Goal: Task Accomplishment & Management: Manage account settings

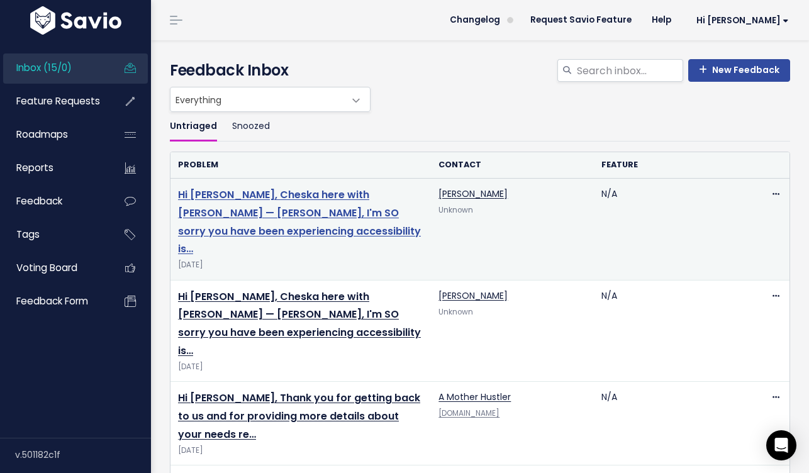
click at [296, 213] on link "Hi [PERSON_NAME], Cheska here with [PERSON_NAME] — [PERSON_NAME], I'm SO sorry …" at bounding box center [299, 221] width 243 height 69
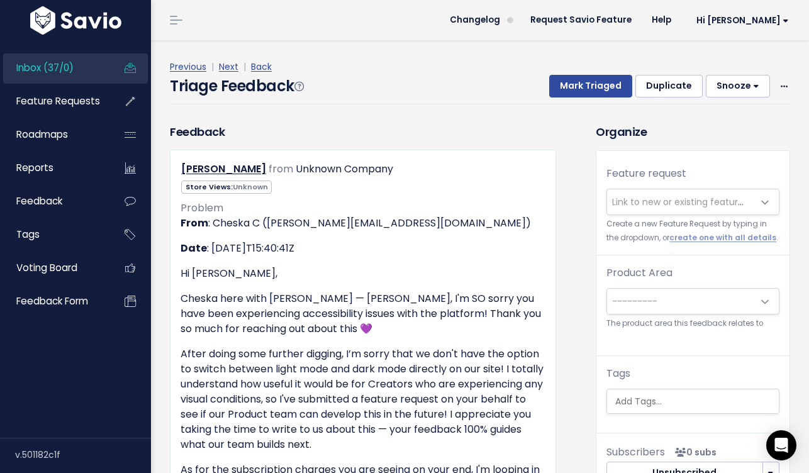
click at [674, 199] on span "Link to new or existing feature request..." at bounding box center [699, 202] width 174 height 13
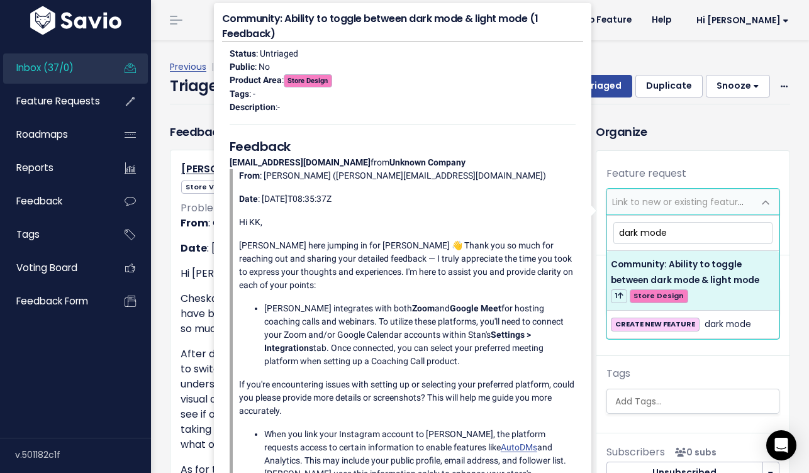
type input "dark mode"
select select "61032"
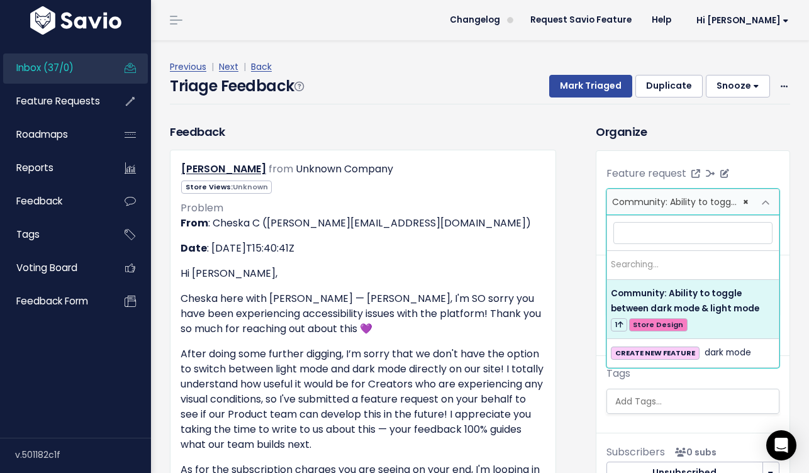
click at [668, 203] on span "Community: Ability to toggle between dark mode & light mode (1)" at bounding box center [758, 202] width 292 height 13
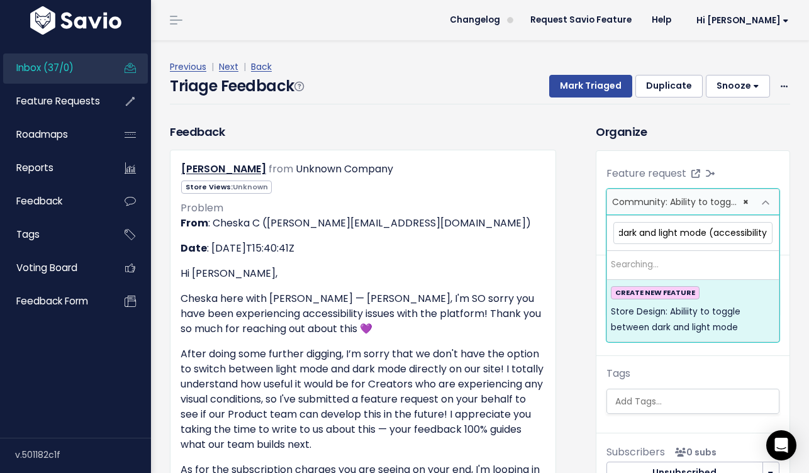
scroll to position [0, 179]
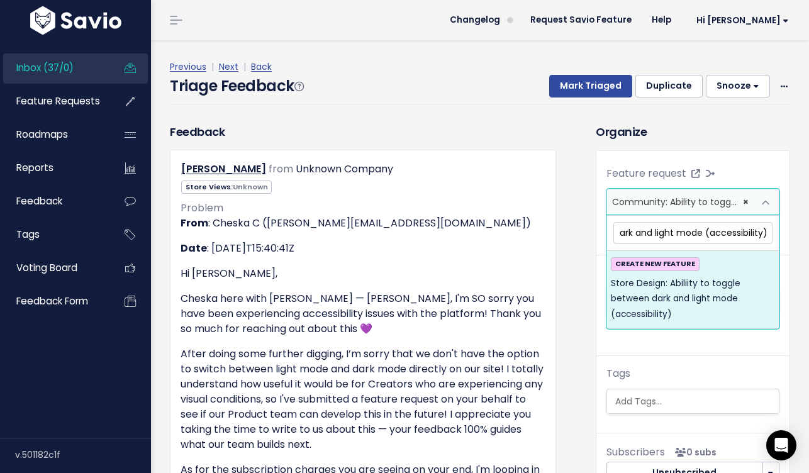
type input "Store Design: Abiliity to toggle between dark and light mode (accessibility)"
click at [671, 296] on span "Store Design: Abiliity to toggle between dark and light mode (accessibility)" at bounding box center [693, 299] width 164 height 46
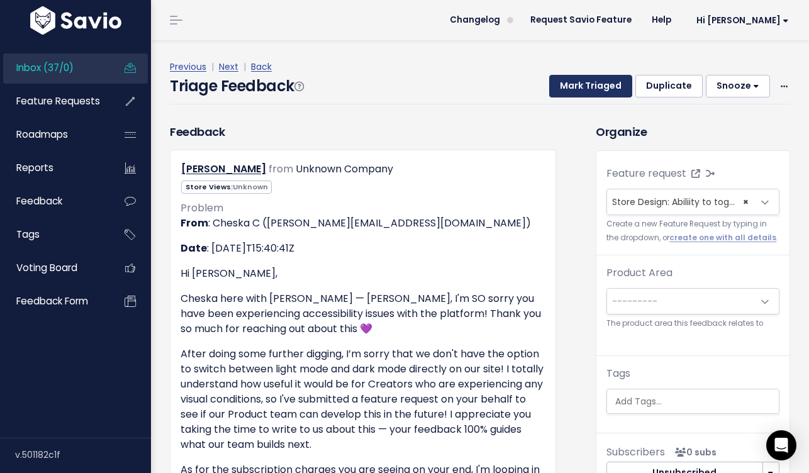
click at [603, 84] on button "Mark Triaged" at bounding box center [590, 86] width 83 height 23
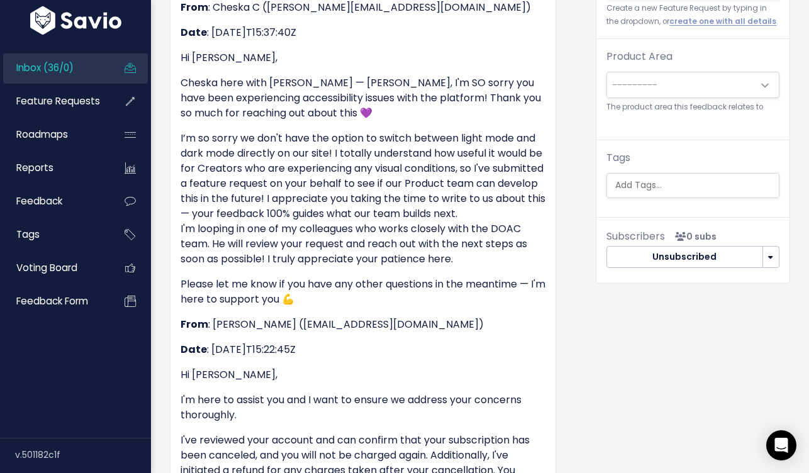
scroll to position [89, 0]
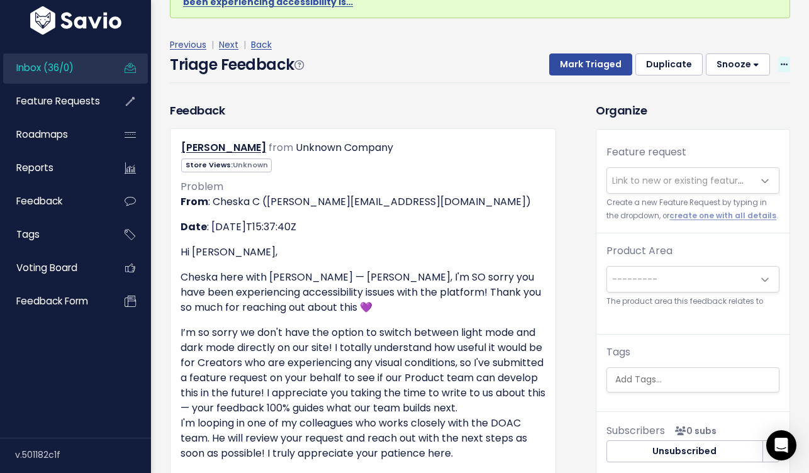
click at [780, 57] on span at bounding box center [784, 65] width 12 height 16
click at [741, 112] on link "Delete" at bounding box center [734, 124] width 91 height 25
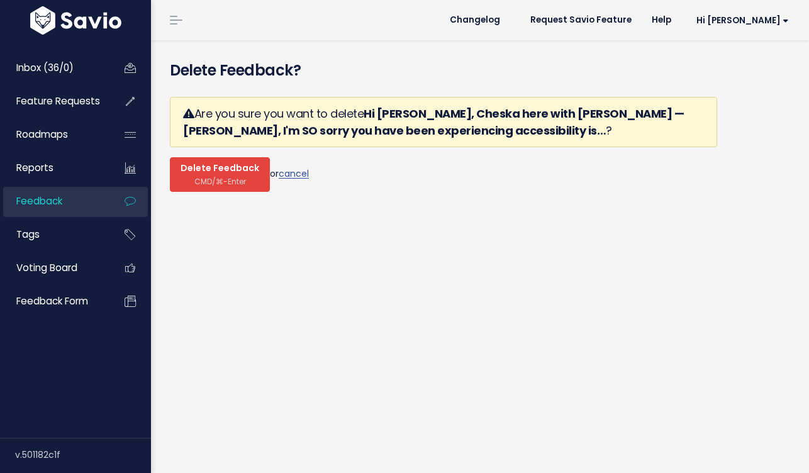
click at [224, 179] on span "CMD/⌘-Enter" at bounding box center [220, 181] width 52 height 9
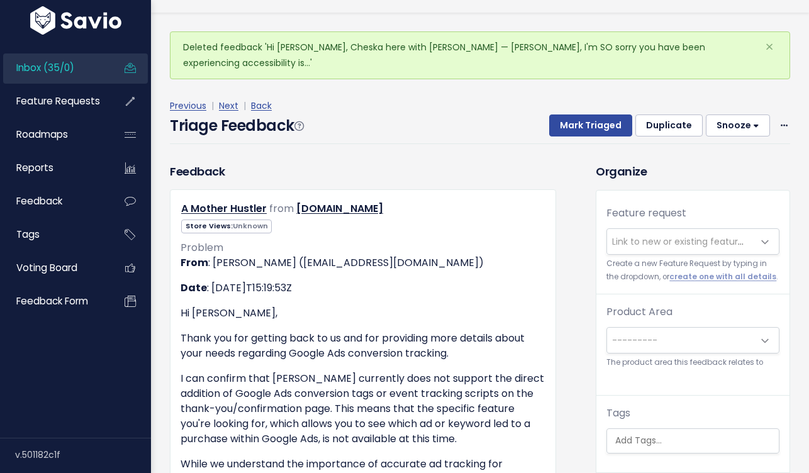
scroll to position [28, 0]
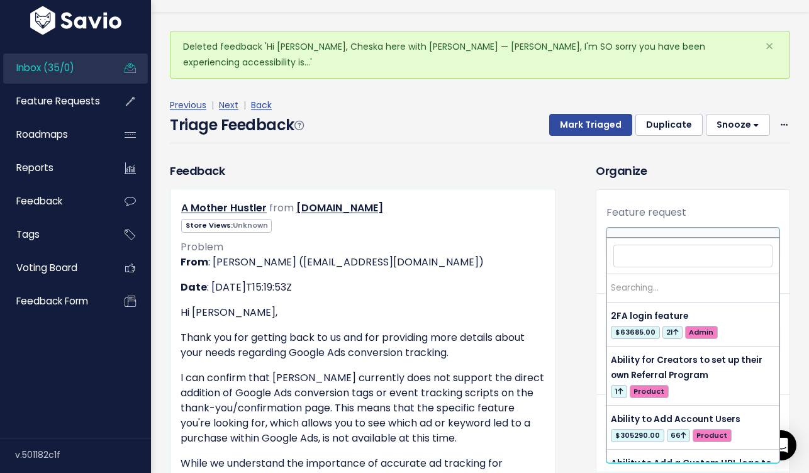
click at [654, 235] on span "Link to new or existing feature request..." at bounding box center [699, 241] width 174 height 13
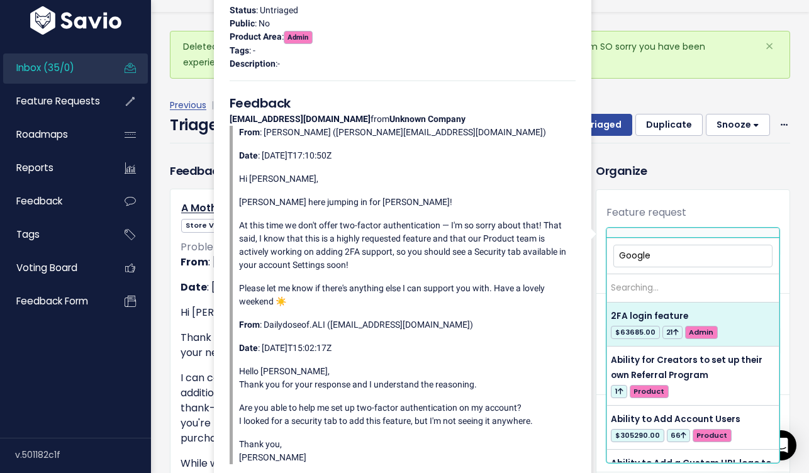
type input "Google"
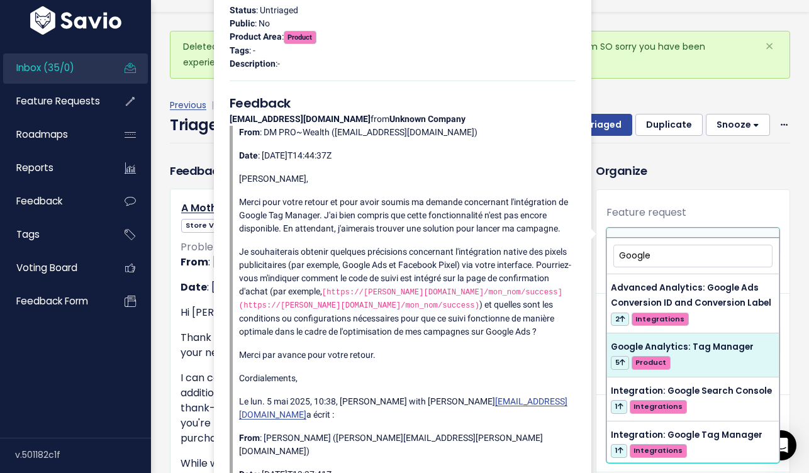
scroll to position [2, 0]
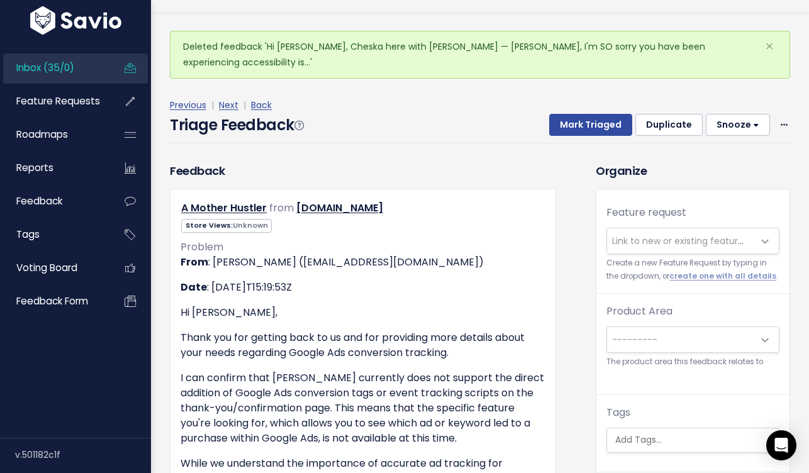
click at [767, 114] on button "Snooze" at bounding box center [738, 125] width 64 height 23
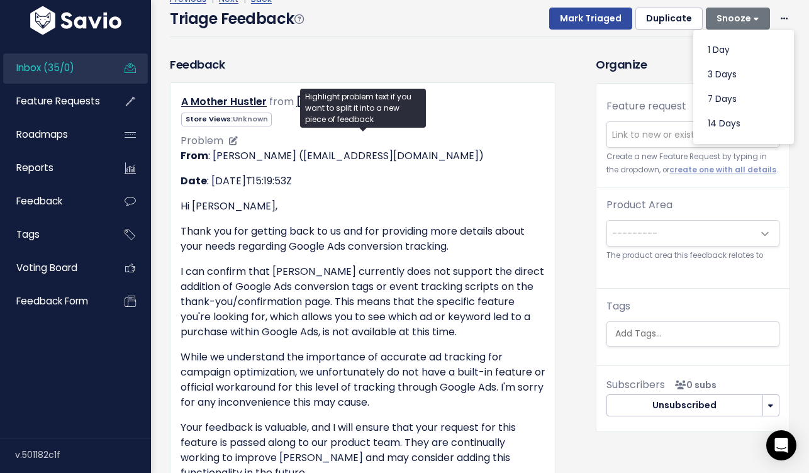
scroll to position [0, 0]
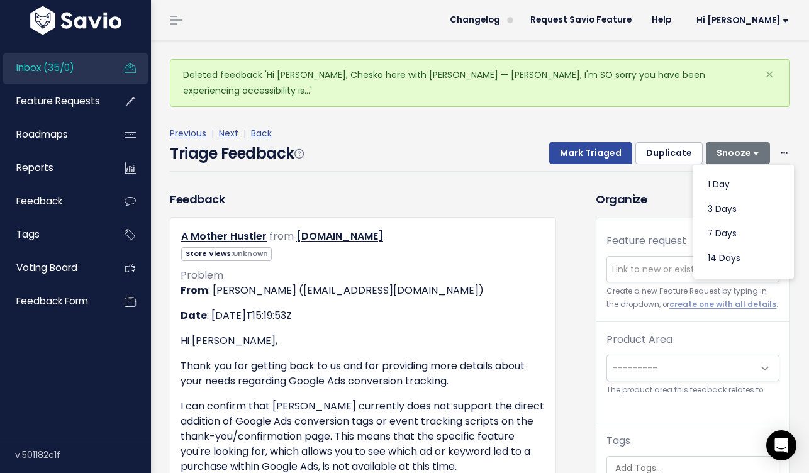
click at [744, 126] on div "Previous | Next | Back" at bounding box center [480, 134] width 620 height 16
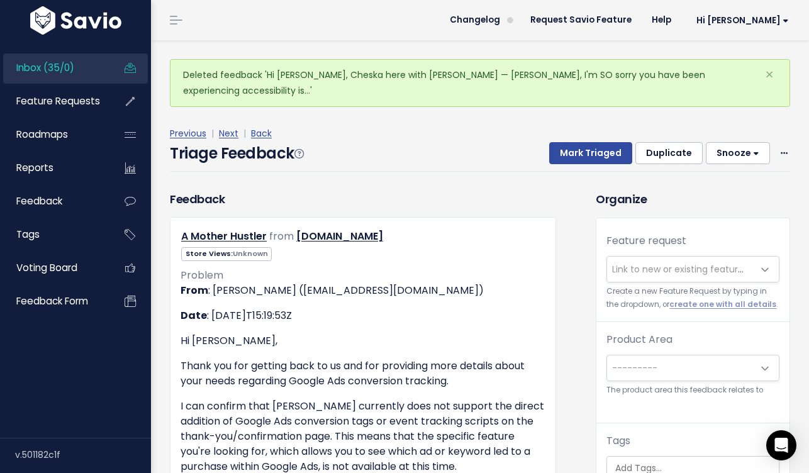
click at [696, 142] on button "Duplicate" at bounding box center [668, 153] width 67 height 23
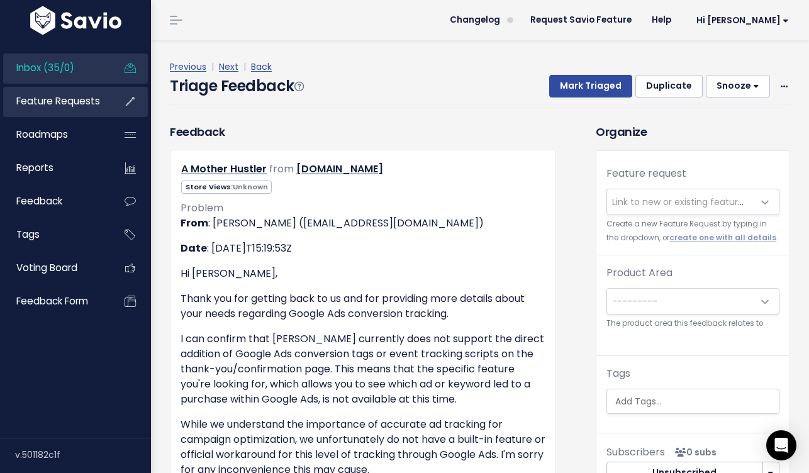
click at [77, 109] on link "Feature Requests" at bounding box center [53, 101] width 101 height 29
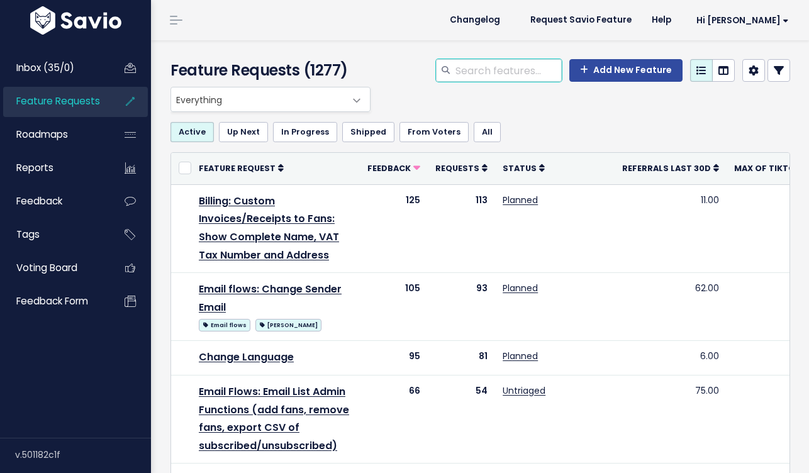
click at [479, 72] on input "search" at bounding box center [508, 70] width 108 height 23
type input "google"
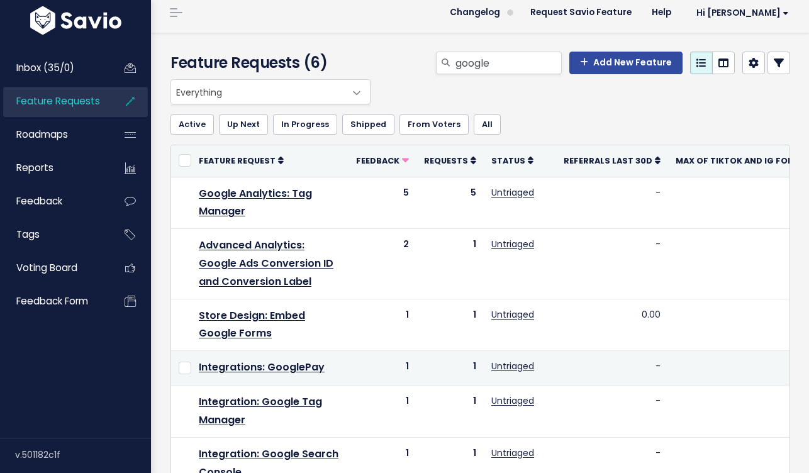
scroll to position [9, 0]
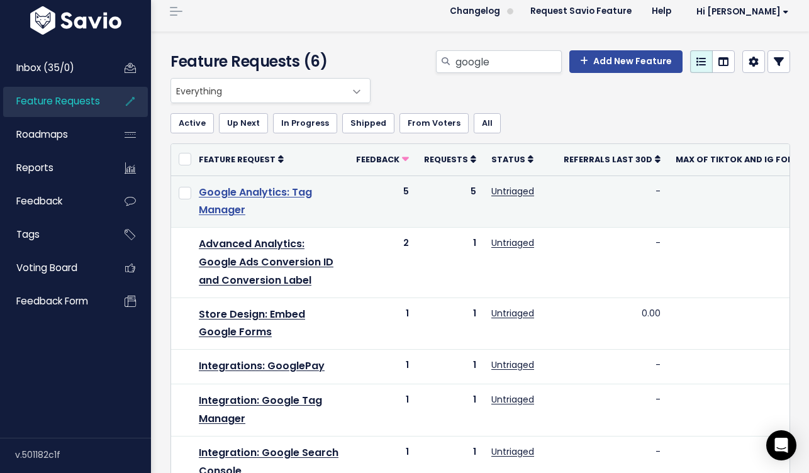
click at [277, 196] on link "Google Analytics: Tag Manager" at bounding box center [255, 201] width 113 height 33
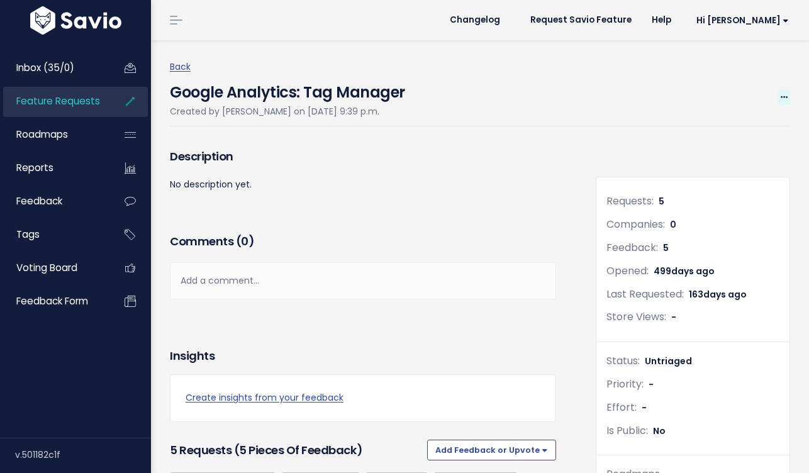
click at [781, 96] on icon at bounding box center [784, 98] width 7 height 8
click at [724, 148] on link "Merge" at bounding box center [741, 157] width 93 height 25
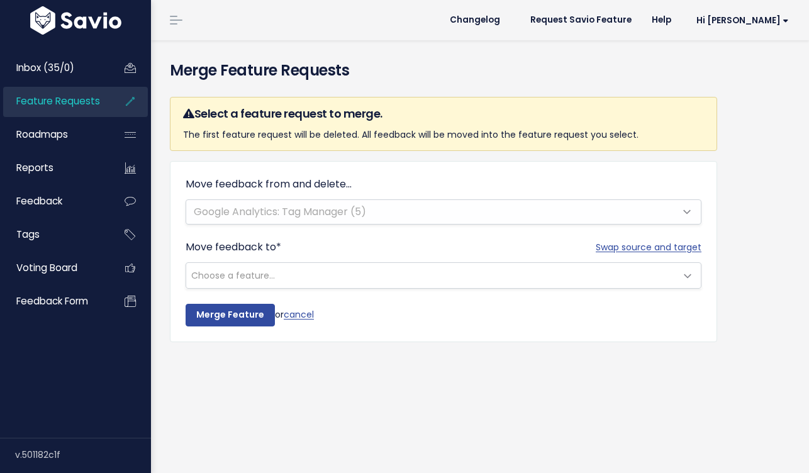
click at [387, 281] on span "Choose a feature..." at bounding box center [431, 275] width 490 height 25
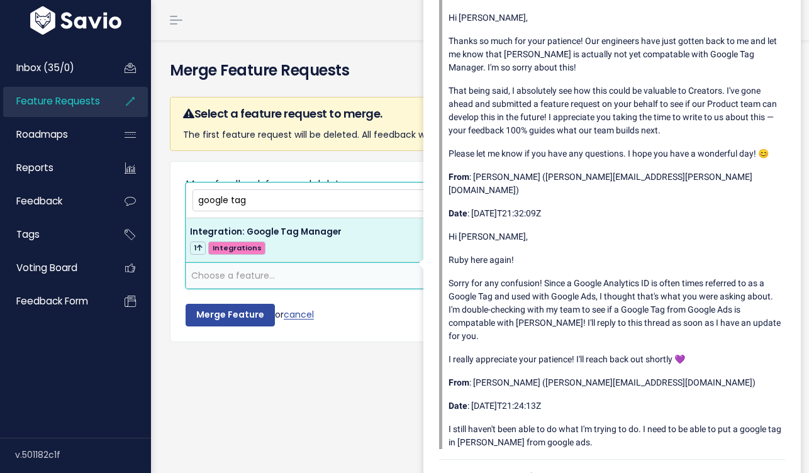
type input "google tag"
select select "57099"
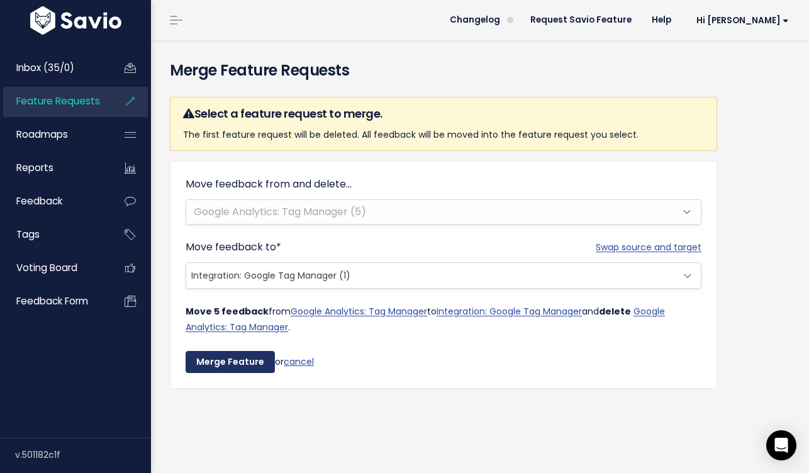
click at [230, 368] on input "Merge Feature" at bounding box center [230, 362] width 89 height 23
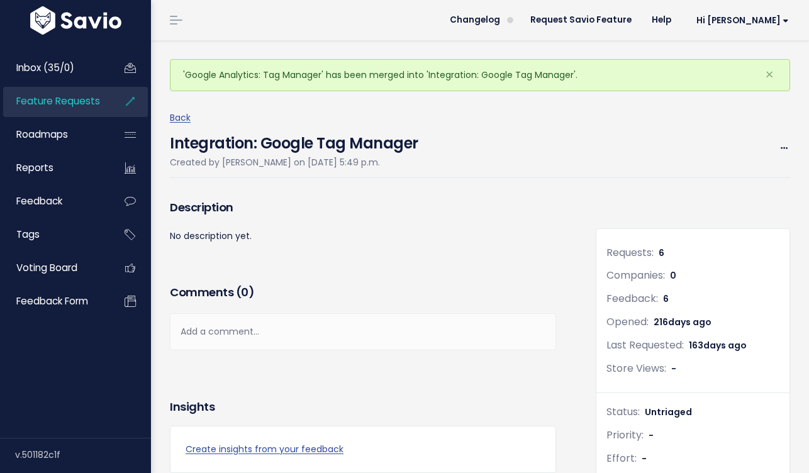
click at [91, 97] on span "Feature Requests" at bounding box center [58, 100] width 84 height 13
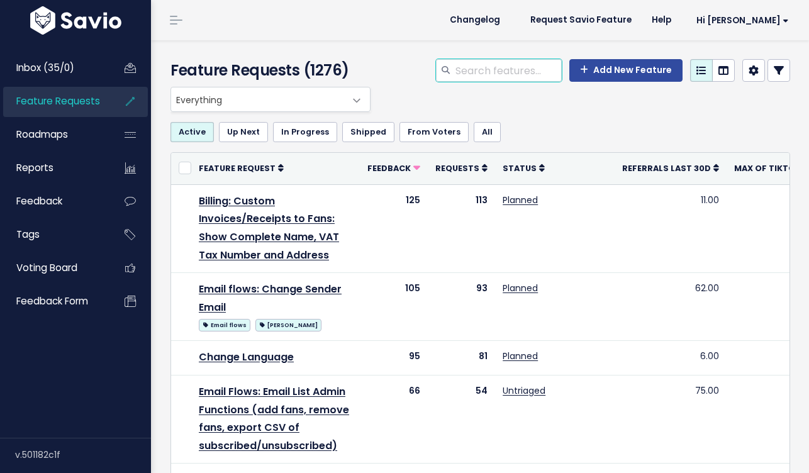
click at [537, 74] on input "search" at bounding box center [508, 70] width 108 height 23
type input "google"
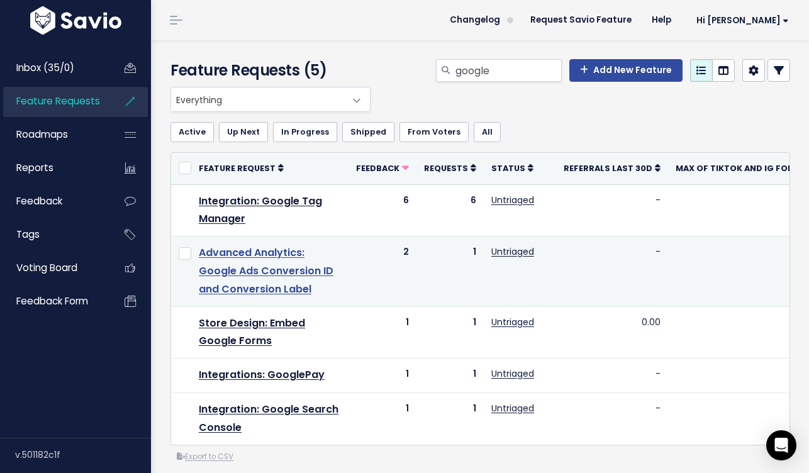
click at [279, 257] on link "Advanced Analytics: Google Ads Conversion ID and Conversion Label" at bounding box center [266, 270] width 135 height 51
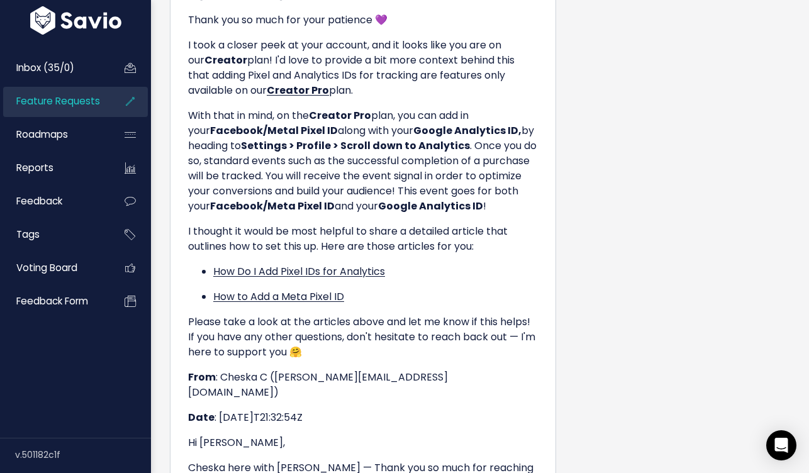
scroll to position [2799, 0]
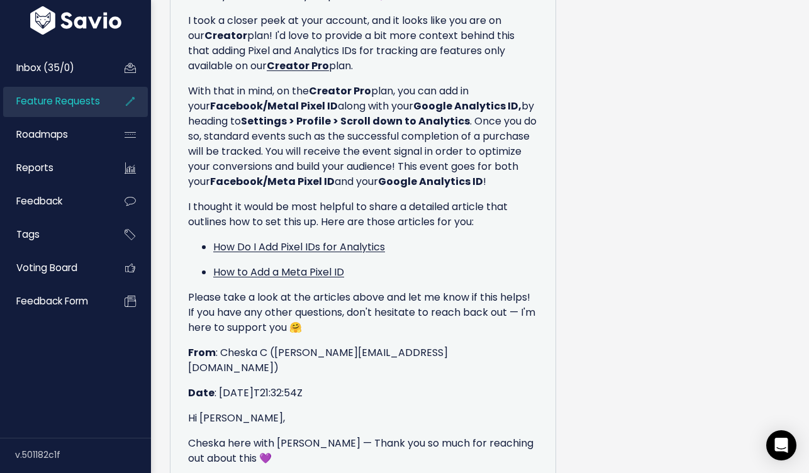
click at [497, 345] on p "From : Cheska C (cheska@stanwith.me)" at bounding box center [363, 360] width 350 height 30
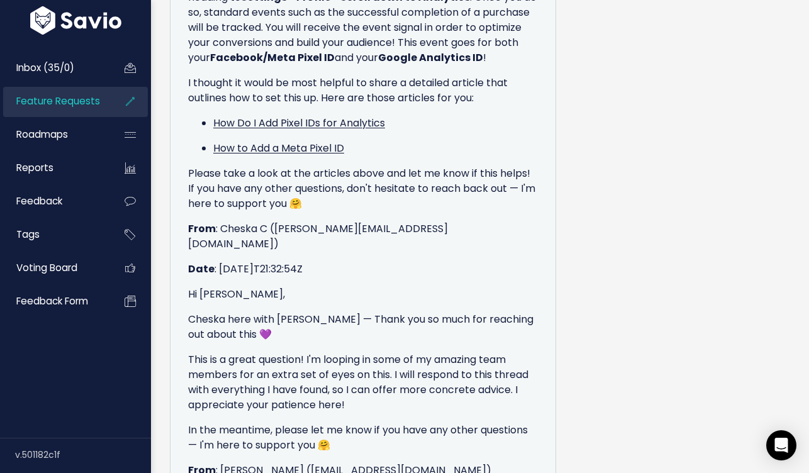
scroll to position [3044, 0]
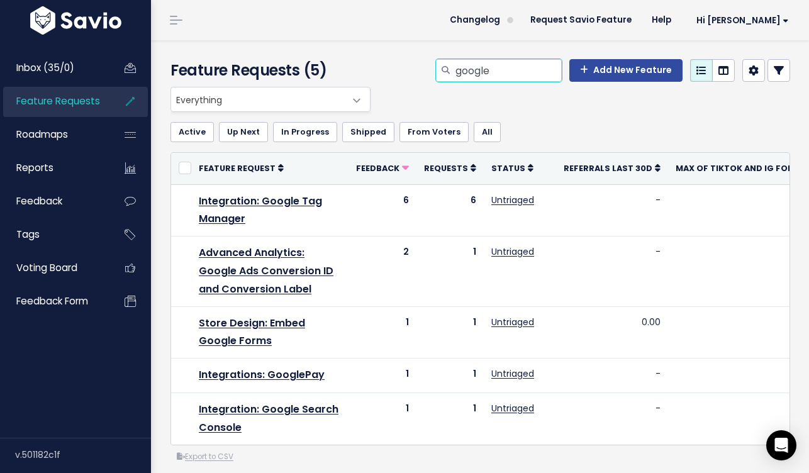
drag, startPoint x: 511, startPoint y: 75, endPoint x: 490, endPoint y: 71, distance: 21.7
click at [490, 71] on input "google" at bounding box center [508, 70] width 108 height 23
type input "g"
type input "affiliate"
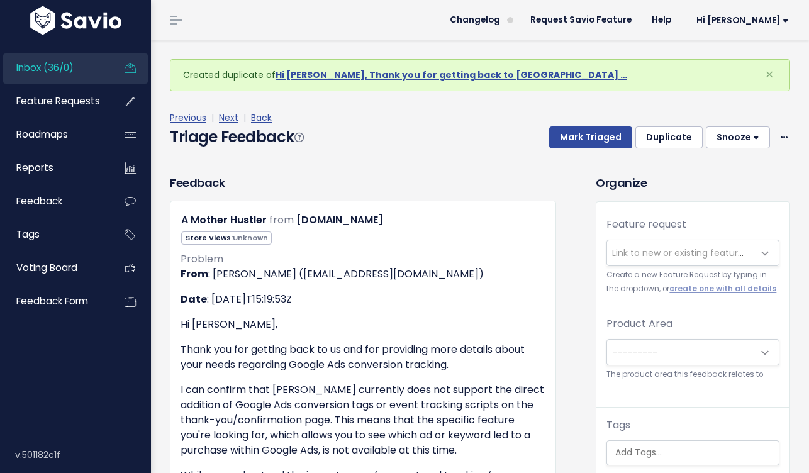
click at [676, 270] on small "Create a new Feature Request by typing in the dropdown, or create one with all …" at bounding box center [693, 282] width 173 height 27
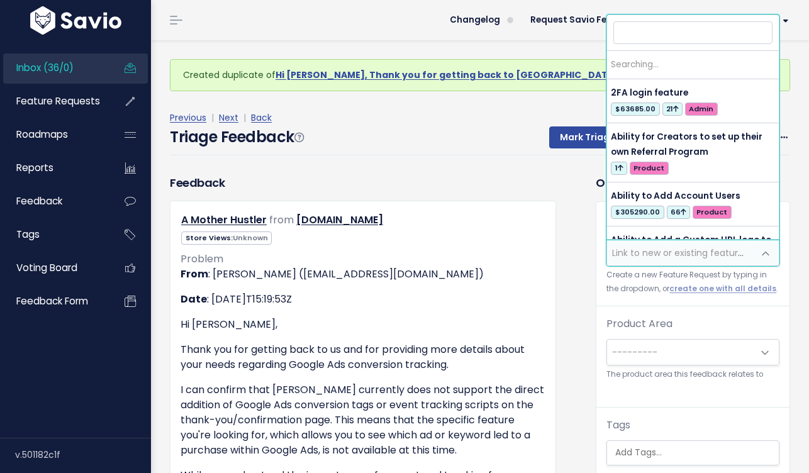
click at [668, 260] on span "Link to new or existing feature request..." at bounding box center [680, 252] width 147 height 25
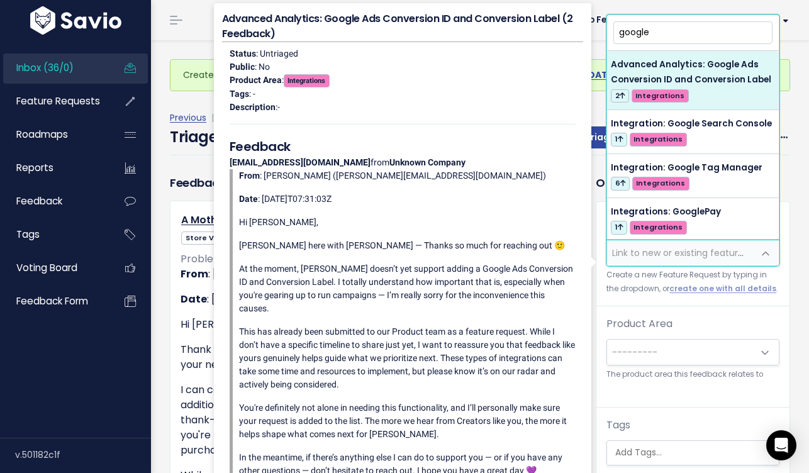
type input "google"
select select "58842"
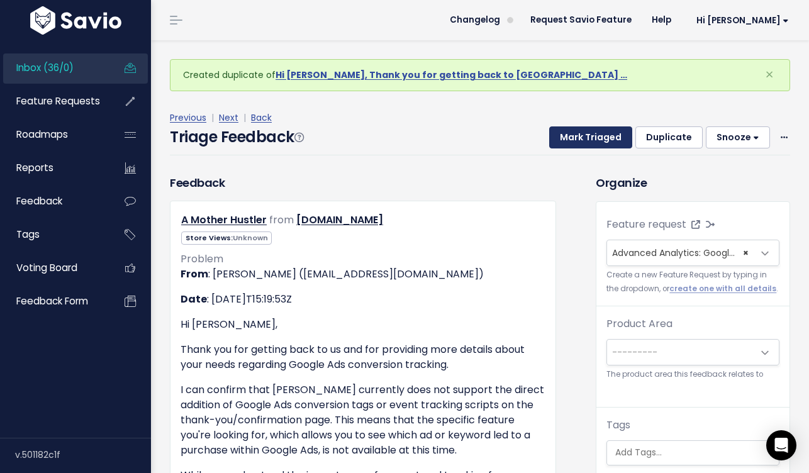
click at [607, 143] on button "Mark Triaged" at bounding box center [590, 137] width 83 height 23
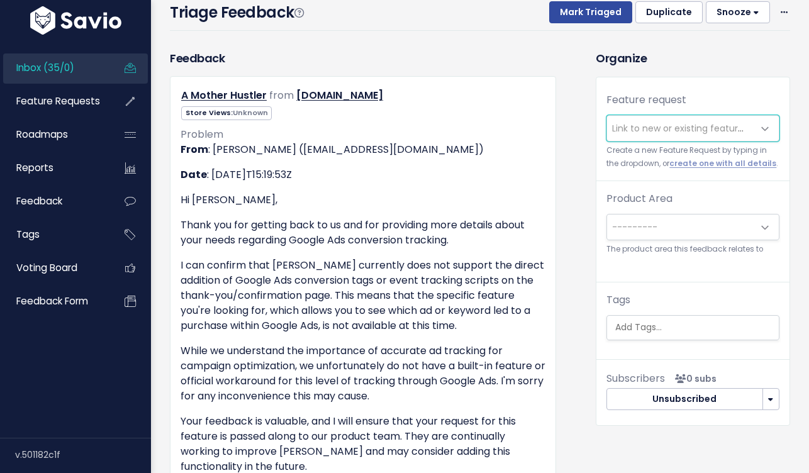
scroll to position [92, 0]
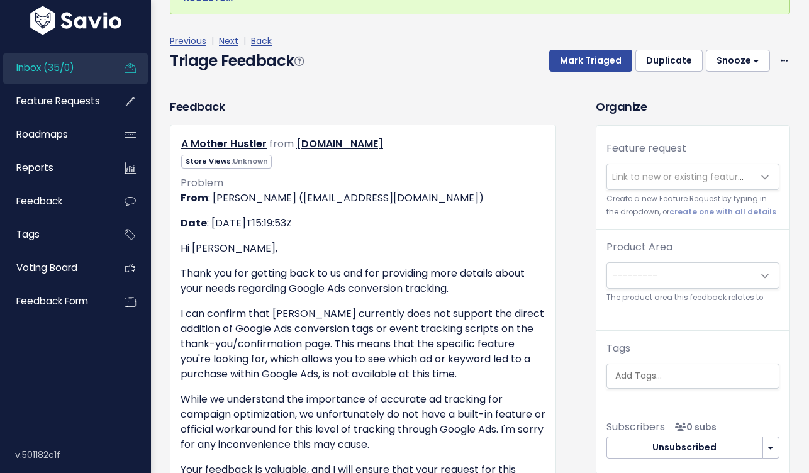
click at [652, 168] on span "Link to new or existing feature request..." at bounding box center [680, 176] width 147 height 25
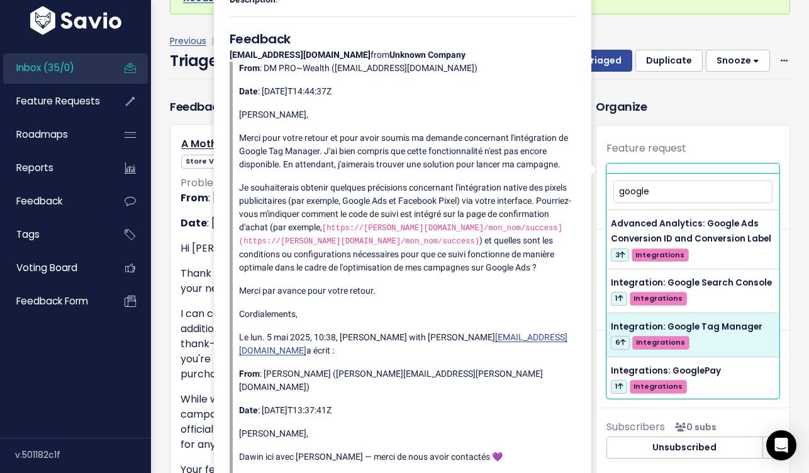
type input "google"
select select "57099"
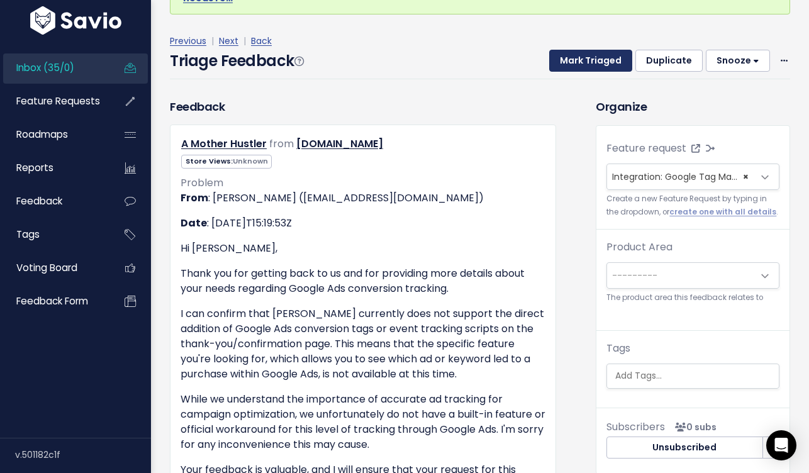
click at [607, 52] on button "Mark Triaged" at bounding box center [590, 61] width 83 height 23
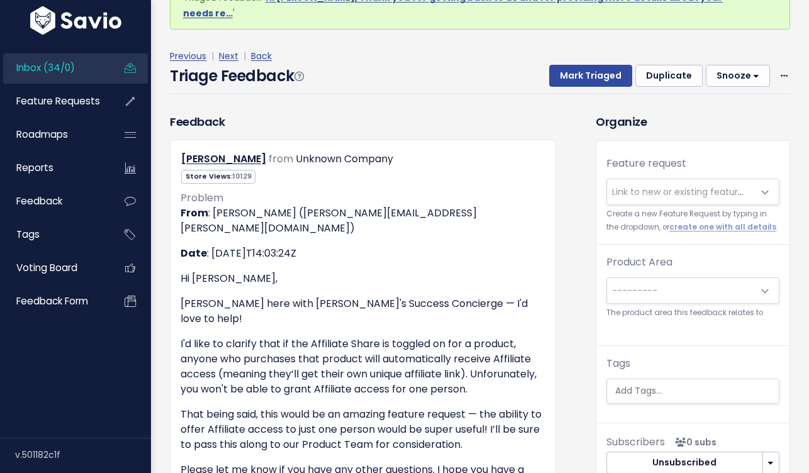
scroll to position [147, 0]
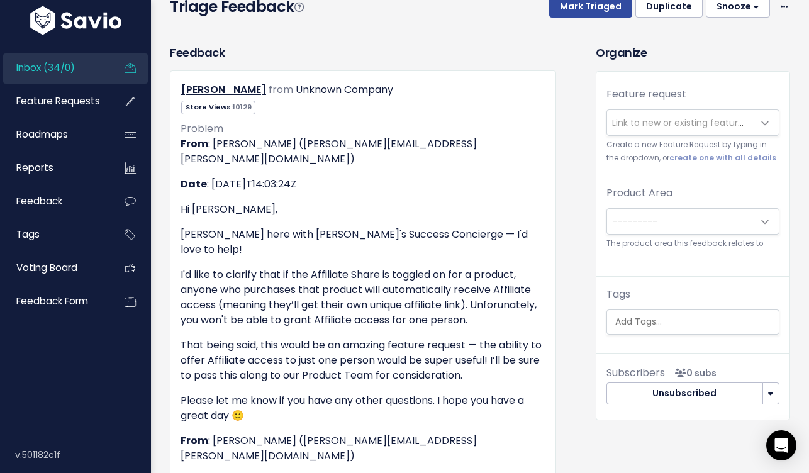
click at [649, 116] on span "Link to new or existing feature request..." at bounding box center [699, 122] width 174 height 13
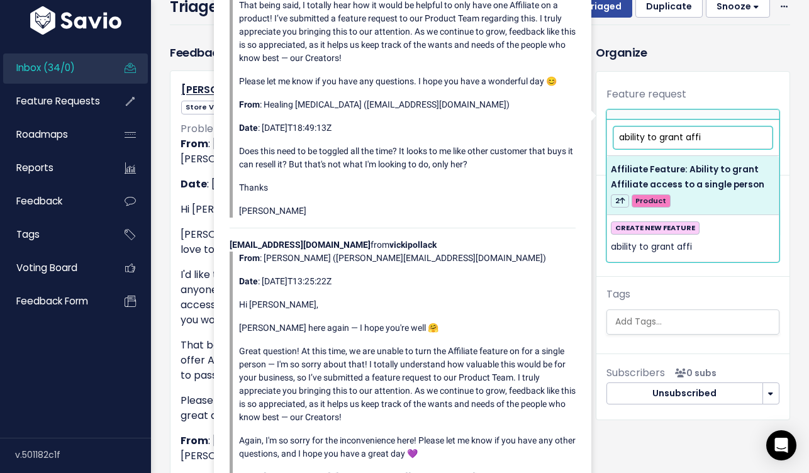
type input "ability to grant affi"
select select "60496"
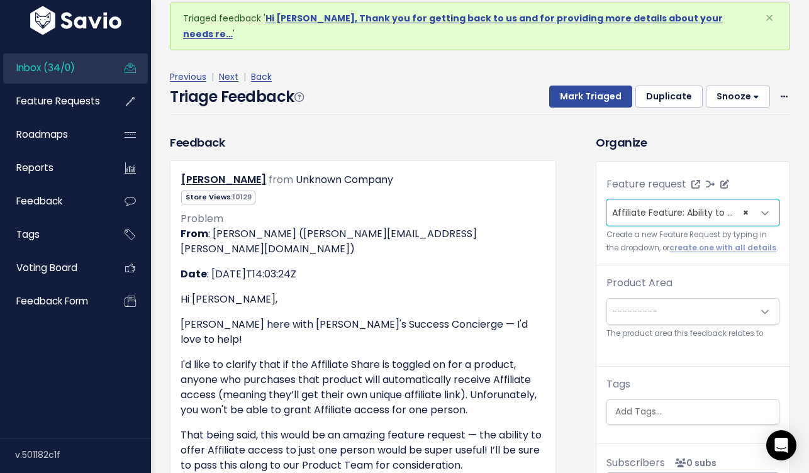
scroll to position [47, 0]
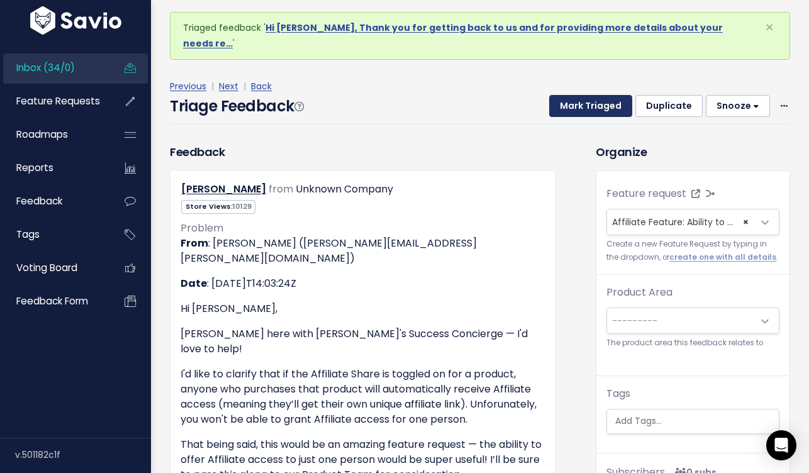
click at [612, 95] on button "Mark Triaged" at bounding box center [590, 106] width 83 height 23
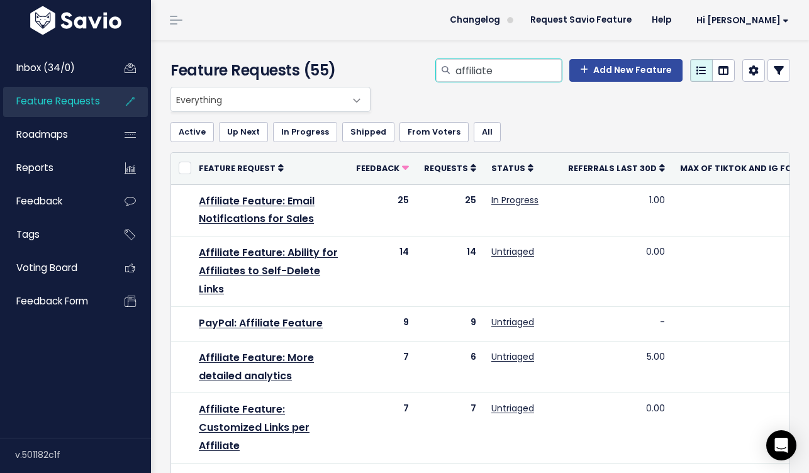
click at [532, 68] on input "affiliate" at bounding box center [508, 70] width 108 height 23
type input "affiliate person"
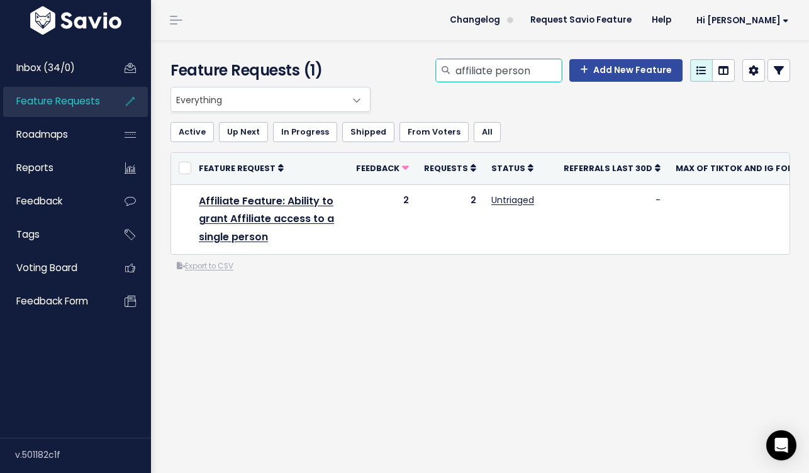
drag, startPoint x: 540, startPoint y: 69, endPoint x: 404, endPoint y: 59, distance: 136.9
click at [405, 59] on div "affiliate person Add New Feature" at bounding box center [587, 73] width 426 height 28
type input "5 gb"
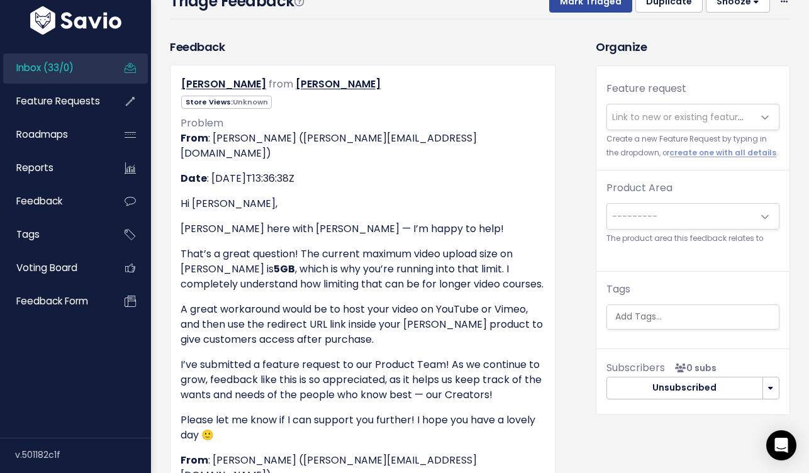
scroll to position [146, 0]
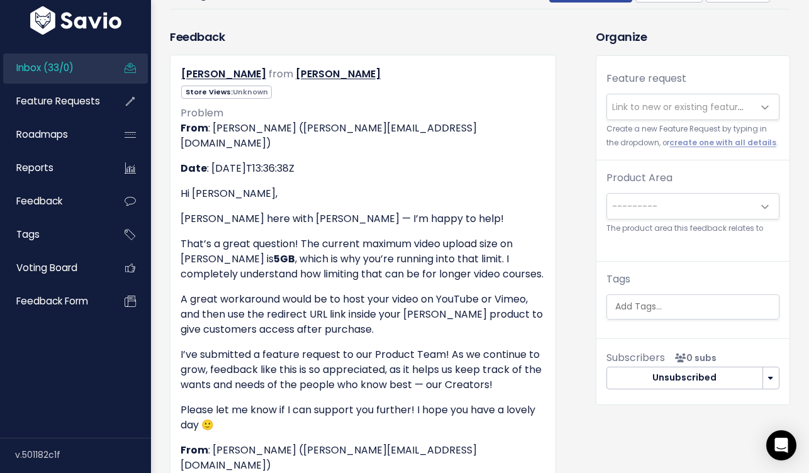
click at [724, 99] on span "Link to new or existing feature request..." at bounding box center [680, 106] width 147 height 25
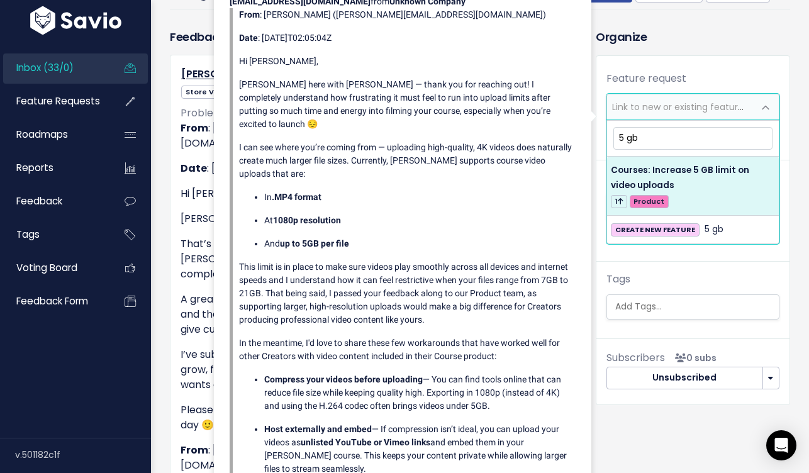
type input "5 gb"
select select "64844"
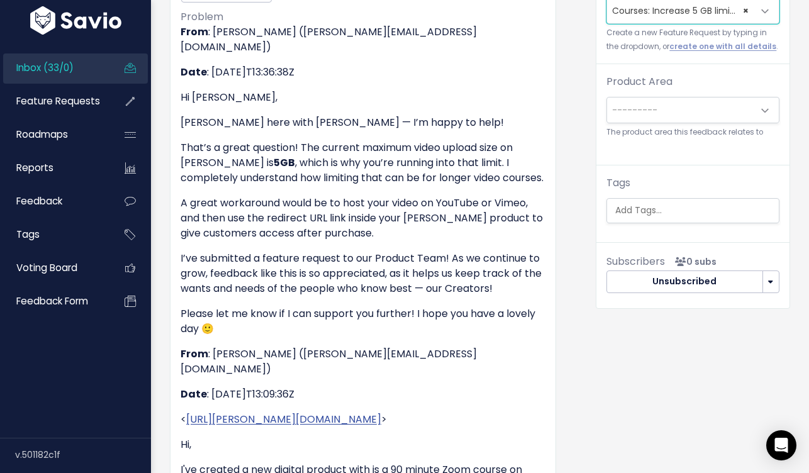
scroll to position [64, 0]
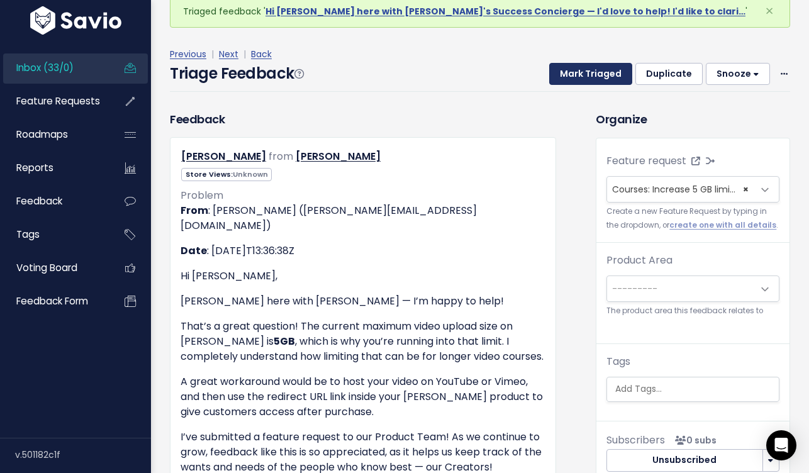
click at [603, 68] on button "Mark Triaged" at bounding box center [590, 74] width 83 height 23
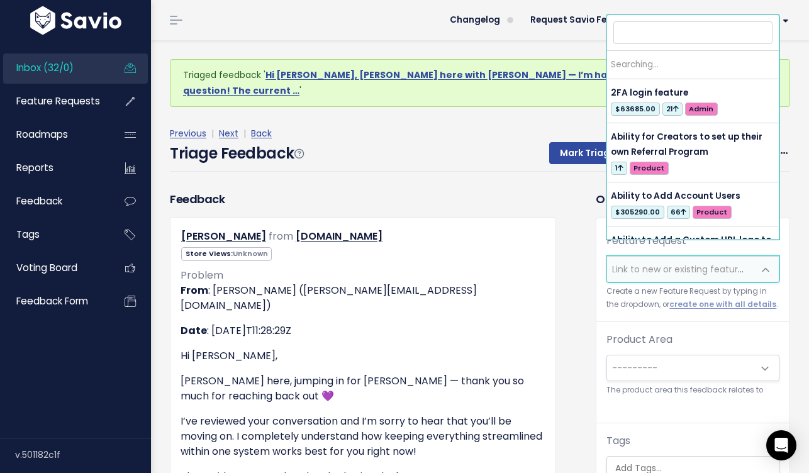
click at [646, 263] on span "Link to new or existing feature request..." at bounding box center [699, 269] width 174 height 13
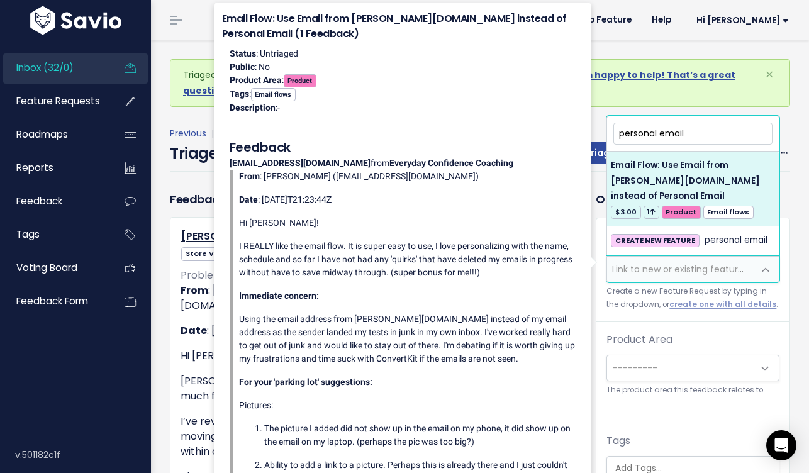
click at [634, 137] on input "personal email" at bounding box center [692, 134] width 159 height 22
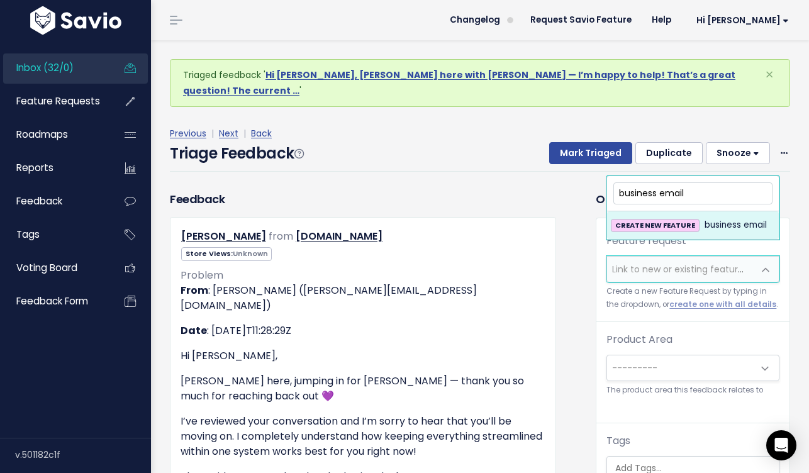
type input "business email"
drag, startPoint x: 691, startPoint y: 188, endPoint x: 608, endPoint y: 188, distance: 83.1
click at [609, 188] on span "business email CREATE NEW FEATURE business email" at bounding box center [693, 208] width 173 height 65
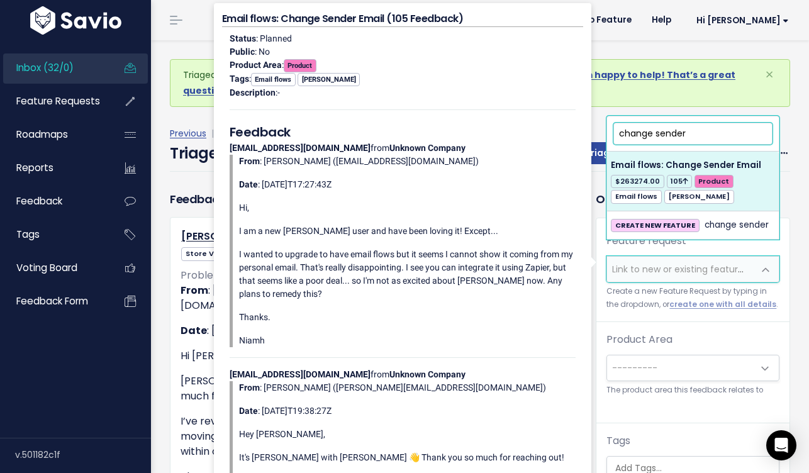
type input "change sender"
select select "36029"
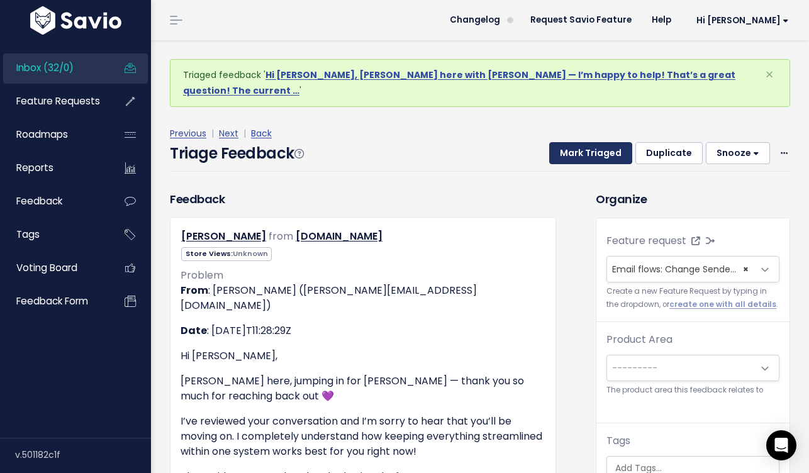
click at [605, 142] on button "Mark Triaged" at bounding box center [590, 153] width 83 height 23
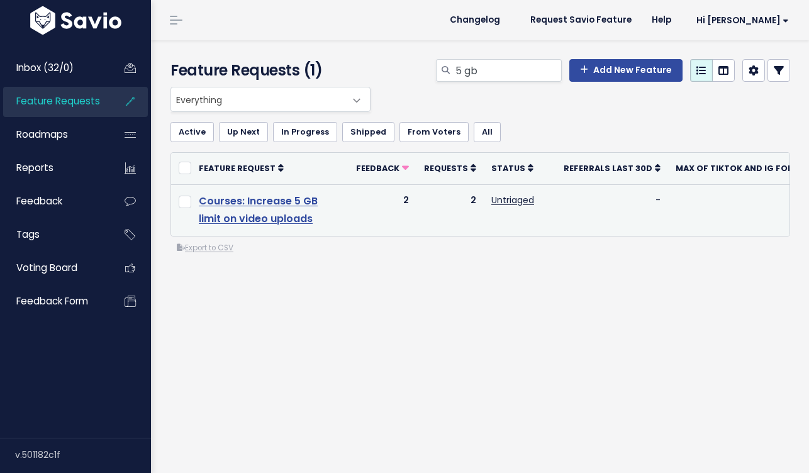
click at [305, 196] on link "Courses: Increase 5 GB limit on video uploads" at bounding box center [258, 210] width 119 height 33
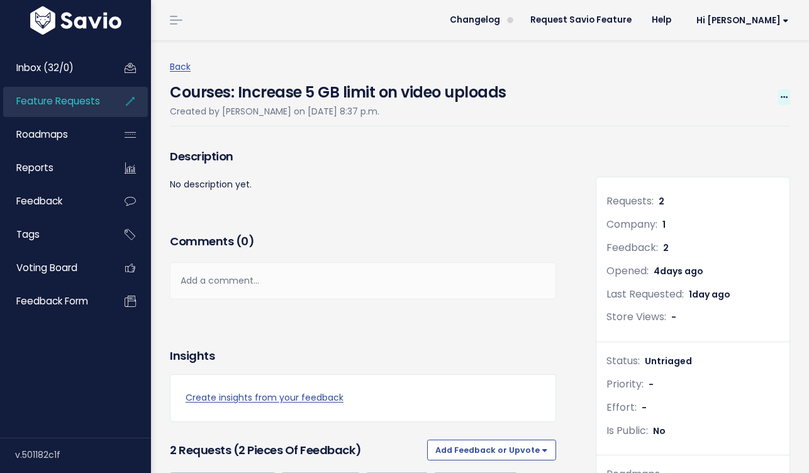
click at [787, 97] on icon at bounding box center [784, 98] width 7 height 8
click at [718, 133] on link "Edit" at bounding box center [741, 132] width 93 height 25
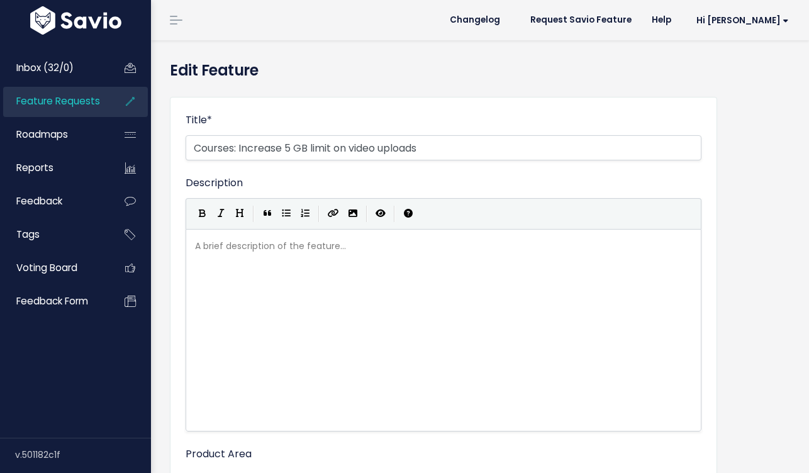
select select
drag, startPoint x: 239, startPoint y: 147, endPoint x: 178, endPoint y: 145, distance: 61.1
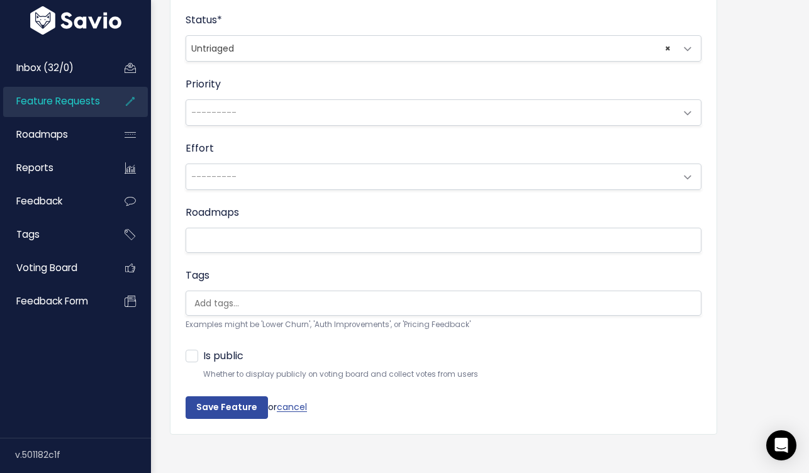
scroll to position [524, 0]
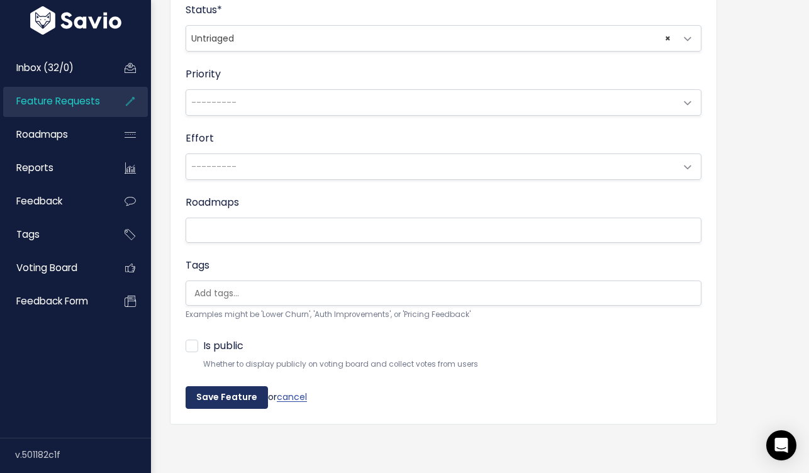
type input "Increase 5 GB limit on video uploads"
click at [222, 399] on input "Save Feature" at bounding box center [227, 397] width 82 height 23
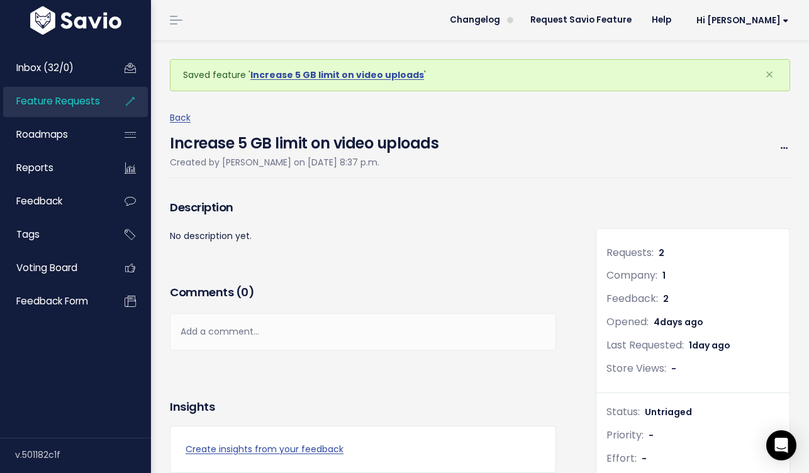
click at [69, 103] on span "Feature Requests" at bounding box center [58, 100] width 84 height 13
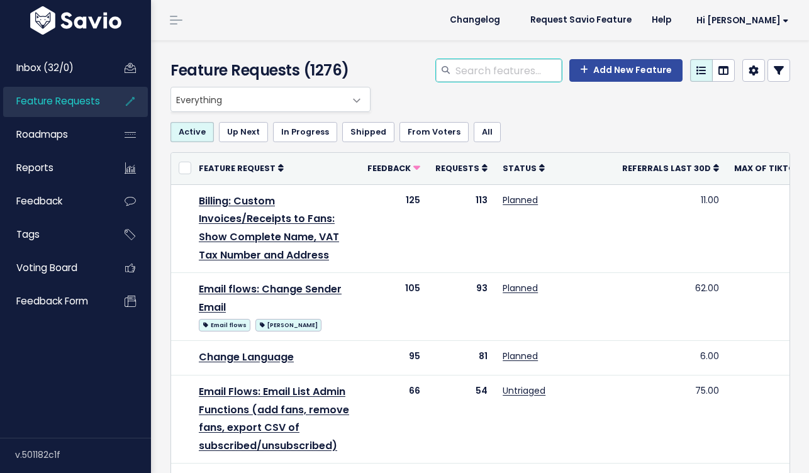
click at [529, 72] on input "search" at bounding box center [508, 70] width 108 height 23
type input "email"
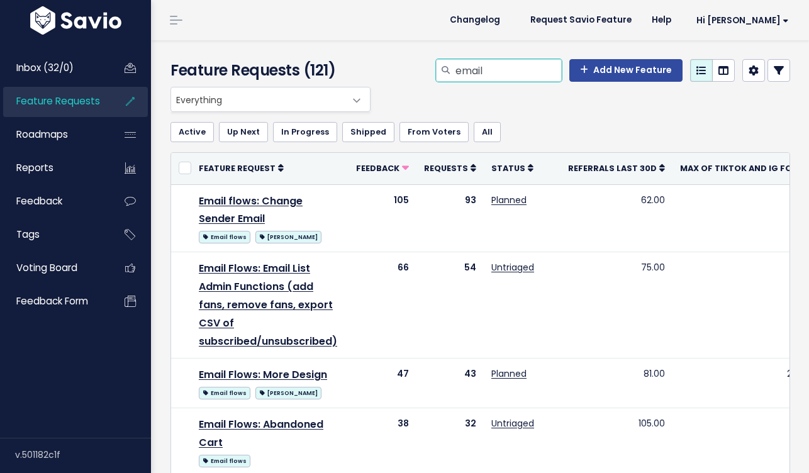
click at [508, 71] on input "email" at bounding box center [508, 70] width 108 height 23
type input "email personal"
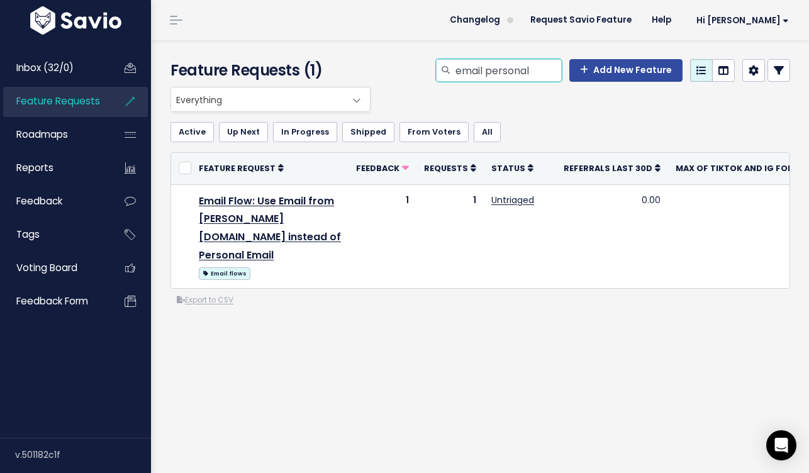
drag, startPoint x: 539, startPoint y: 70, endPoint x: 490, endPoint y: 72, distance: 49.1
click at [490, 72] on input "email personal" at bounding box center [508, 70] width 108 height 23
type input "email"
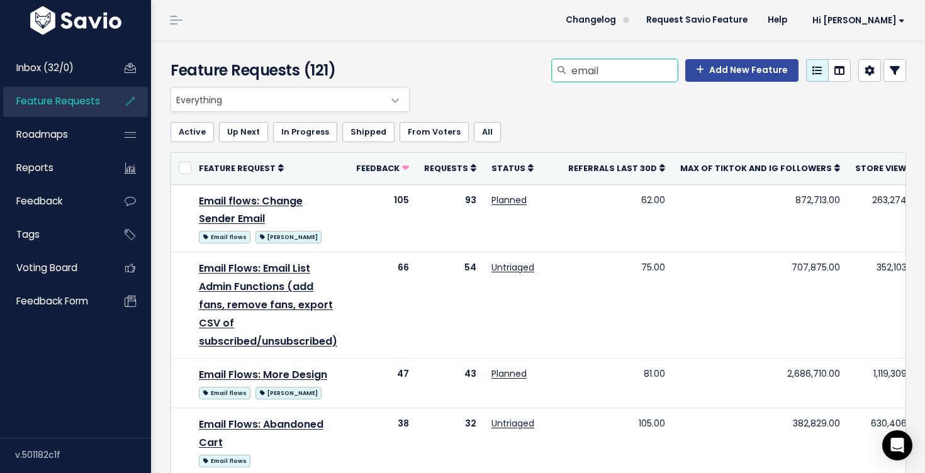
drag, startPoint x: 603, startPoint y: 70, endPoint x: 541, endPoint y: 61, distance: 63.0
click at [543, 61] on div "email Add New Feature" at bounding box center [664, 73] width 503 height 28
type input "checkout"
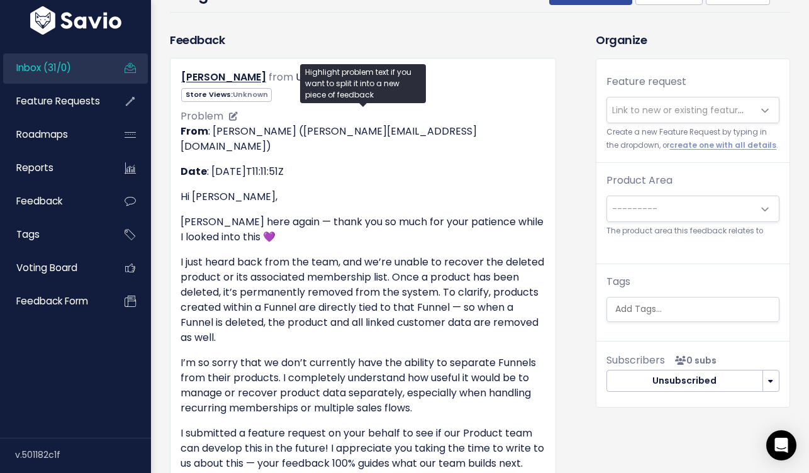
scroll to position [82, 0]
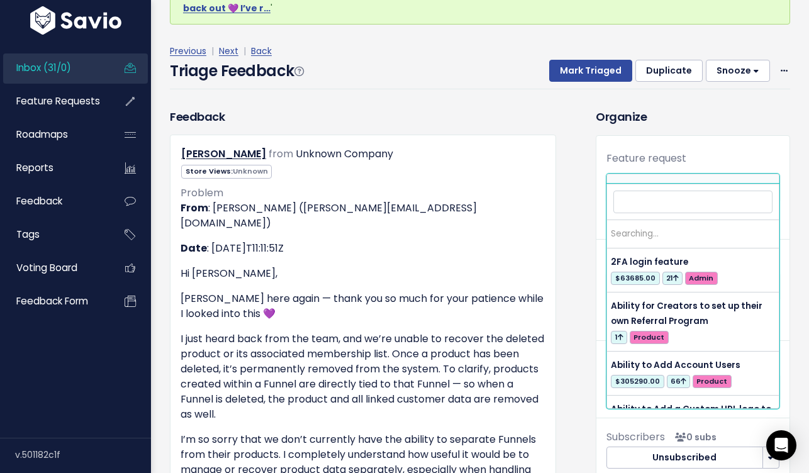
click at [657, 181] on span "Link to new or existing feature request..." at bounding box center [699, 187] width 174 height 13
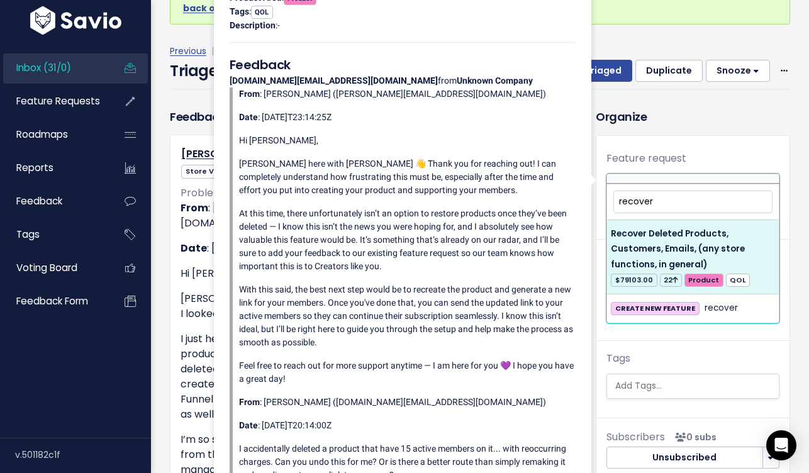
type input "recover"
select select "31745"
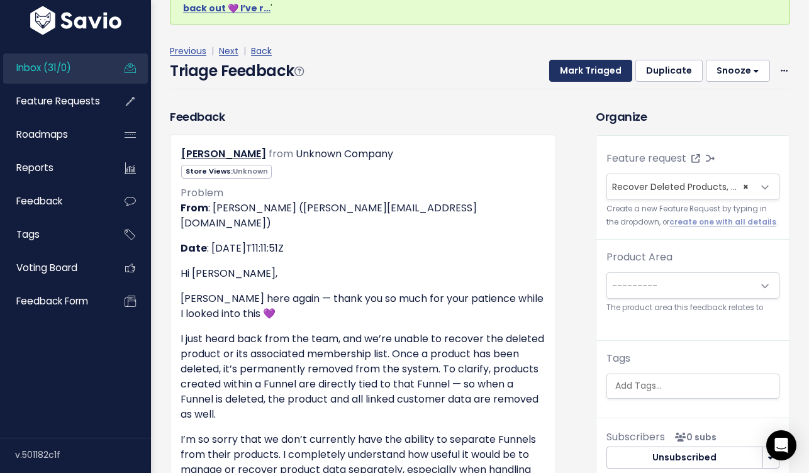
click at [603, 60] on button "Mark Triaged" at bounding box center [590, 71] width 83 height 23
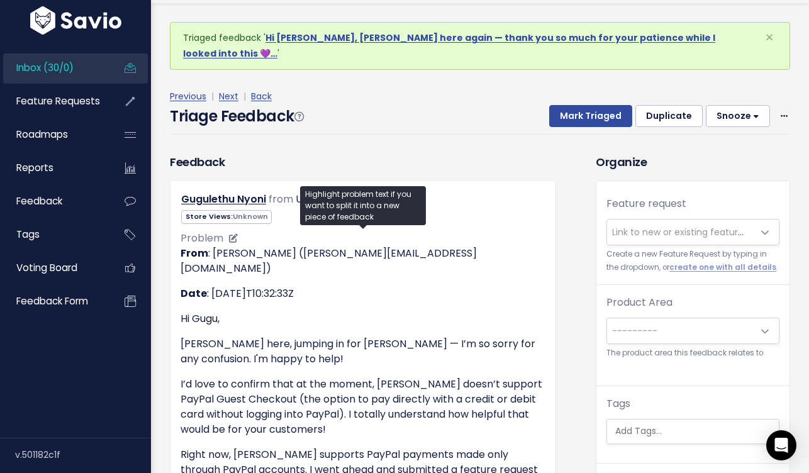
scroll to position [42, 0]
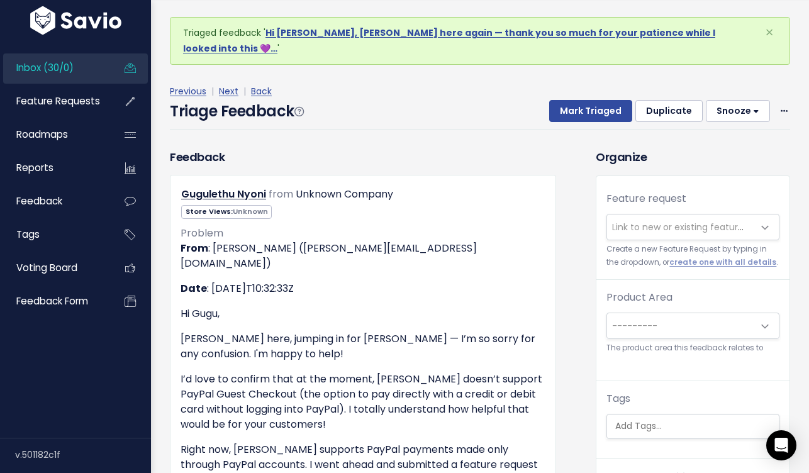
click at [665, 221] on span "Link to new or existing feature request..." at bounding box center [699, 227] width 174 height 13
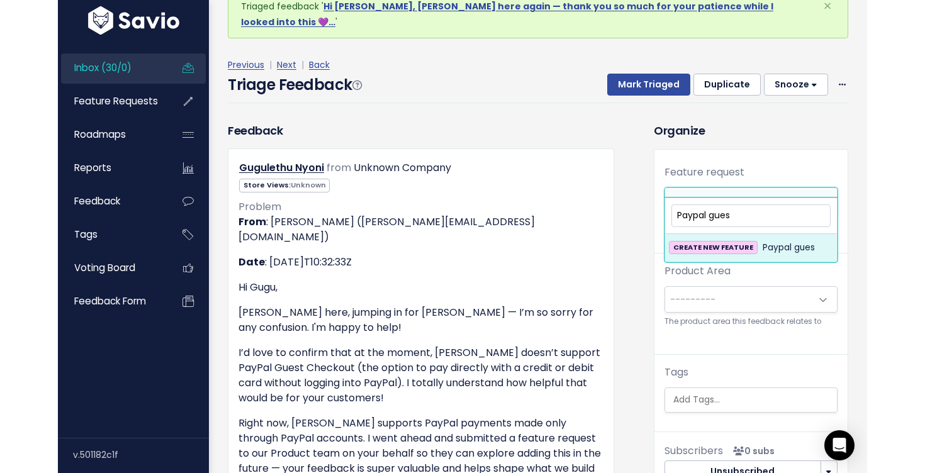
scroll to position [70, 0]
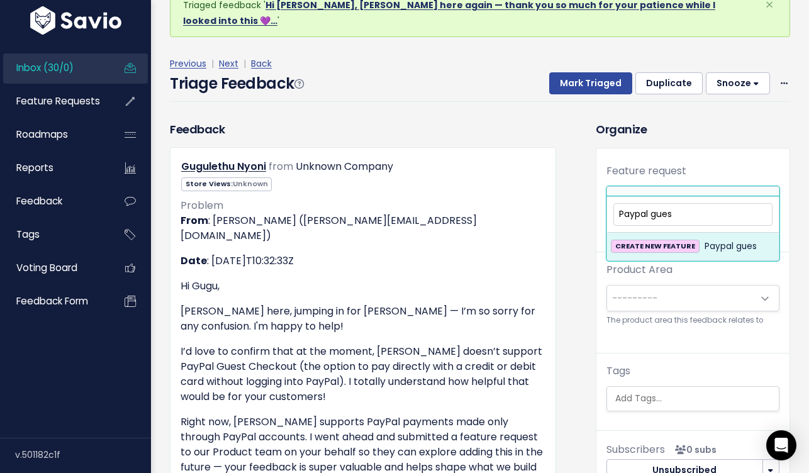
type input "Paypal gues"
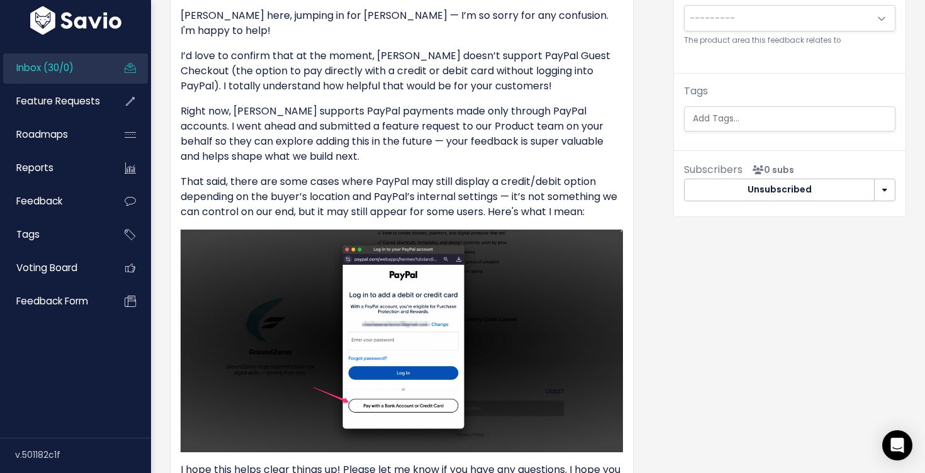
scroll to position [0, 0]
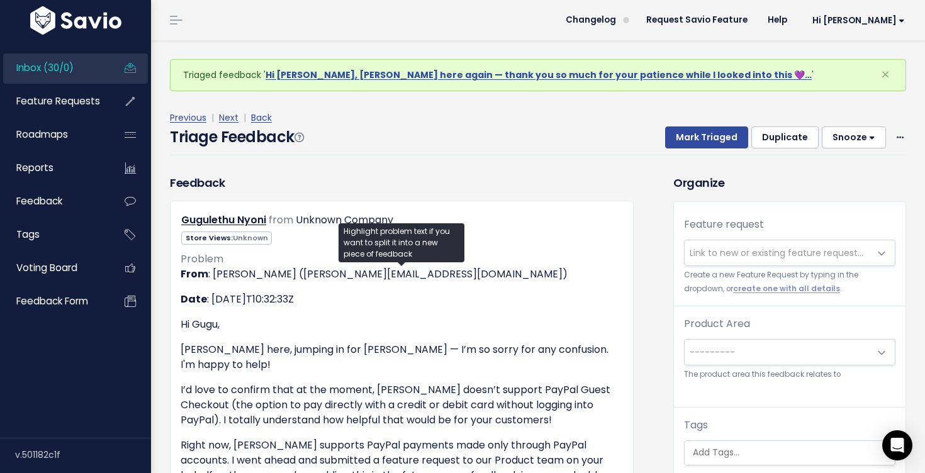
click at [809, 133] on span at bounding box center [900, 138] width 12 height 16
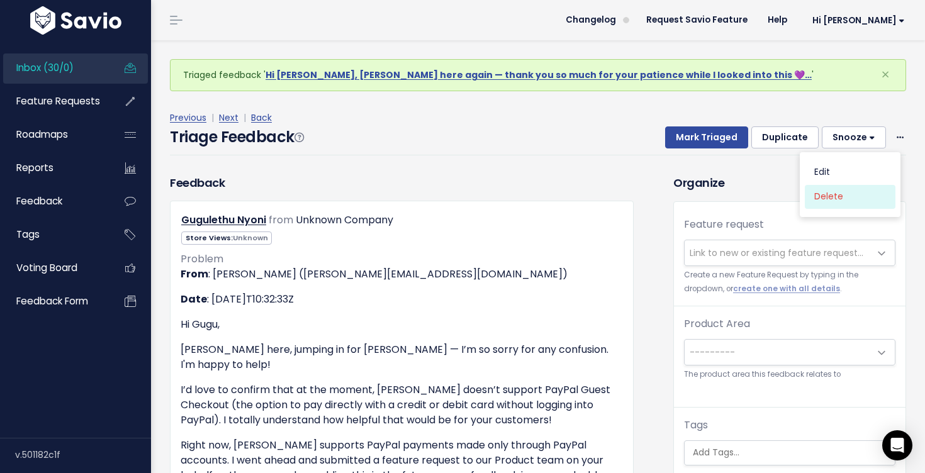
click at [809, 202] on link "Delete" at bounding box center [850, 196] width 91 height 25
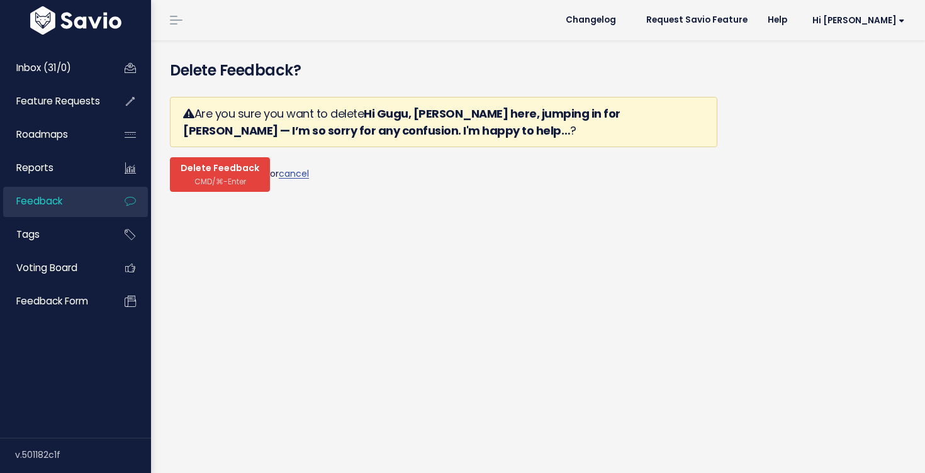
click at [254, 171] on span "Delete Feedback" at bounding box center [220, 168] width 79 height 11
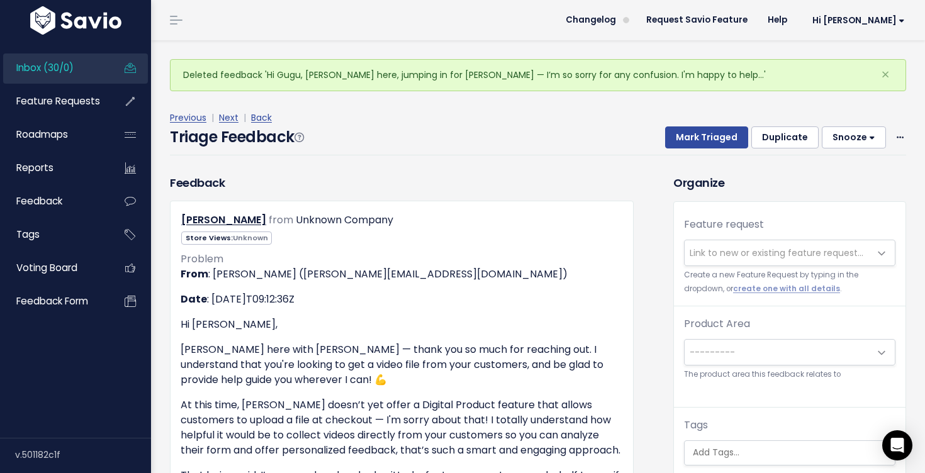
click at [716, 243] on span "Link to new or existing feature request..." at bounding box center [777, 252] width 185 height 25
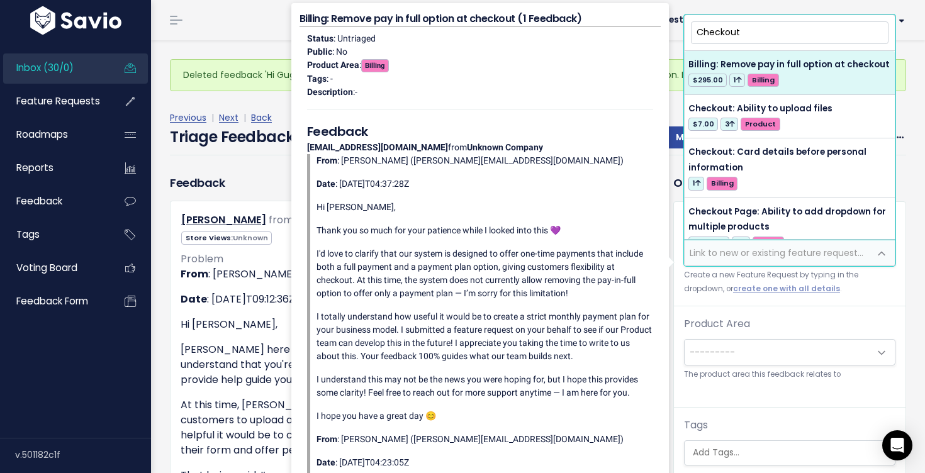
type input "Checkout"
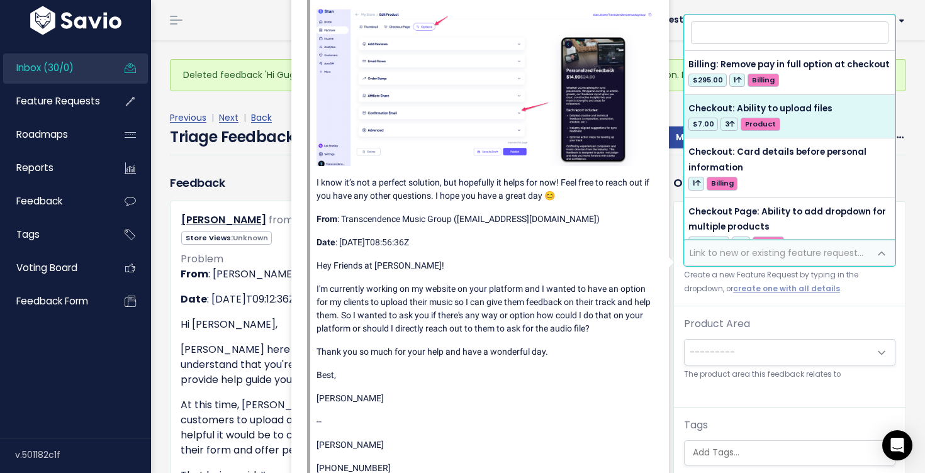
select select "43708"
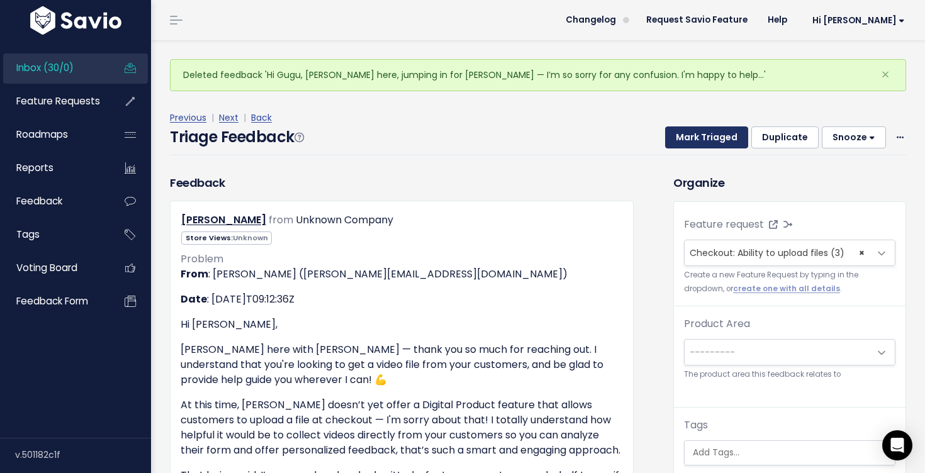
click at [735, 142] on button "Mark Triaged" at bounding box center [706, 137] width 83 height 23
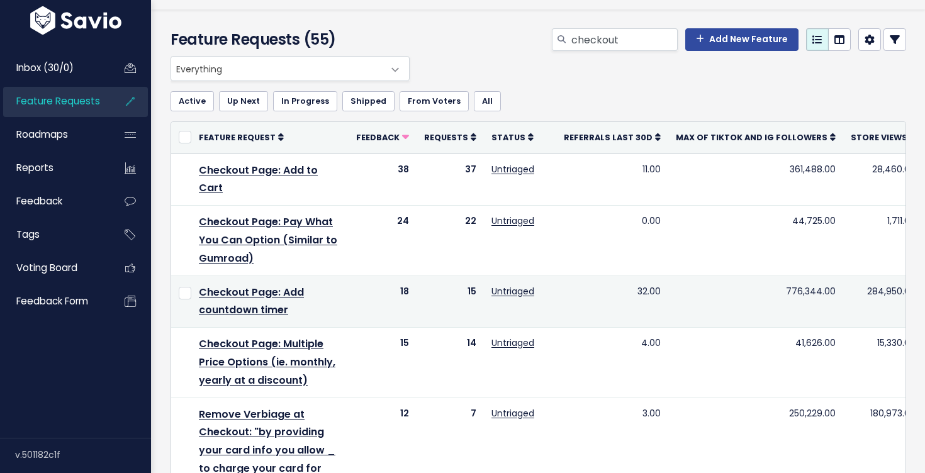
scroll to position [35, 0]
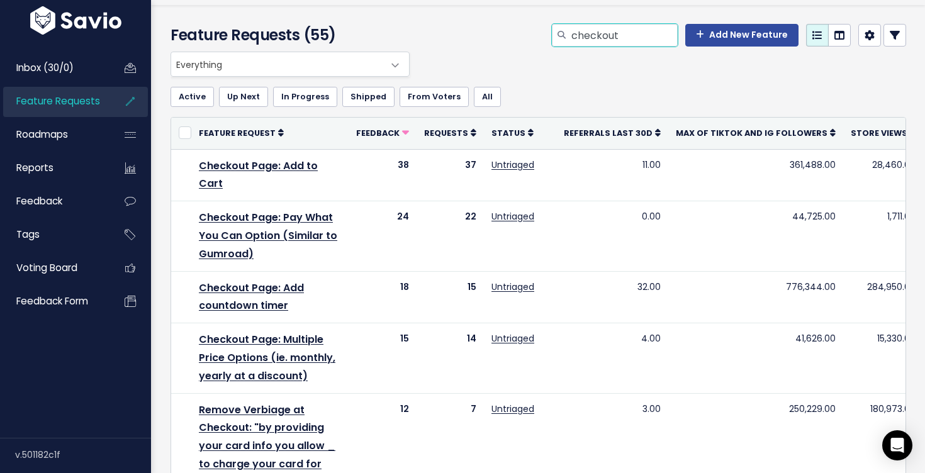
click at [647, 42] on input "checkout" at bounding box center [624, 35] width 108 height 23
type input "checkout ability to upload"
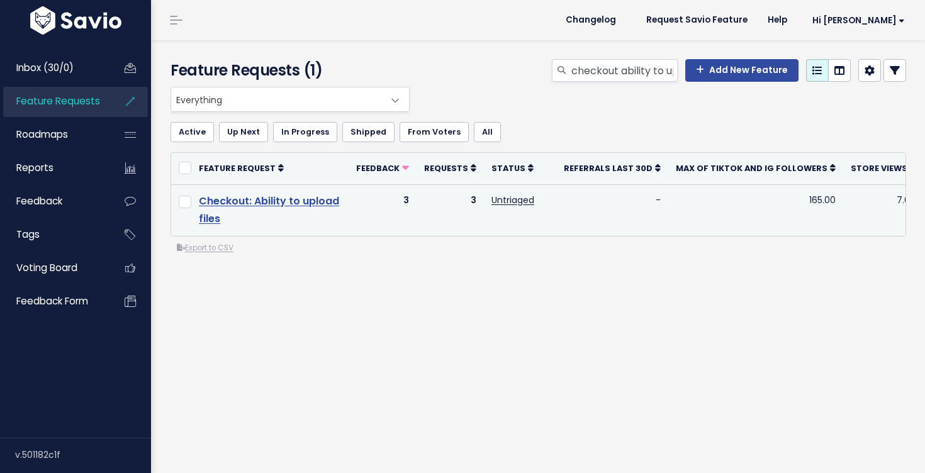
click at [302, 203] on link "Checkout: Ability to upload files" at bounding box center [269, 210] width 140 height 33
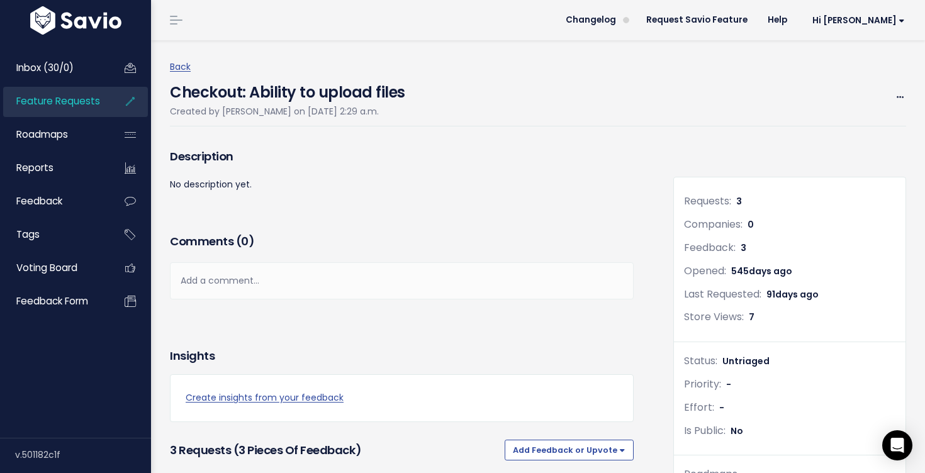
click at [79, 111] on link "Feature Requests" at bounding box center [53, 101] width 101 height 29
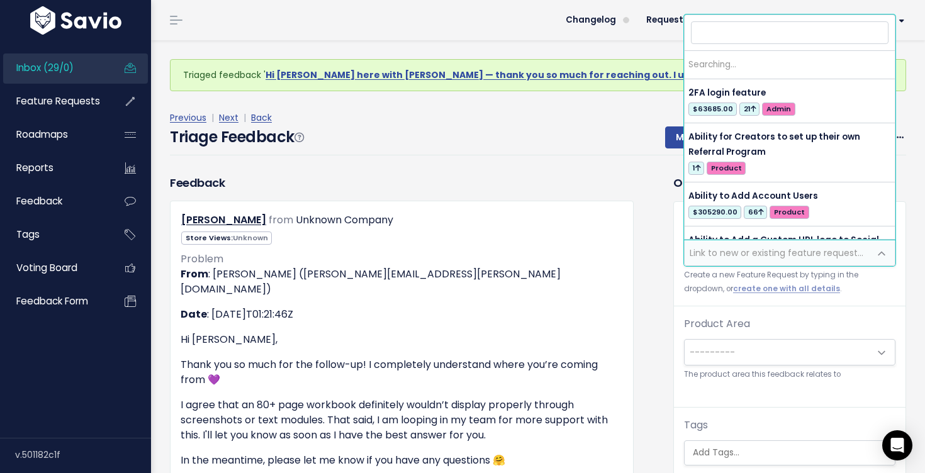
click at [758, 258] on span "Link to new or existing feature request..." at bounding box center [777, 253] width 174 height 13
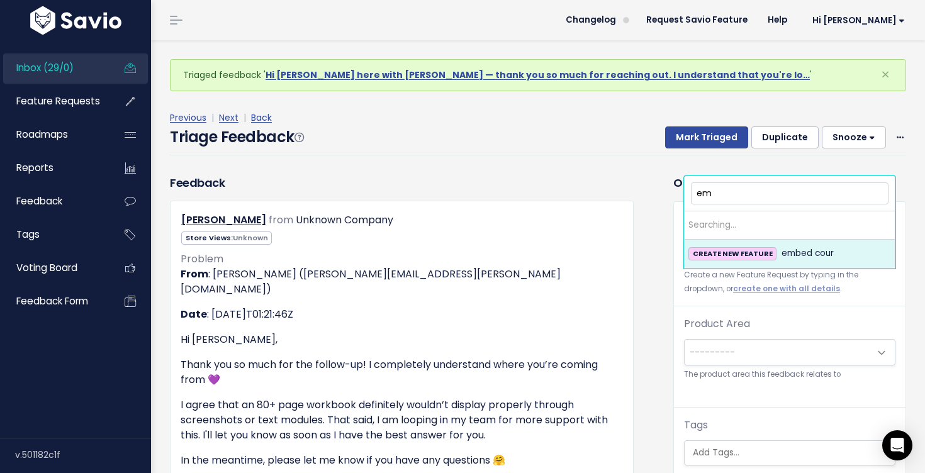
type input "e"
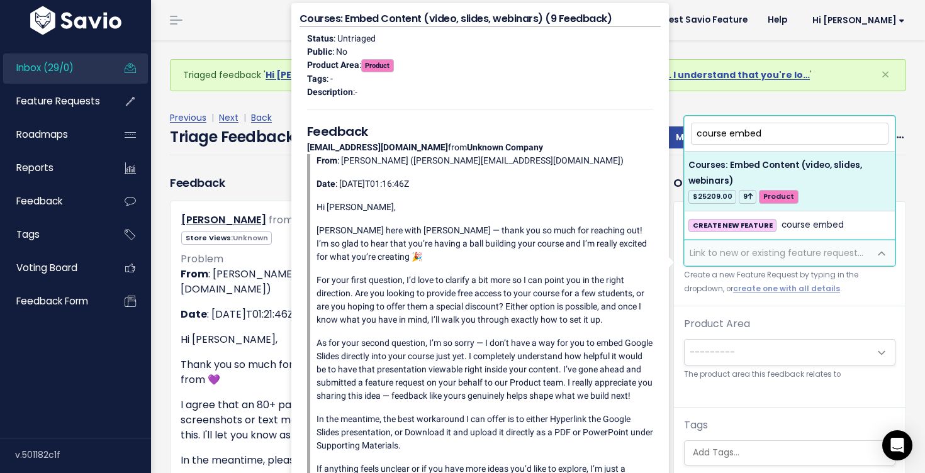
type input "course embed"
select select "27468"
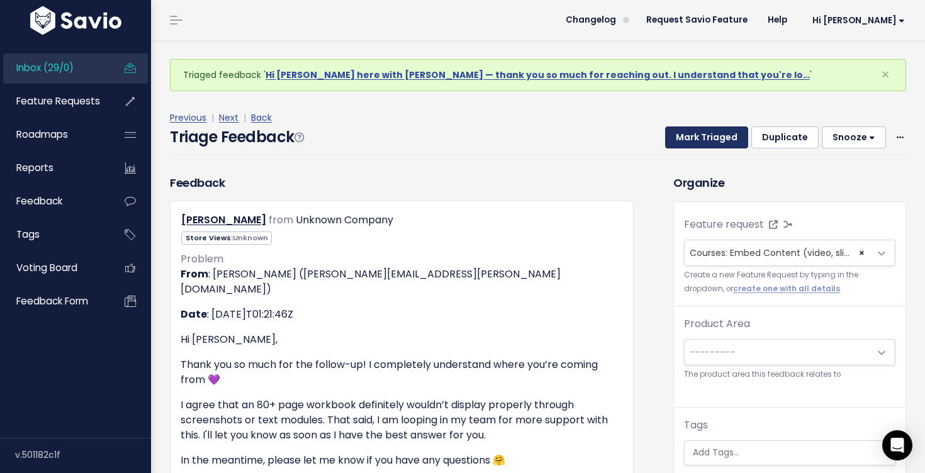
click at [725, 130] on button "Mark Triaged" at bounding box center [706, 137] width 83 height 23
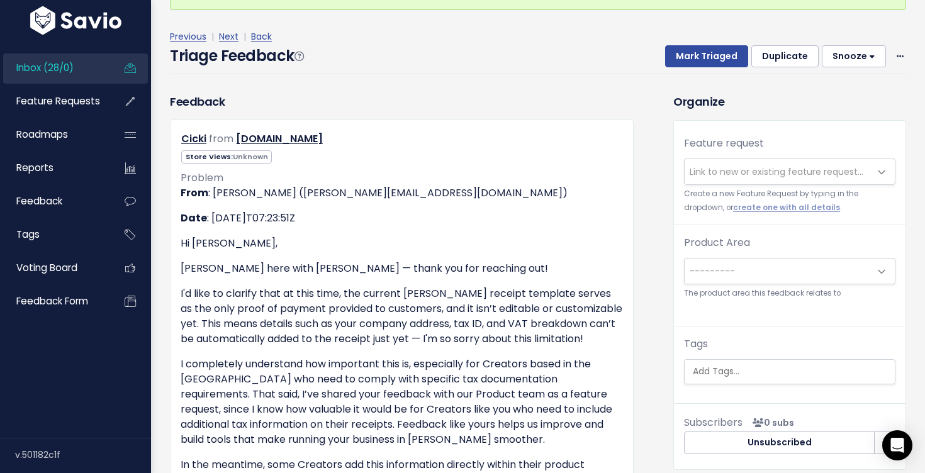
scroll to position [82, 0]
click at [706, 169] on span "Link to new or existing feature request..." at bounding box center [777, 171] width 174 height 13
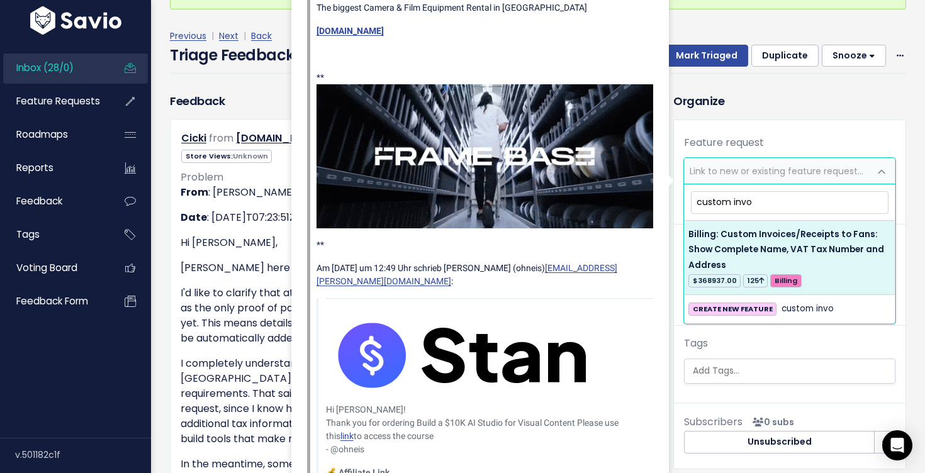
type input "custom invo"
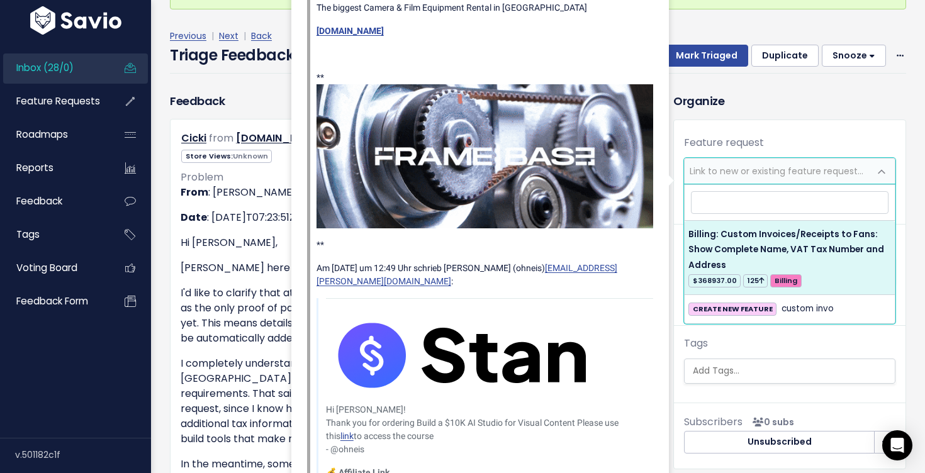
select select "34043"
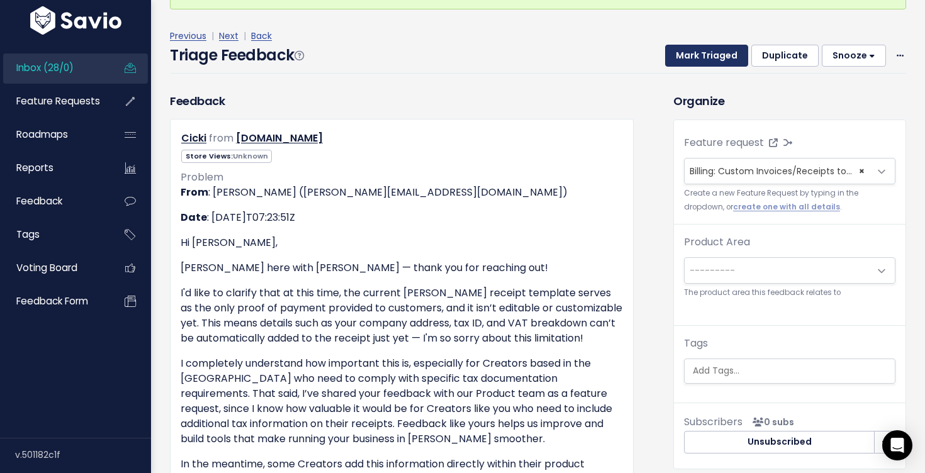
click at [696, 57] on button "Mark Triaged" at bounding box center [706, 56] width 83 height 23
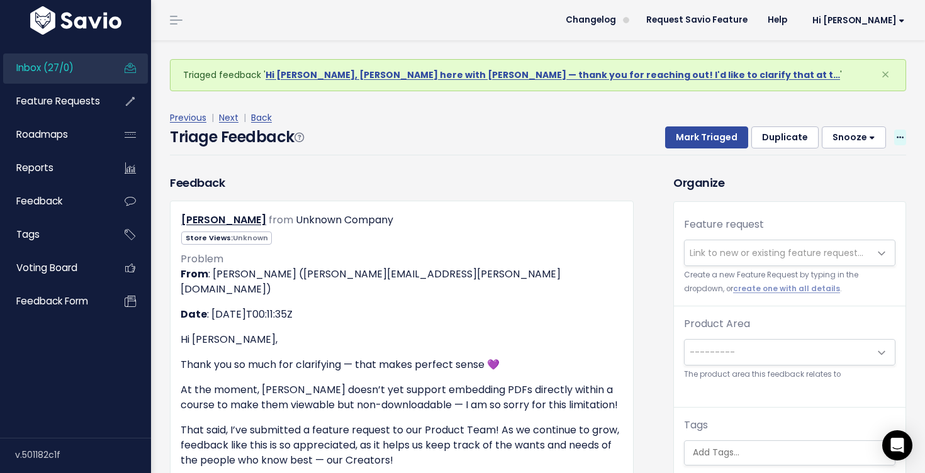
click at [897, 130] on span at bounding box center [900, 138] width 12 height 16
click at [843, 189] on link "Delete" at bounding box center [850, 196] width 91 height 25
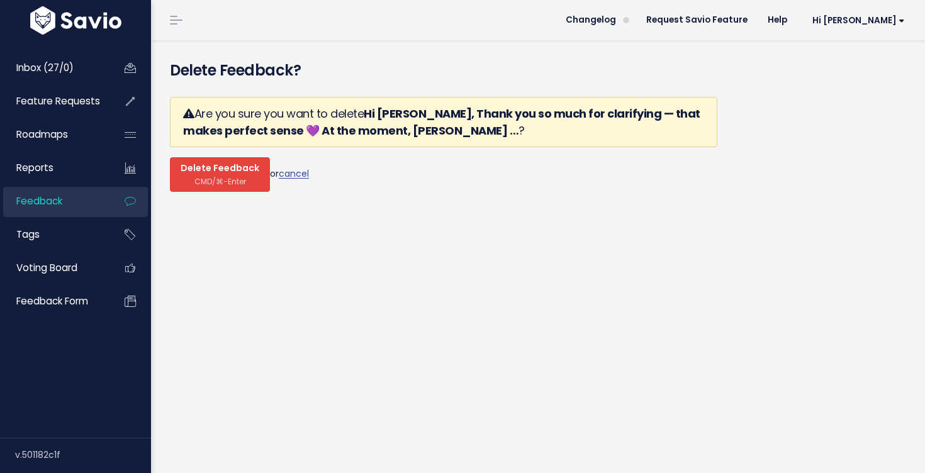
click at [216, 182] on span "CMD/⌘-Enter" at bounding box center [220, 181] width 52 height 9
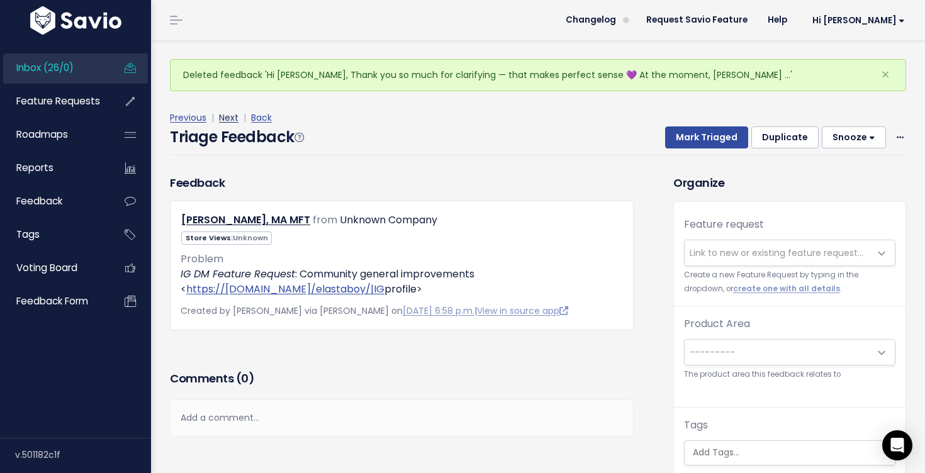
click at [225, 120] on link "Next" at bounding box center [229, 117] width 20 height 13
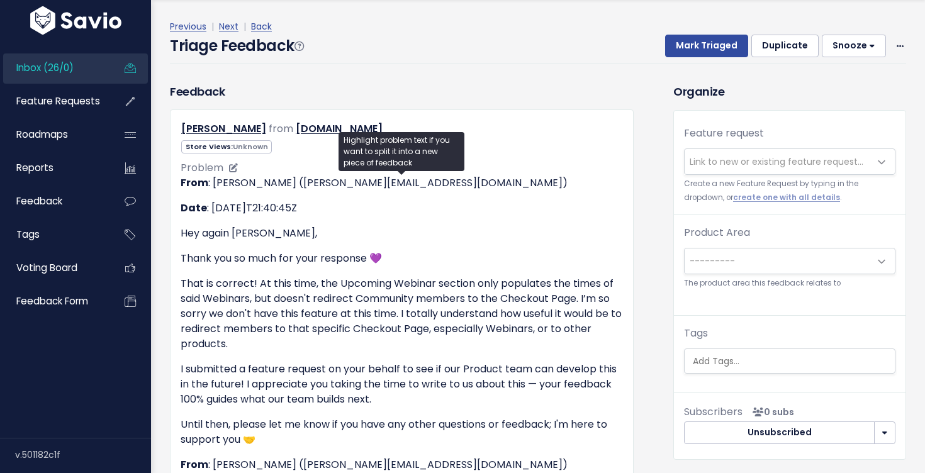
scroll to position [41, 0]
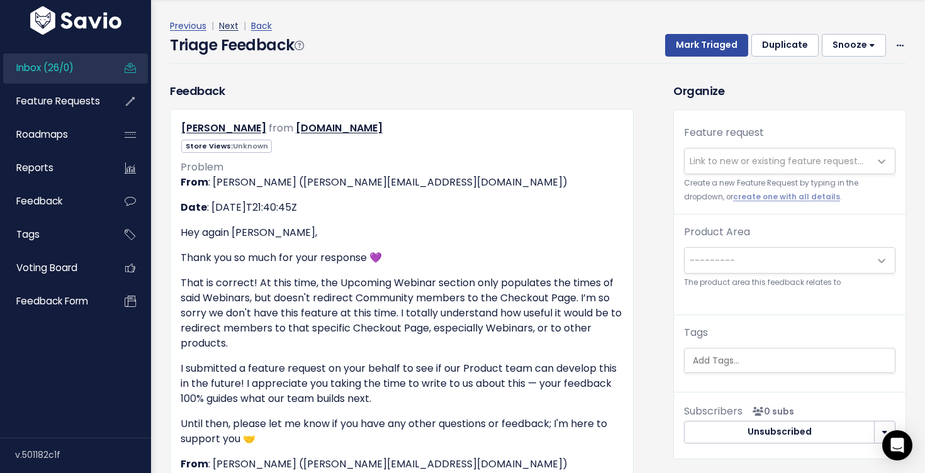
click at [227, 26] on link "Next" at bounding box center [229, 26] width 20 height 13
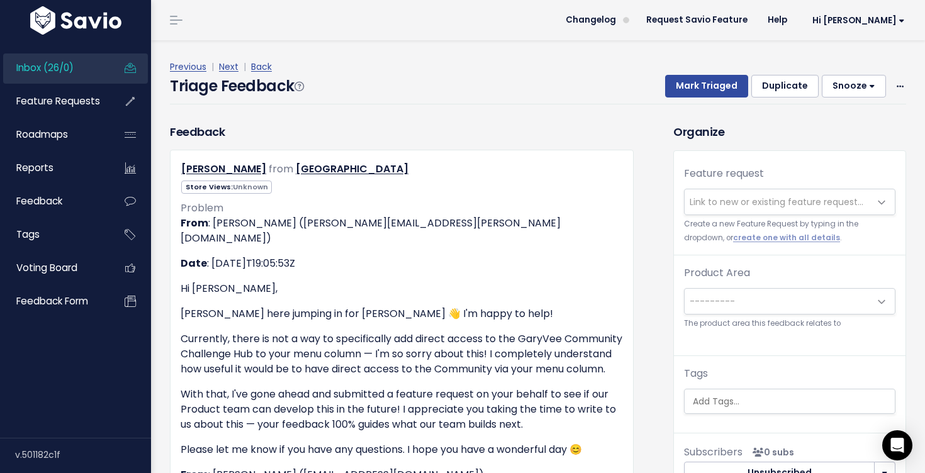
click at [227, 25] on header "Changelog Request Savio Feature Help Hi Alyssa Vault Settings My Settings Integ…" at bounding box center [538, 20] width 774 height 40
click at [229, 70] on link "Next" at bounding box center [229, 66] width 20 height 13
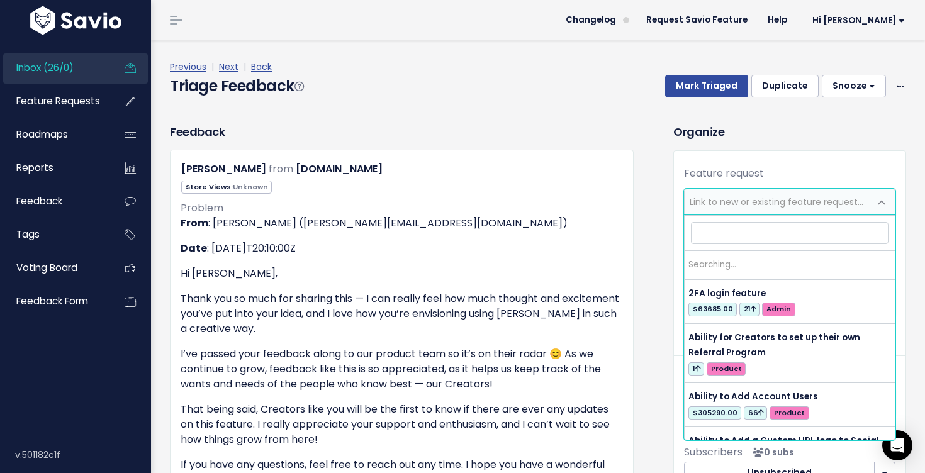
click at [693, 213] on span "Link to new or existing feature request..." at bounding box center [777, 201] width 185 height 25
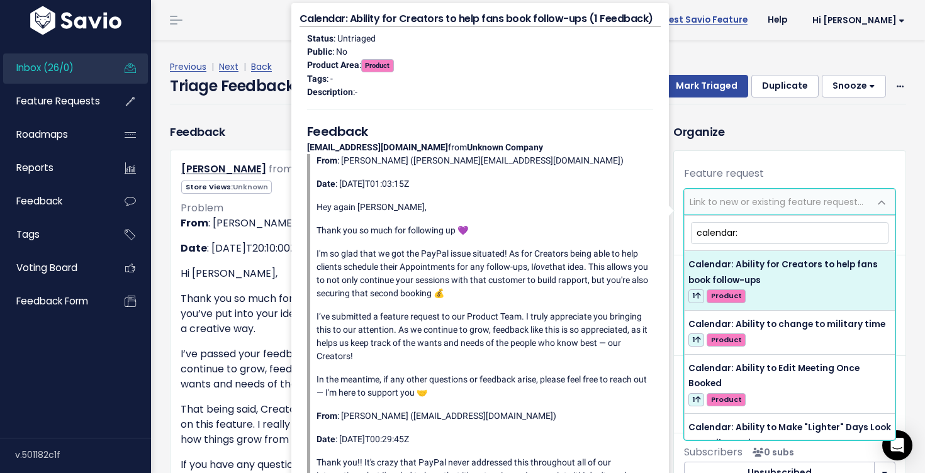
type input "calendar:"
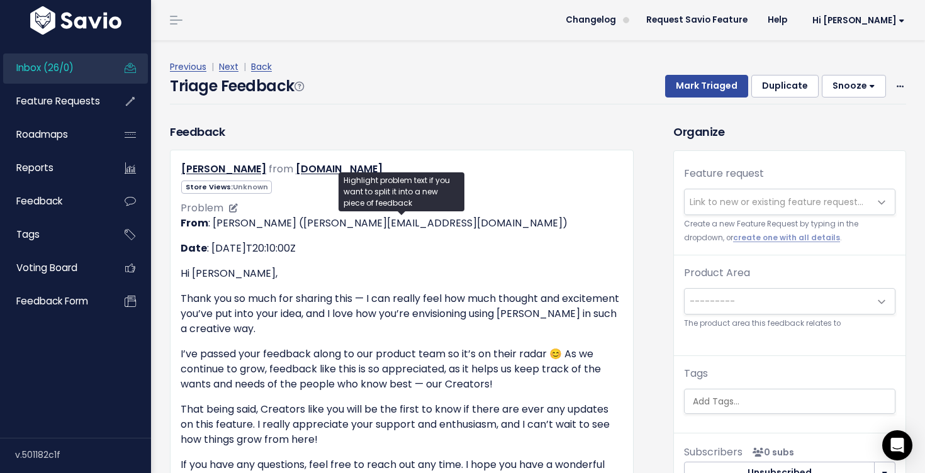
click at [259, 228] on p "From : Cathy J (catherine.j@stanwith.me)" at bounding box center [402, 223] width 442 height 15
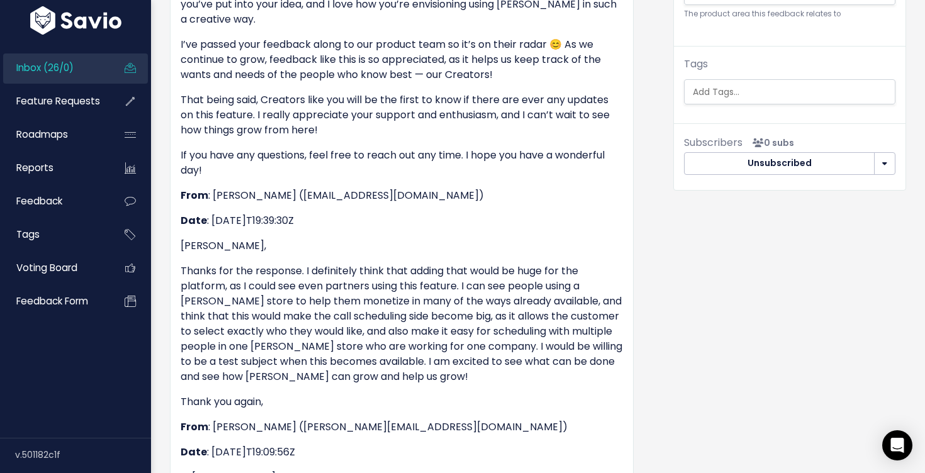
scroll to position [488, 0]
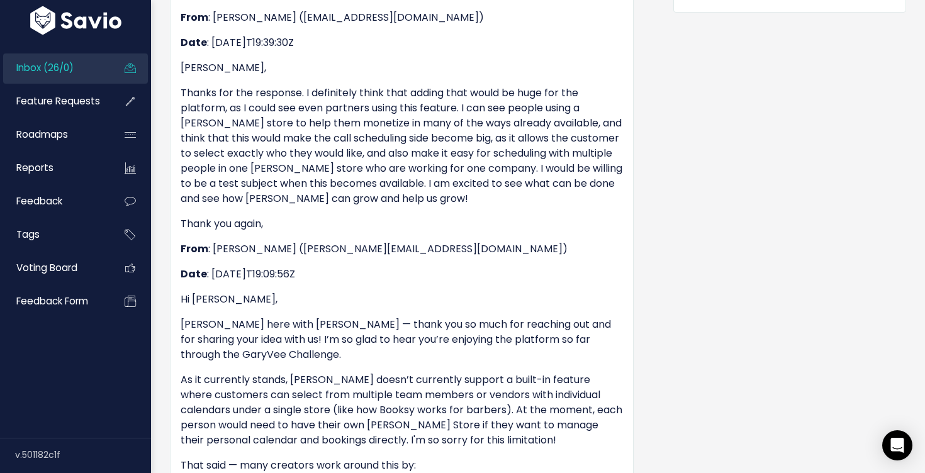
click at [299, 420] on p "As it currently stands, Stan doesn’t currently support a built-in feature where…" at bounding box center [402, 410] width 442 height 76
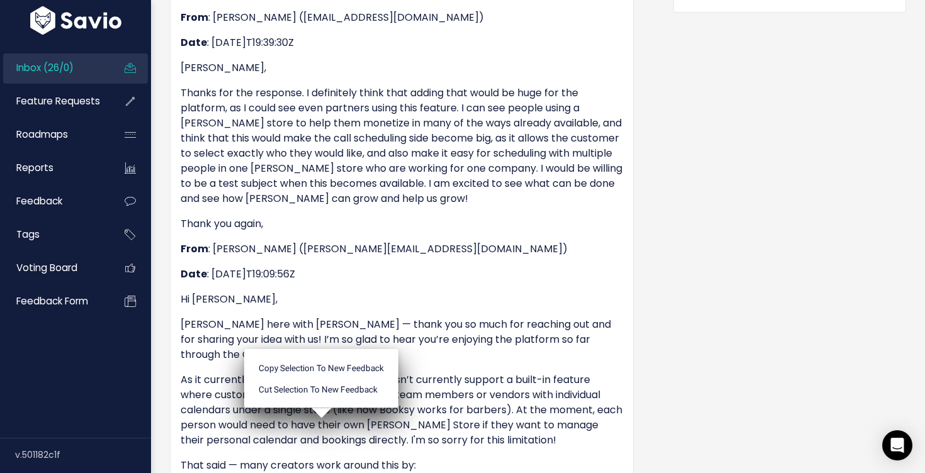
click at [299, 413] on div "Copy selection to new Feedback Cut selection to new Feedback" at bounding box center [321, 383] width 154 height 70
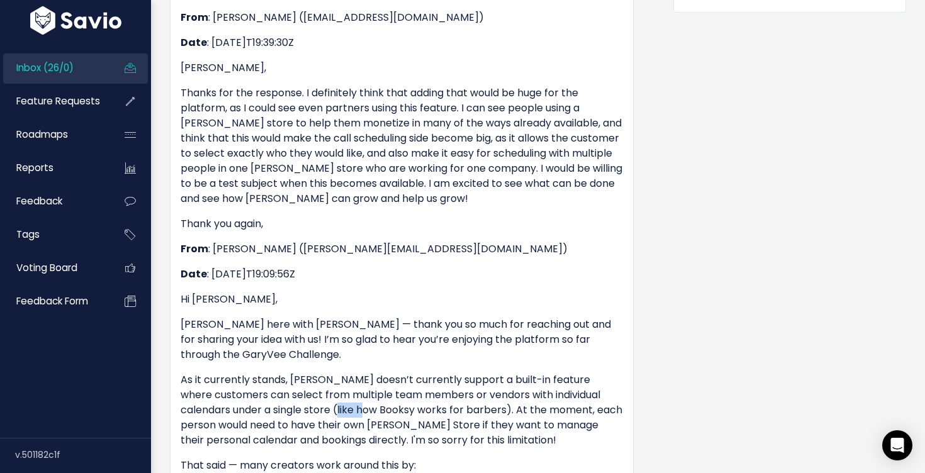
click at [299, 413] on p "As it currently stands, Stan doesn’t currently support a built-in feature where…" at bounding box center [402, 410] width 442 height 76
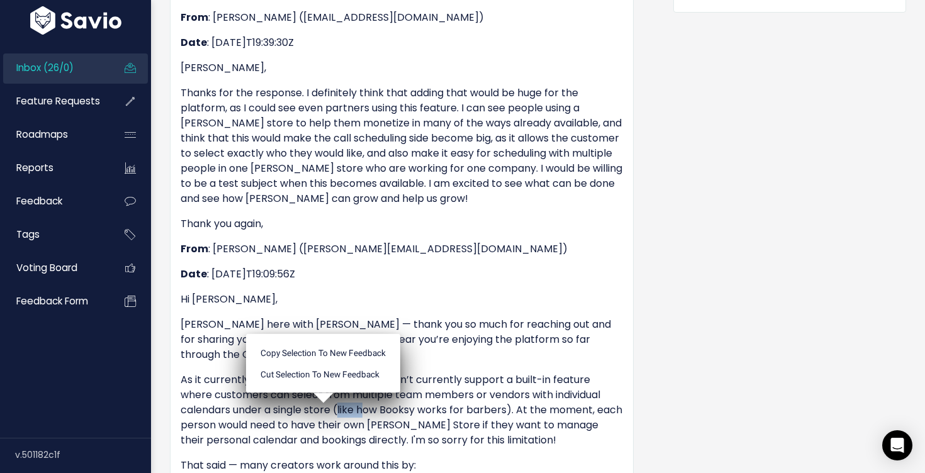
copy p "Booksy"
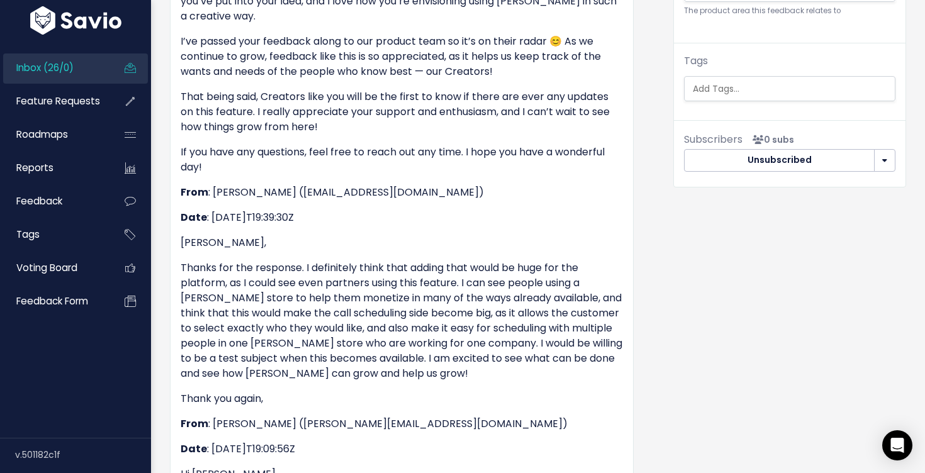
scroll to position [0, 0]
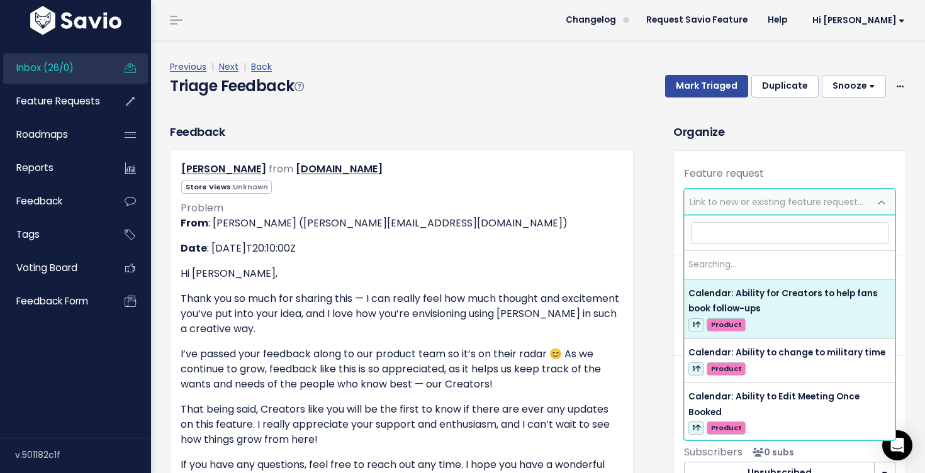
click at [754, 198] on span "Link to new or existing feature request..." at bounding box center [777, 202] width 174 height 13
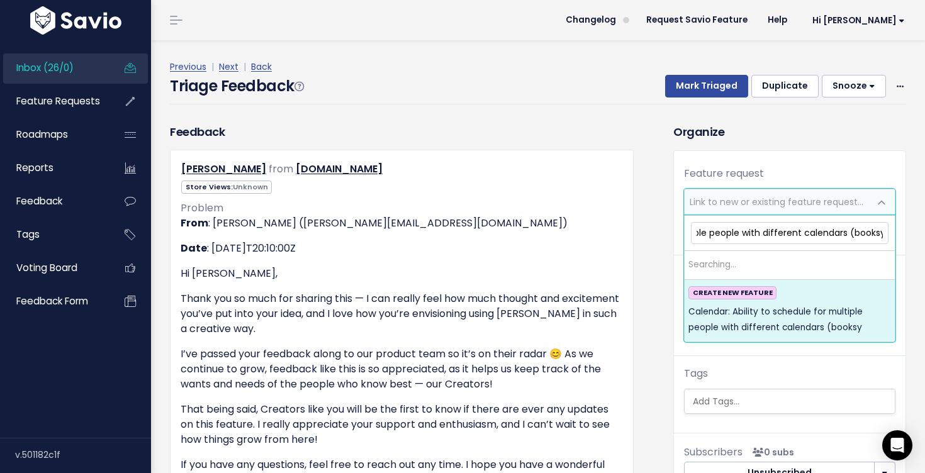
scroll to position [0, 173]
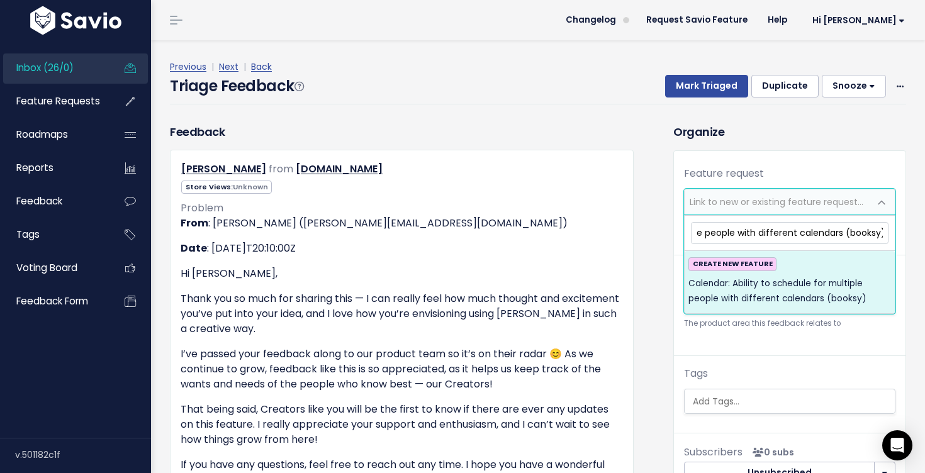
type input "Calendar: Ability to schedule for multiple people with different calendars (boo…"
click at [800, 272] on div "CREATE NEW FEATURE Calendar: Ability to schedule for multiple people with diffe…" at bounding box center [789, 281] width 203 height 49
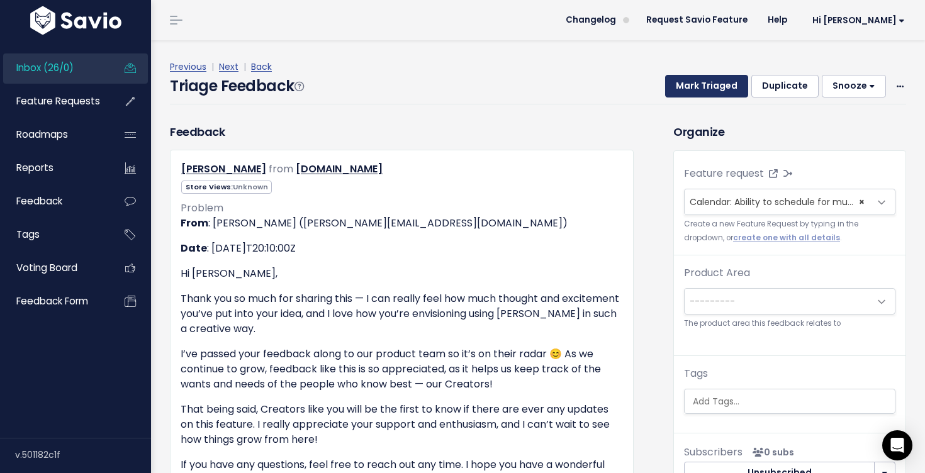
click at [692, 94] on button "Mark Triaged" at bounding box center [706, 86] width 83 height 23
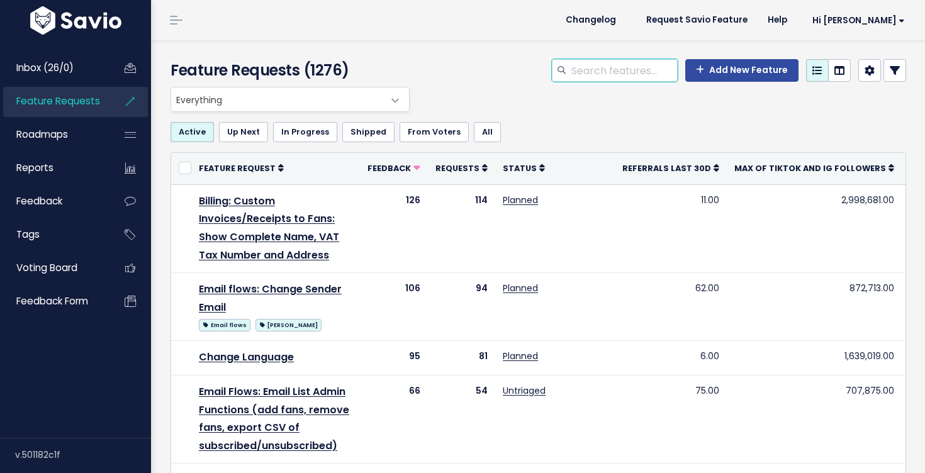
click at [625, 69] on input "search" at bounding box center [624, 70] width 108 height 23
type input "calendar"
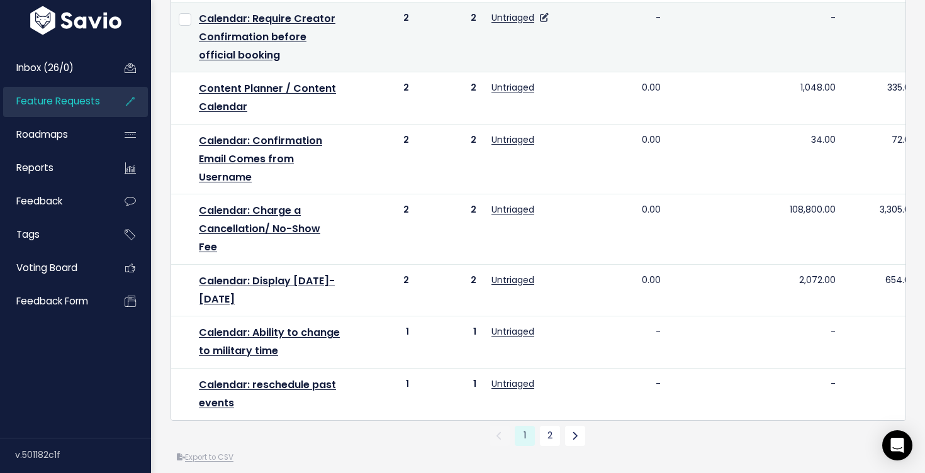
scroll to position [961, 0]
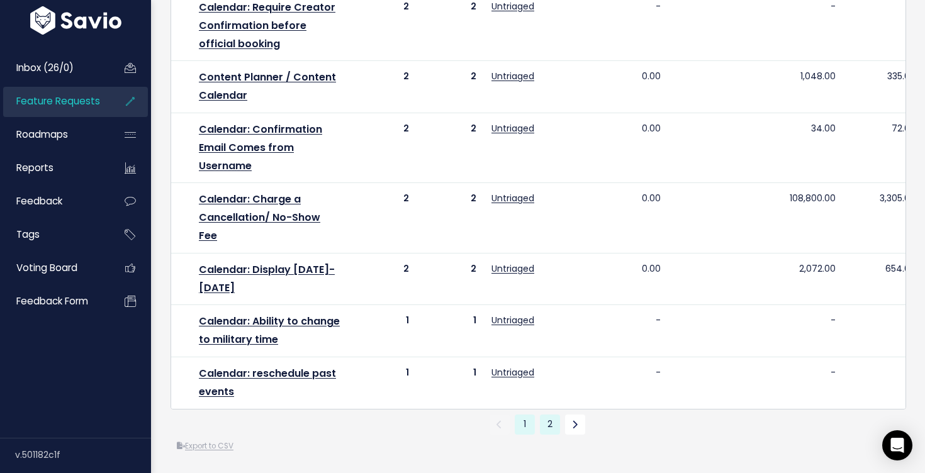
click at [546, 427] on link "2" at bounding box center [550, 425] width 20 height 20
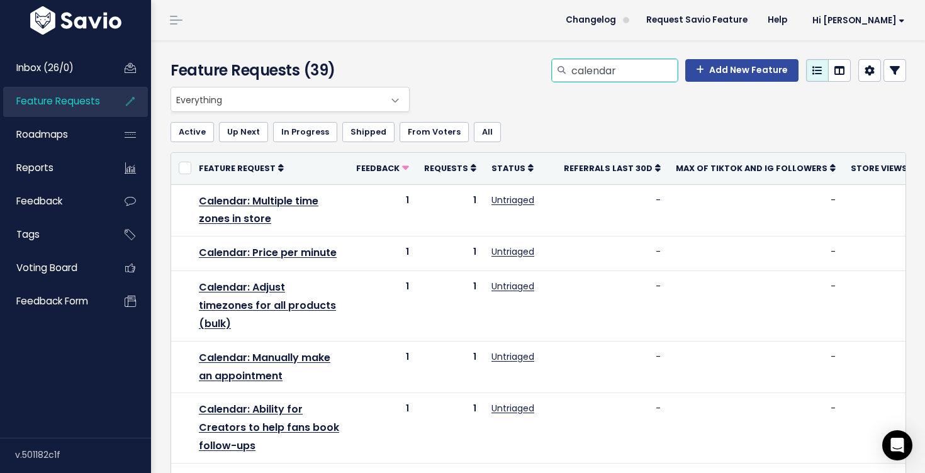
click at [606, 72] on input "calendar" at bounding box center [624, 70] width 108 height 23
type input "video upload"
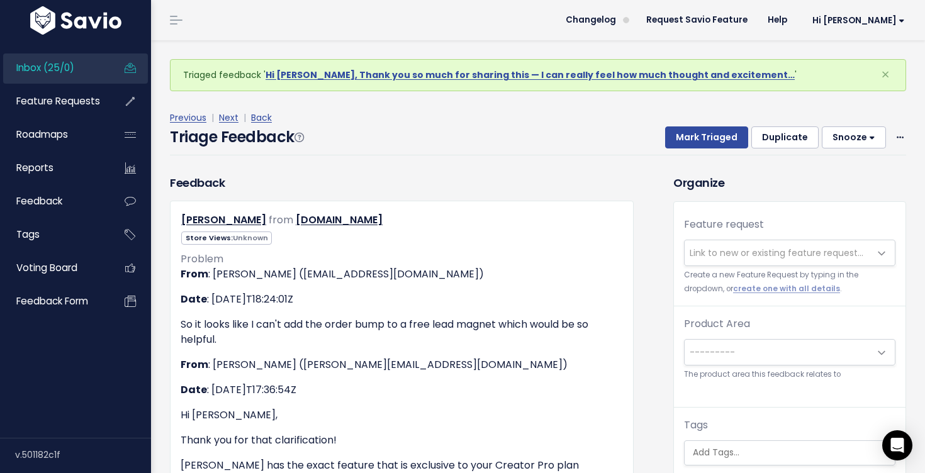
click at [717, 247] on span "Link to new or existing feature request..." at bounding box center [777, 253] width 174 height 13
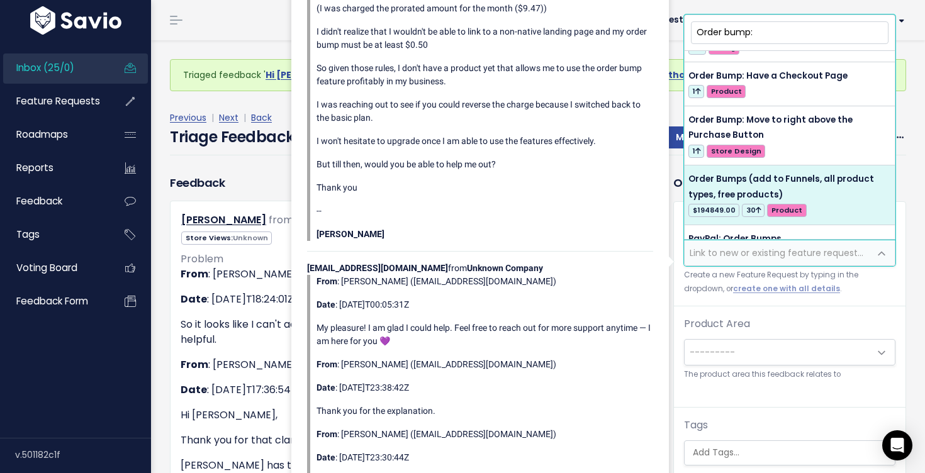
scroll to position [210, 0]
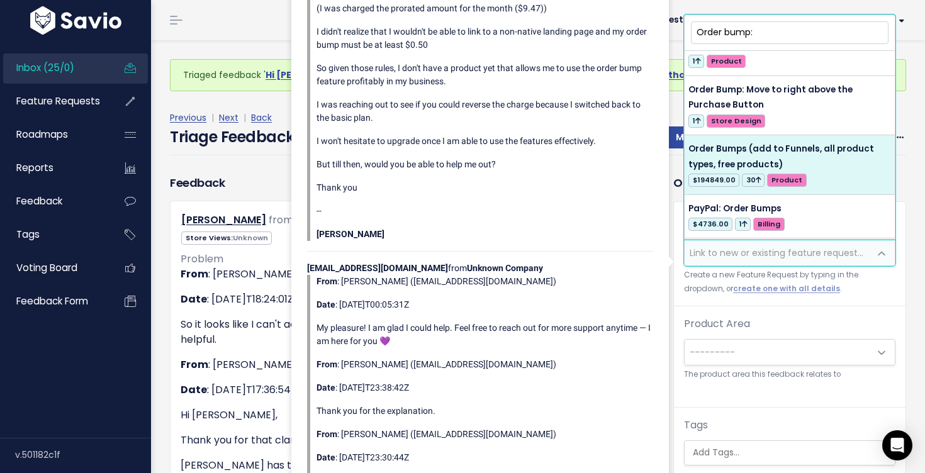
type input "Order bump:"
select select "28825"
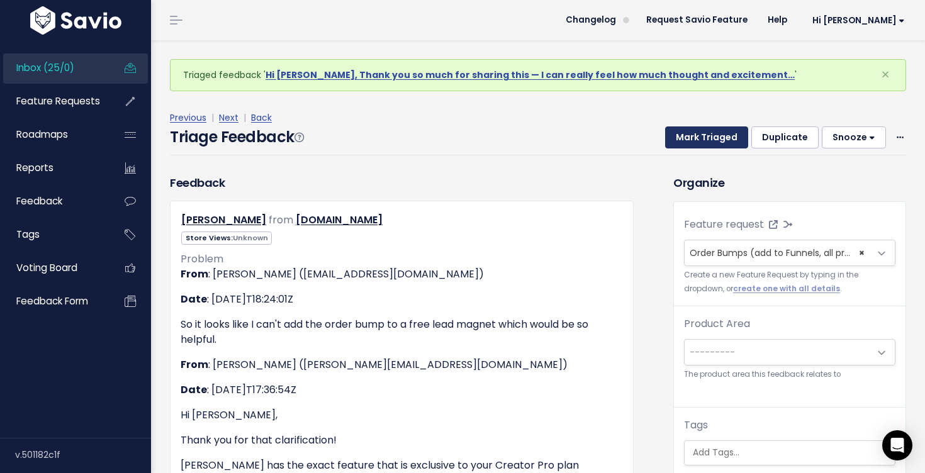
click at [709, 142] on button "Mark Triaged" at bounding box center [706, 137] width 83 height 23
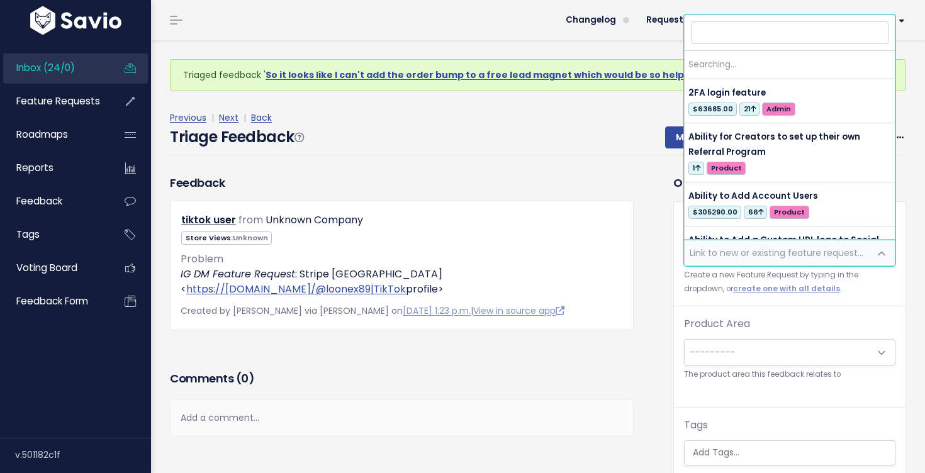
click at [736, 261] on span "Link to new or existing feature request..." at bounding box center [777, 252] width 185 height 25
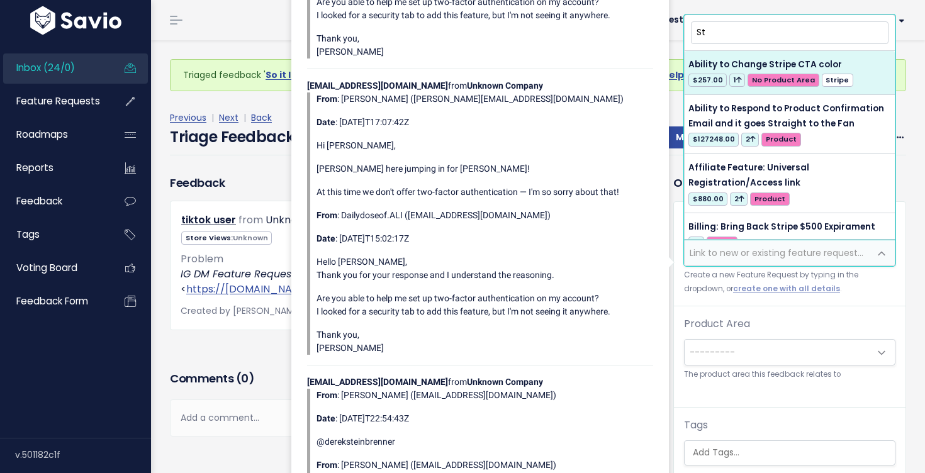
type input "S"
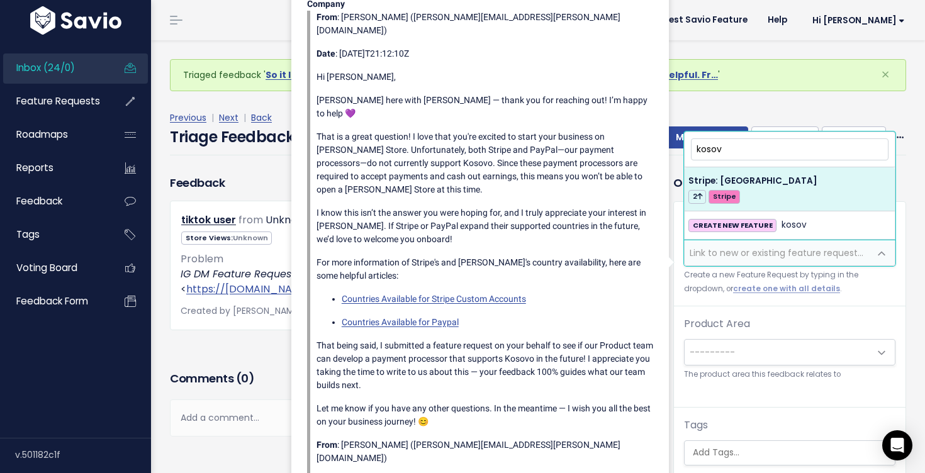
type input "kosov"
select select "56671"
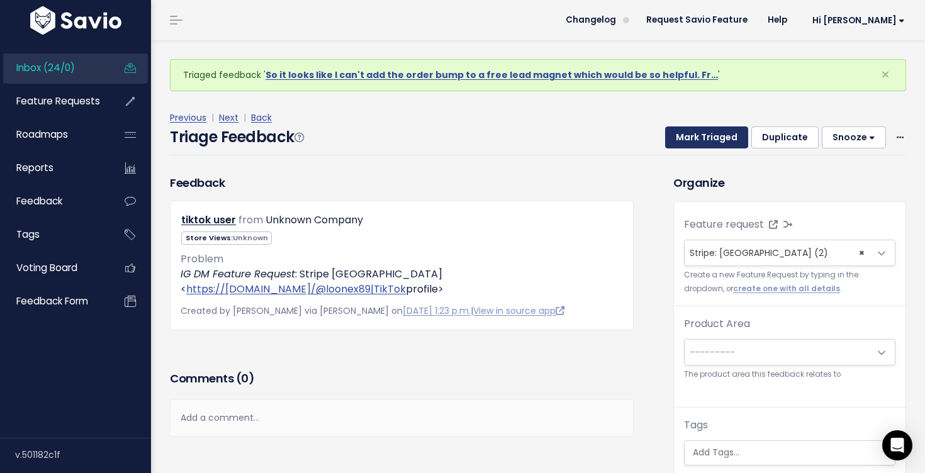
click at [714, 128] on button "Mark Triaged" at bounding box center [706, 137] width 83 height 23
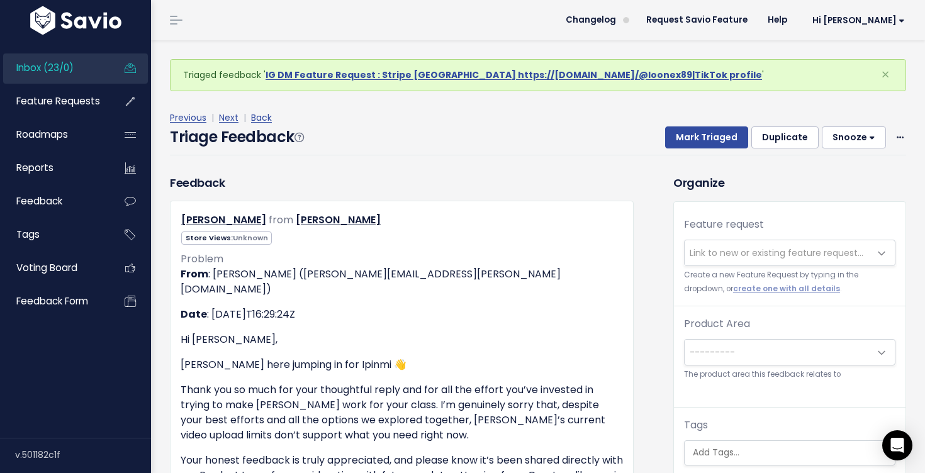
click at [705, 251] on span "Link to new or existing feature request..." at bounding box center [777, 253] width 174 height 13
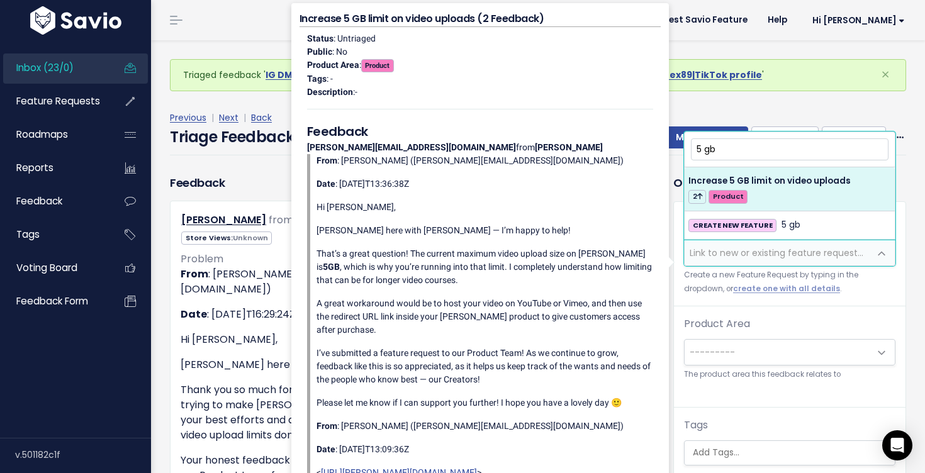
type input "5 gb"
select select "64844"
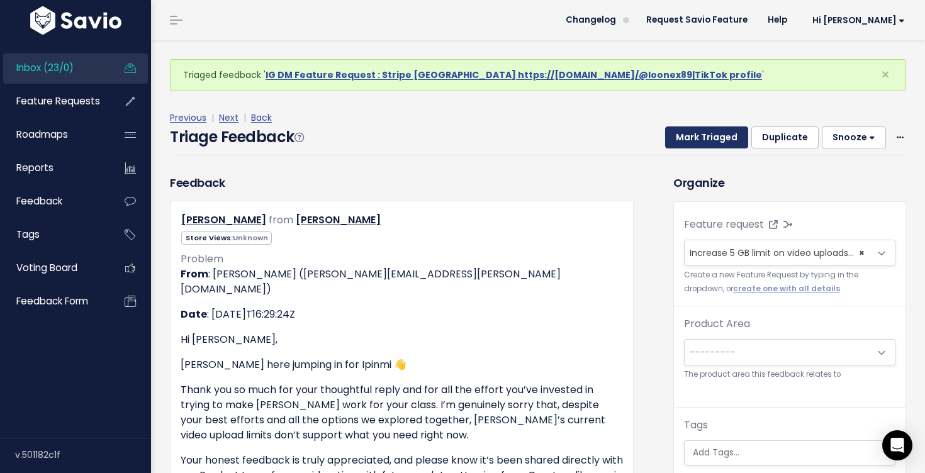
click at [685, 135] on button "Mark Triaged" at bounding box center [706, 137] width 83 height 23
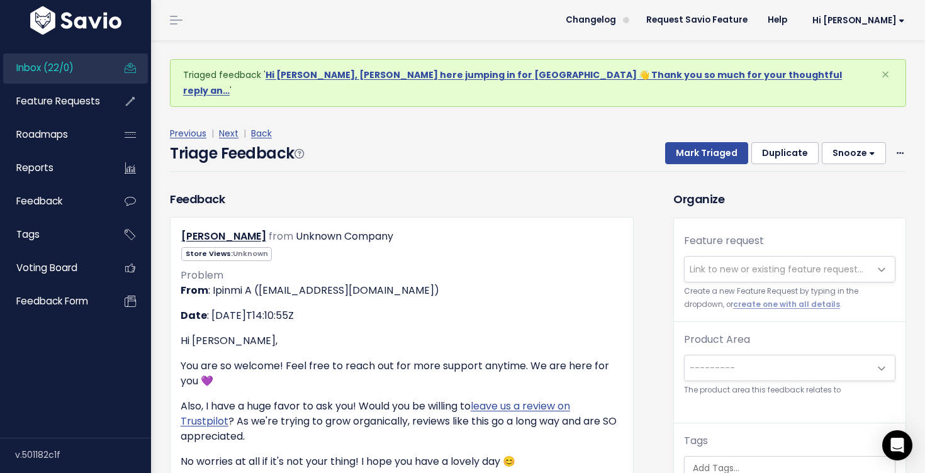
click at [715, 285] on small "Create a new Feature Request by typing in the dropdown, or create one with all …" at bounding box center [789, 298] width 211 height 27
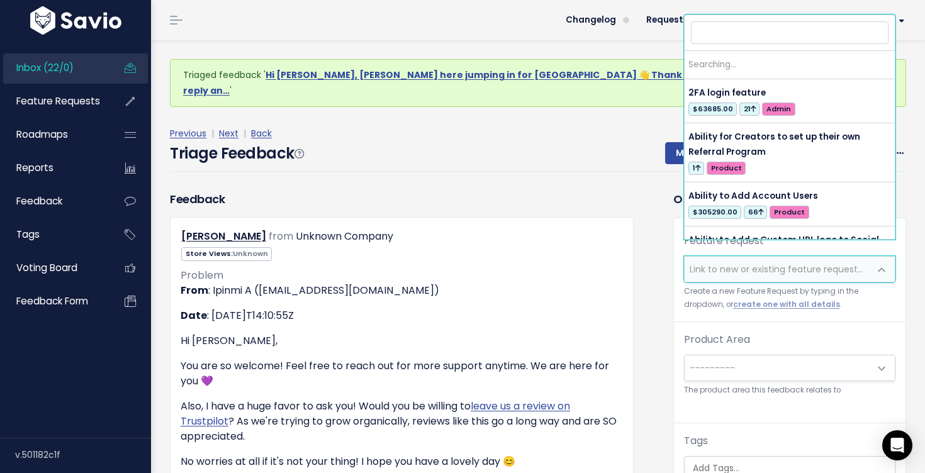
click at [715, 262] on span "Link to new or existing feature request..." at bounding box center [777, 269] width 185 height 25
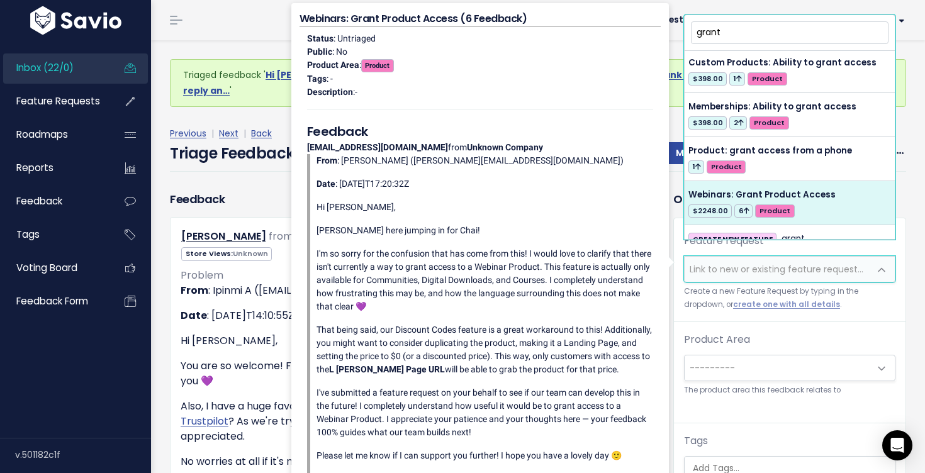
scroll to position [178, 0]
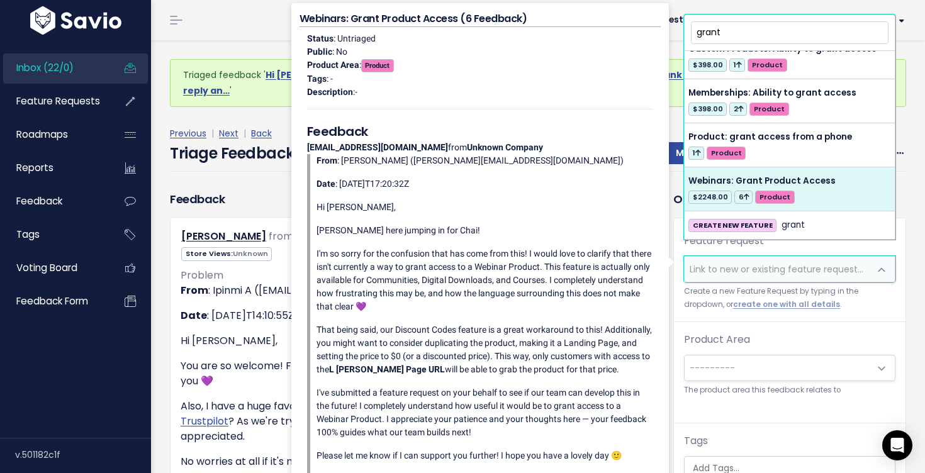
type input "grant"
select select "57098"
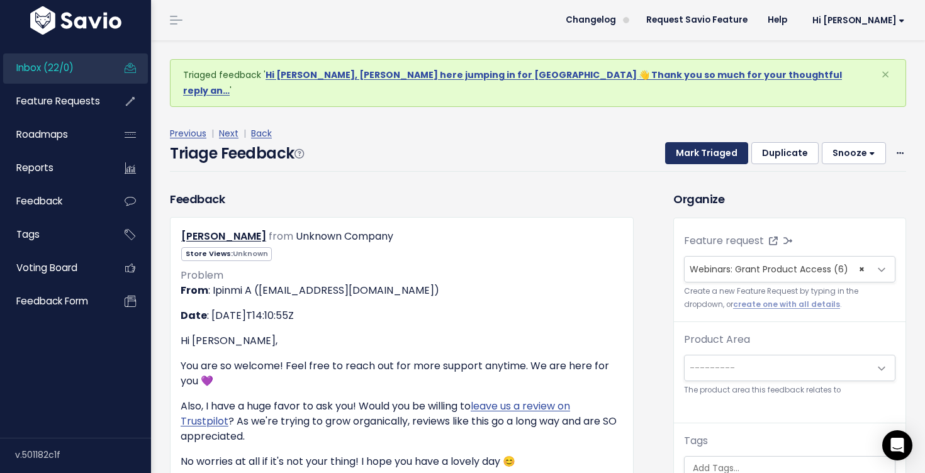
click at [695, 142] on button "Mark Triaged" at bounding box center [706, 153] width 83 height 23
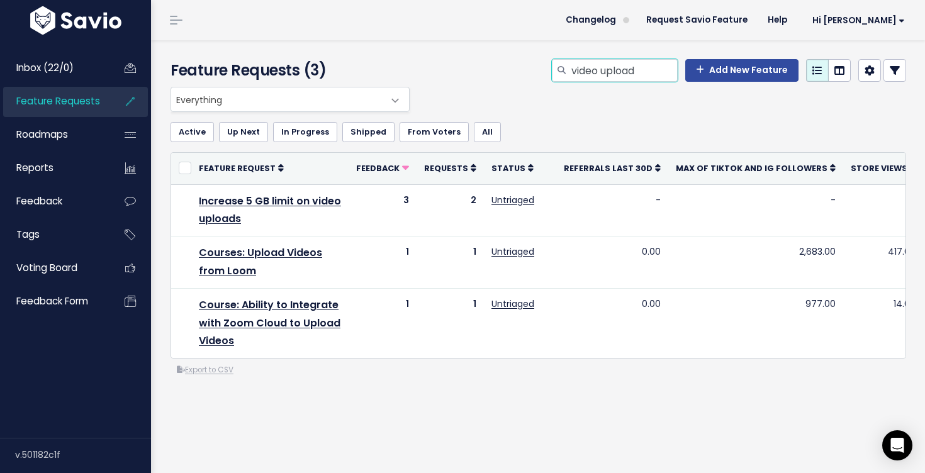
drag, startPoint x: 652, startPoint y: 62, endPoint x: 566, endPoint y: 57, distance: 85.7
click at [566, 59] on div "video upload" at bounding box center [615, 70] width 126 height 23
drag, startPoint x: 576, startPoint y: 70, endPoint x: 724, endPoint y: 79, distance: 147.5
click at [724, 79] on div "video upload Add New Feature" at bounding box center [729, 70] width 354 height 23
type input "Webinar"
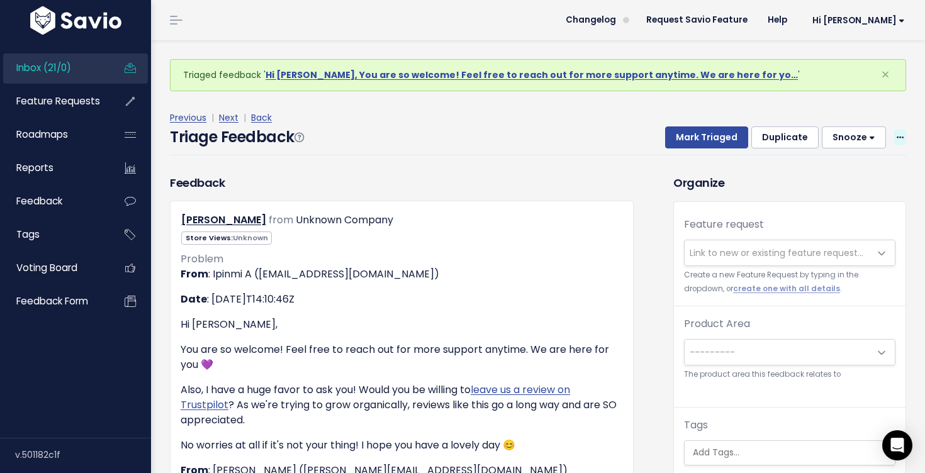
click at [900, 131] on span at bounding box center [900, 138] width 12 height 16
click at [849, 194] on link "Delete" at bounding box center [850, 196] width 91 height 25
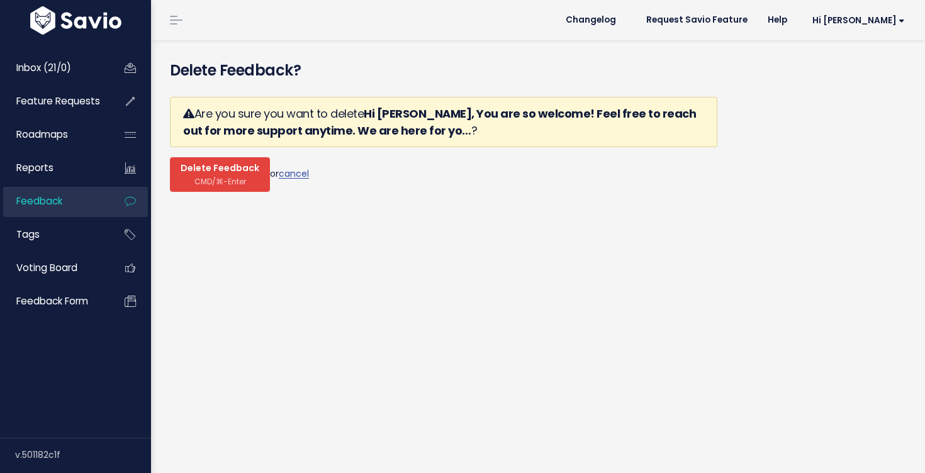
click at [231, 167] on span "Delete Feedback" at bounding box center [220, 168] width 79 height 11
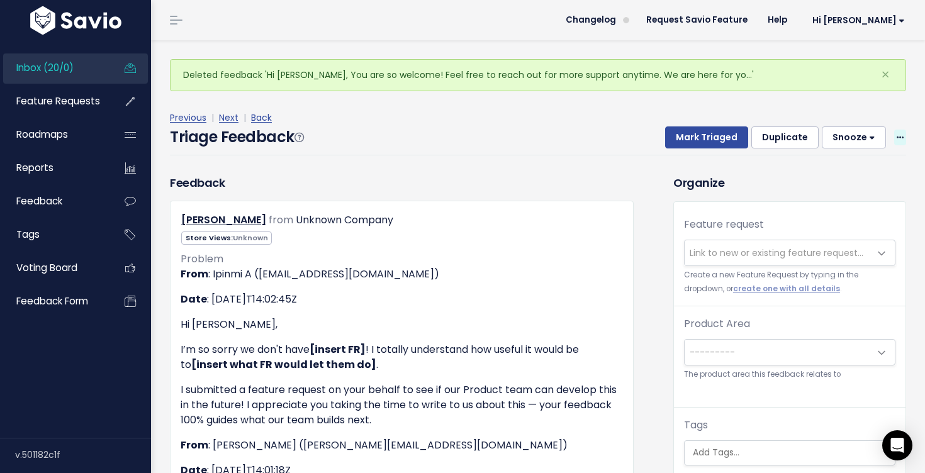
click at [897, 136] on icon at bounding box center [900, 138] width 7 height 8
click at [848, 206] on link "Delete" at bounding box center [850, 196] width 91 height 25
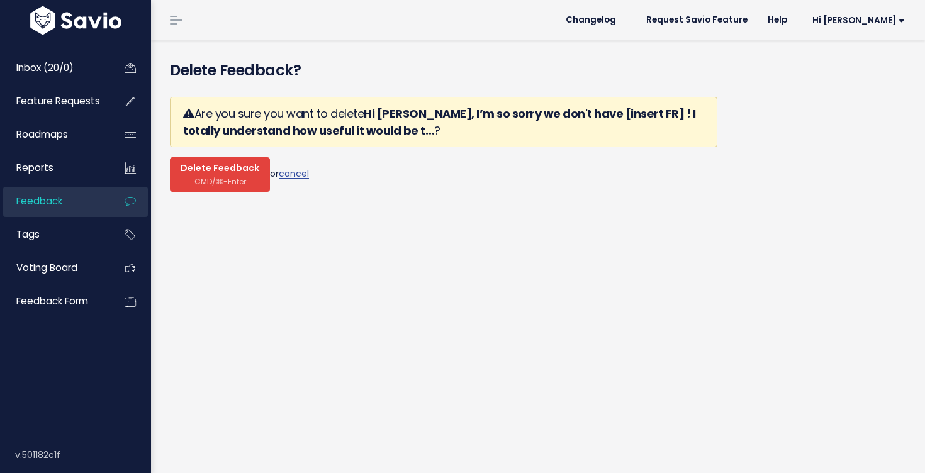
click at [231, 171] on span "Delete Feedback" at bounding box center [220, 168] width 79 height 11
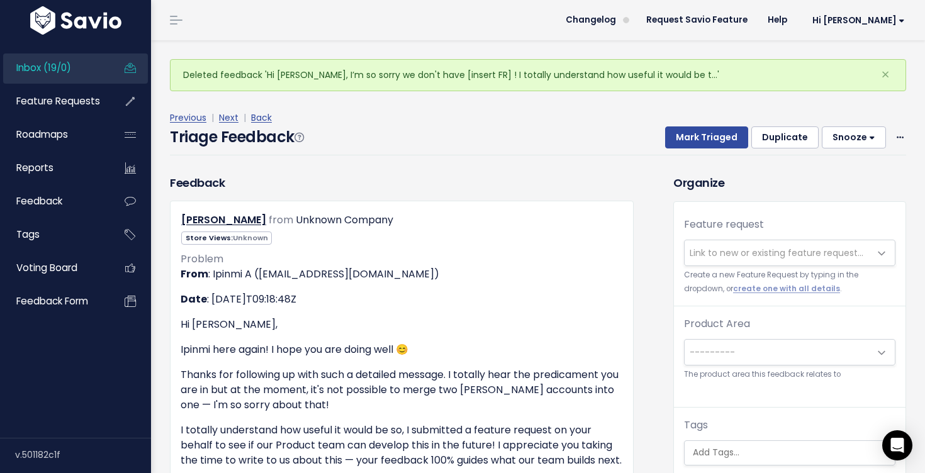
click at [822, 262] on span "Link to new or existing feature request..." at bounding box center [777, 252] width 185 height 25
click at [807, 244] on span "Link to new or existing feature request..." at bounding box center [777, 252] width 185 height 25
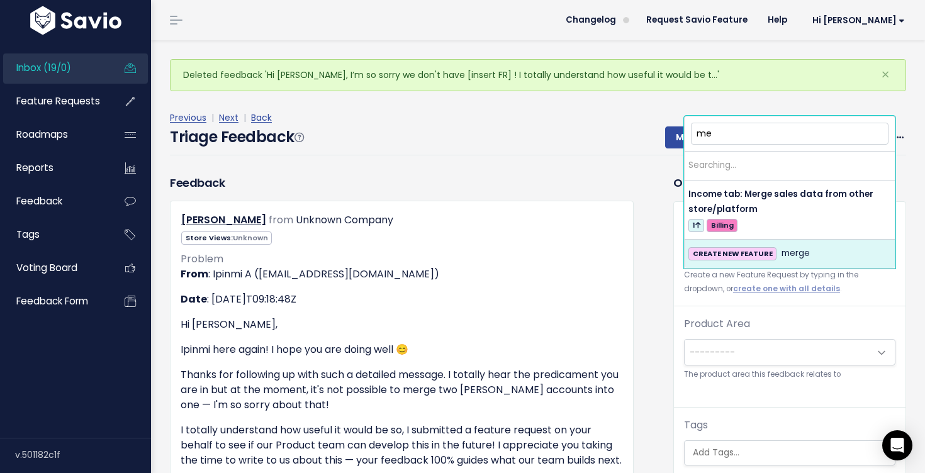
type input "m"
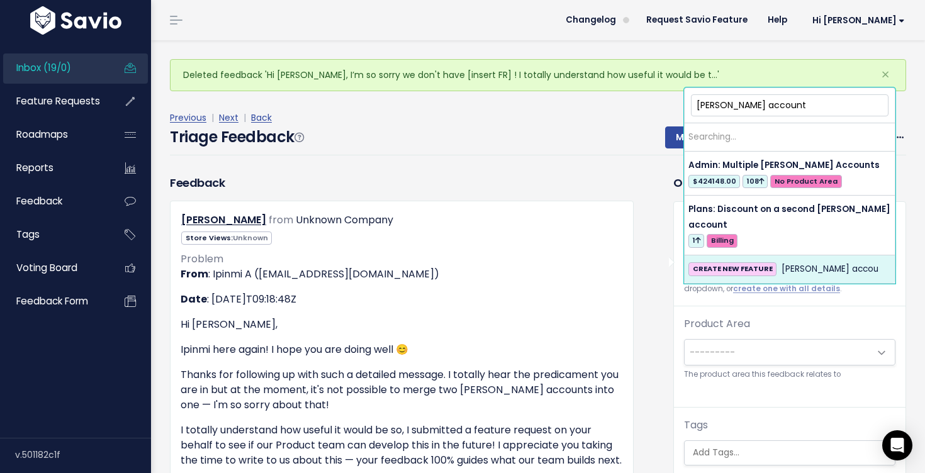
type input "stan accounts"
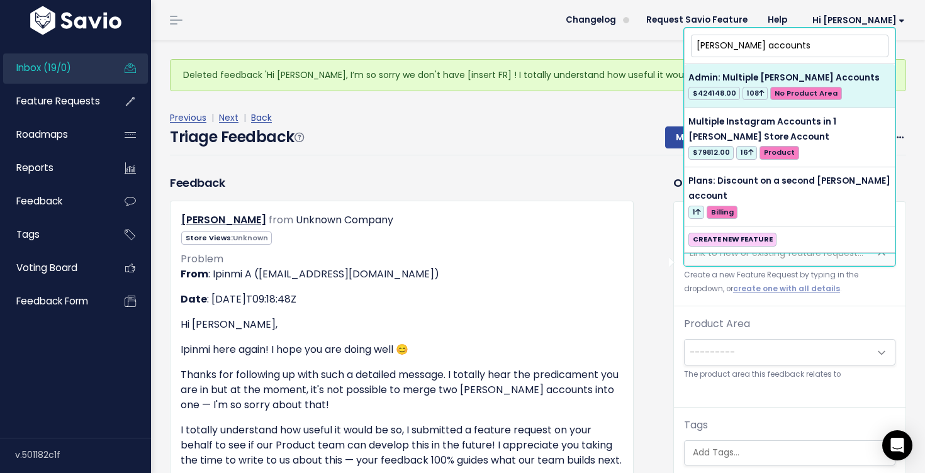
drag, startPoint x: 803, startPoint y: 48, endPoint x: 681, endPoint y: 40, distance: 122.4
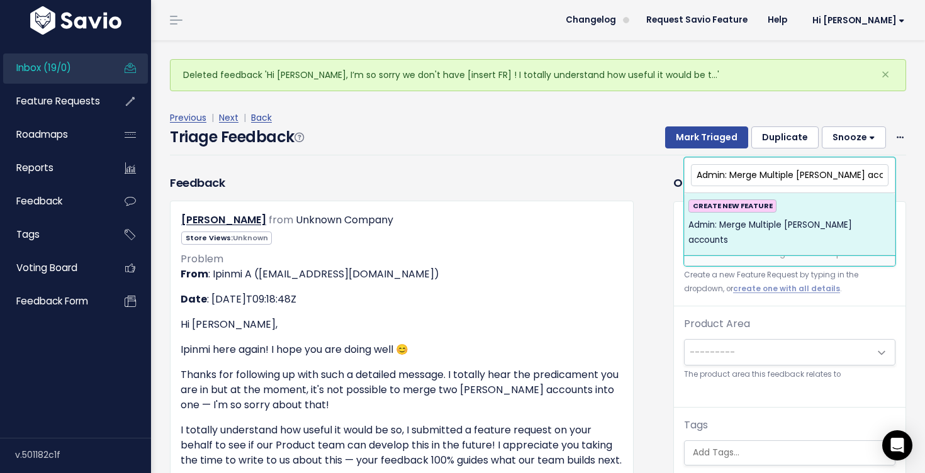
click at [824, 174] on input "Admin: Merge Multiple Stan accounts" at bounding box center [790, 175] width 198 height 22
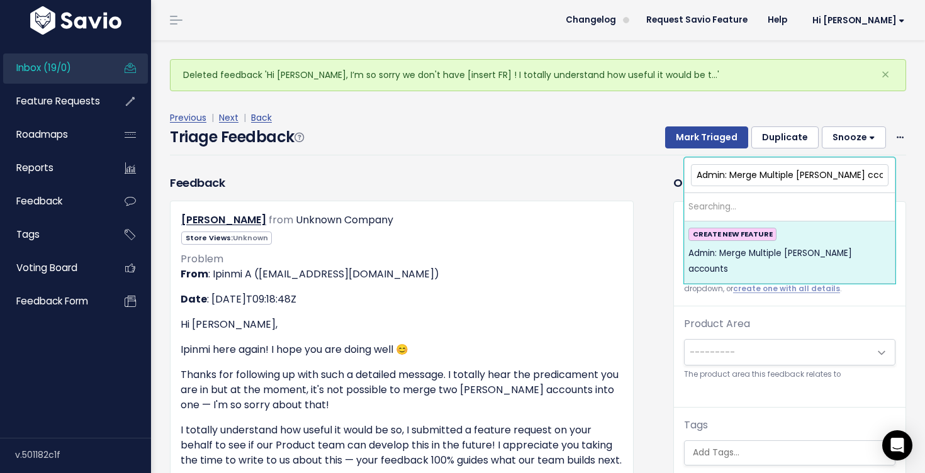
type input "Admin: Merge Multiple Stan Accounts"
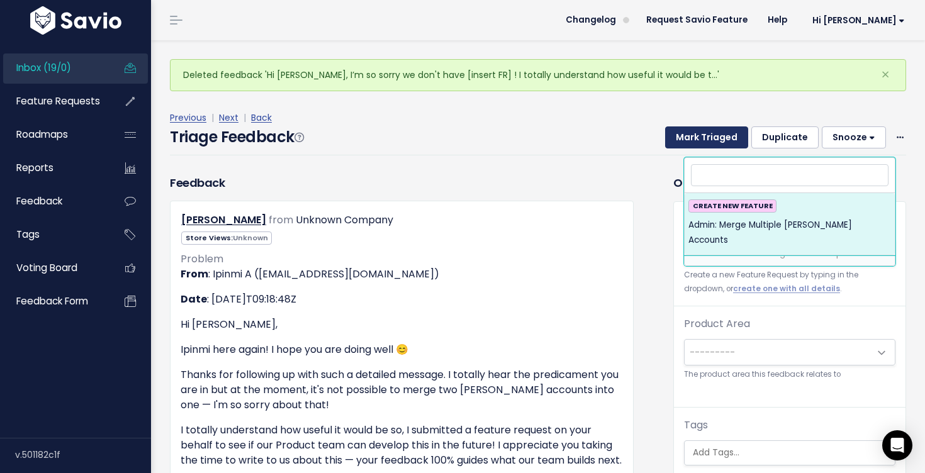
click at [720, 139] on button "Mark Triaged" at bounding box center [706, 137] width 83 height 23
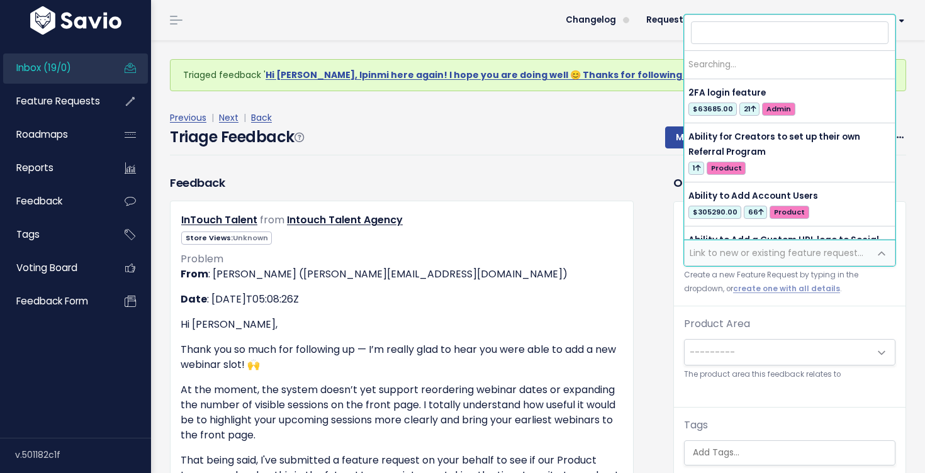
click at [763, 252] on span "Link to new or existing feature request..." at bounding box center [777, 253] width 174 height 13
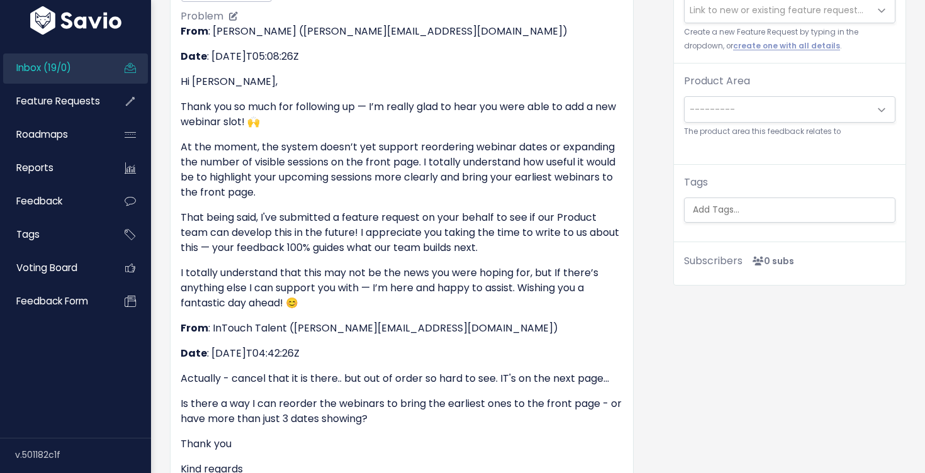
scroll to position [240, 0]
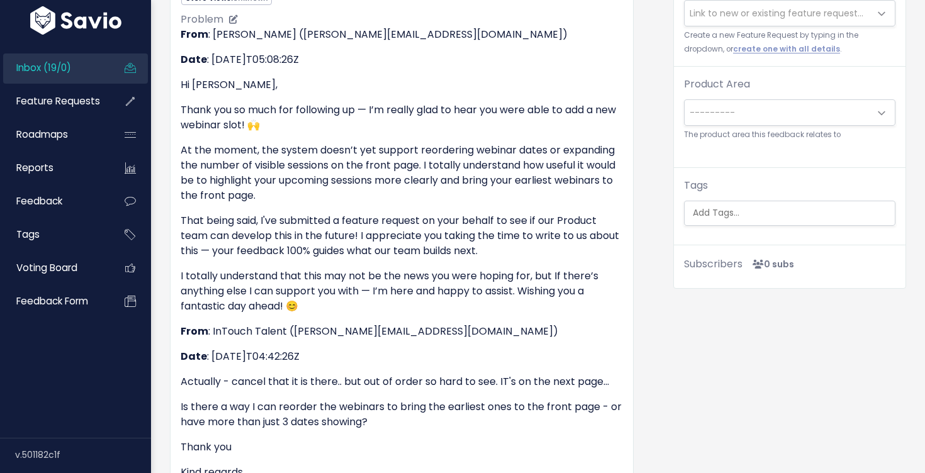
click at [208, 306] on p "I totally understand that this may not be the news you were hoping for, but If …" at bounding box center [402, 291] width 442 height 45
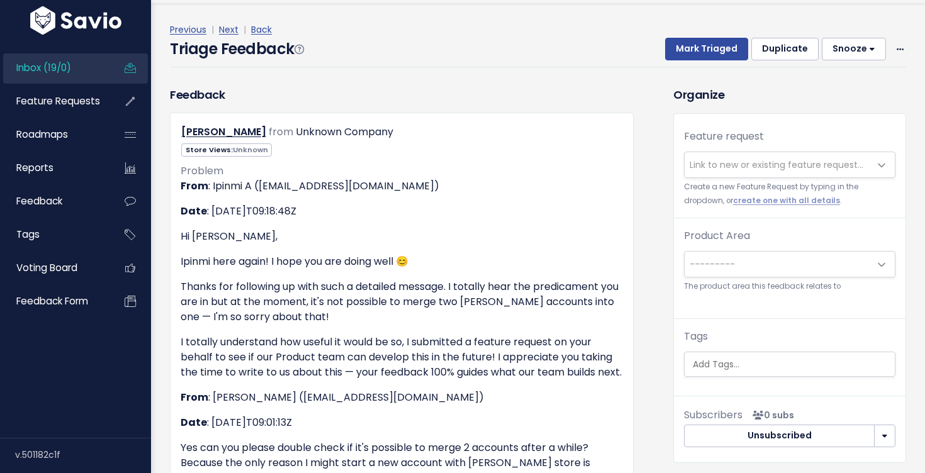
scroll to position [50, 0]
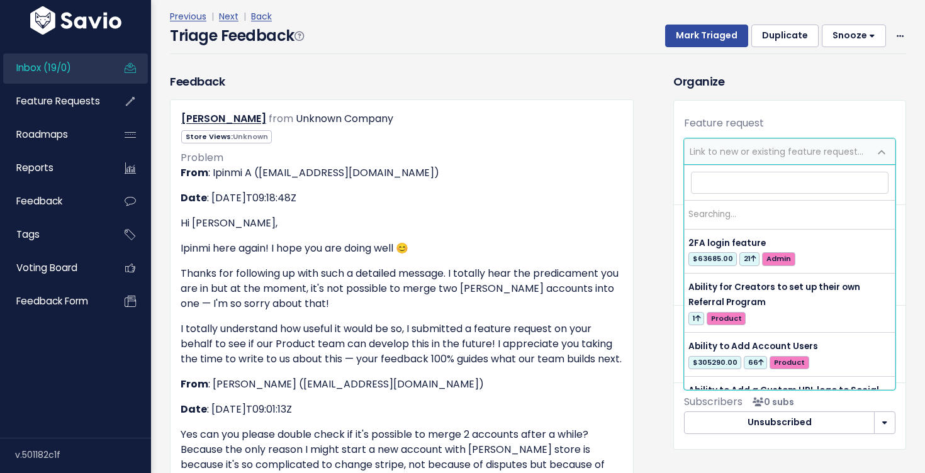
click at [814, 152] on span "Link to new or existing feature request..." at bounding box center [777, 151] width 174 height 13
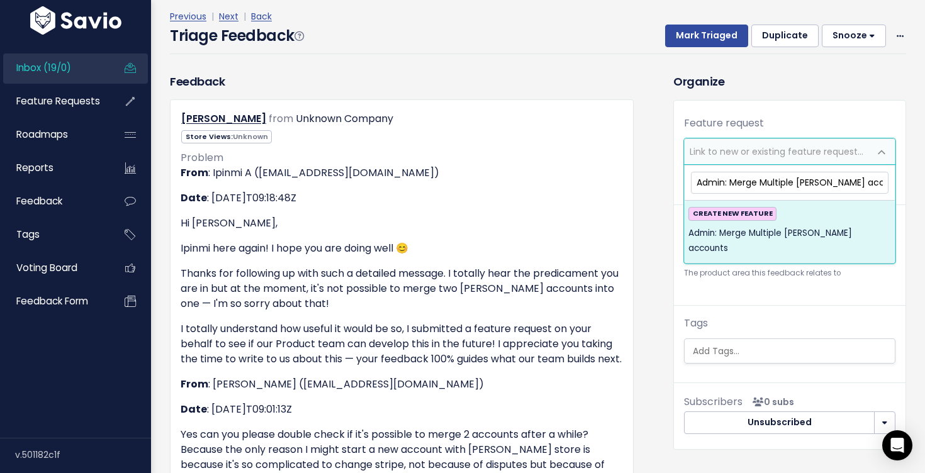
type input "Admin: Merge Multiple Stan accounts"
click at [808, 218] on div "CREATE NEW FEATURE Admin: Merge Multiple Stan accounts" at bounding box center [789, 231] width 203 height 49
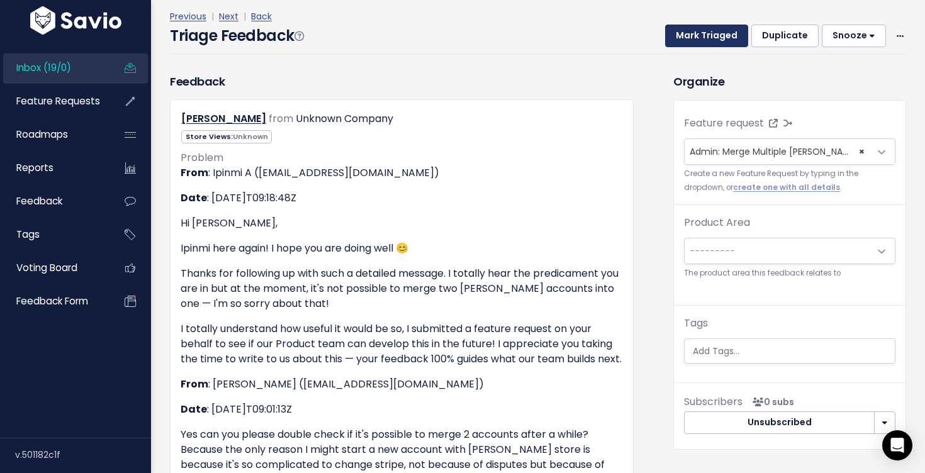
click at [719, 38] on button "Mark Triaged" at bounding box center [706, 36] width 83 height 23
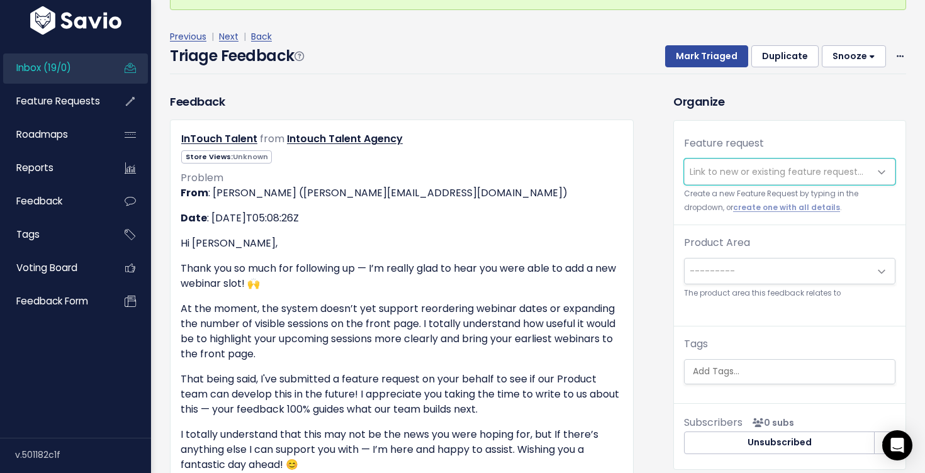
scroll to position [86, 0]
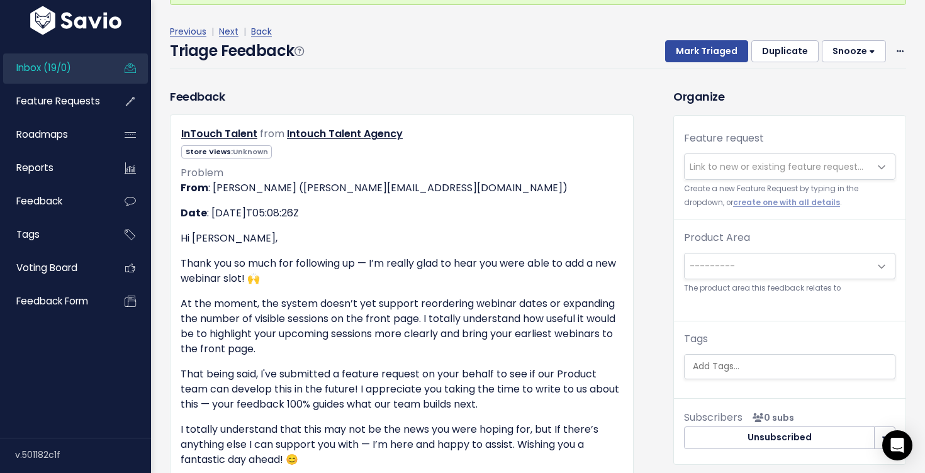
click at [713, 160] on span "Link to new or existing feature request..." at bounding box center [777, 166] width 174 height 13
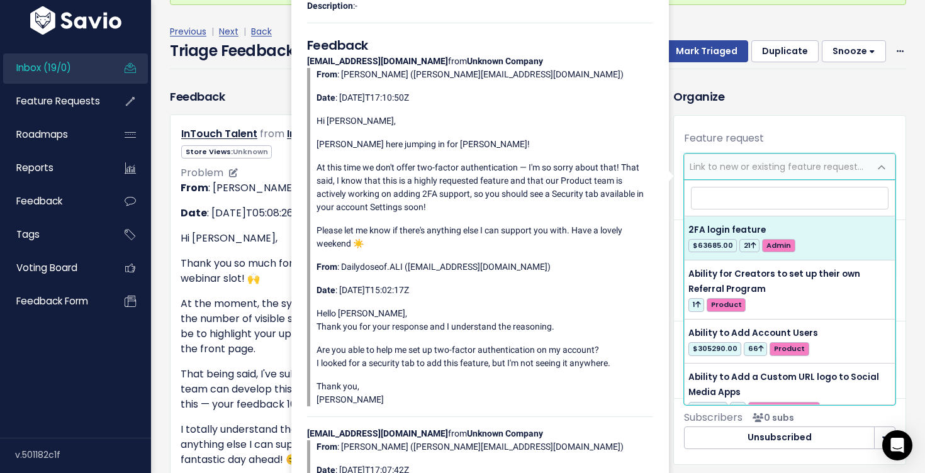
click at [232, 307] on p "At the moment, the system doesn’t yet support reordering webinar dates or expan…" at bounding box center [402, 326] width 442 height 60
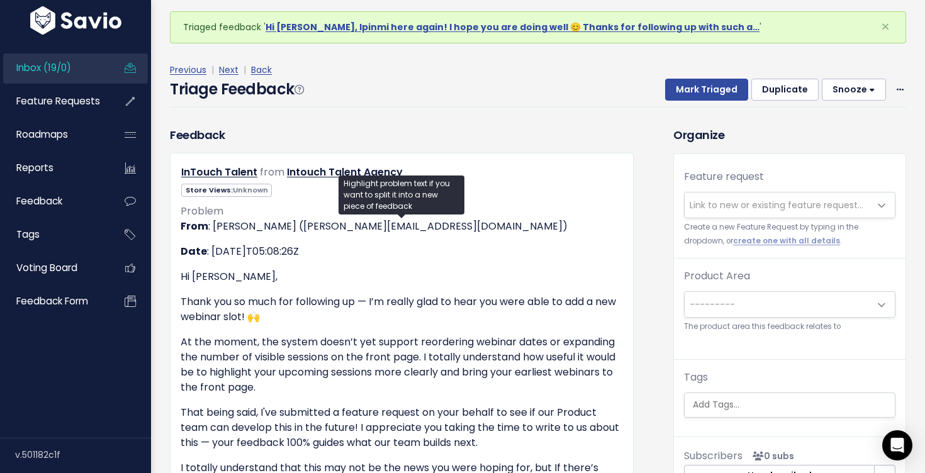
scroll to position [48, 0]
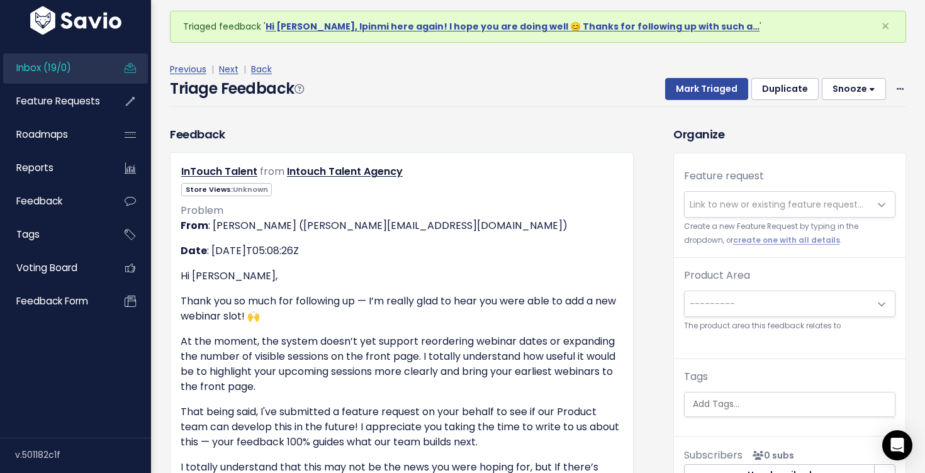
click at [721, 201] on span "Link to new or existing feature request..." at bounding box center [777, 204] width 174 height 13
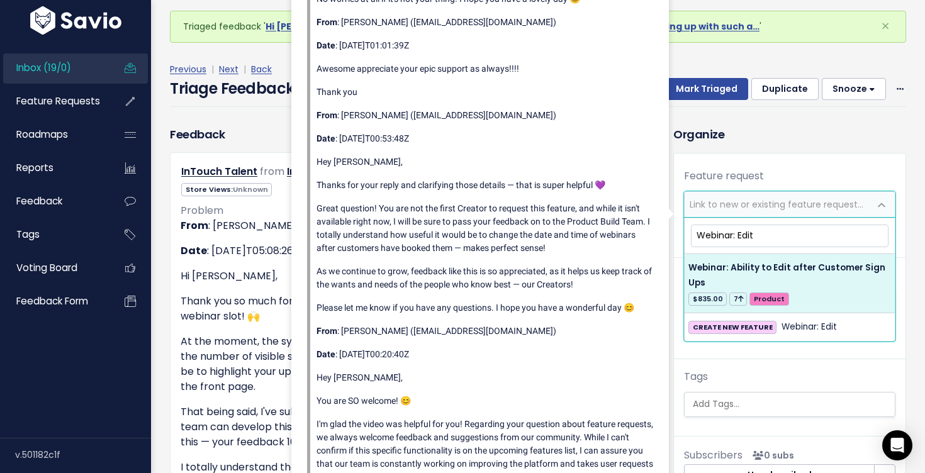
type input "Webinar: Edit"
click at [217, 295] on p "Thank you so much for following up — I’m really glad to hear you were able to a…" at bounding box center [402, 309] width 442 height 30
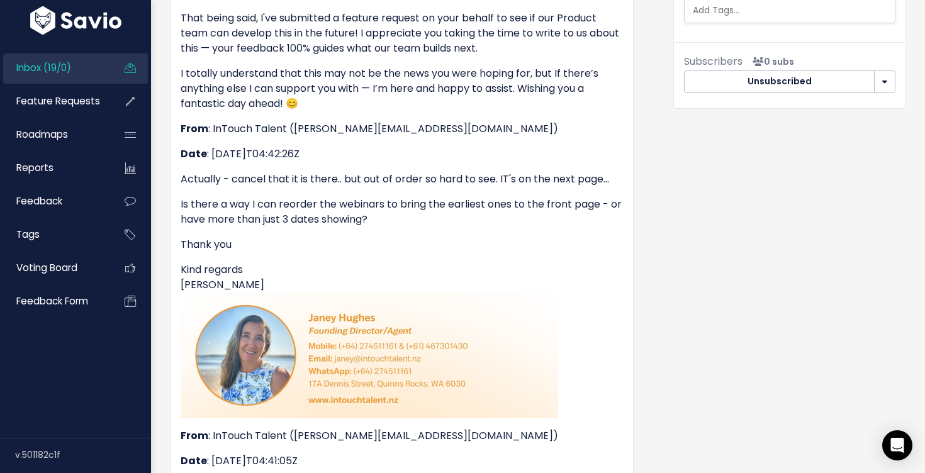
scroll to position [438, 0]
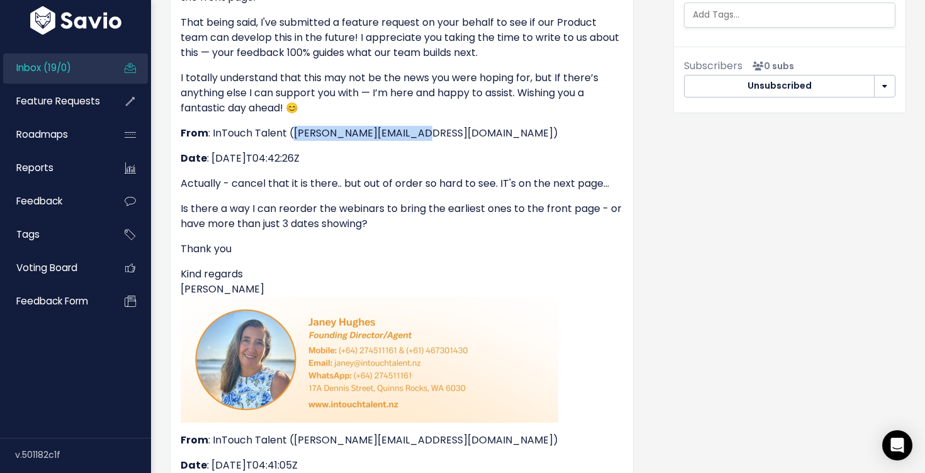
drag, startPoint x: 412, startPoint y: 138, endPoint x: 292, endPoint y: 140, distance: 120.2
click at [292, 140] on p "From : InTouch Talent (janey@intouchtalent.nz)" at bounding box center [402, 133] width 442 height 15
copy p "janey@intouchtalent.nz"
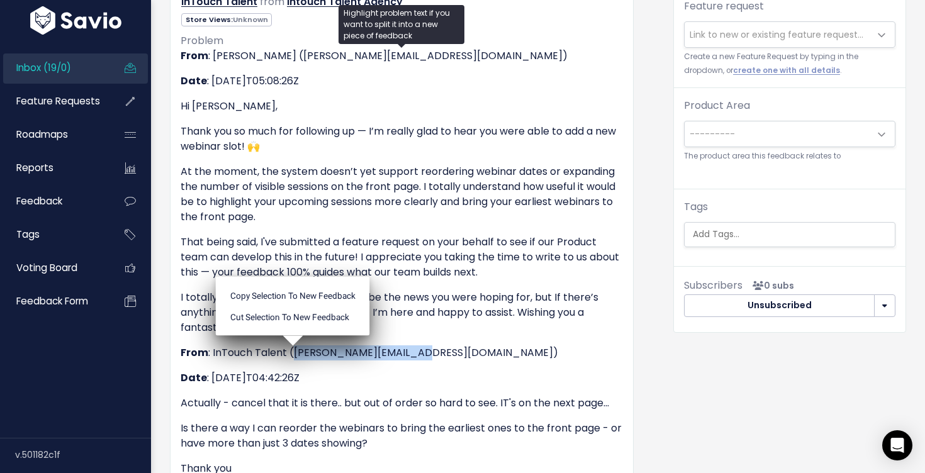
scroll to position [0, 0]
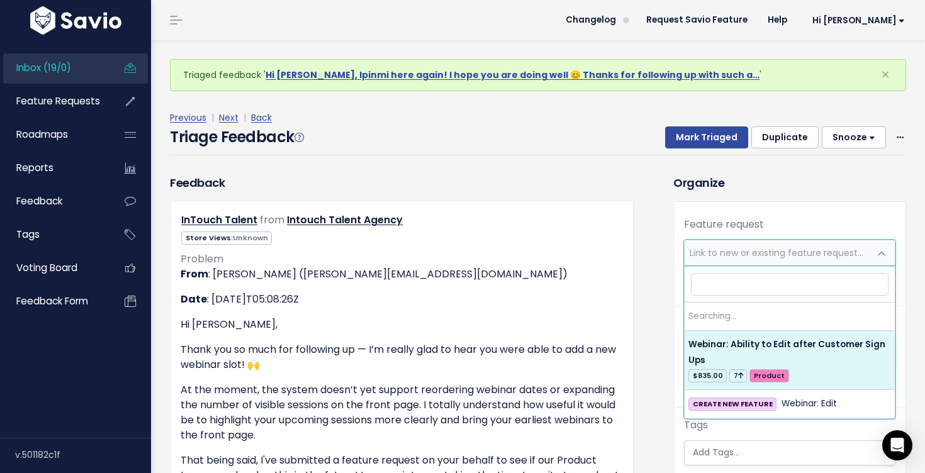
click at [740, 249] on span "Link to new or existing feature request..." at bounding box center [777, 253] width 174 height 13
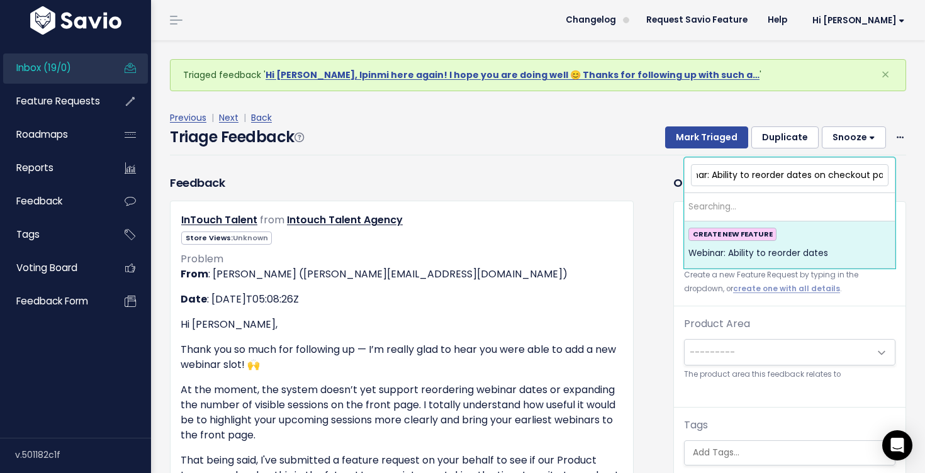
scroll to position [0, 37]
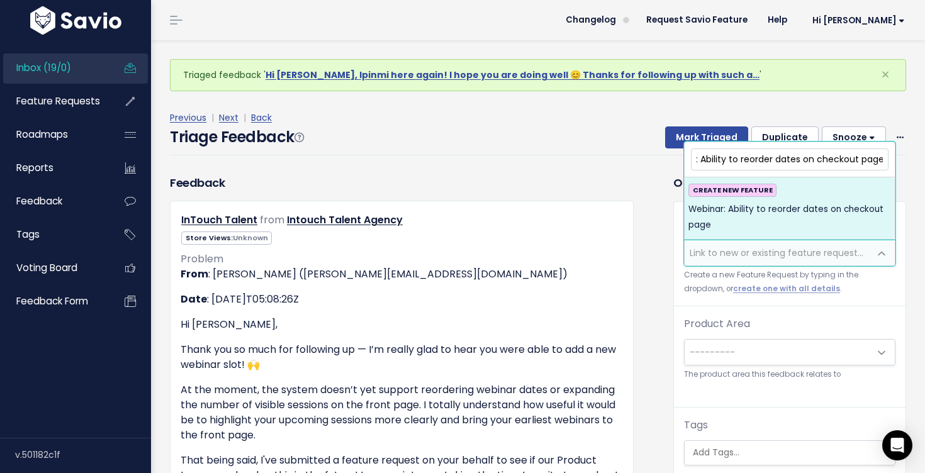
type input "Webinar: Ability to reorder dates on checkout page"
click at [758, 199] on div "CREATE NEW FEATURE Webinar: Ability to reorder dates on checkout page" at bounding box center [789, 208] width 203 height 49
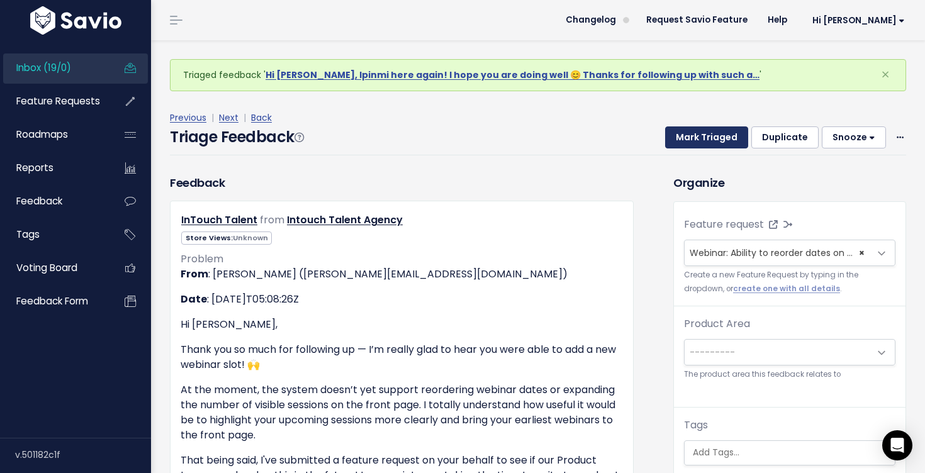
click at [718, 133] on button "Mark Triaged" at bounding box center [706, 137] width 83 height 23
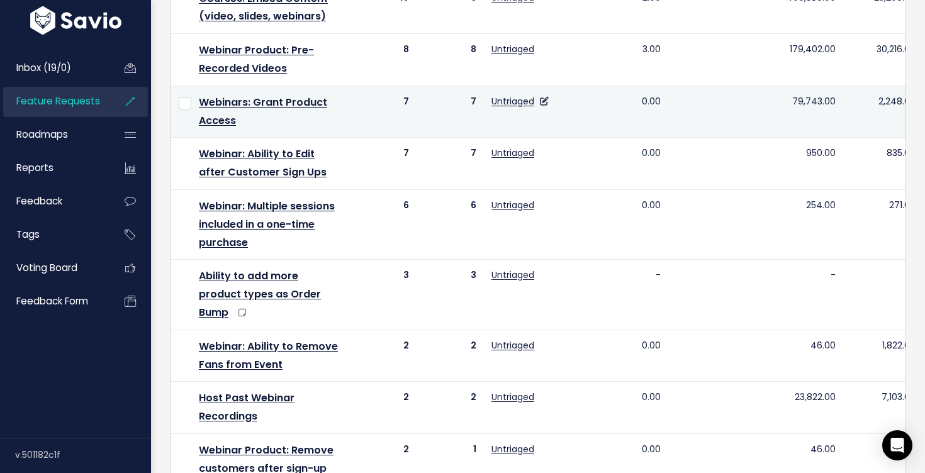
scroll to position [888, 0]
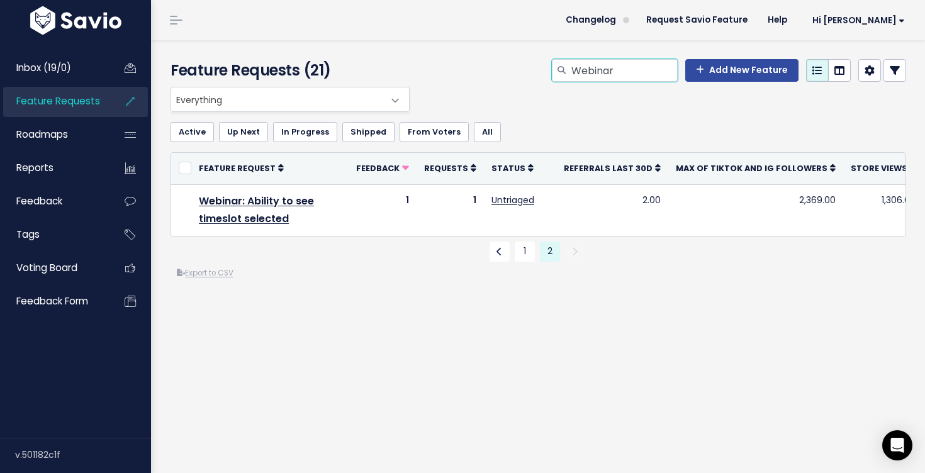
click at [627, 70] on input "Webinar" at bounding box center [624, 70] width 108 height 23
click at [502, 250] on link at bounding box center [500, 252] width 20 height 20
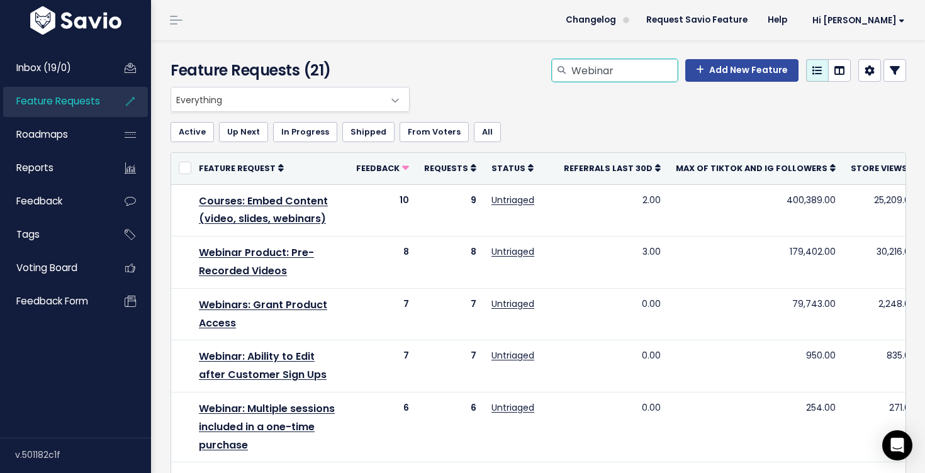
click at [618, 74] on input "Webinar" at bounding box center [624, 70] width 108 height 23
type input "analytics"
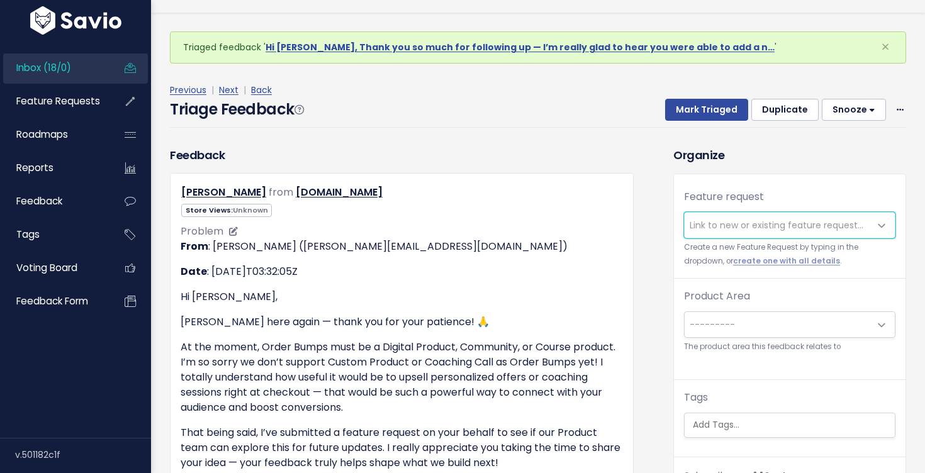
scroll to position [34, 0]
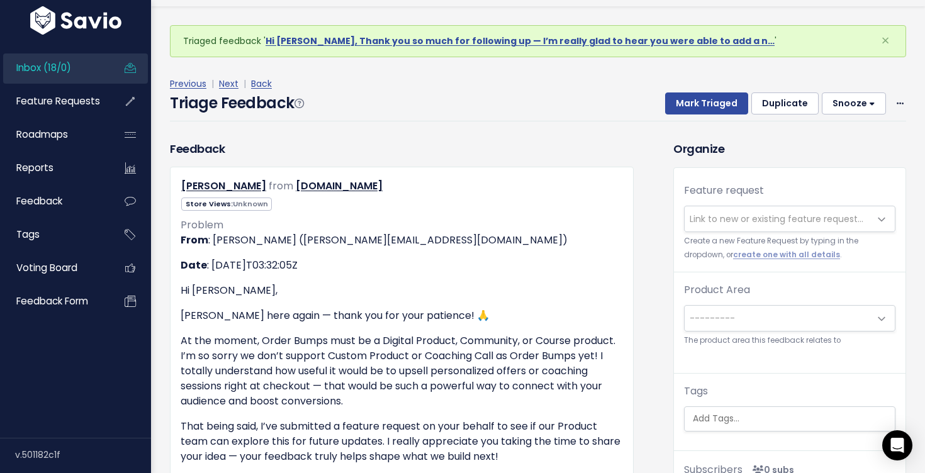
click at [738, 213] on span "Link to new or existing feature request..." at bounding box center [777, 219] width 174 height 13
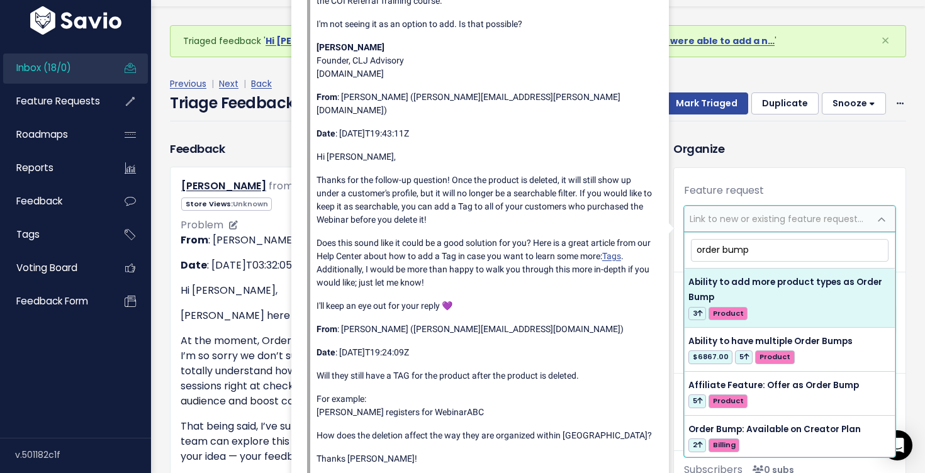
type input "order bump"
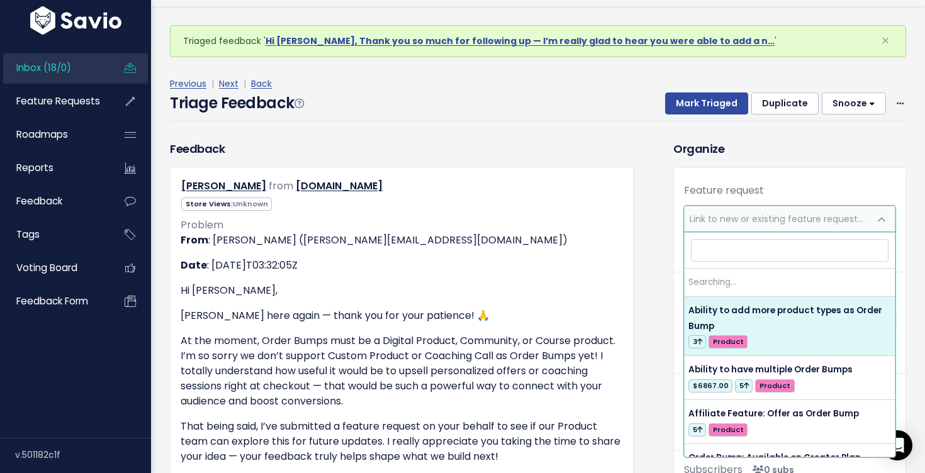
click at [810, 226] on span "Link to new or existing feature request..." at bounding box center [777, 218] width 185 height 25
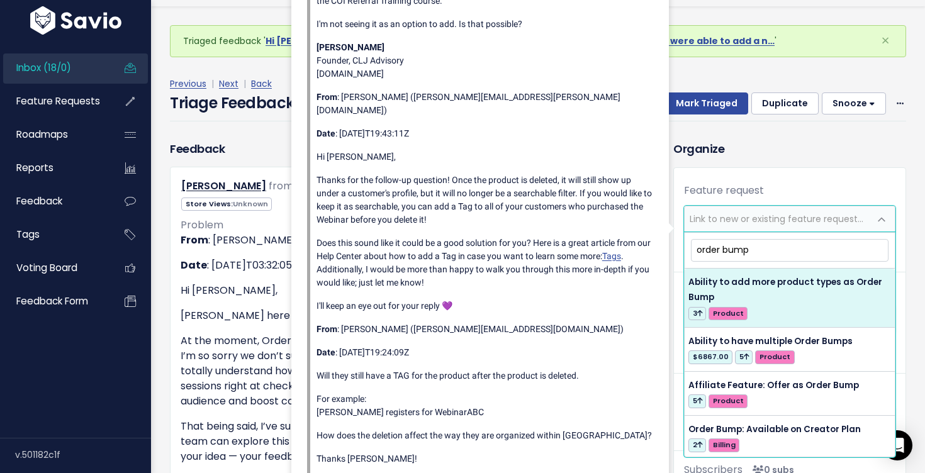
type input "order bump"
select select "64613"
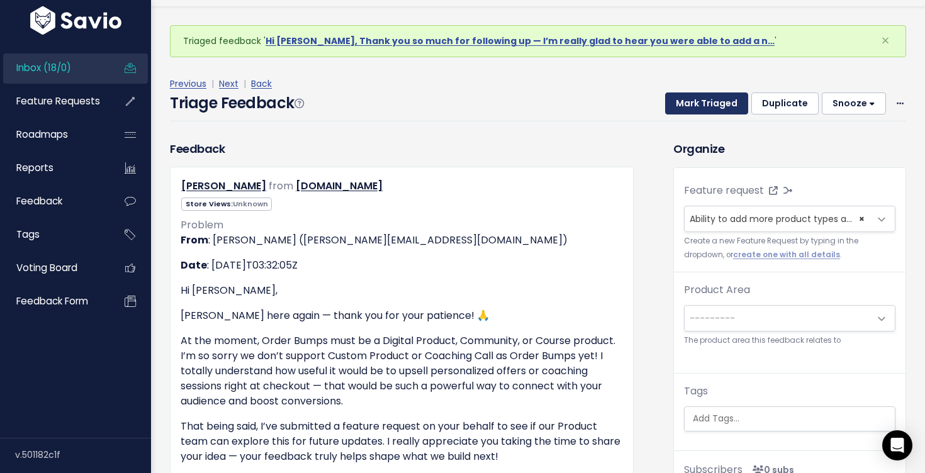
click at [711, 101] on button "Mark Triaged" at bounding box center [706, 103] width 83 height 23
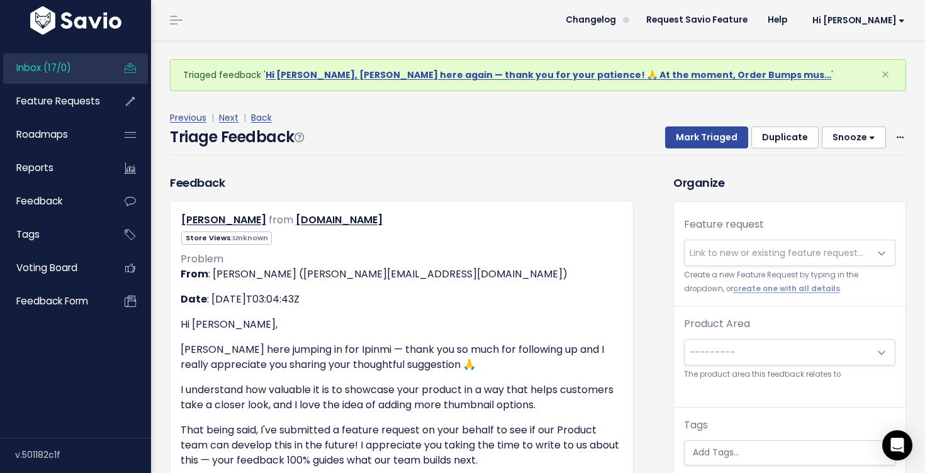
click at [770, 250] on span "Link to new or existing feature request..." at bounding box center [777, 253] width 174 height 13
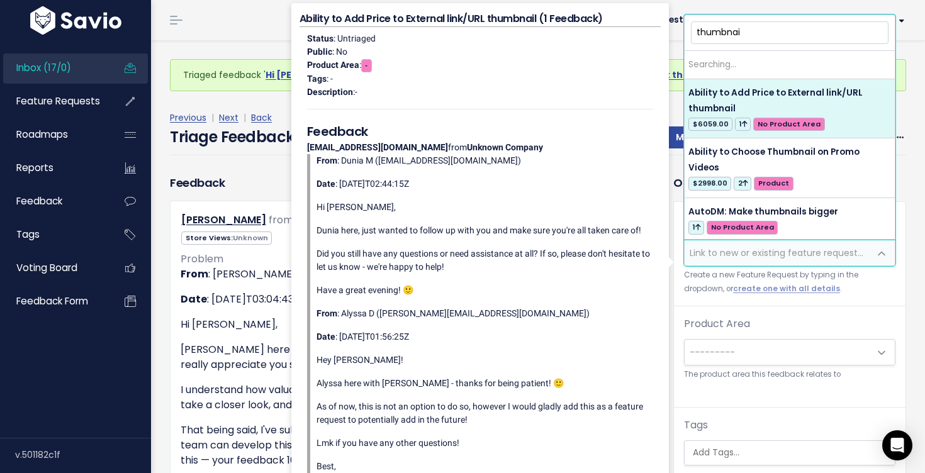
type input "thumbnail"
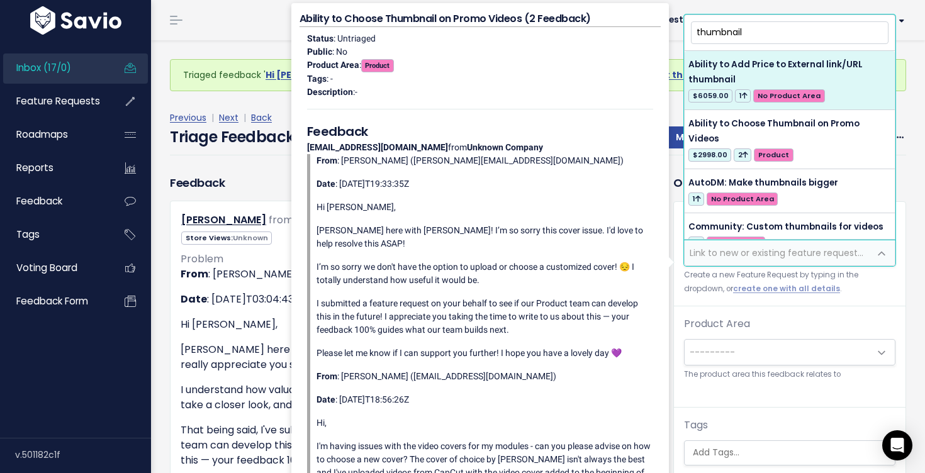
drag, startPoint x: 749, startPoint y: 35, endPoint x: 697, endPoint y: 29, distance: 51.9
click at [697, 30] on input "thumbnail" at bounding box center [790, 32] width 198 height 22
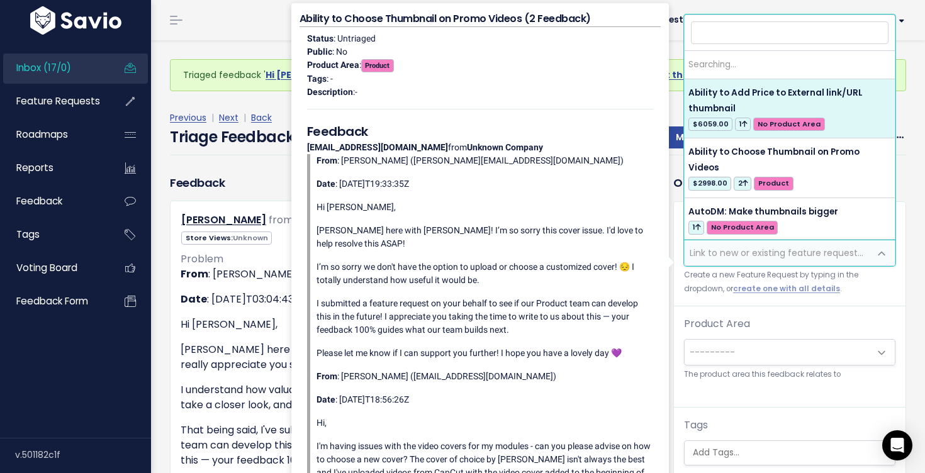
select select "40792"
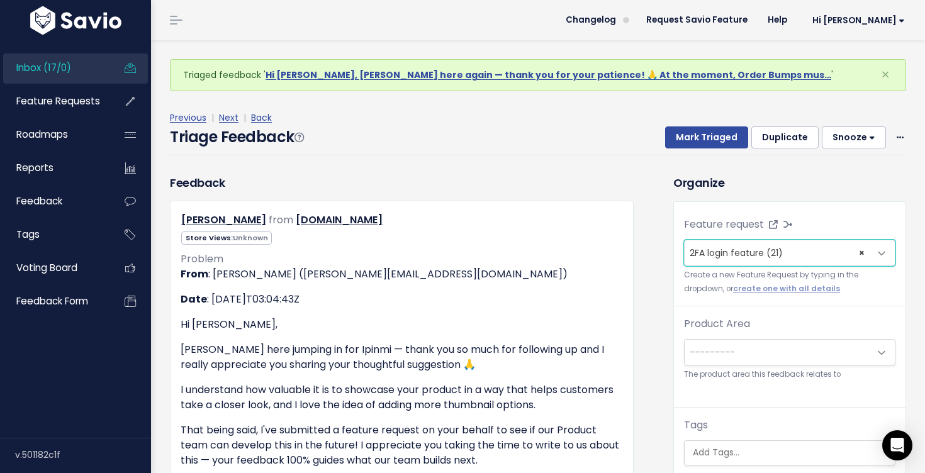
select select
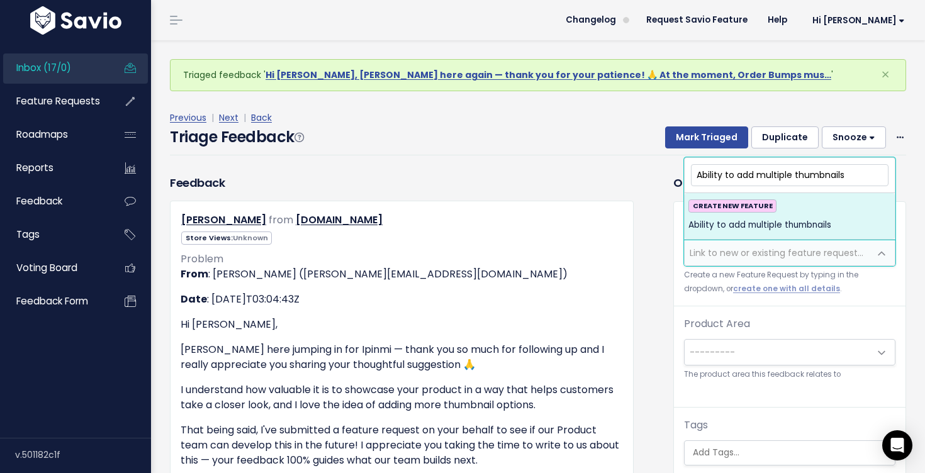
type input "Ability to add multiple thumbnails"
click at [849, 213] on div "CREATE NEW FEATURE Ability to add multiple thumbnails" at bounding box center [789, 216] width 203 height 34
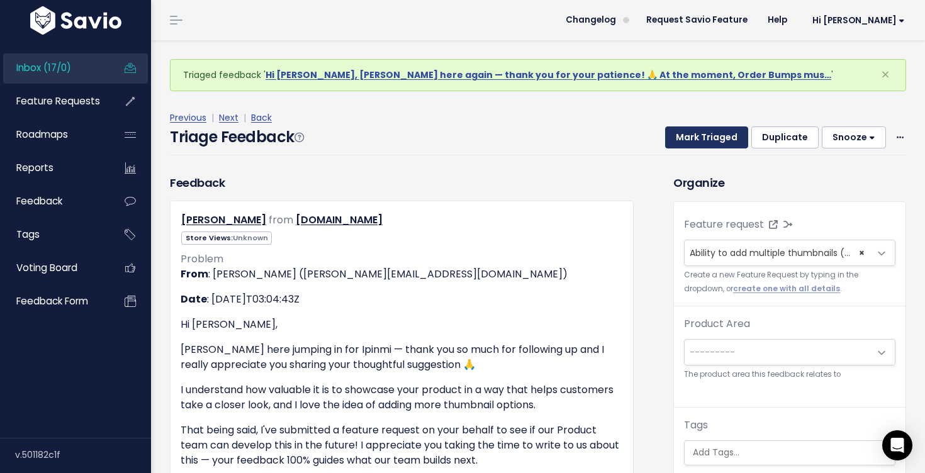
click at [711, 138] on button "Mark Triaged" at bounding box center [706, 137] width 83 height 23
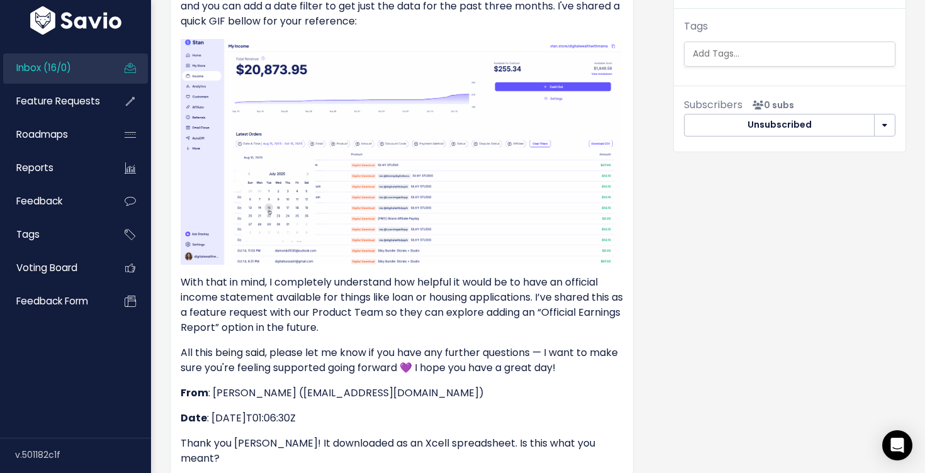
scroll to position [97, 0]
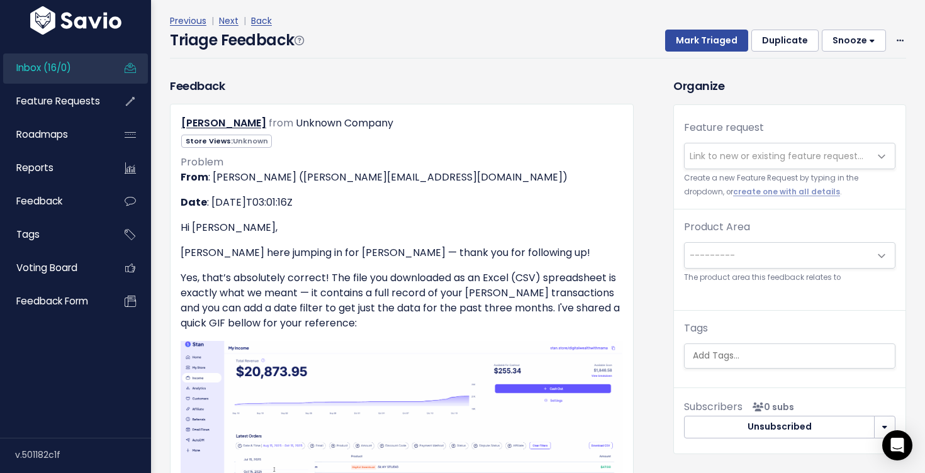
click at [761, 150] on span "Link to new or existing feature request..." at bounding box center [777, 156] width 174 height 13
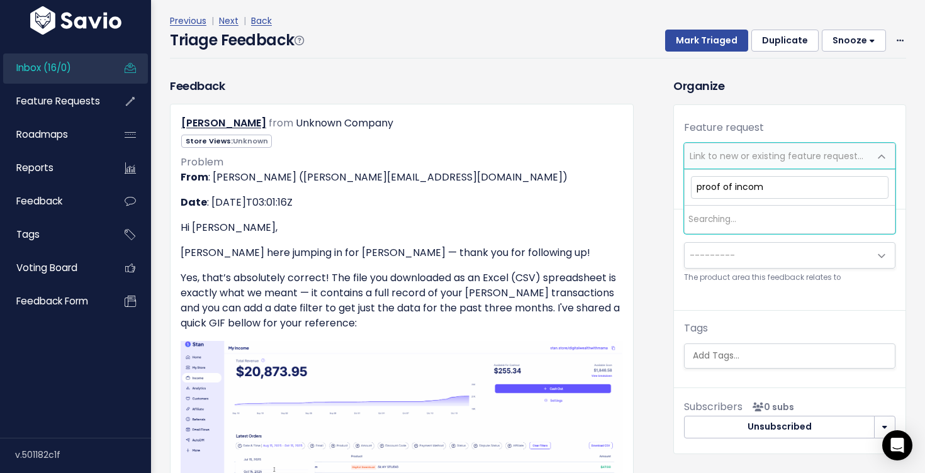
type input "proof of income"
drag, startPoint x: 776, startPoint y: 188, endPoint x: 658, endPoint y: 179, distance: 118.7
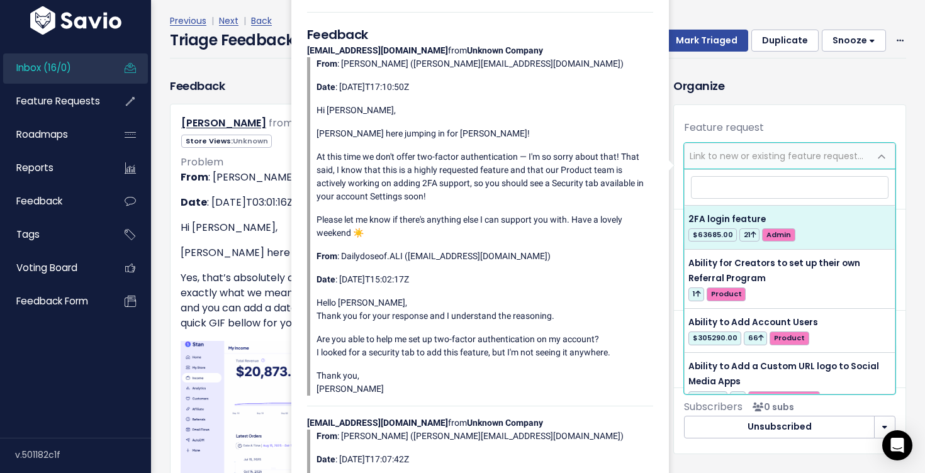
click at [641, 97] on div "From : Sarah K (sarah@stanwith.me) Date : 2025-04-26T17:10:50Z Hi Ali, Sarah he…" at bounding box center [484, 226] width 337 height 339
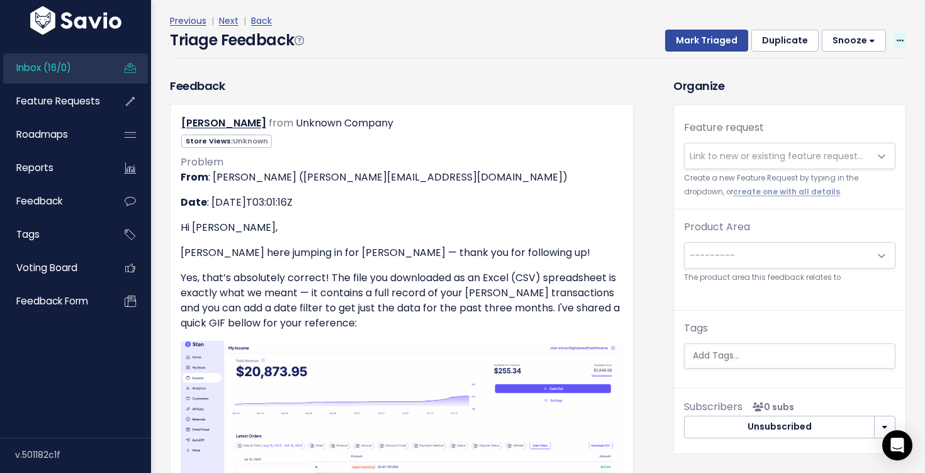
click at [905, 35] on span at bounding box center [900, 41] width 12 height 16
click at [837, 108] on link "Delete" at bounding box center [850, 99] width 91 height 25
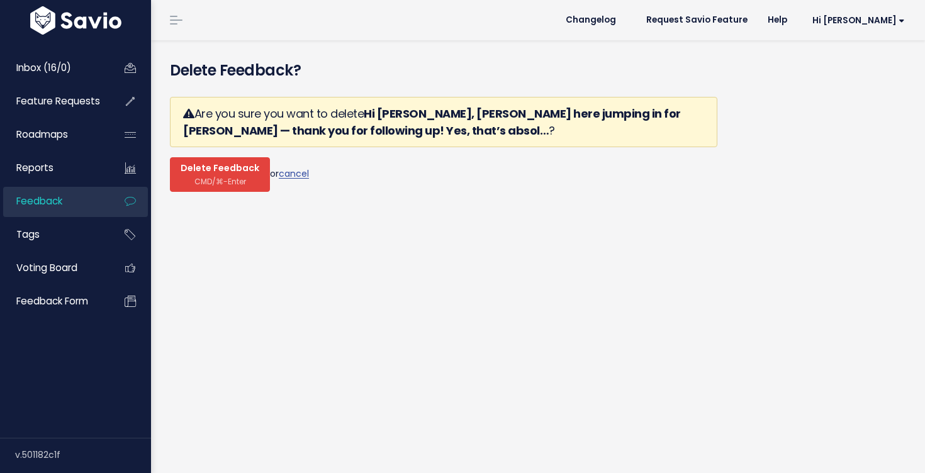
click at [221, 177] on span "CMD/⌘-Enter" at bounding box center [220, 181] width 52 height 9
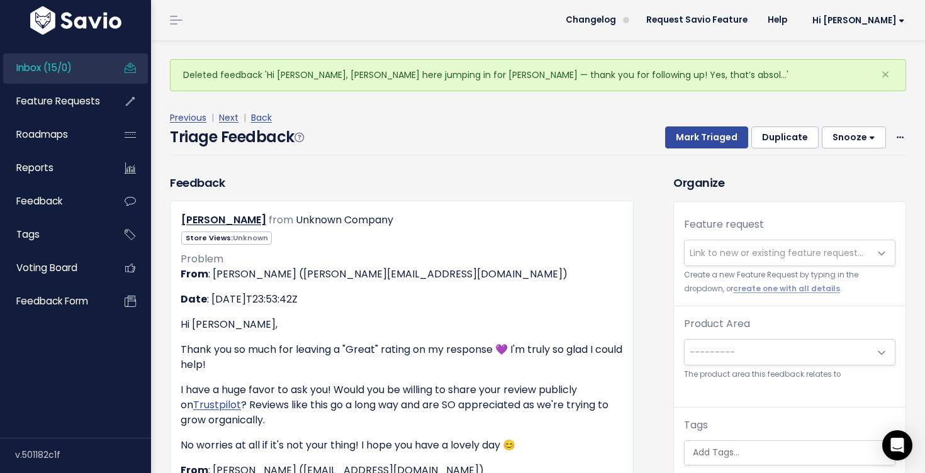
click at [758, 251] on span "Link to new or existing feature request..." at bounding box center [777, 253] width 174 height 13
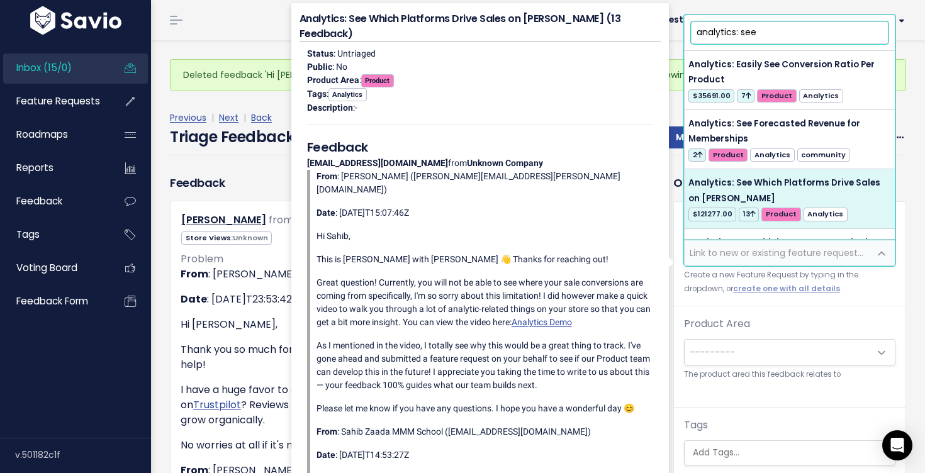
type input "analytics: see"
select select "36032"
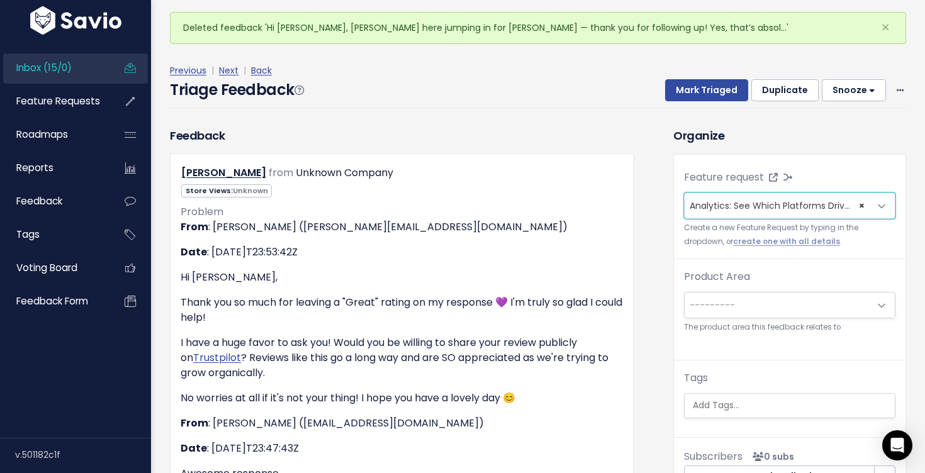
scroll to position [49, 0]
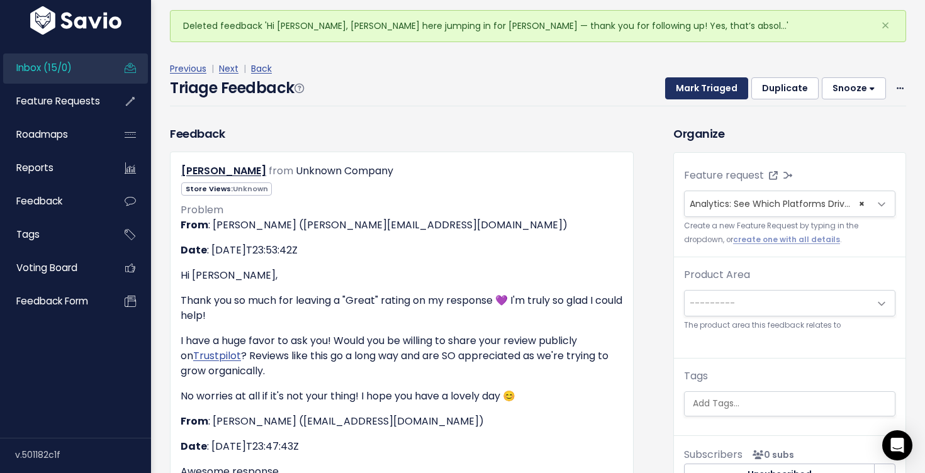
click at [713, 82] on button "Mark Triaged" at bounding box center [706, 88] width 83 height 23
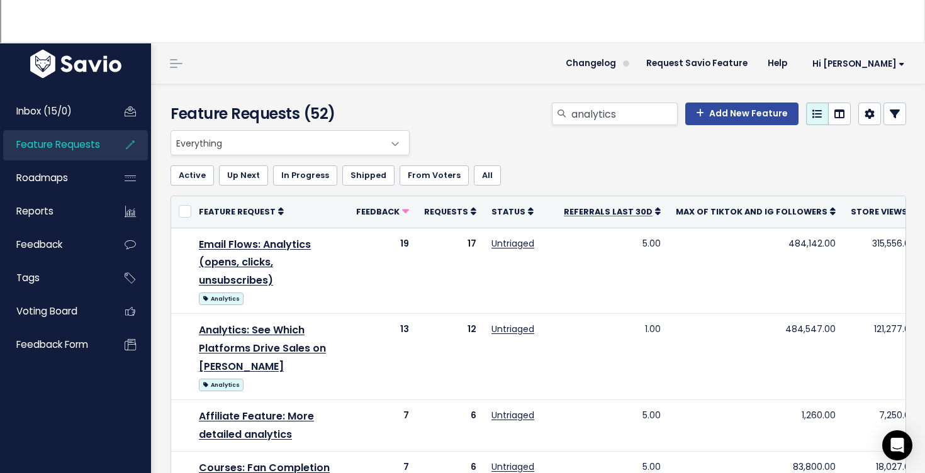
scroll to position [55, 0]
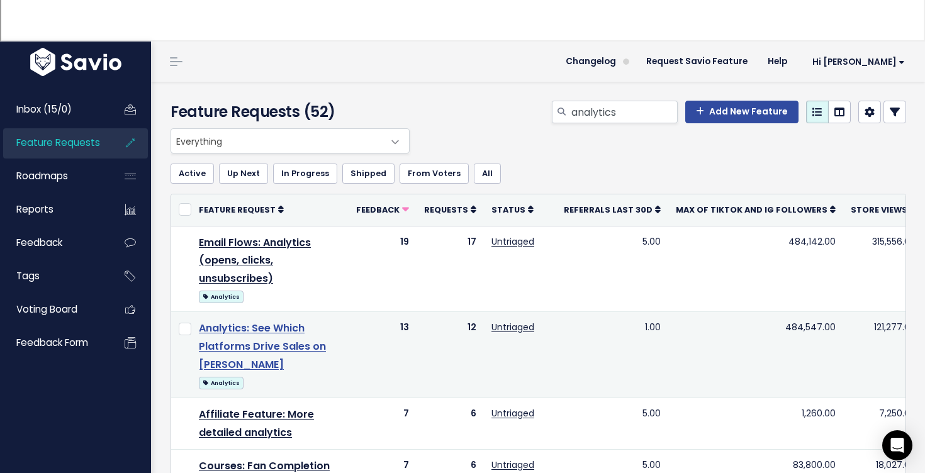
click at [242, 321] on link "Analytics: See Which Platforms Drive Sales on Stan" at bounding box center [262, 346] width 127 height 51
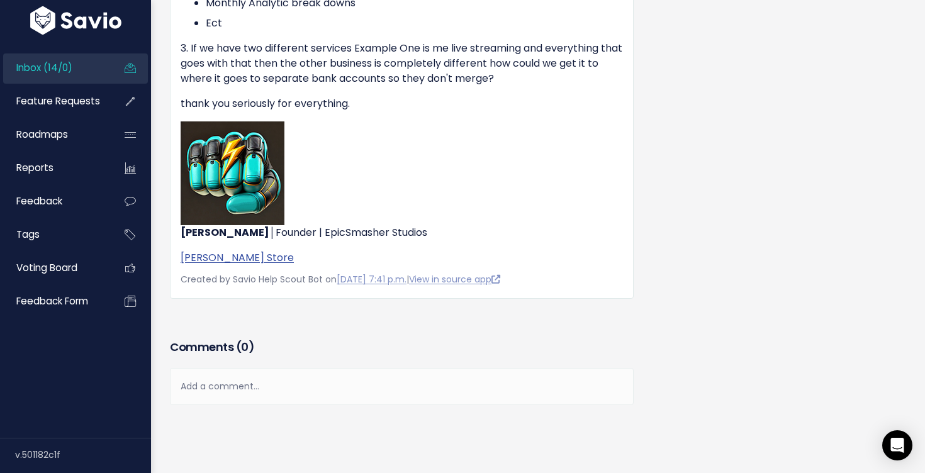
scroll to position [768, 0]
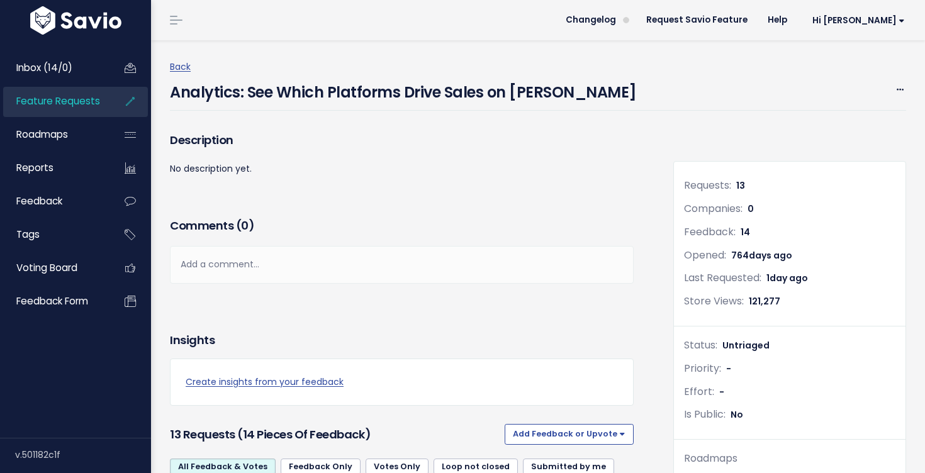
click at [907, 95] on div "Back Analytics: See Which Platforms Drive Sales on Stan Edit Merge Add to Roadm…" at bounding box center [543, 85] width 746 height 52
click at [901, 89] on icon at bounding box center [900, 90] width 7 height 8
click at [852, 127] on link "Edit" at bounding box center [857, 124] width 93 height 25
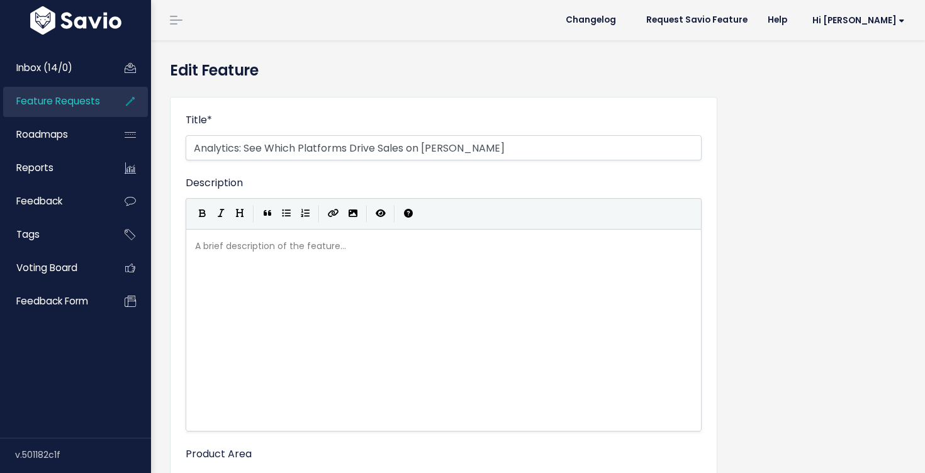
select select
click at [246, 148] on input "Analytics: See Which Platforms Drive Sales on [PERSON_NAME]" at bounding box center [444, 147] width 516 height 25
click at [490, 152] on input "Analytics: See Which Platforms Drive Sales on [PERSON_NAME]" at bounding box center [444, 147] width 516 height 25
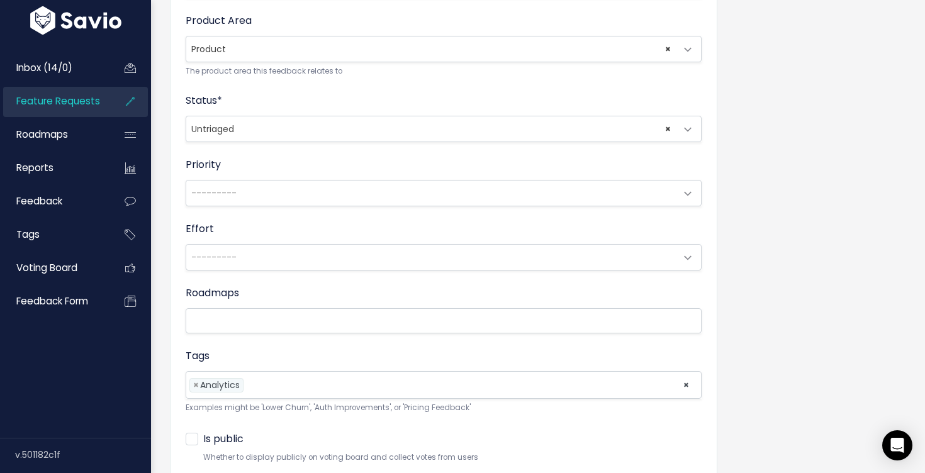
scroll to position [511, 0]
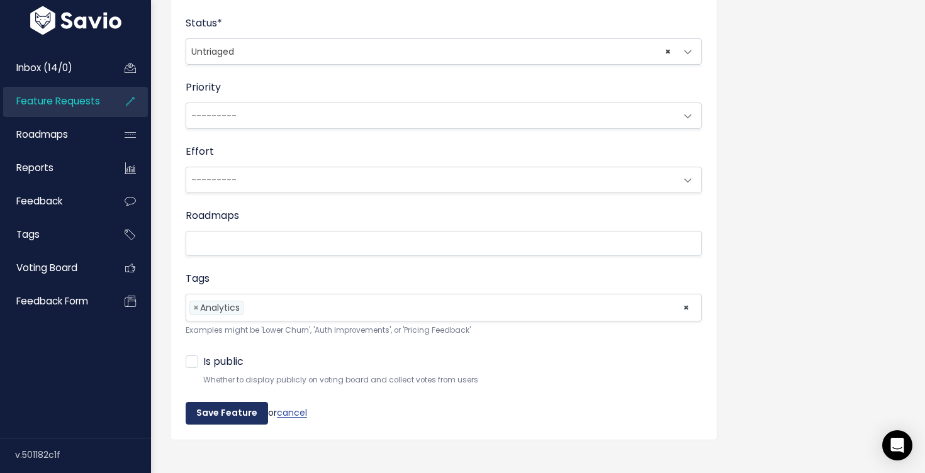
type input "Analytics: See Which Platforms Drive Sales on [PERSON_NAME] (Other)"
click at [242, 418] on input "Save Feature" at bounding box center [227, 413] width 82 height 23
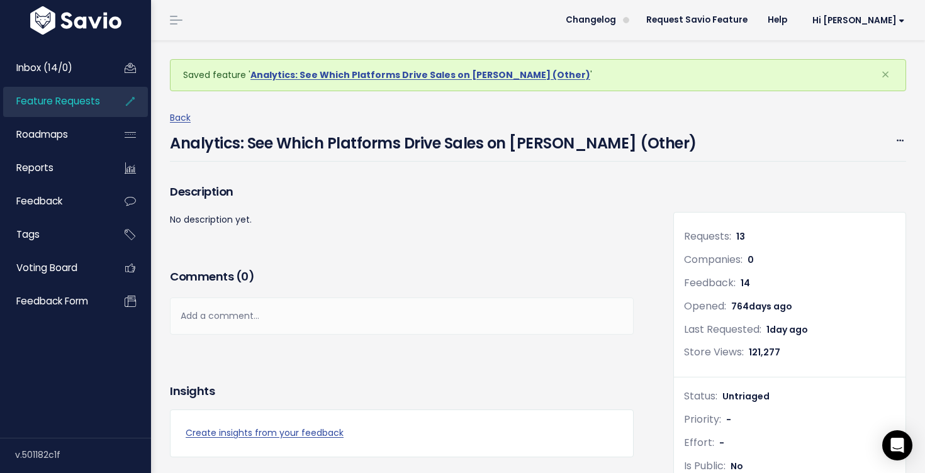
click at [106, 97] on li "Feature Requests" at bounding box center [75, 102] width 145 height 30
click at [87, 104] on span "Feature Requests" at bounding box center [58, 100] width 84 height 13
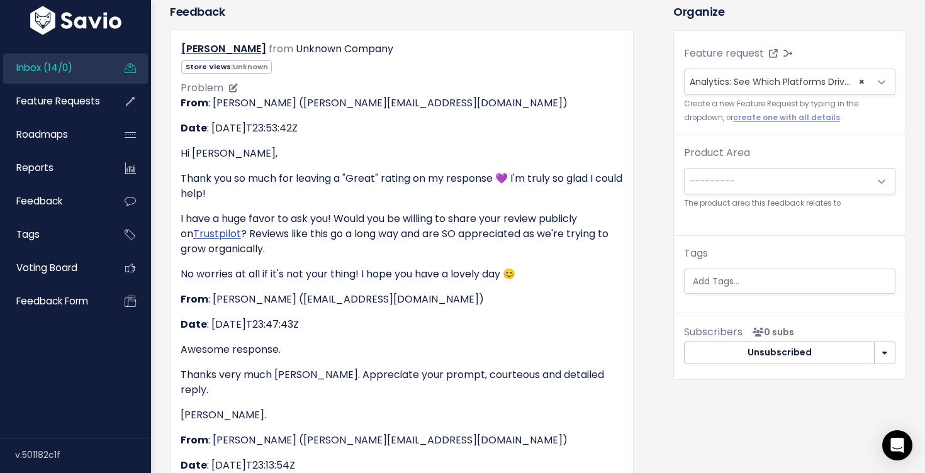
scroll to position [32, 0]
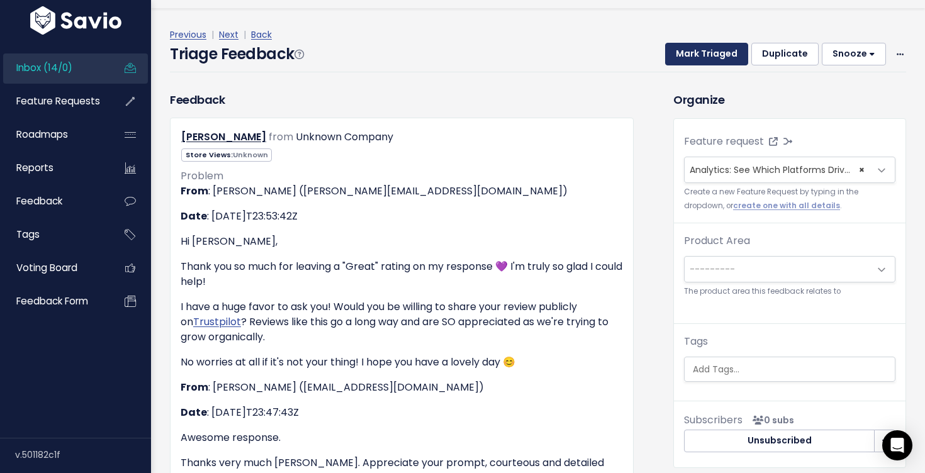
click at [705, 59] on button "Mark Triaged" at bounding box center [706, 54] width 83 height 23
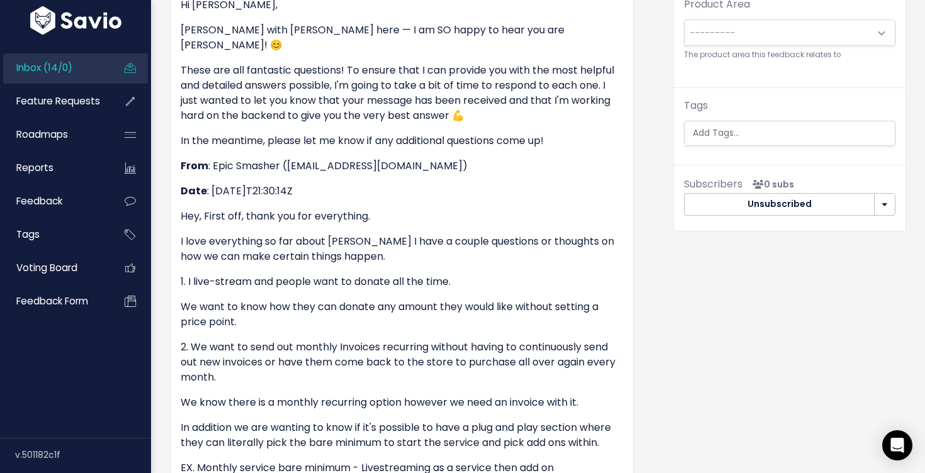
scroll to position [218, 0]
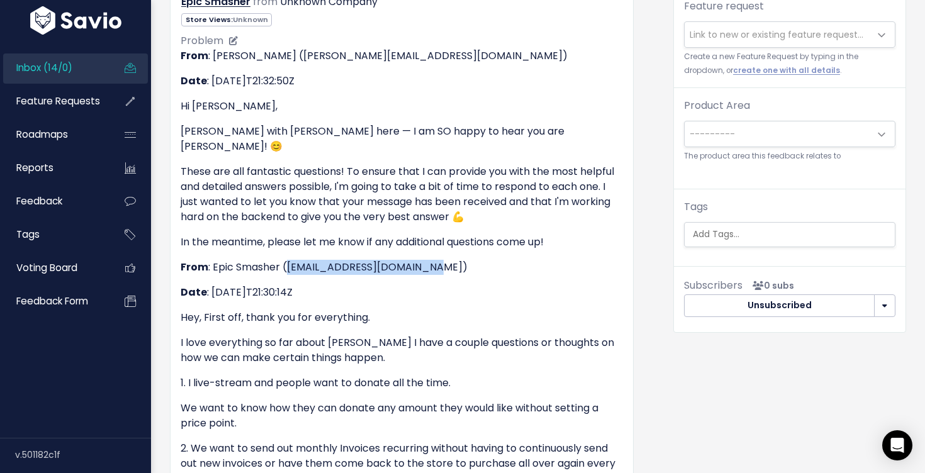
drag, startPoint x: 439, startPoint y: 254, endPoint x: 288, endPoint y: 255, distance: 151.0
click at [288, 260] on p "From : Epic Smasher (timothybroaddus@gmail.com)" at bounding box center [402, 267] width 442 height 15
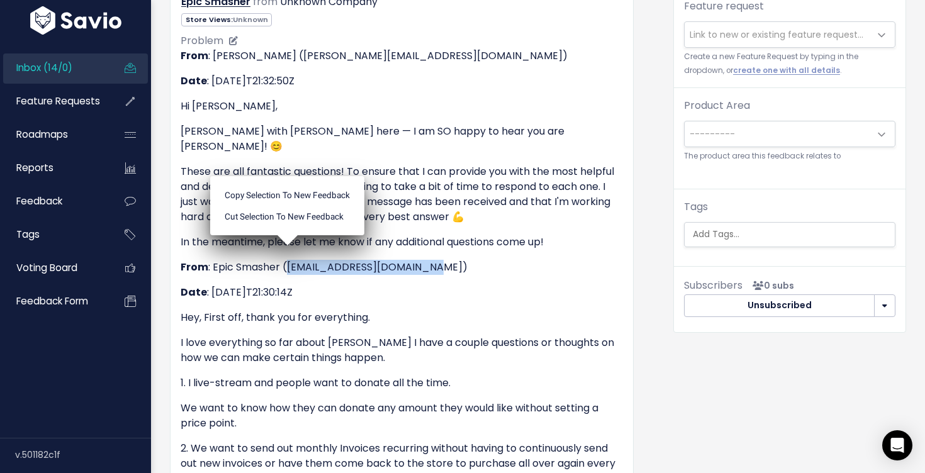
copy p "timothybroaddus@gmail.com"
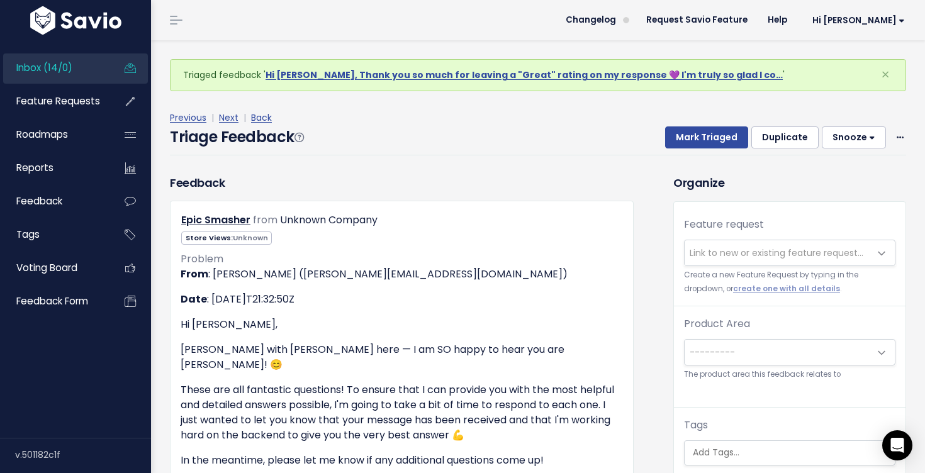
click at [595, 162] on div "Previous | Next | Back Triage Feedback Mark Triaged Duplicate Snooze 1 day 3 da…" at bounding box center [543, 132] width 746 height 83
click at [792, 142] on button "Duplicate" at bounding box center [784, 137] width 67 height 23
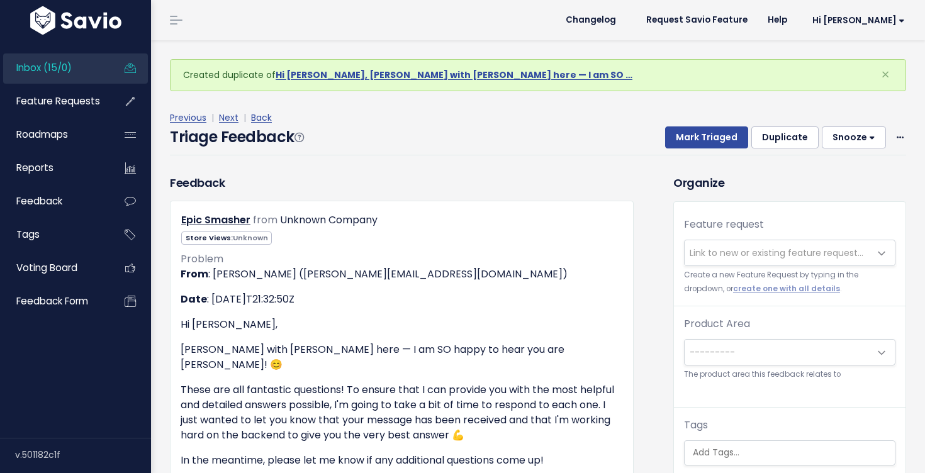
click at [792, 142] on button "Duplicate" at bounding box center [784, 137] width 67 height 23
click at [766, 243] on span "Link to new or existing feature request..." at bounding box center [777, 252] width 185 height 25
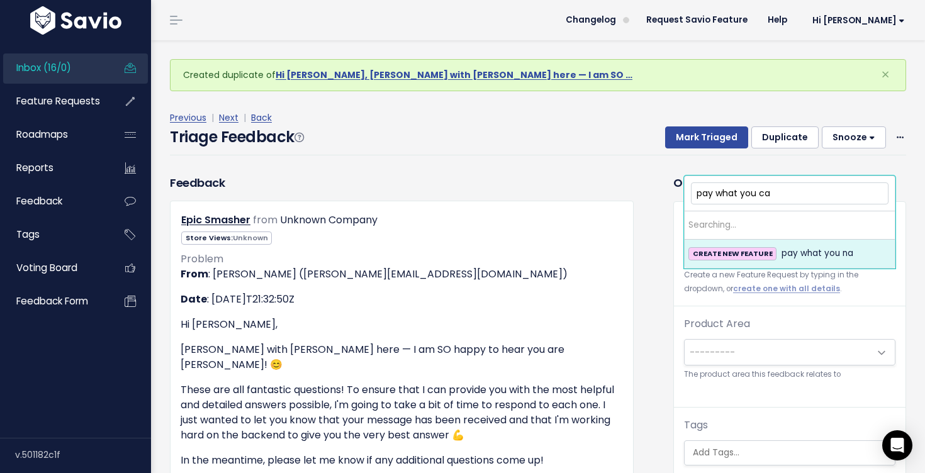
type input "pay what you can"
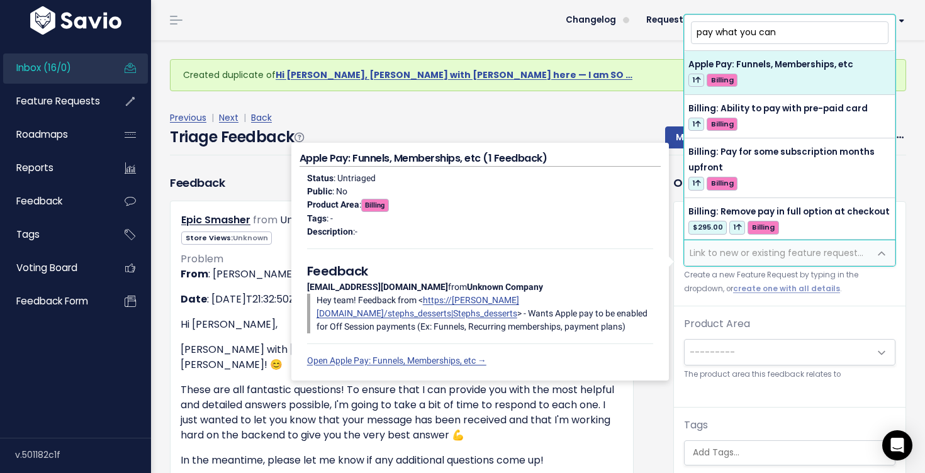
drag, startPoint x: 792, startPoint y: 33, endPoint x: 674, endPoint y: 21, distance: 118.3
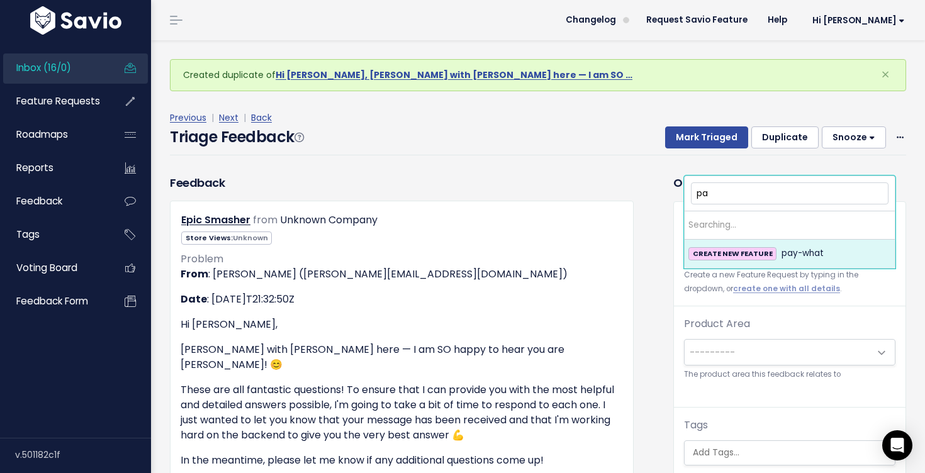
type input "p"
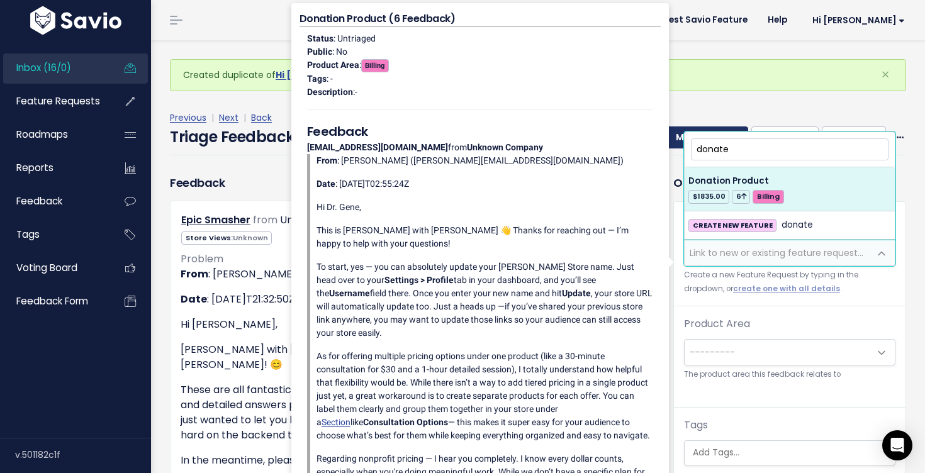
drag, startPoint x: 736, startPoint y: 148, endPoint x: 675, endPoint y: 143, distance: 61.2
type input "donate"
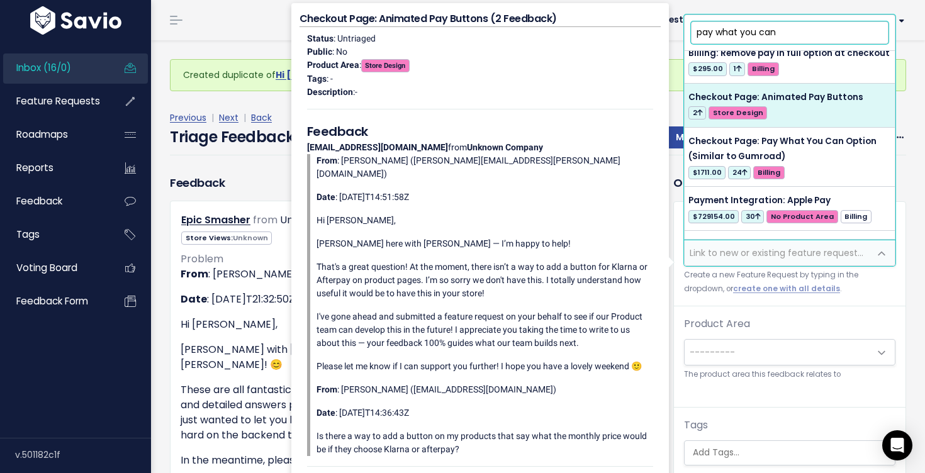
scroll to position [168, 0]
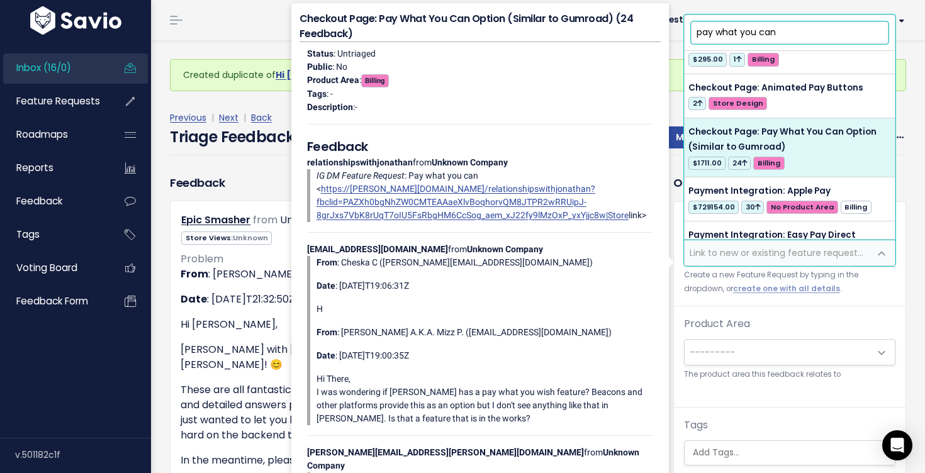
type input "pay what you can"
select select "31761"
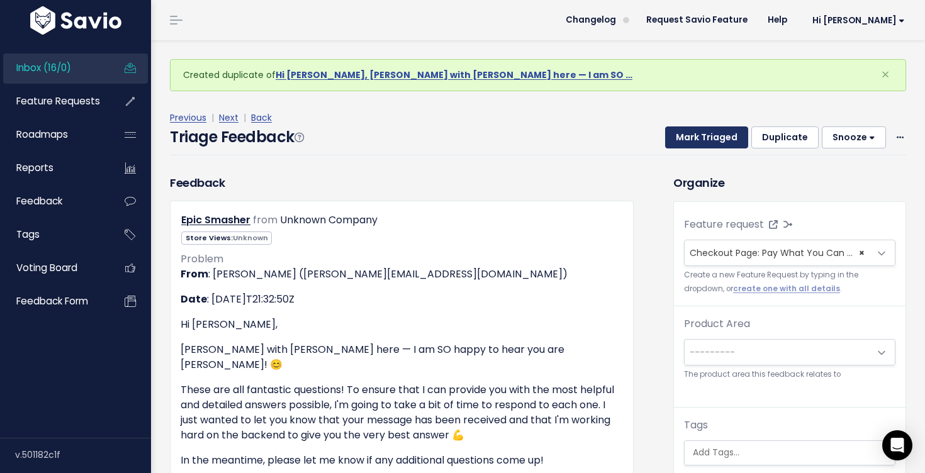
click at [742, 145] on button "Mark Triaged" at bounding box center [706, 137] width 83 height 23
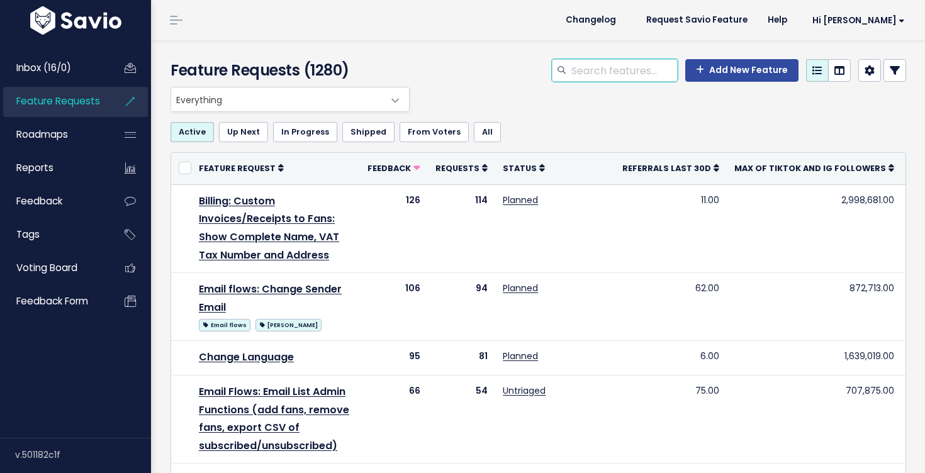
click at [635, 78] on input "search" at bounding box center [624, 70] width 108 height 23
type input "pay what you can"
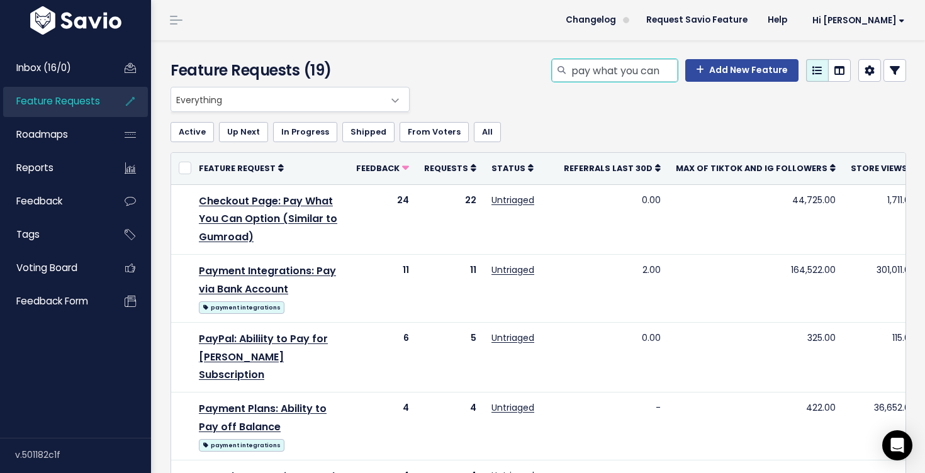
drag, startPoint x: 669, startPoint y: 69, endPoint x: 538, endPoint y: 60, distance: 131.8
click at [538, 60] on div "pay what you can Add New Feature" at bounding box center [664, 73] width 503 height 28
type input "custom"
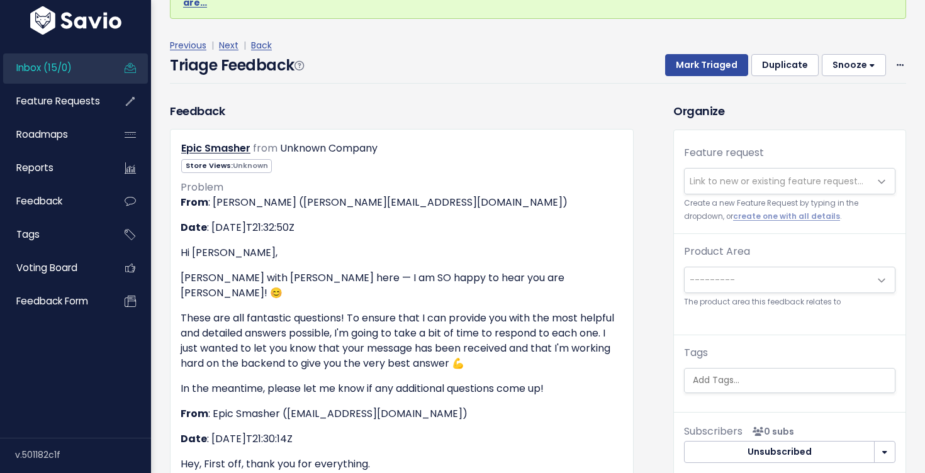
scroll to position [90, 0]
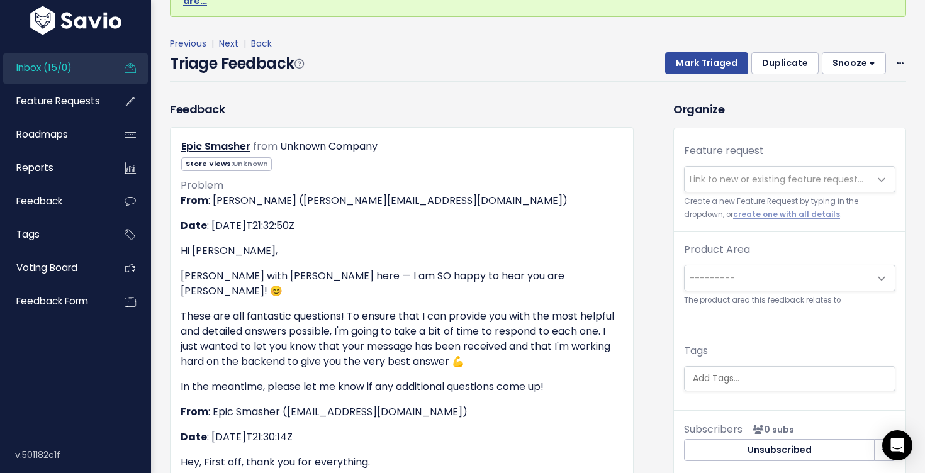
click at [745, 167] on span "Link to new or existing feature request..." at bounding box center [777, 179] width 185 height 25
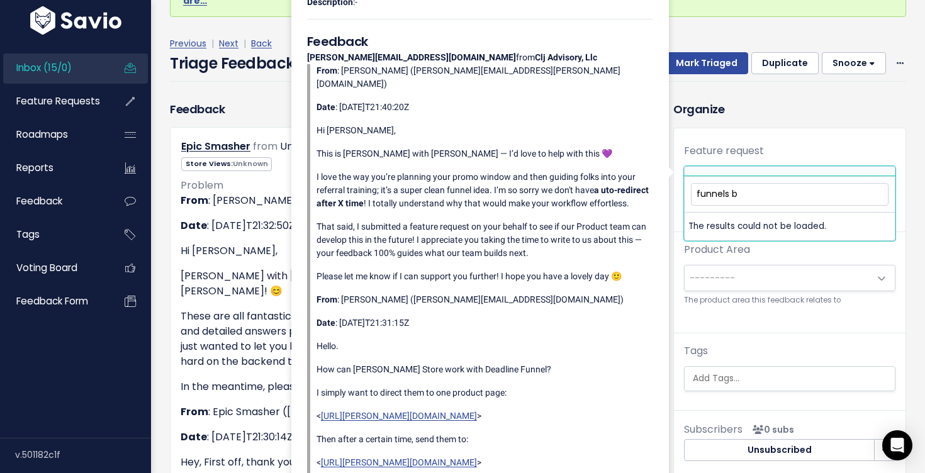
scroll to position [0, 0]
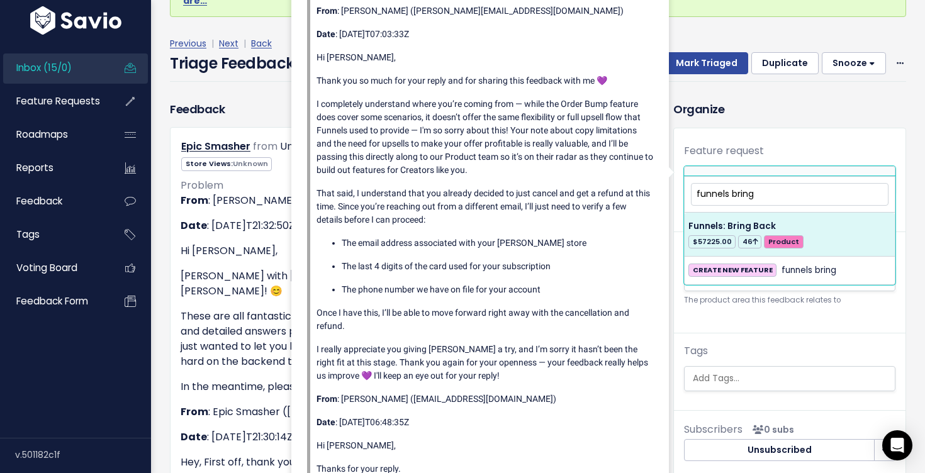
type input "funnels bring"
select select "56677"
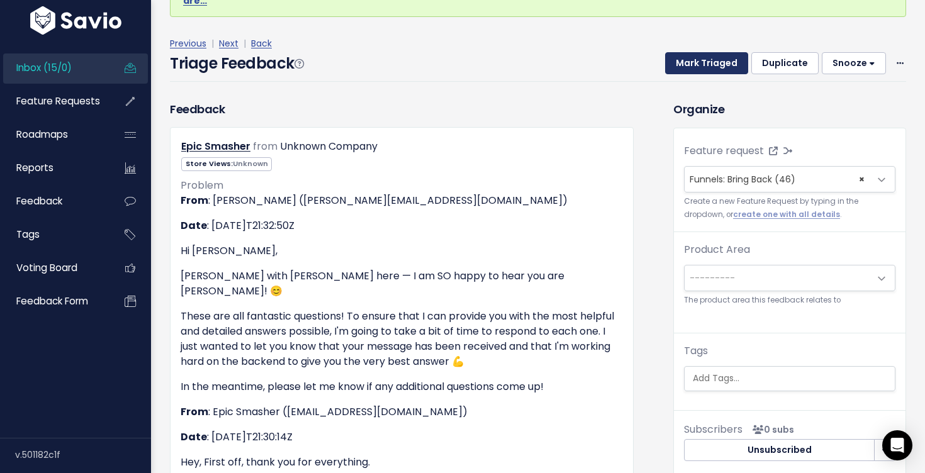
click at [700, 52] on button "Mark Triaged" at bounding box center [706, 63] width 83 height 23
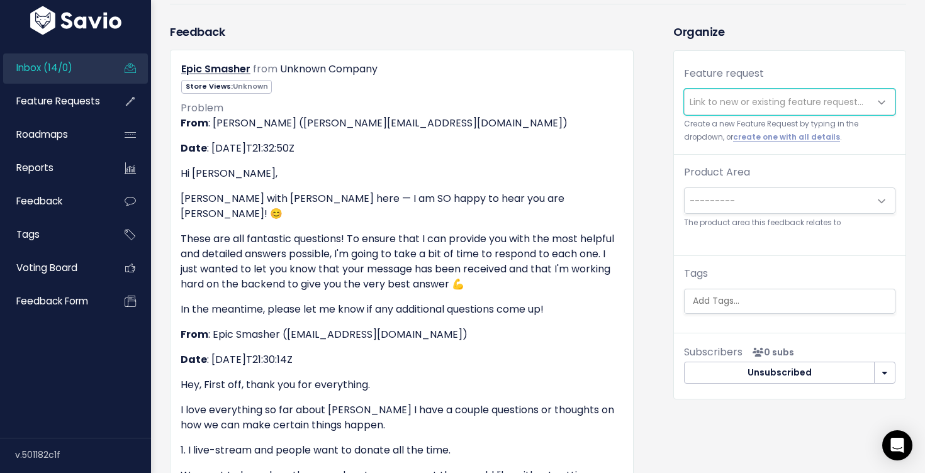
scroll to position [122, 0]
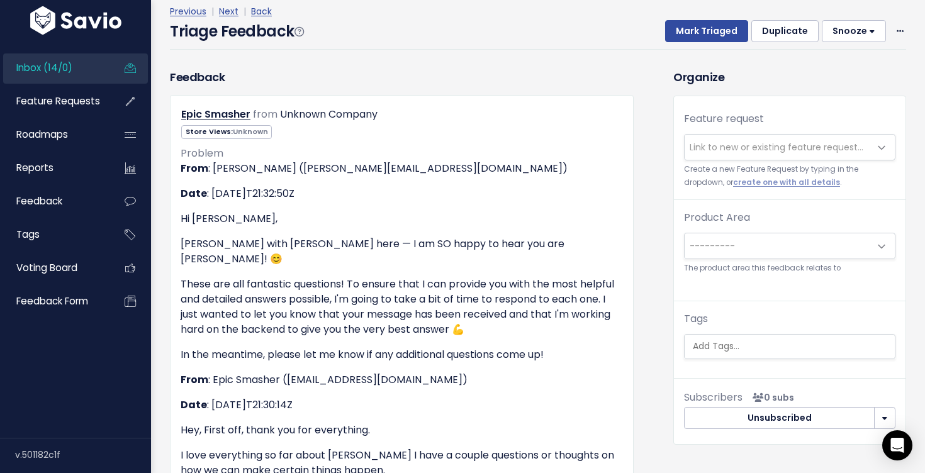
click at [714, 135] on span "Link to new or existing feature request..." at bounding box center [777, 147] width 185 height 25
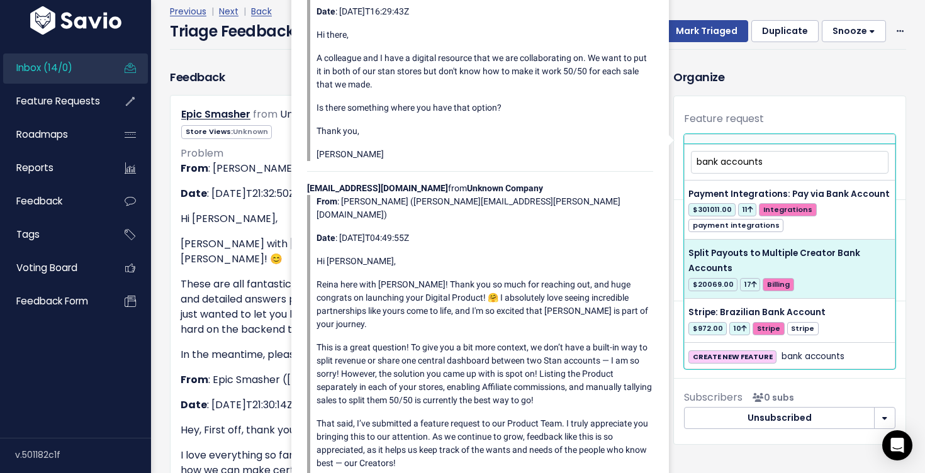
type input "bank accounts"
select select "38564"
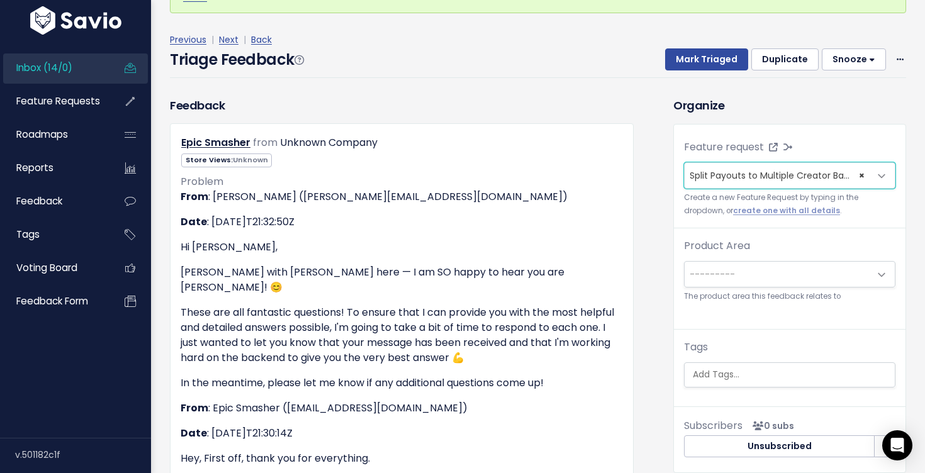
scroll to position [92, 0]
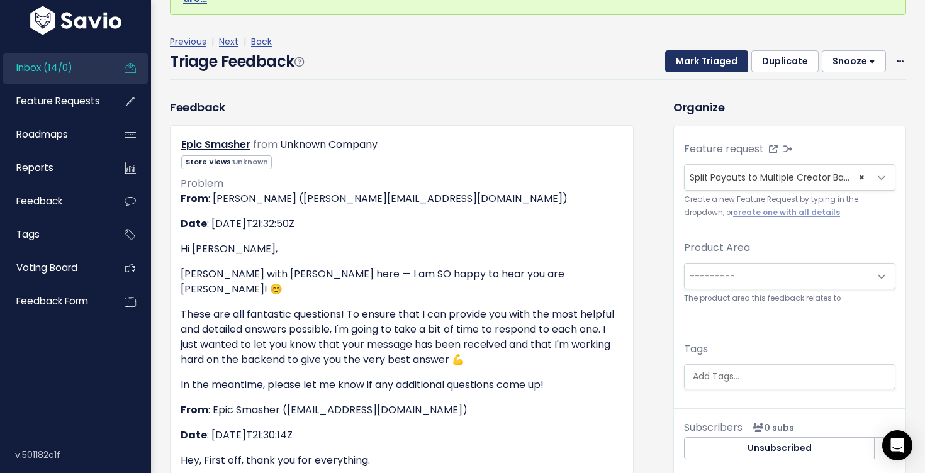
click at [707, 50] on button "Mark Triaged" at bounding box center [706, 61] width 83 height 23
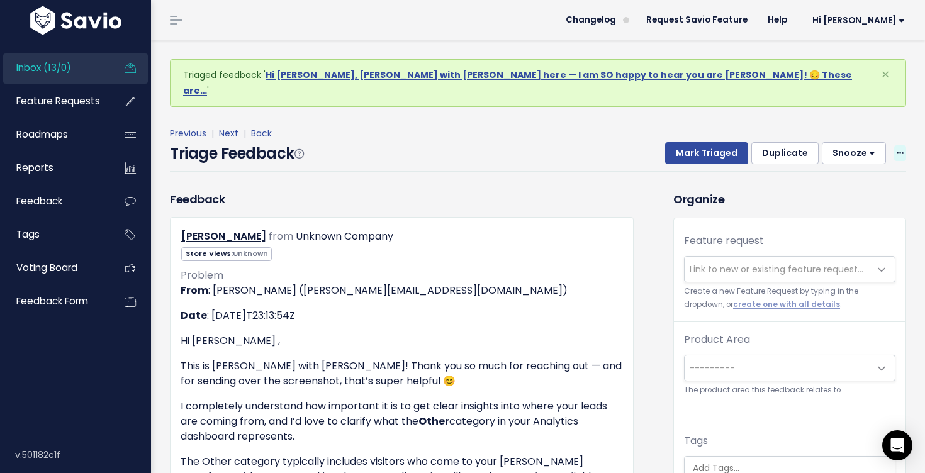
click at [900, 150] on icon at bounding box center [900, 154] width 7 height 8
click at [842, 201] on link "Delete" at bounding box center [850, 213] width 91 height 25
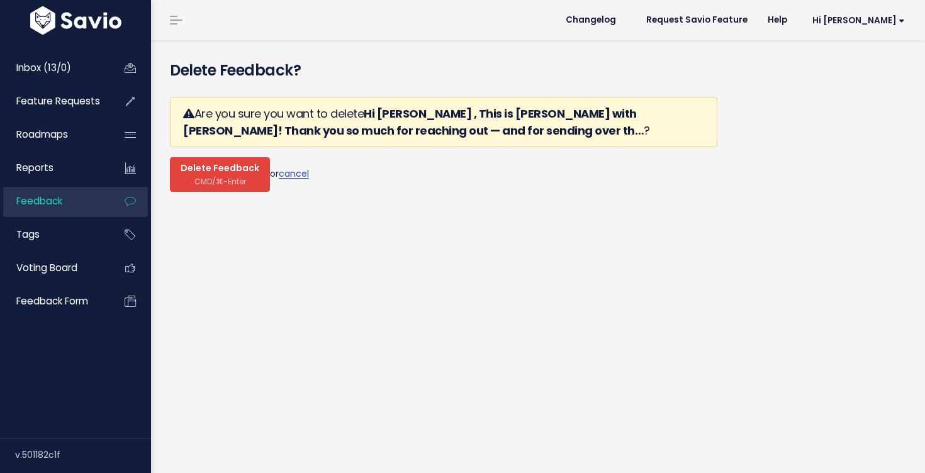
click at [210, 167] on span "Delete Feedback" at bounding box center [220, 168] width 79 height 11
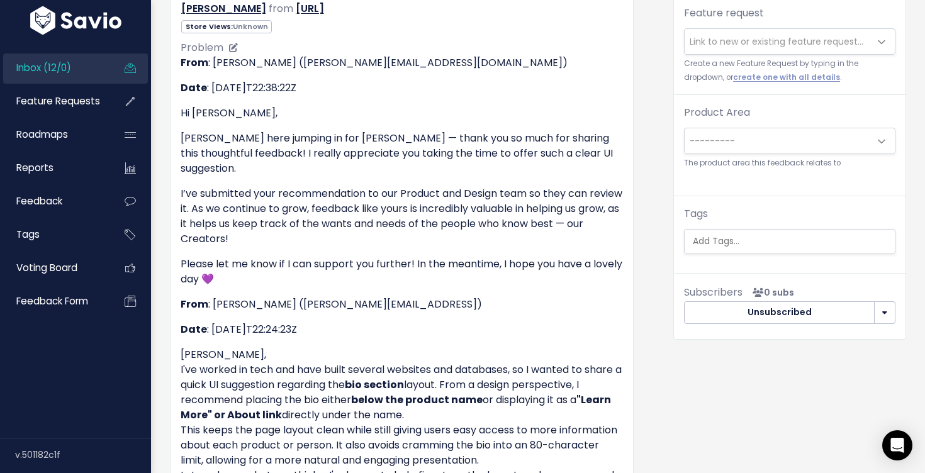
scroll to position [223, 0]
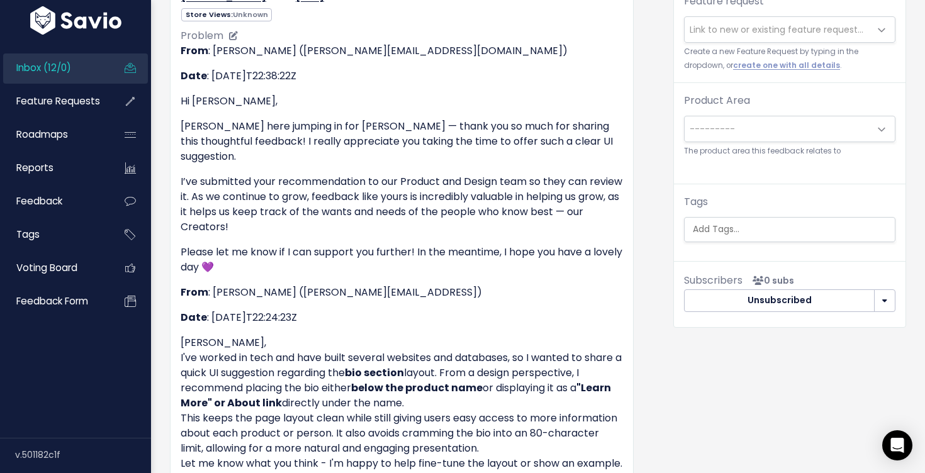
click at [507, 387] on p "Bradley, I've worked in tech and have built several websites and databases, so …" at bounding box center [402, 403] width 442 height 136
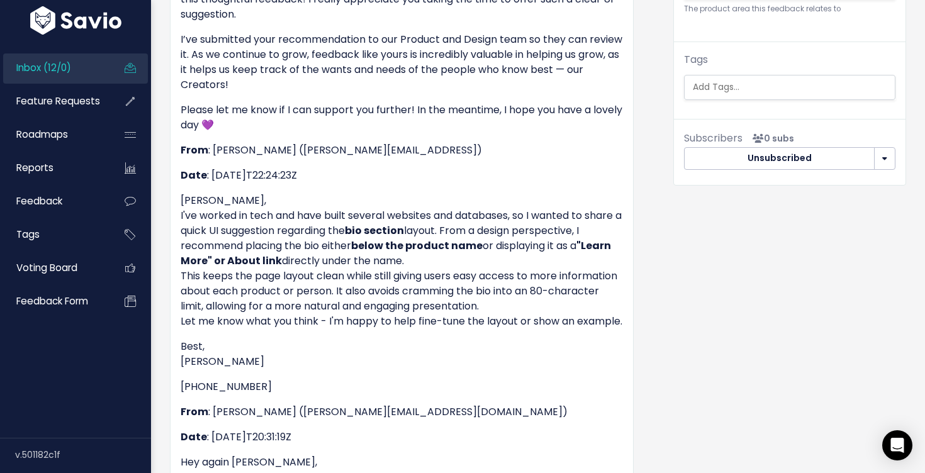
scroll to position [359, 0]
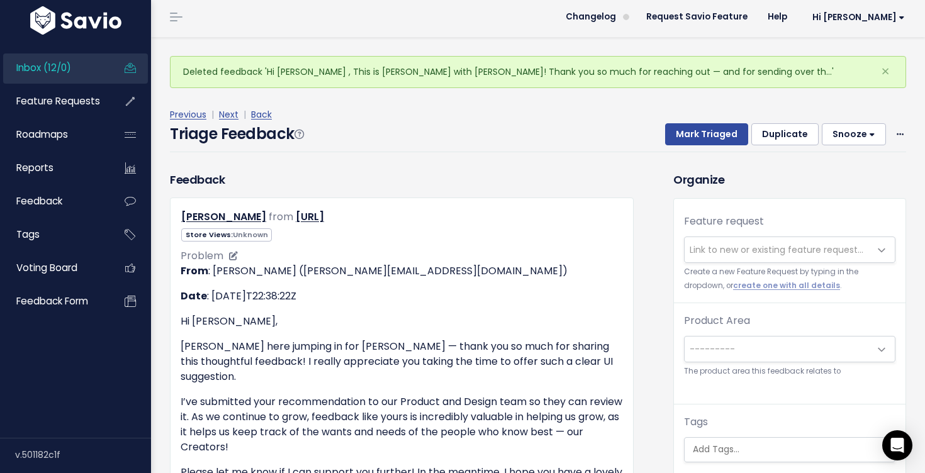
scroll to position [0, 0]
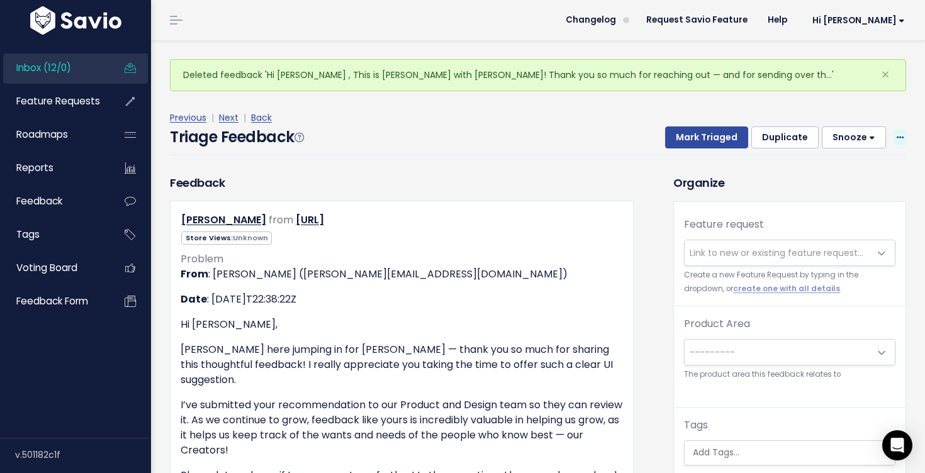
click at [897, 137] on icon at bounding box center [900, 138] width 7 height 8
click at [228, 117] on link "Next" at bounding box center [229, 117] width 20 height 13
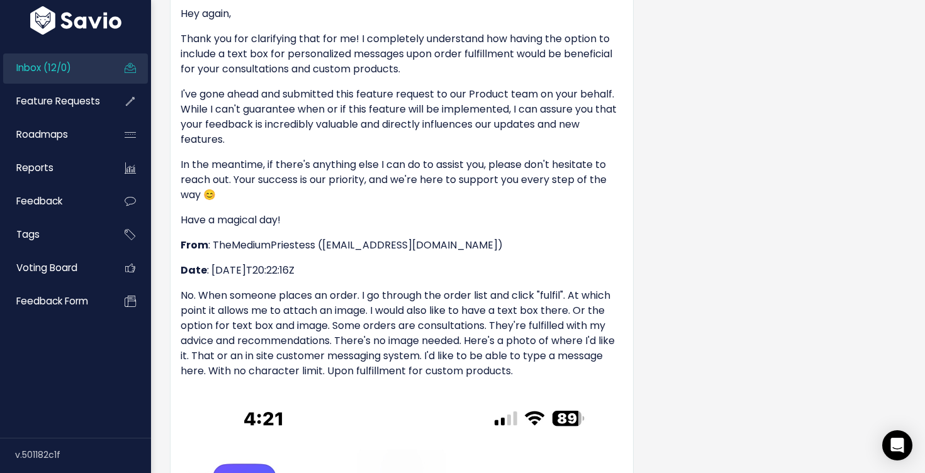
scroll to position [544, 0]
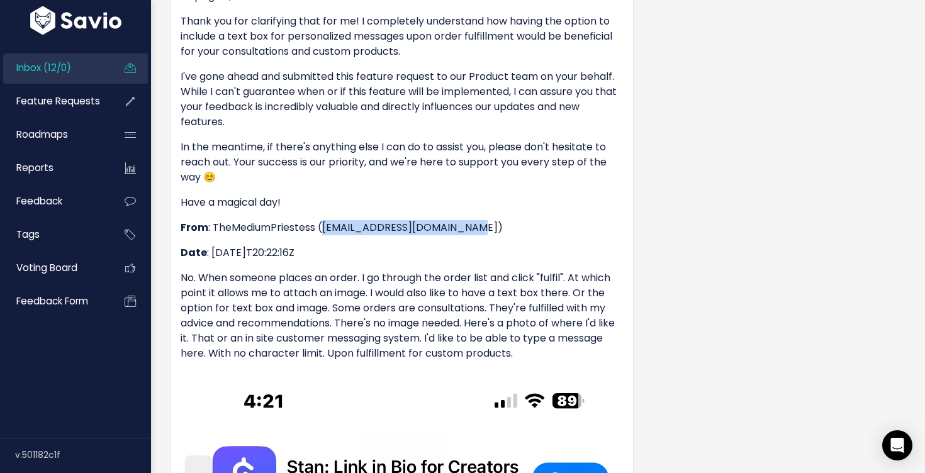
drag, startPoint x: 478, startPoint y: 247, endPoint x: 325, endPoint y: 245, distance: 152.3
click at [325, 235] on p "From : TheMediumPriestess (nevaehreadstarot@gmail.com)" at bounding box center [402, 227] width 442 height 15
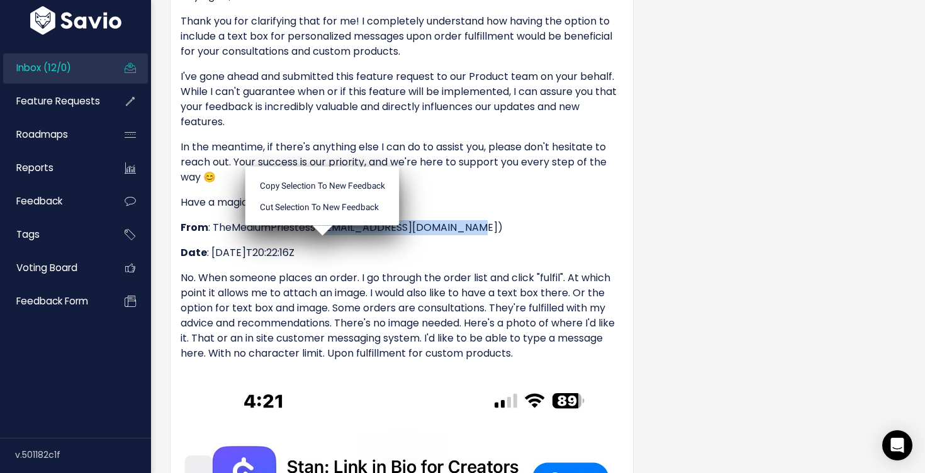
copy p "nevaehreadstarot@gmail.com"
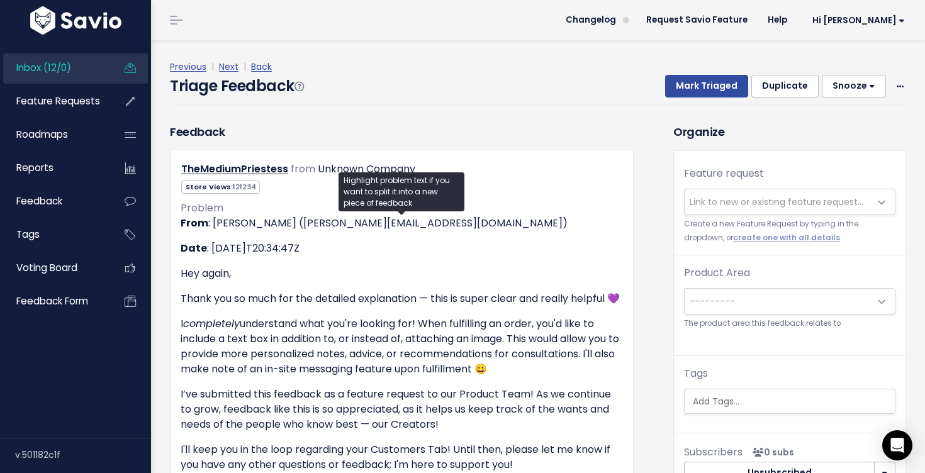
click at [741, 197] on span "Link to new or existing feature request..." at bounding box center [777, 202] width 174 height 13
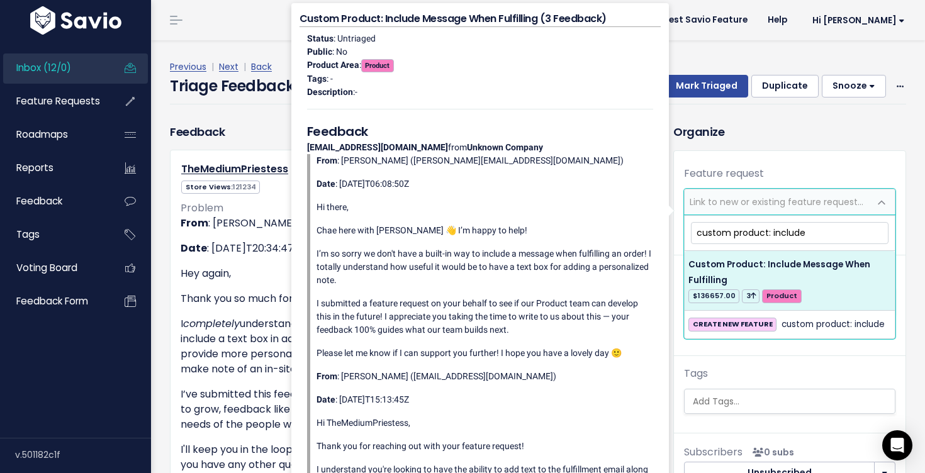
type input "custom product: include"
select select "62354"
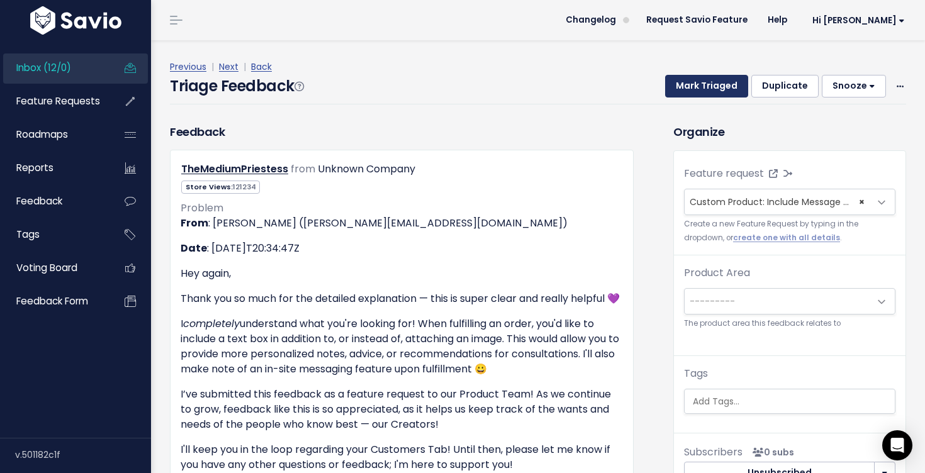
click at [729, 91] on button "Mark Triaged" at bounding box center [706, 86] width 83 height 23
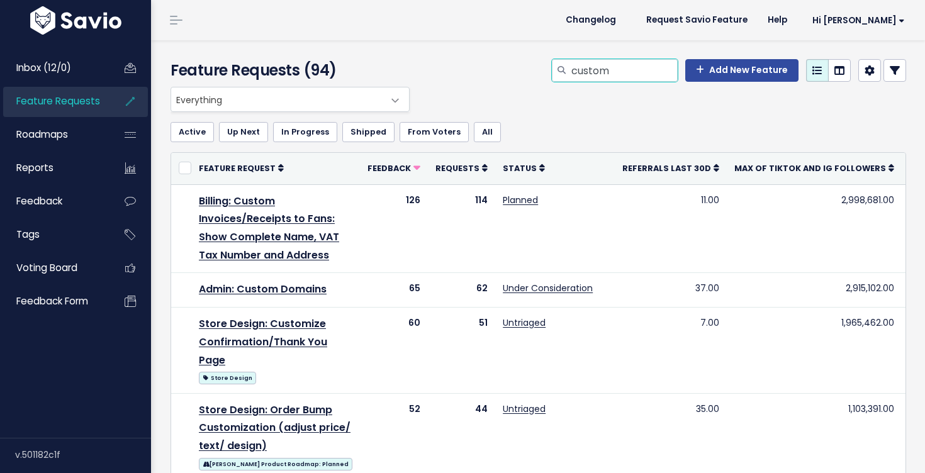
click at [637, 76] on input "custom" at bounding box center [624, 70] width 108 height 23
type input "custom product"
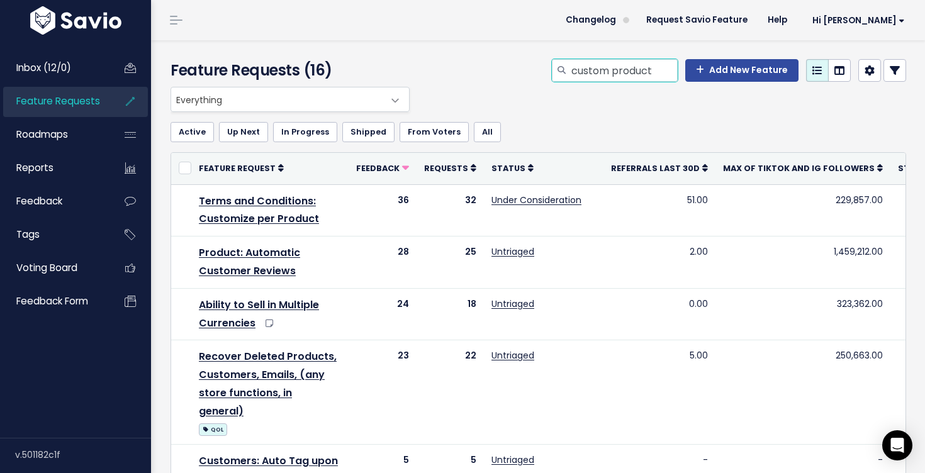
drag, startPoint x: 664, startPoint y: 70, endPoint x: 542, endPoint y: 59, distance: 123.3
click at [542, 59] on div "Feature Requests (16) custom product Add New Feature" at bounding box center [536, 63] width 770 height 47
type input "taxes"
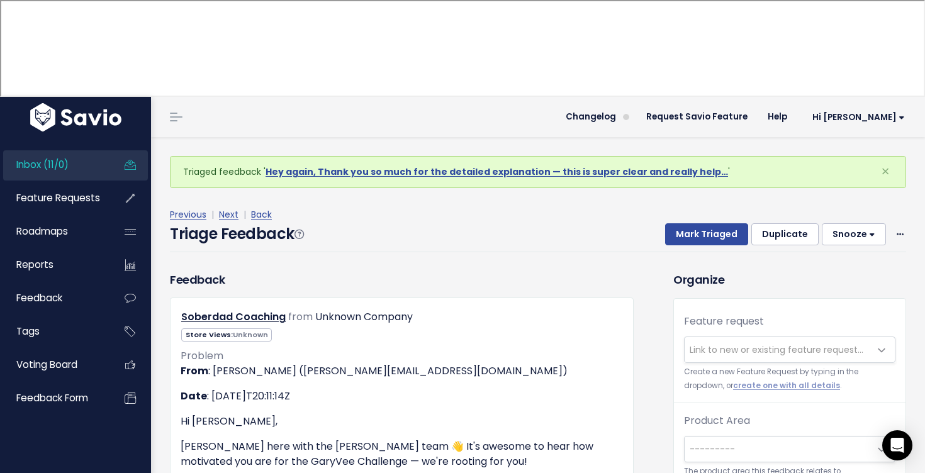
click at [790, 337] on span "Link to new or existing feature request..." at bounding box center [777, 349] width 185 height 25
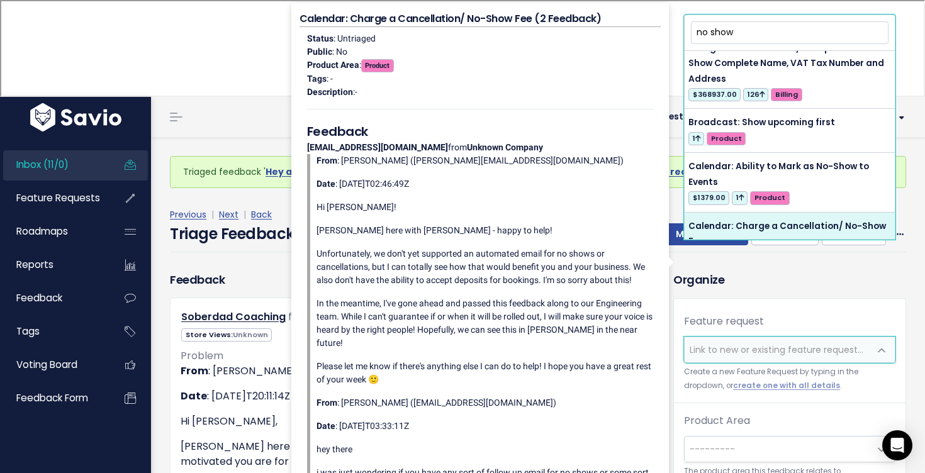
scroll to position [326, 0]
type input "no show"
select select "42565"
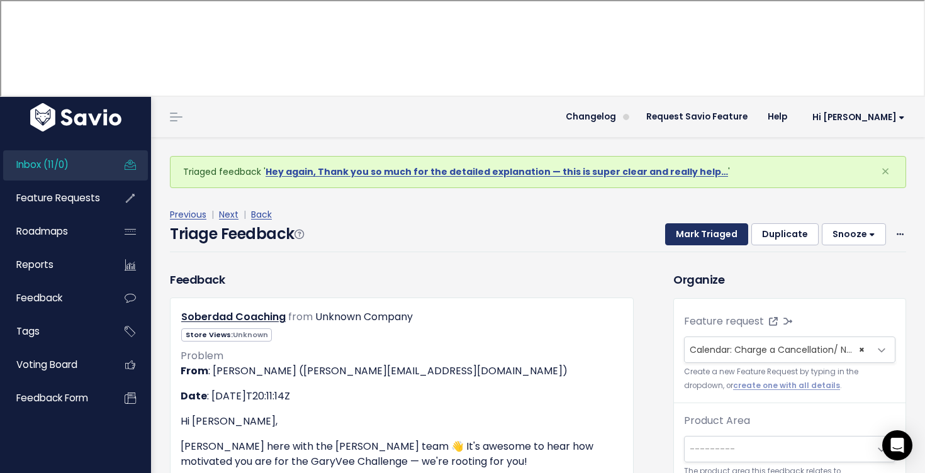
click at [722, 223] on button "Mark Triaged" at bounding box center [706, 234] width 83 height 23
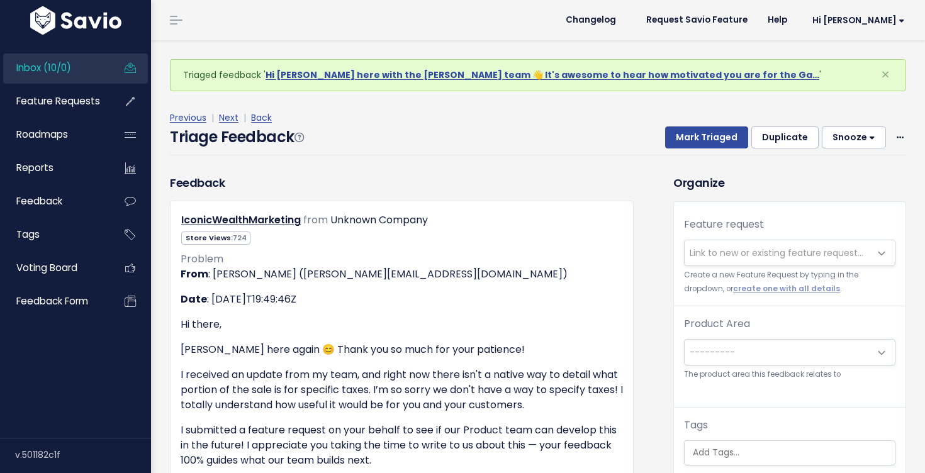
scroll to position [164, 0]
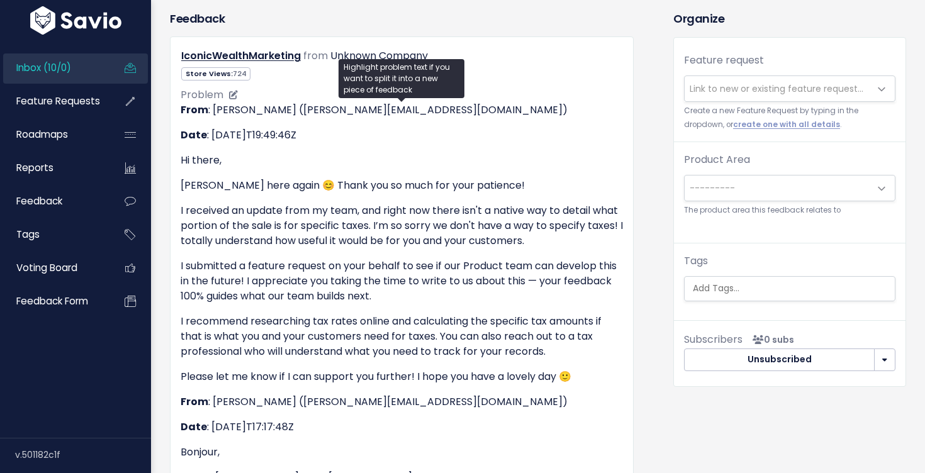
click at [563, 264] on p "I submitted a feature request on your behalf to see if our Product team can dev…" at bounding box center [402, 281] width 442 height 45
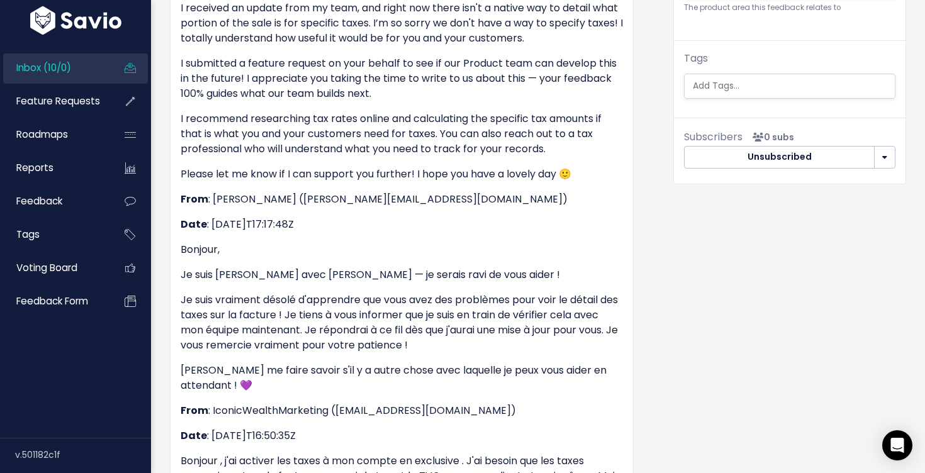
scroll to position [413, 0]
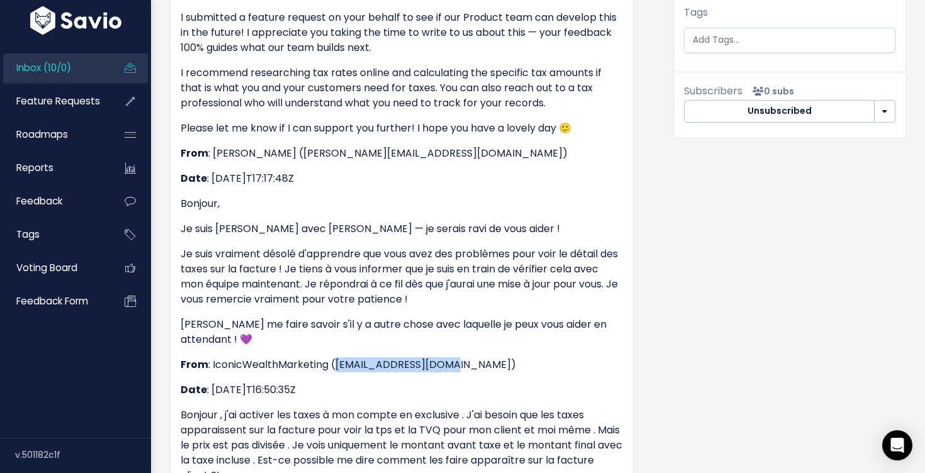
drag, startPoint x: 454, startPoint y: 364, endPoint x: 336, endPoint y: 362, distance: 117.7
click at [336, 362] on p "From : IconicWealthMarketing (maril006@hotmail.com)" at bounding box center [402, 364] width 442 height 15
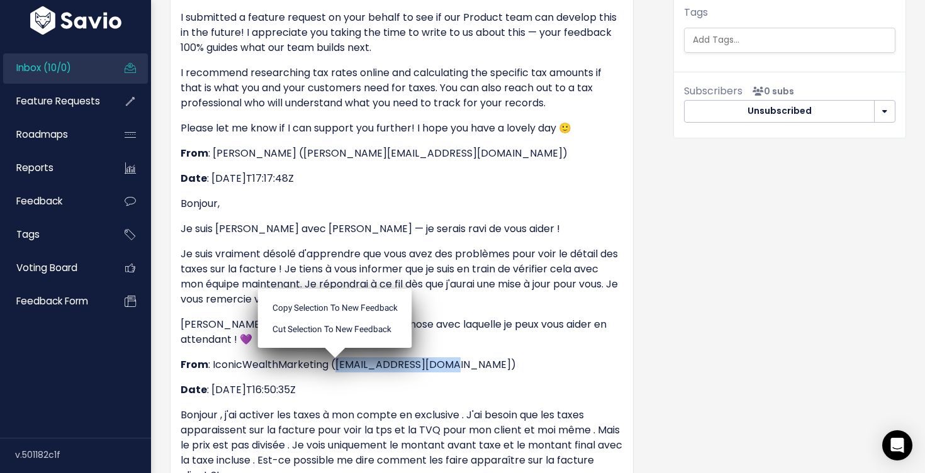
copy p "maril006@hotmail.com"
click at [583, 365] on p "From : IconicWealthMarketing (maril006@hotmail.com)" at bounding box center [402, 364] width 442 height 15
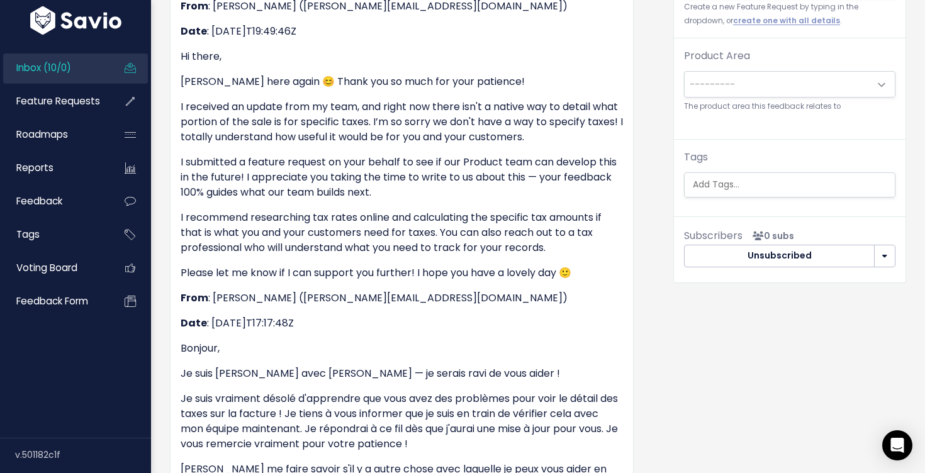
scroll to position [0, 0]
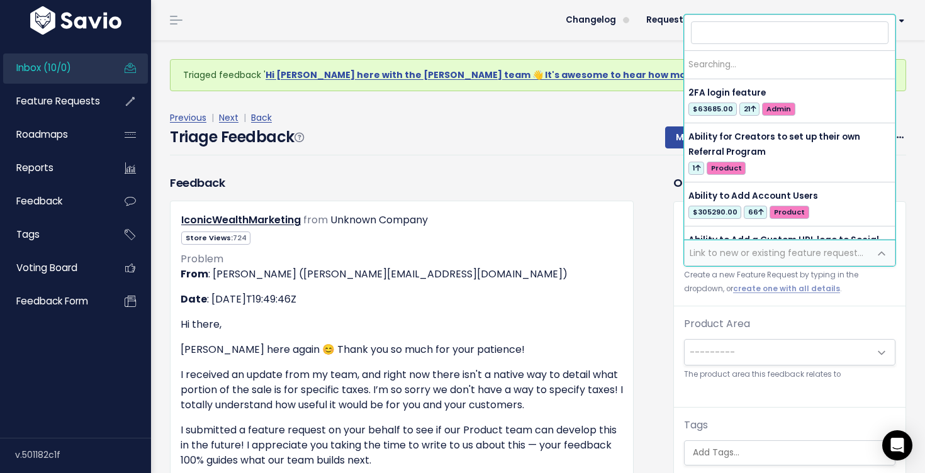
click at [741, 252] on span "Link to new or existing feature request..." at bounding box center [777, 253] width 174 height 13
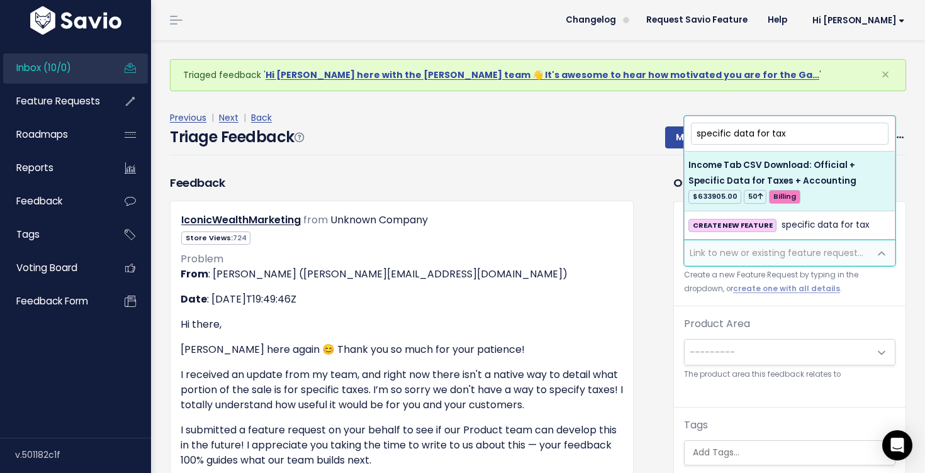
type input "specific data for tax"
select select "56687"
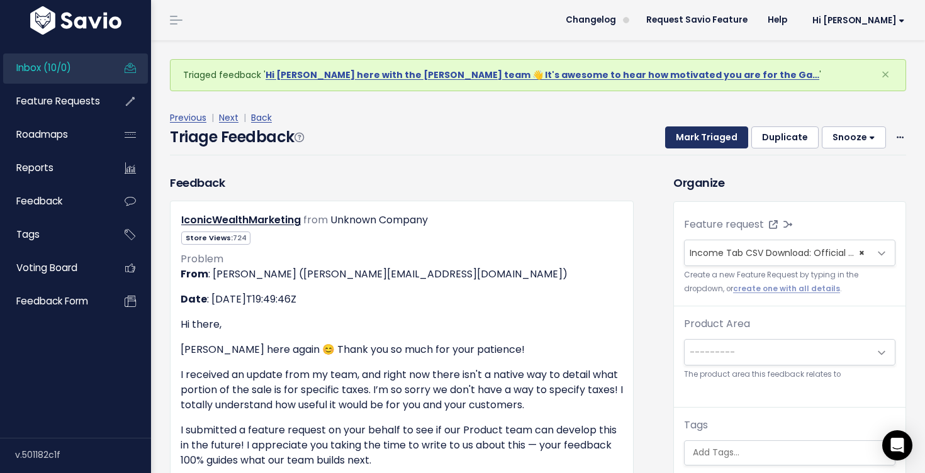
click at [720, 145] on button "Mark Triaged" at bounding box center [706, 137] width 83 height 23
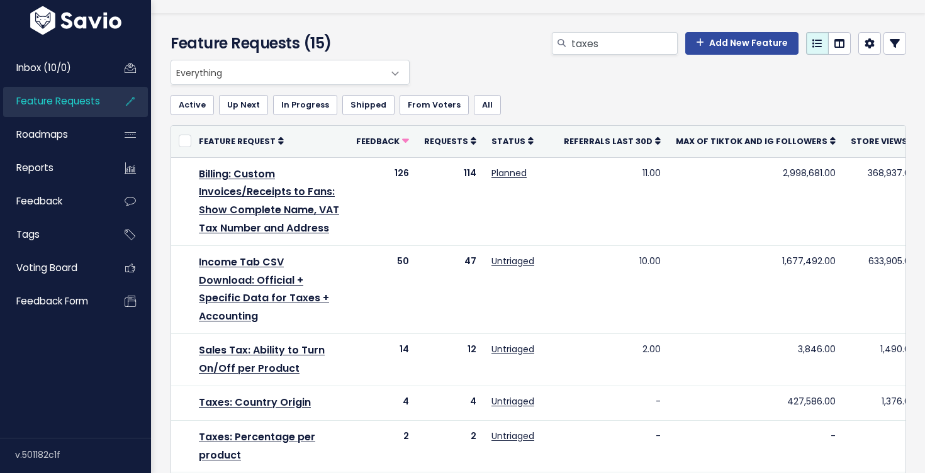
scroll to position [30, 0]
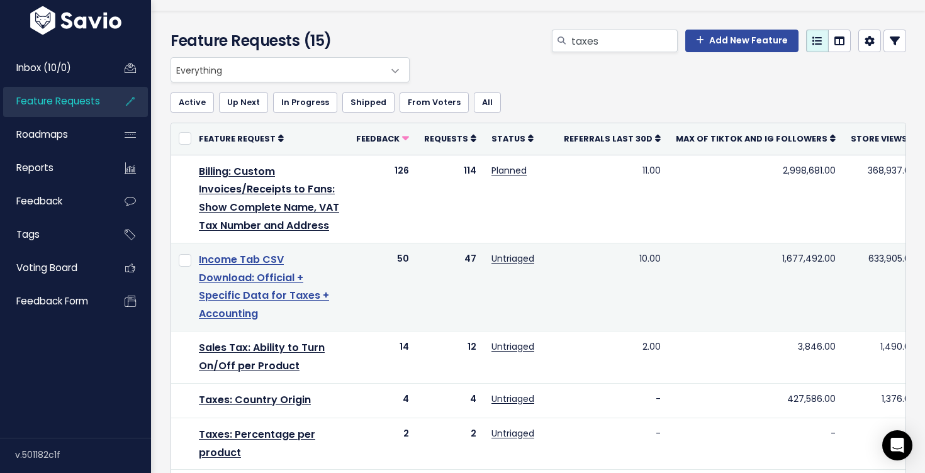
click at [293, 277] on link "Income Tab CSV Download: Official + Specific Data for Taxes + Accounting" at bounding box center [264, 286] width 130 height 69
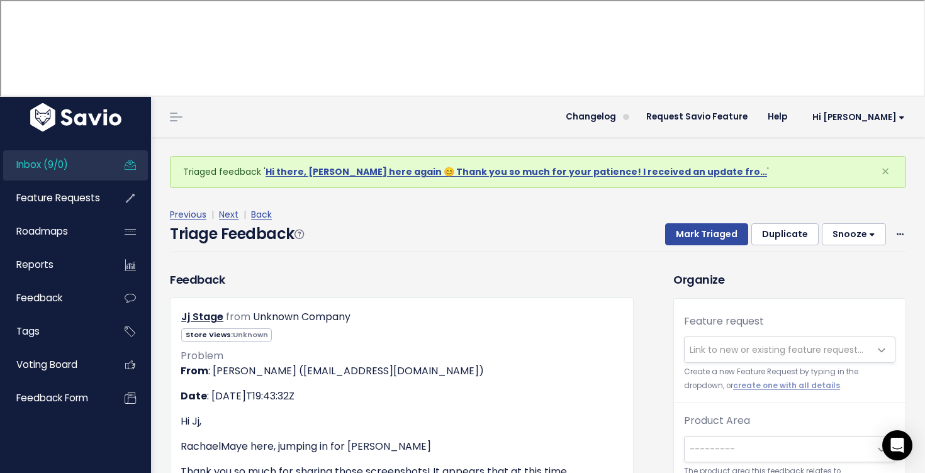
click at [86, 150] on link "Inbox (9/0)" at bounding box center [53, 164] width 101 height 29
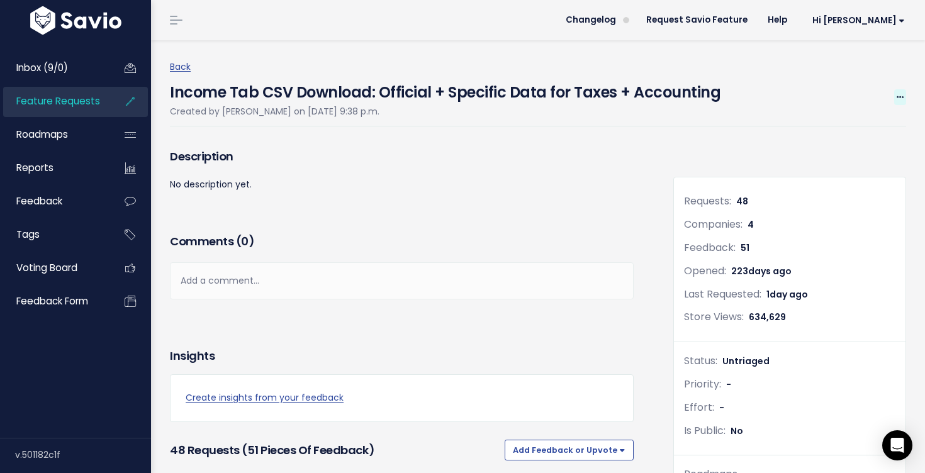
click at [895, 96] on span at bounding box center [900, 97] width 12 height 16
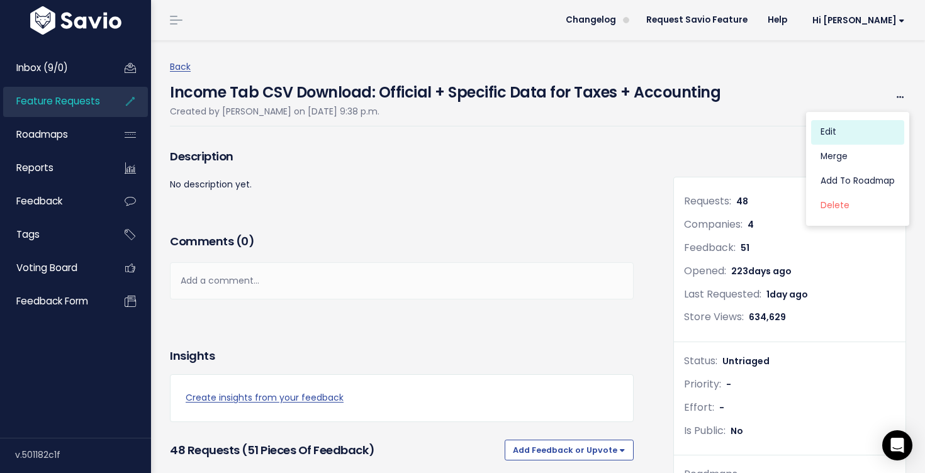
click at [849, 135] on link "Edit" at bounding box center [857, 132] width 93 height 25
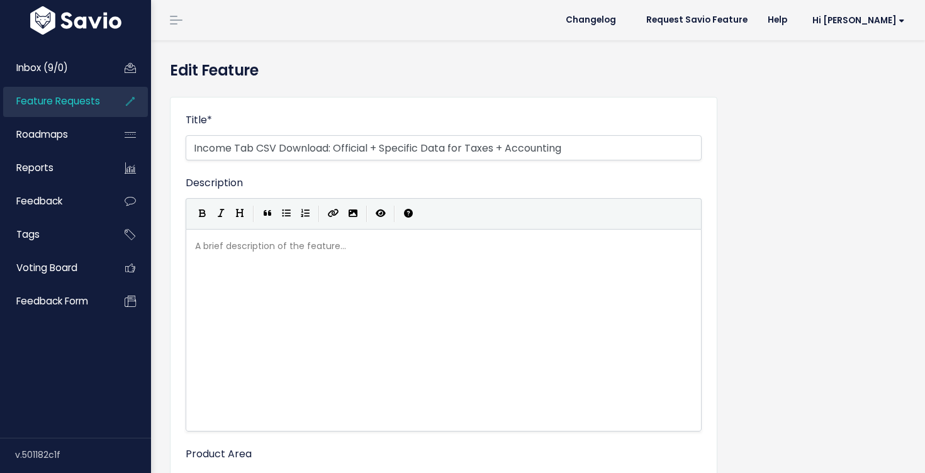
select select
click at [289, 254] on div "A brief description of the feature... xxxxxxxxxx ​" at bounding box center [444, 246] width 502 height 21
type textarea "v"
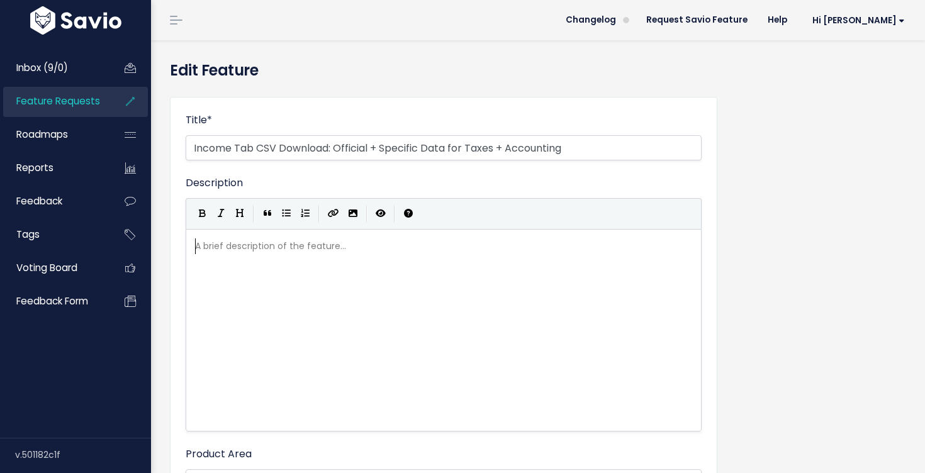
paste textarea "and"
click at [224, 251] on span "GST and QST" at bounding box center [224, 246] width 58 height 13
type textarea "and"
click at [196, 246] on span "GST QST" at bounding box center [214, 246] width 38 height 13
type textarea "-"
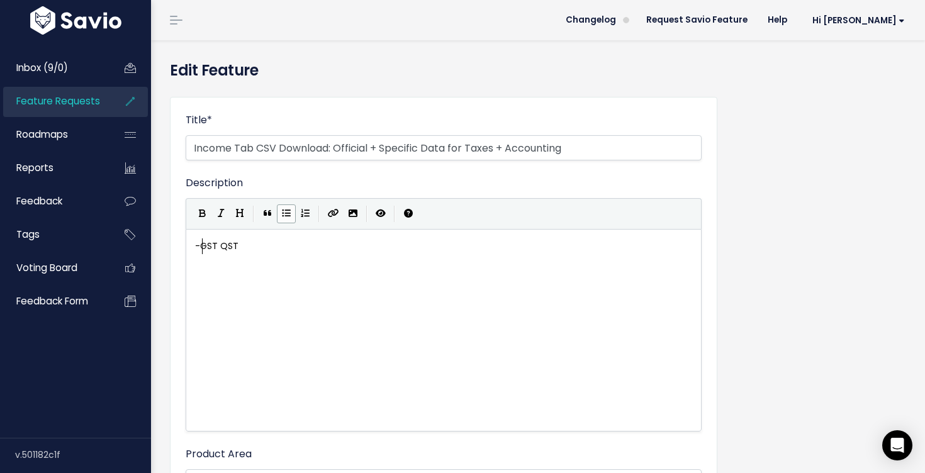
scroll to position [4, 6]
click at [222, 245] on span "GST QST" at bounding box center [219, 246] width 38 height 13
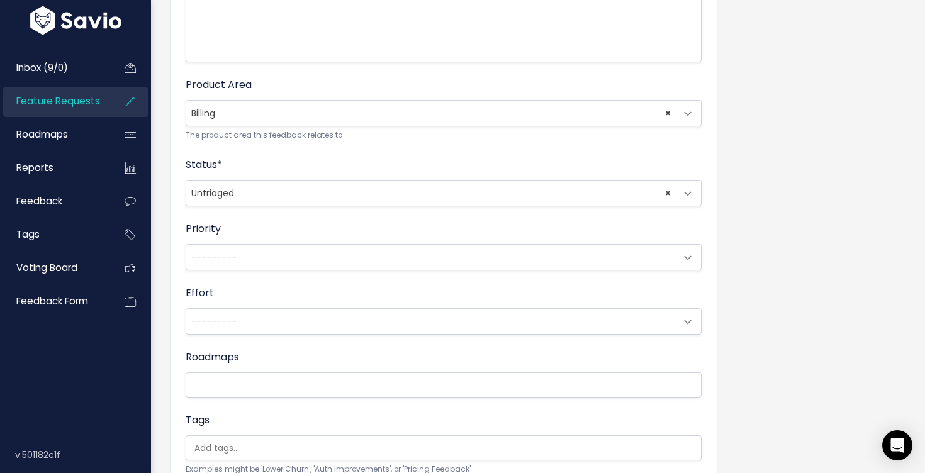
scroll to position [524, 0]
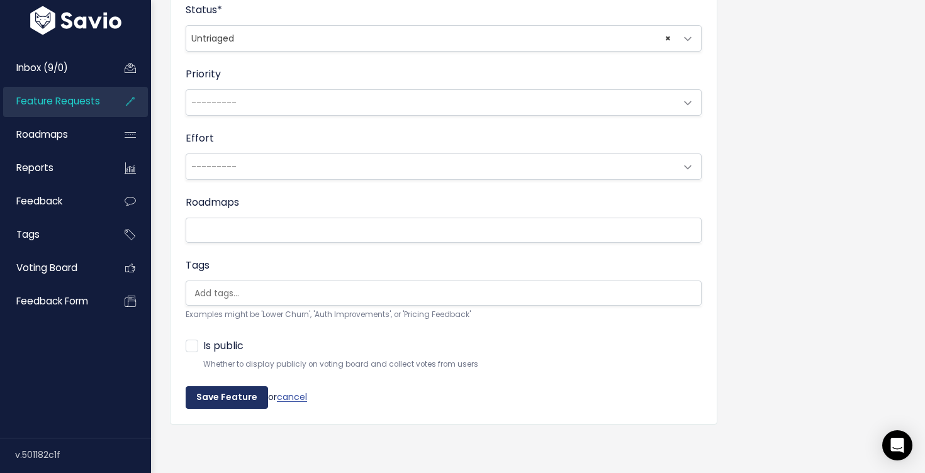
click at [217, 400] on input "Save Feature" at bounding box center [227, 397] width 82 height 23
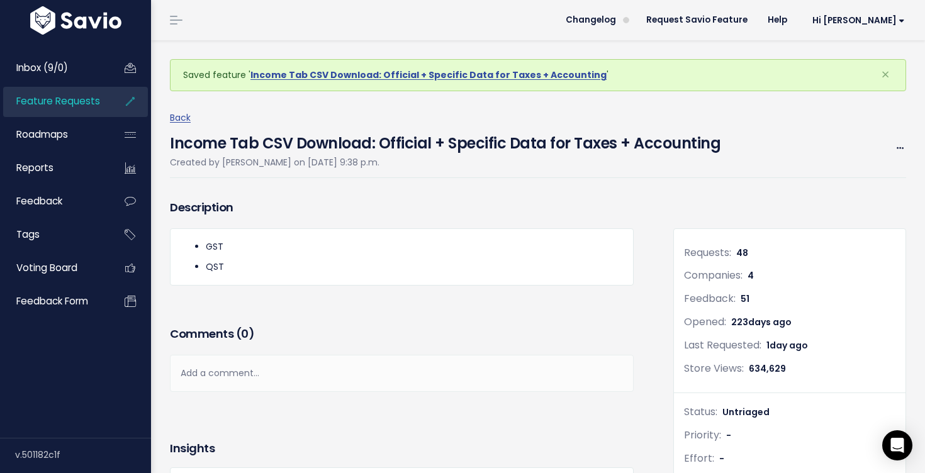
click at [76, 101] on span "Feature Requests" at bounding box center [58, 100] width 84 height 13
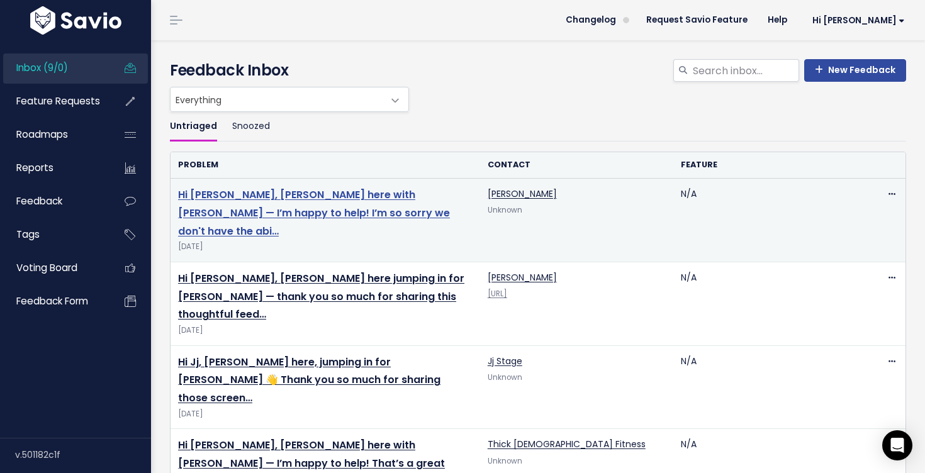
click at [301, 209] on link "Hi [PERSON_NAME], [PERSON_NAME] here with [PERSON_NAME] — I’m happy to help! I’…" at bounding box center [314, 212] width 272 height 51
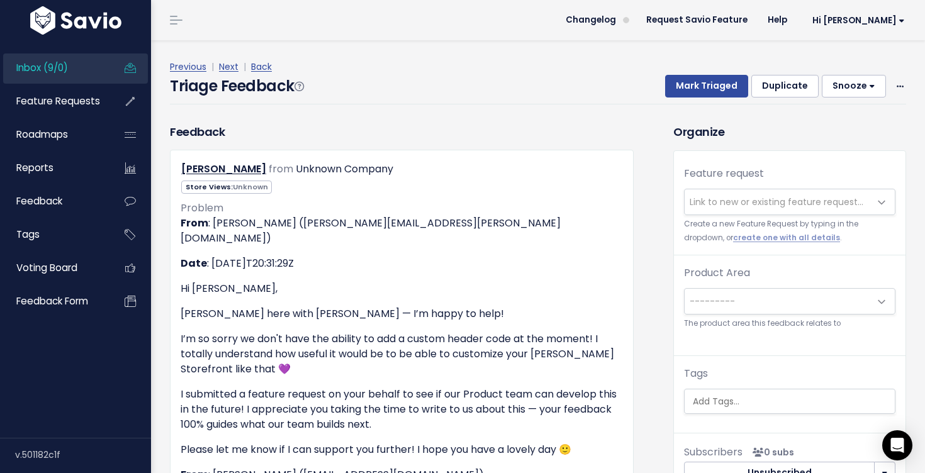
click at [717, 203] on span "Link to new or existing feature request..." at bounding box center [777, 202] width 174 height 13
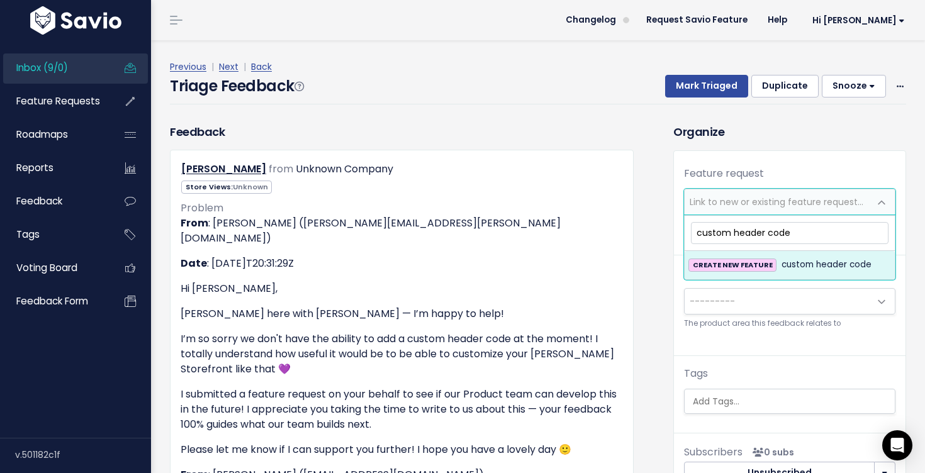
click at [715, 233] on input "custom header code" at bounding box center [790, 233] width 198 height 22
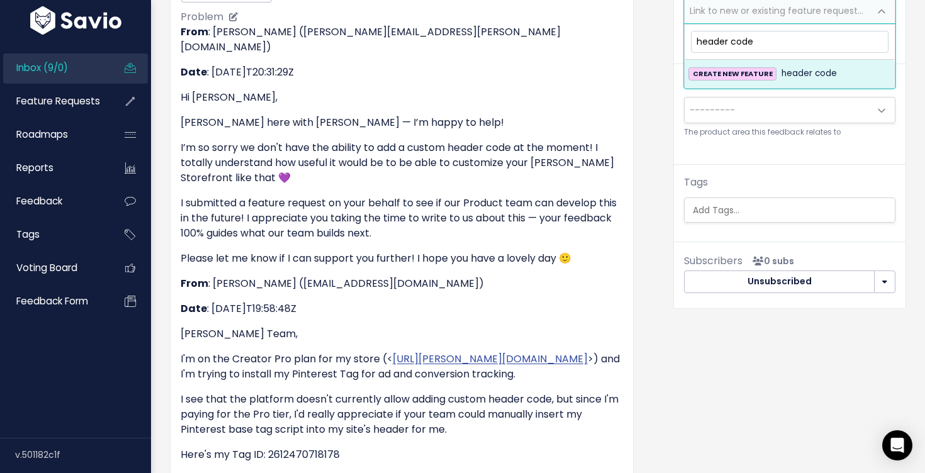
scroll to position [263, 0]
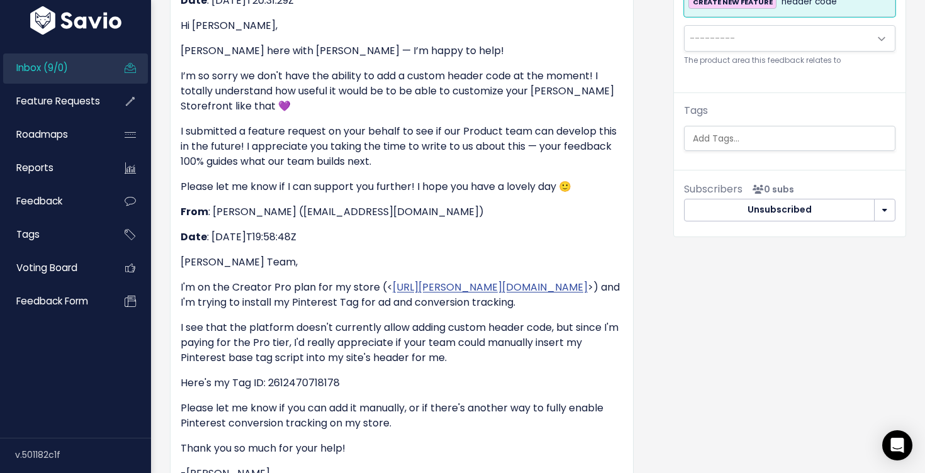
type input "header code"
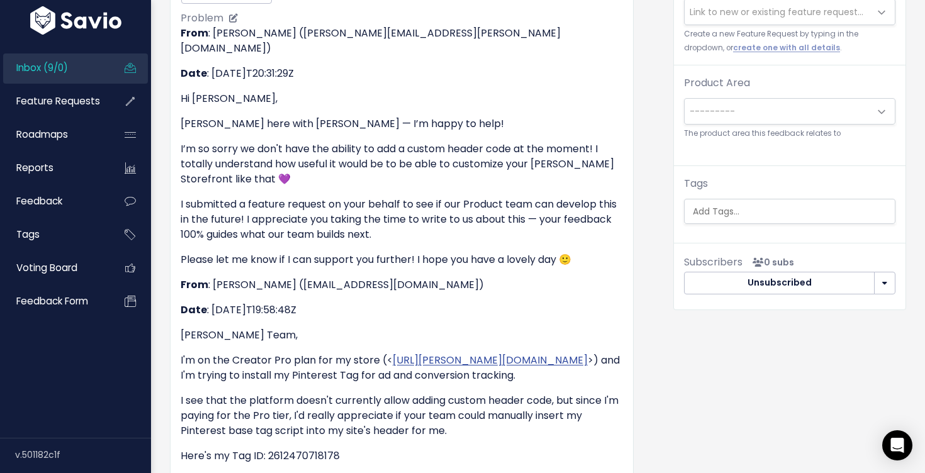
click at [459, 334] on div "From : Dawin L (dawin.liang@stanwith.me) Date : 2025-10-15T20:31:29Z Hi Stephan…" at bounding box center [402, 303] width 442 height 554
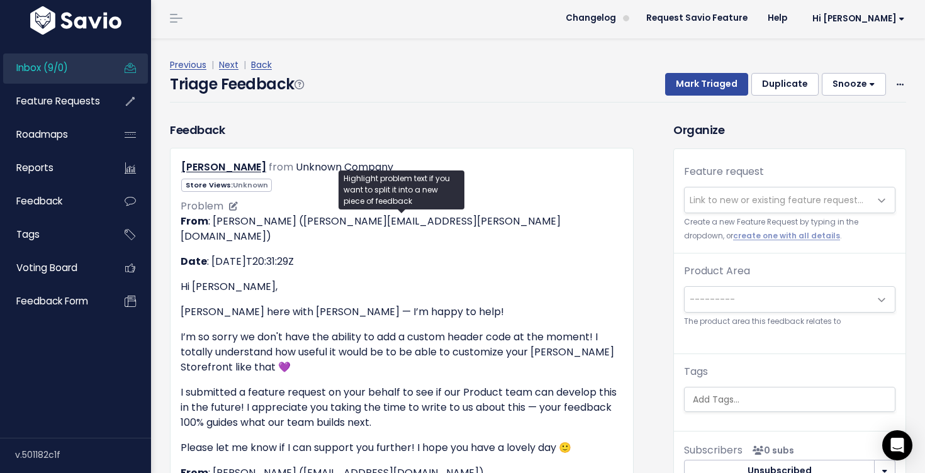
scroll to position [0, 0]
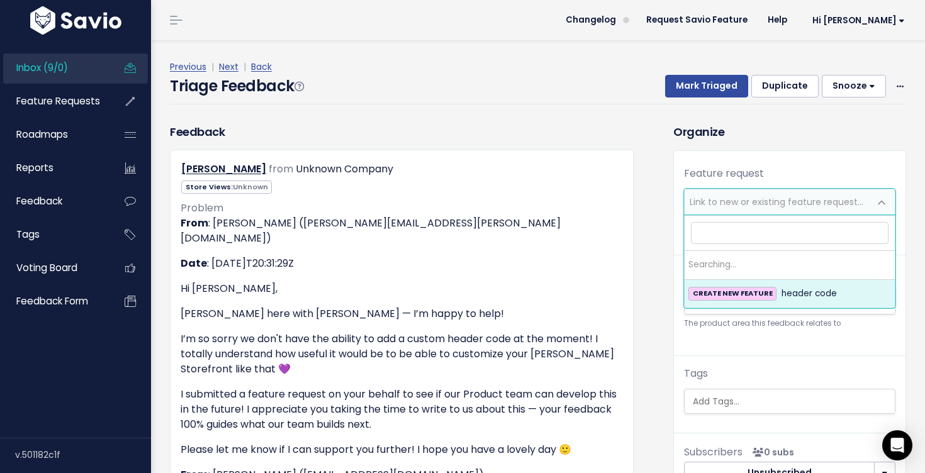
click at [805, 189] on span "Link to new or existing feature request..." at bounding box center [777, 201] width 185 height 25
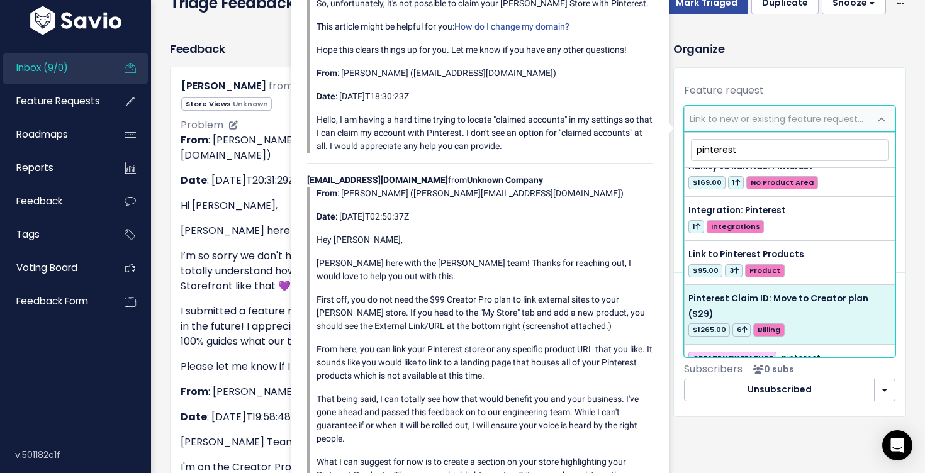
scroll to position [97, 0]
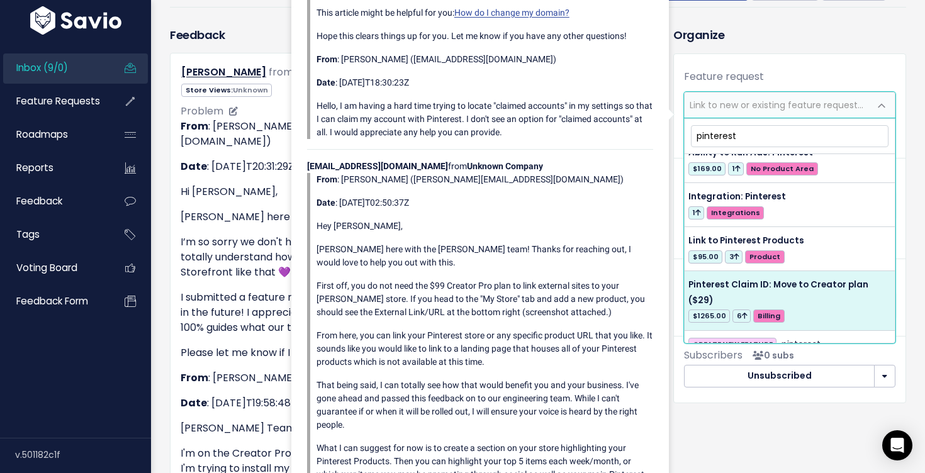
type input "pinterest"
click at [221, 349] on div "From : Dawin L (dawin.liang@stanwith.me) Date : 2025-10-15T20:31:29Z Hi Stephan…" at bounding box center [402, 396] width 442 height 554
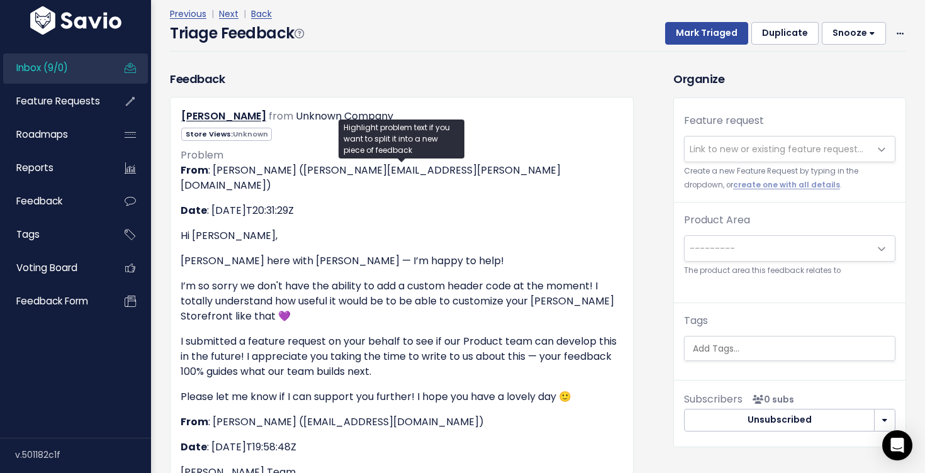
scroll to position [30, 0]
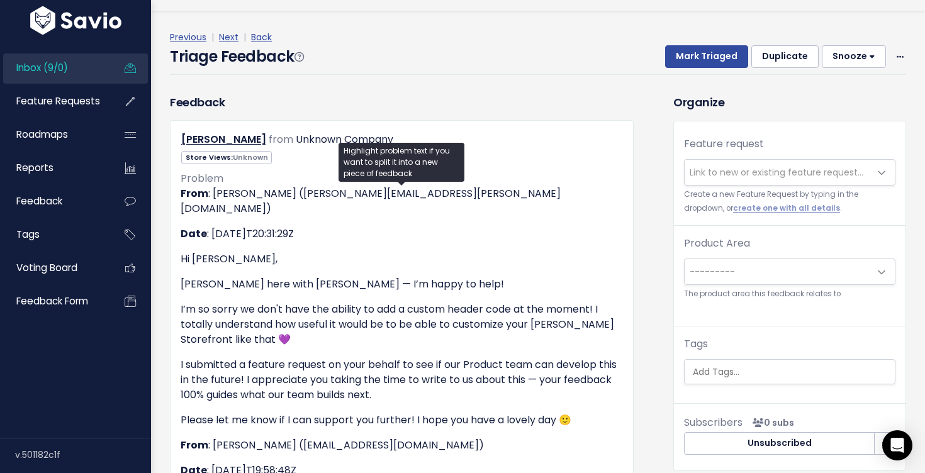
click at [767, 184] on span "Link to new or existing feature request..." at bounding box center [777, 172] width 185 height 25
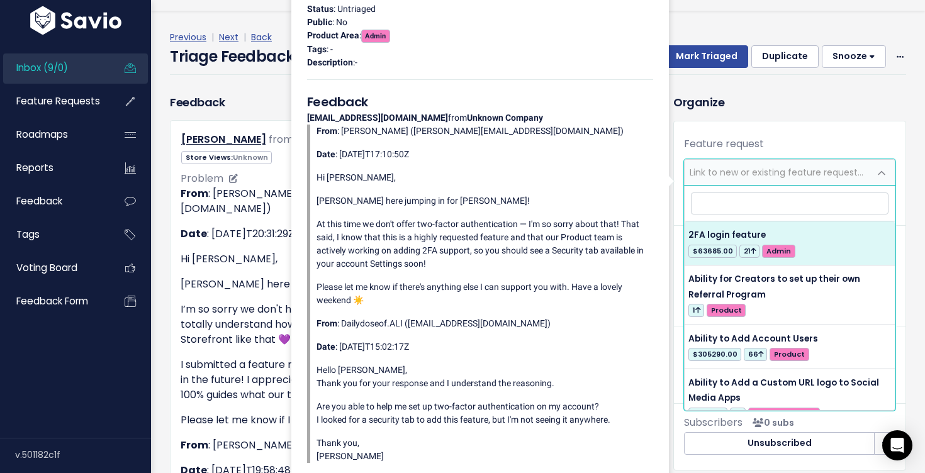
click at [246, 319] on p "I’m so sorry we don't have the ability to add a custom header code at the momen…" at bounding box center [402, 324] width 442 height 45
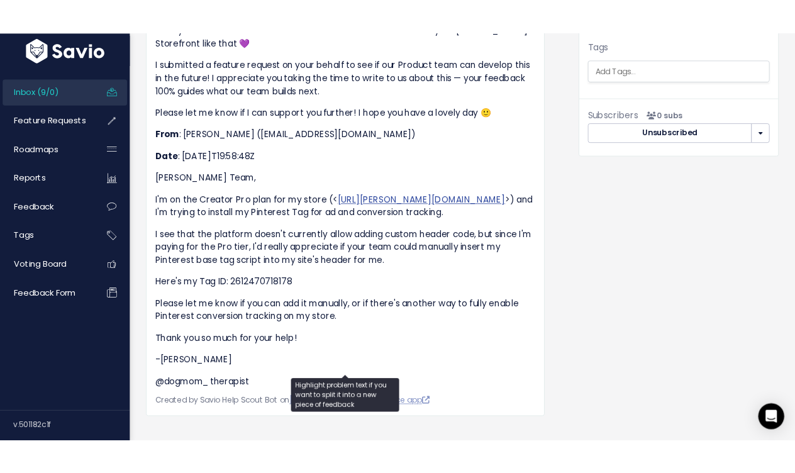
scroll to position [365, 0]
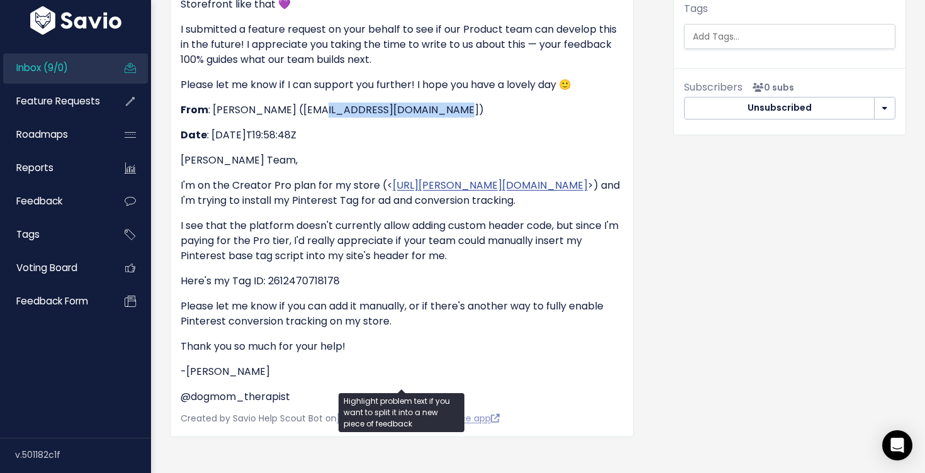
drag, startPoint x: 438, startPoint y: 94, endPoint x: 308, endPoint y: 96, distance: 130.3
click at [308, 103] on p "From : Stephanie Russell (sme.russell20@gmail.com)" at bounding box center [402, 110] width 442 height 15
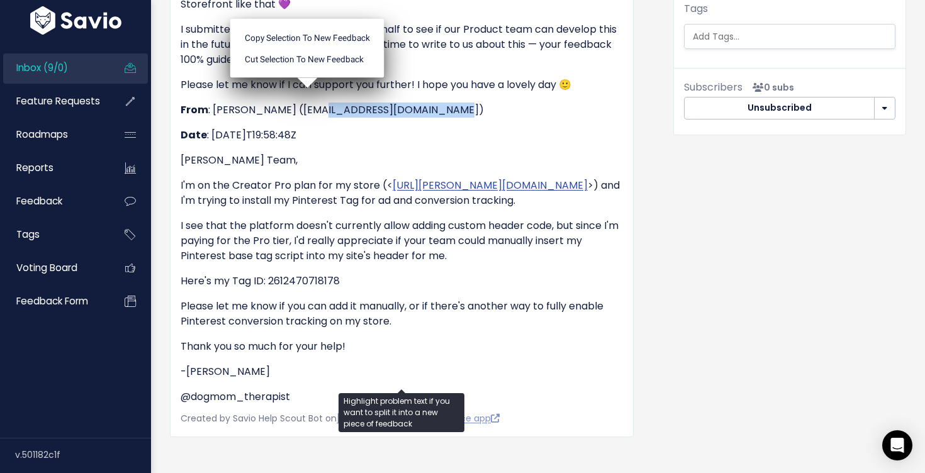
copy p "sme.russell20@gmail.com"
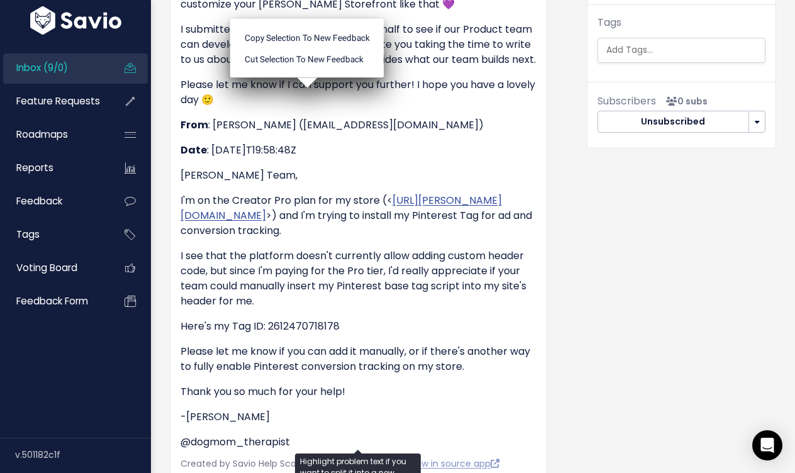
click at [429, 354] on p "Please let me know if you can add it manually, or if there's another way to ful…" at bounding box center [359, 359] width 356 height 30
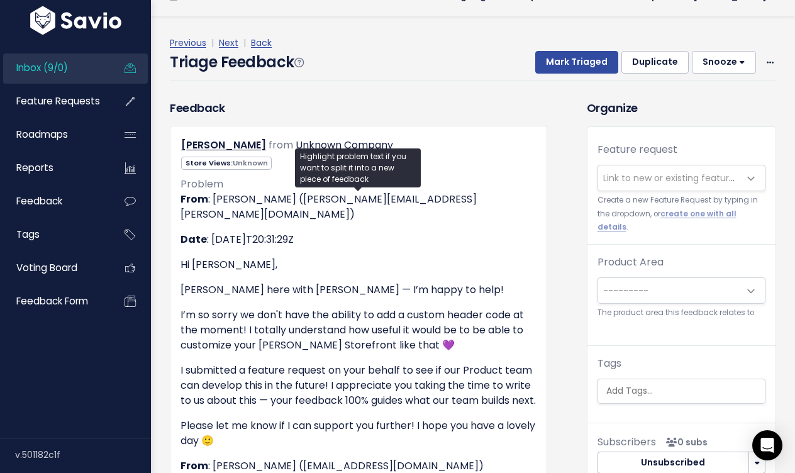
scroll to position [0, 0]
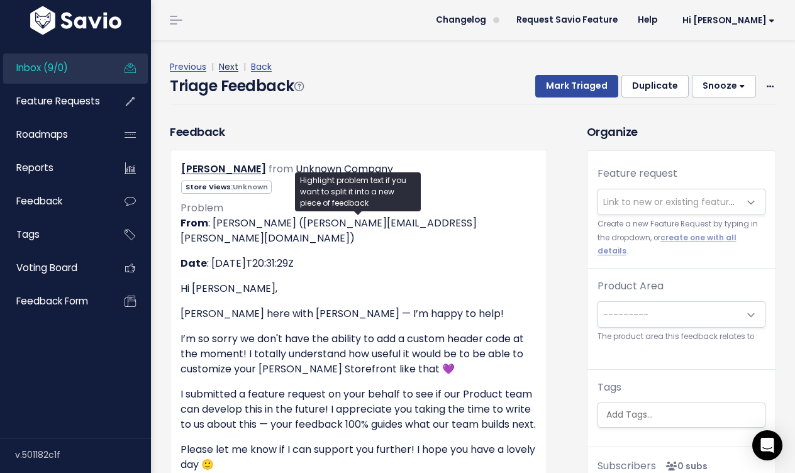
click at [233, 69] on link "Next" at bounding box center [229, 66] width 20 height 13
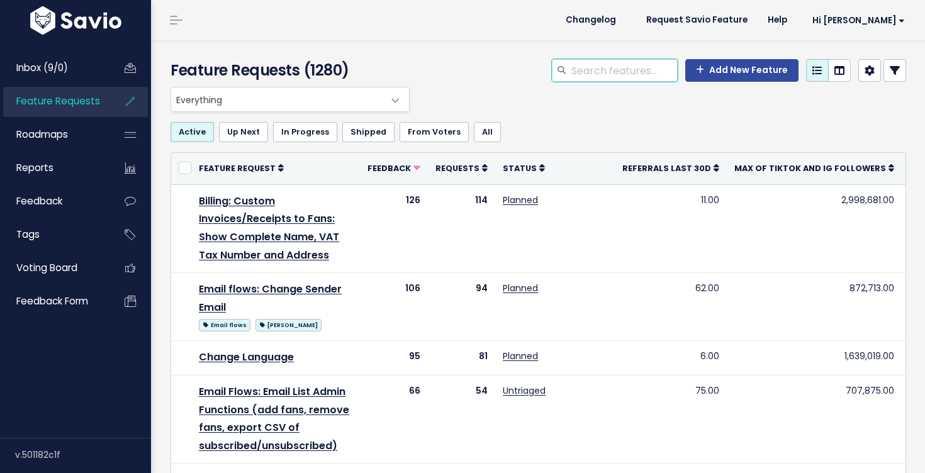
click at [661, 81] on input "search" at bounding box center [624, 70] width 108 height 23
type input "pinterest"
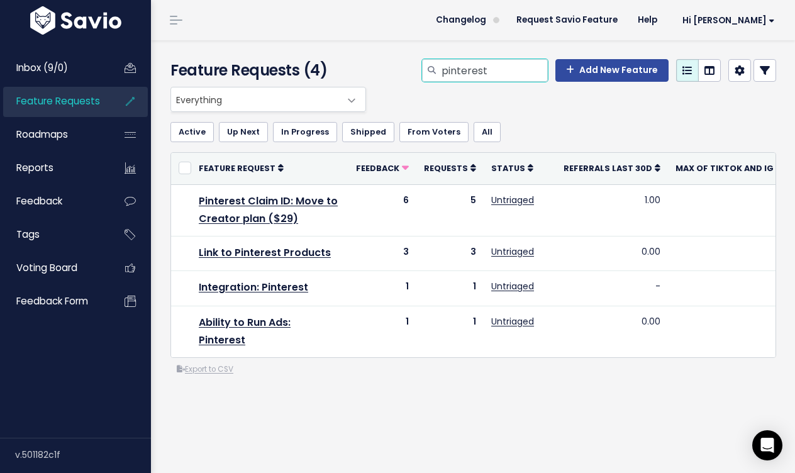
click at [481, 69] on input "pinterest" at bounding box center [494, 70] width 108 height 23
type input "emails"
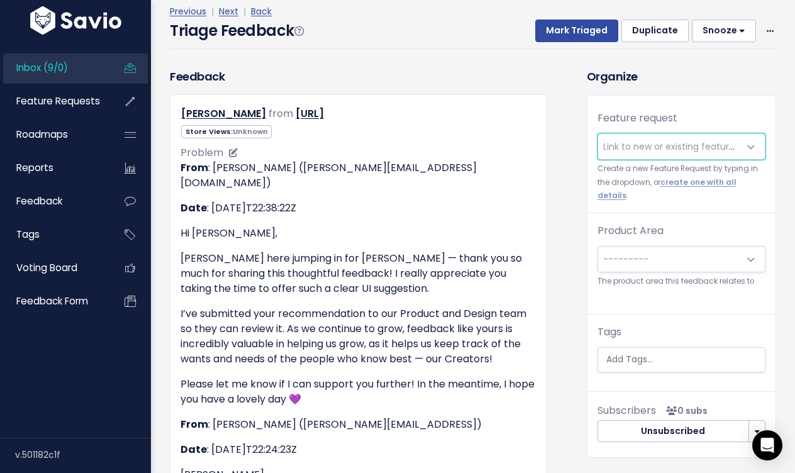
scroll to position [28, 0]
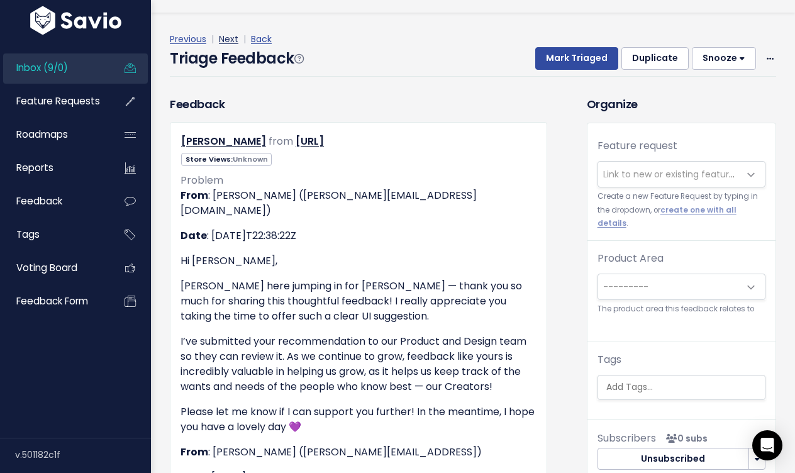
click at [227, 38] on link "Next" at bounding box center [229, 39] width 20 height 13
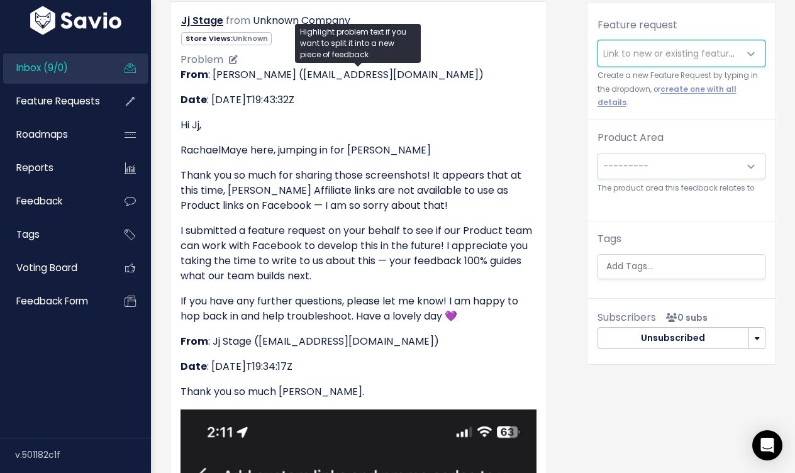
scroll to position [26, 0]
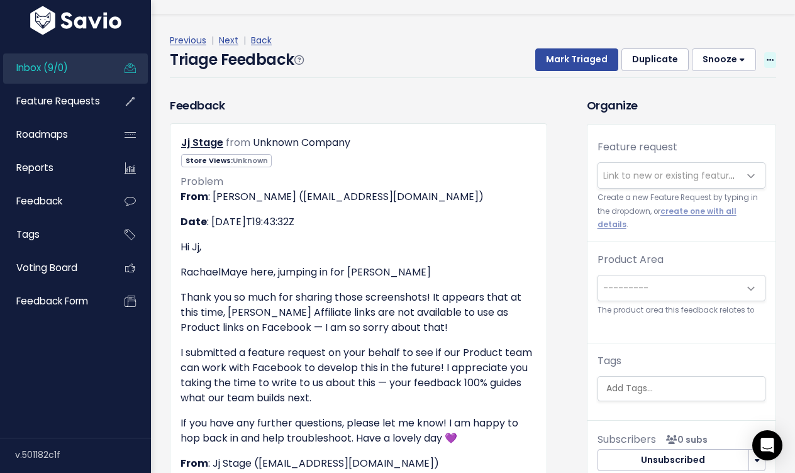
click at [770, 62] on icon at bounding box center [770, 61] width 7 height 8
click at [721, 124] on link "Delete" at bounding box center [720, 119] width 91 height 25
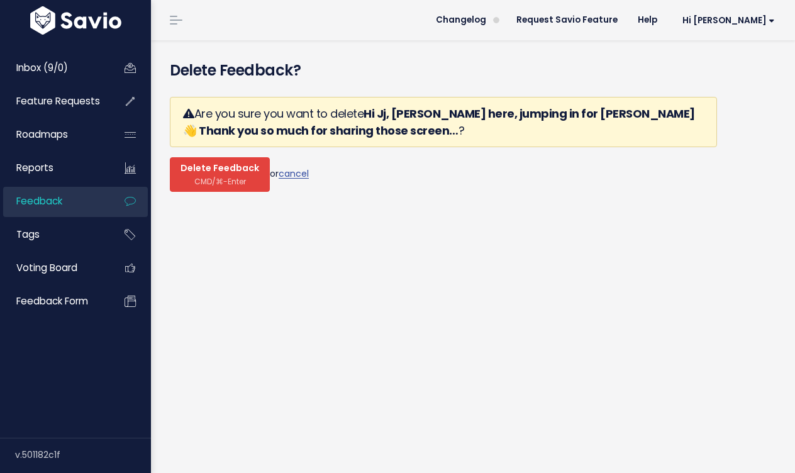
click at [230, 175] on button "Delete Feedback CMD/⌘-Enter" at bounding box center [220, 174] width 100 height 35
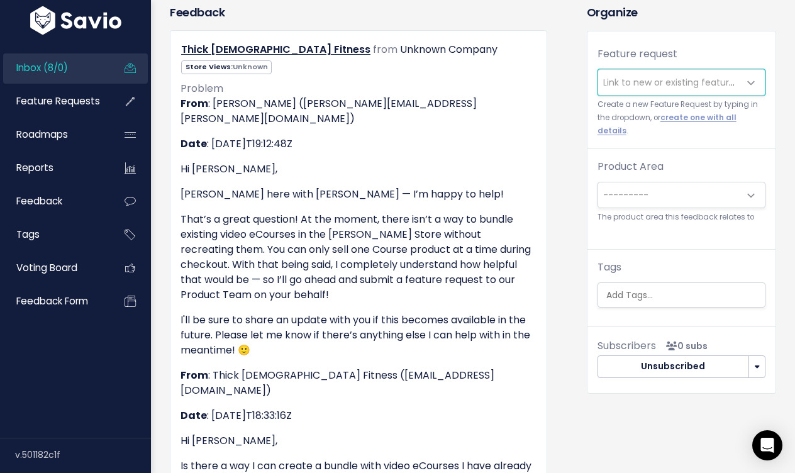
scroll to position [51, 0]
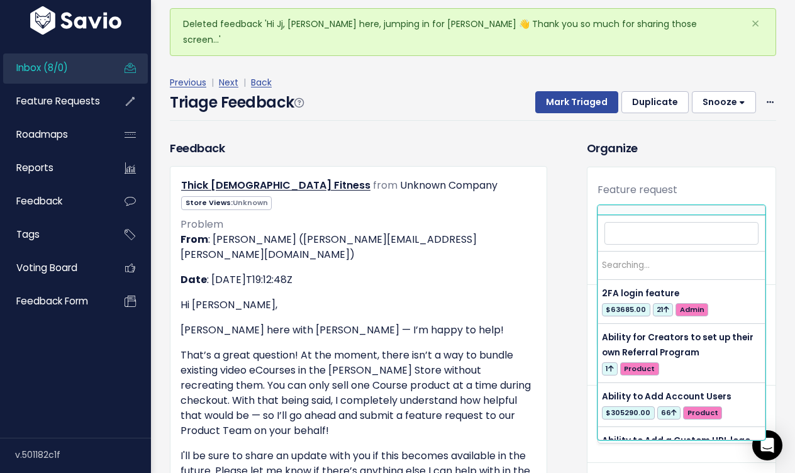
click at [658, 206] on span "Link to new or existing feature request..." at bounding box center [669, 218] width 142 height 25
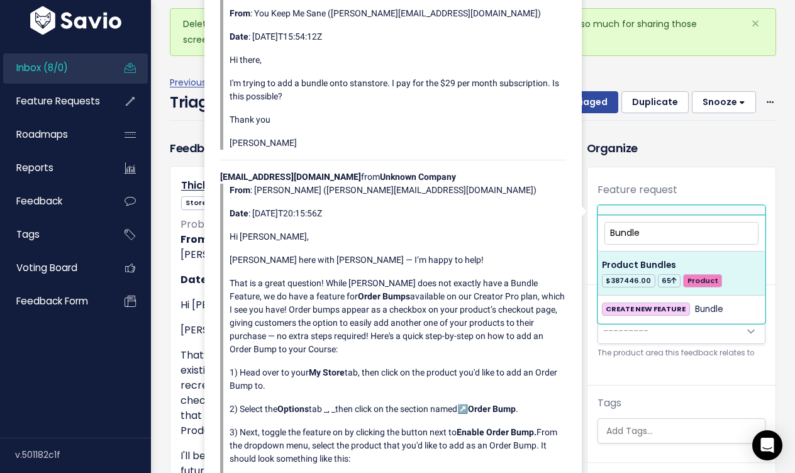
type input "Bundle"
select select "28817"
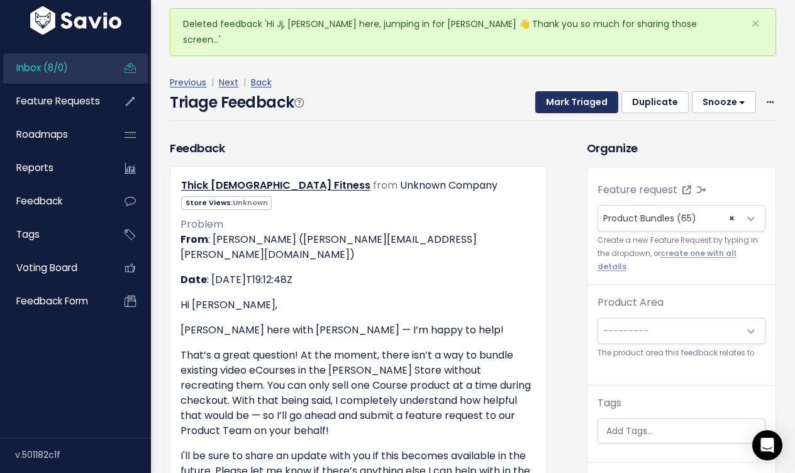
click at [603, 92] on button "Mark Triaged" at bounding box center [576, 102] width 83 height 23
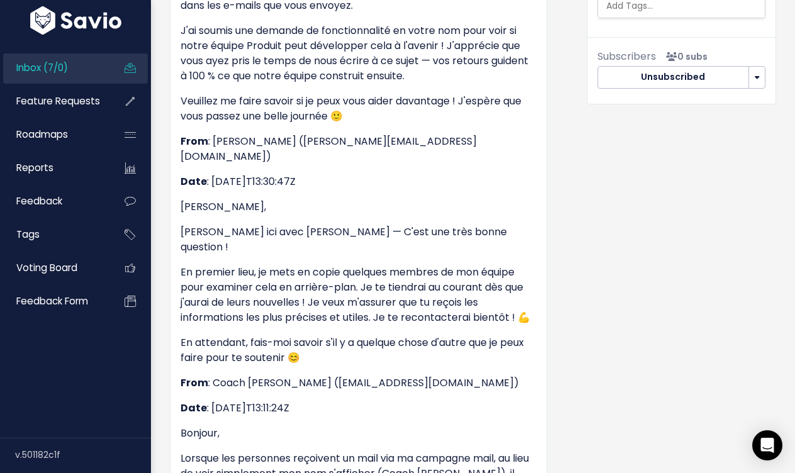
scroll to position [477, 0]
drag, startPoint x: 457, startPoint y: 304, endPoint x: 287, endPoint y: 313, distance: 170.7
click at [287, 375] on p "From : Coach Victor (contact@coachvictorcellulite.com)" at bounding box center [359, 382] width 356 height 15
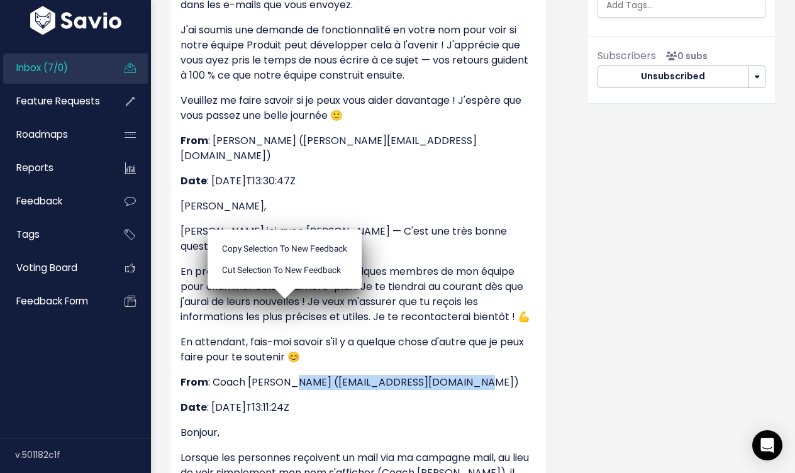
copy p "contact@coachvictorcellulite.com"
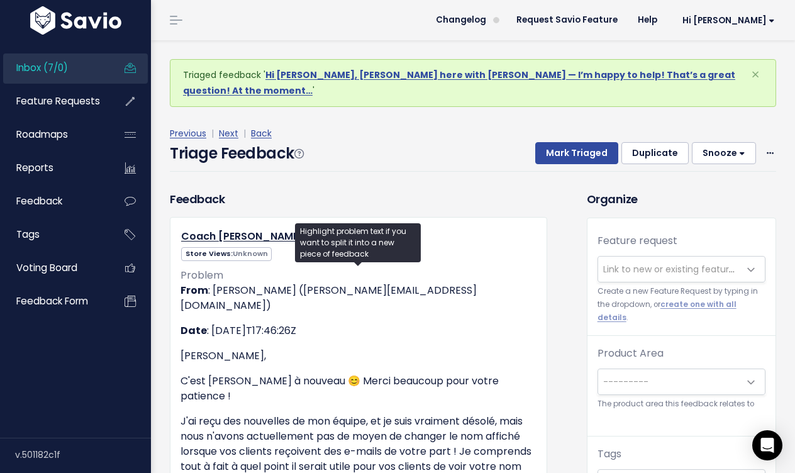
click at [671, 263] on span "Link to new or existing feature request..." at bounding box center [690, 269] width 174 height 13
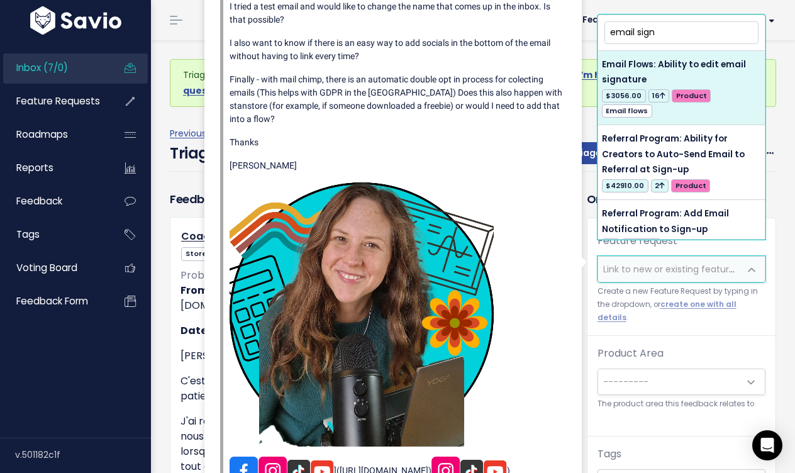
type input "email sign"
select select "40775"
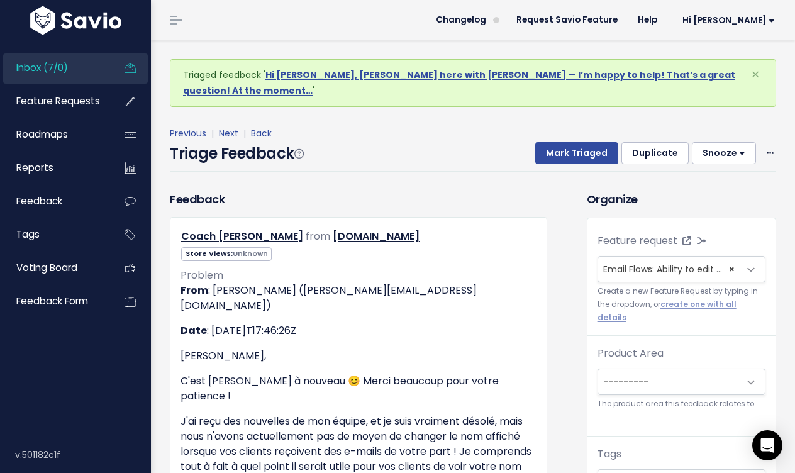
click at [588, 150] on div "Triage Feedback Mark Triaged Duplicate Snooze 1 day 3 days 7 days 14 days Edit …" at bounding box center [473, 157] width 607 height 30
click at [579, 142] on button "Mark Triaged" at bounding box center [576, 153] width 83 height 23
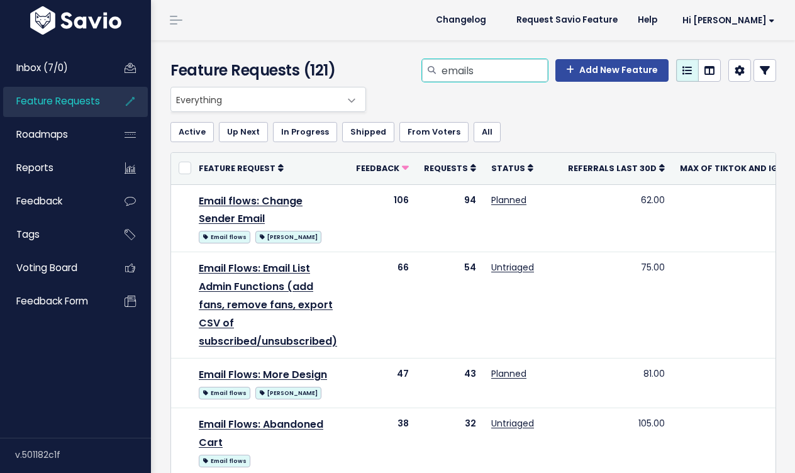
click at [506, 71] on input "emails" at bounding box center [494, 70] width 108 height 23
type input "emails name"
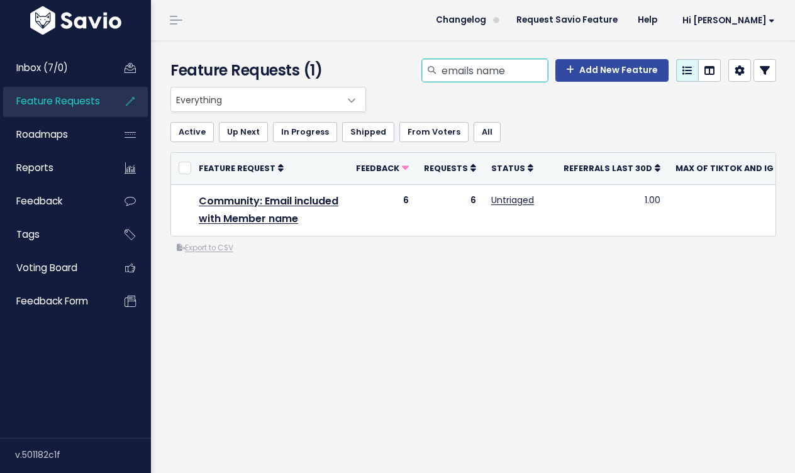
click at [495, 67] on input "emails name" at bounding box center [494, 70] width 108 height 23
type input "emails"
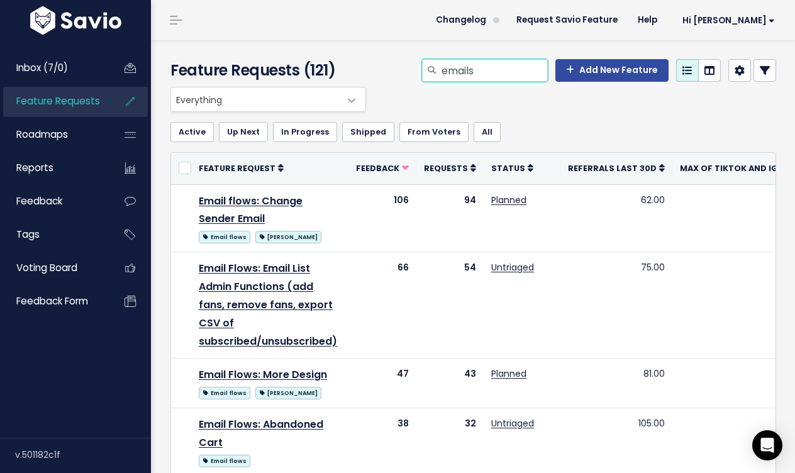
click at [503, 71] on input "emails" at bounding box center [494, 70] width 108 height 23
click at [454, 67] on input "search" at bounding box center [494, 70] width 108 height 23
type input "webinar community"
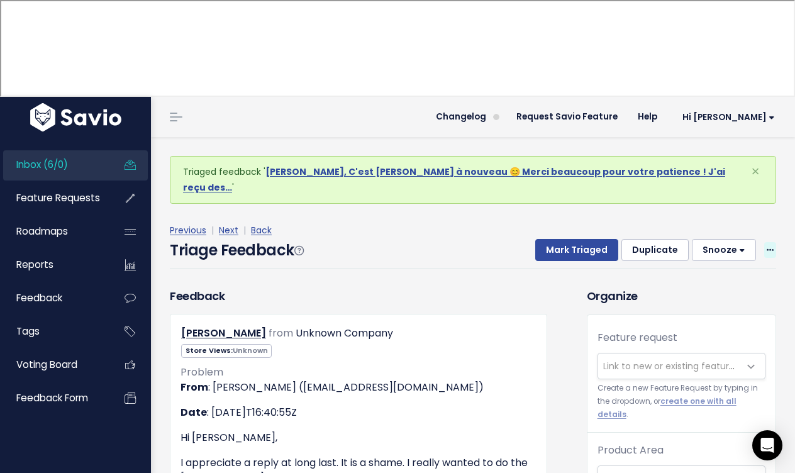
click at [773, 247] on icon at bounding box center [770, 251] width 7 height 8
click at [731, 298] on link "Delete" at bounding box center [720, 310] width 91 height 25
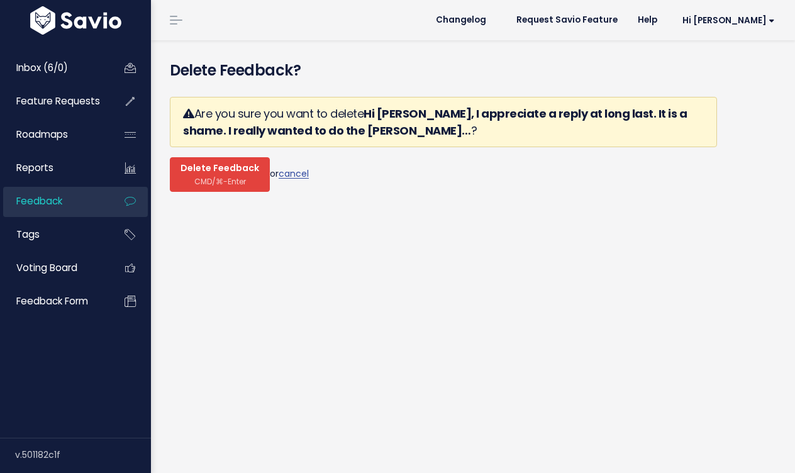
click at [227, 166] on span "Delete Feedback" at bounding box center [220, 168] width 79 height 11
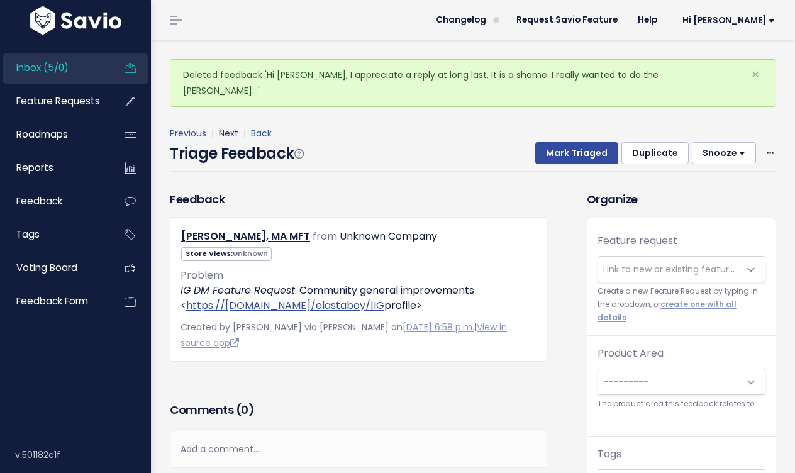
click at [232, 127] on link "Next" at bounding box center [229, 133] width 20 height 13
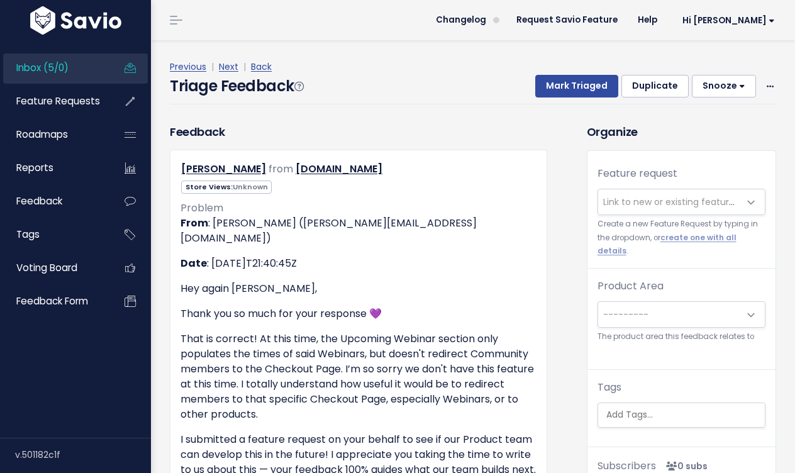
click at [228, 76] on h4 "Triage Feedback" at bounding box center [236, 86] width 133 height 23
click at [228, 68] on link "Next" at bounding box center [229, 66] width 20 height 13
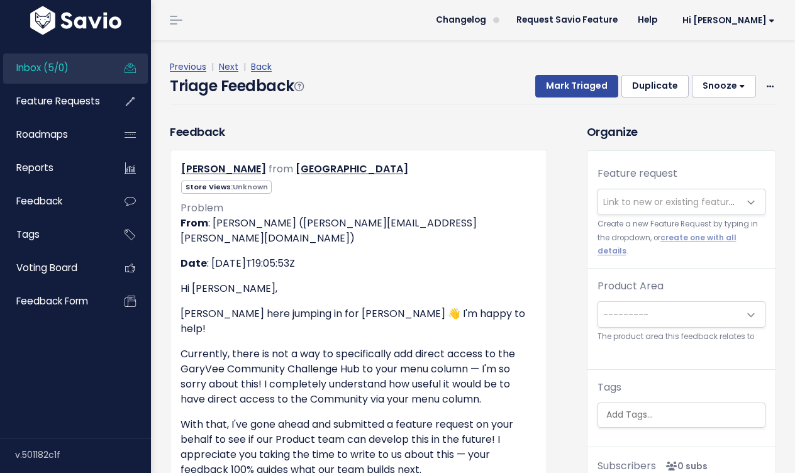
click at [228, 68] on link "Next" at bounding box center [229, 66] width 20 height 13
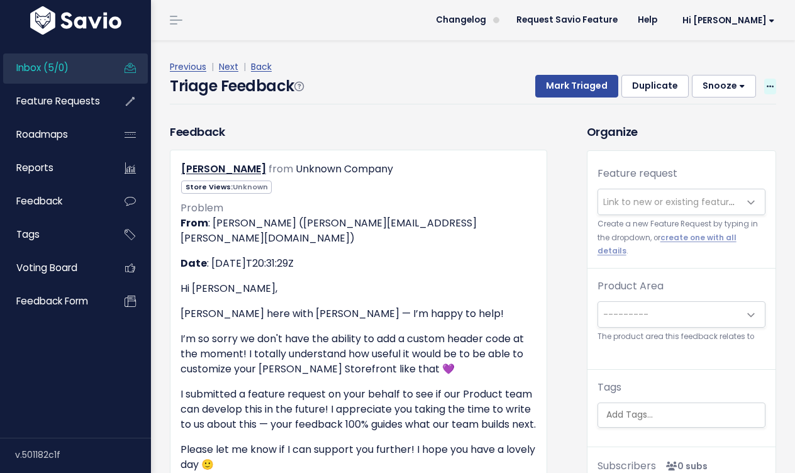
click at [766, 86] on span at bounding box center [770, 87] width 12 height 16
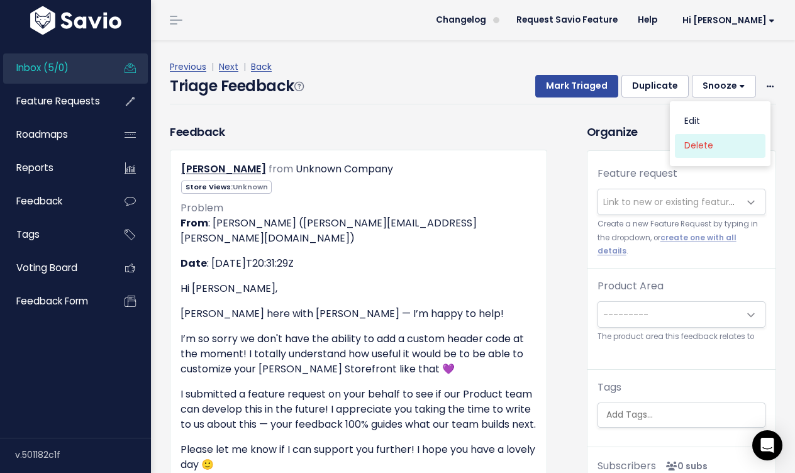
click at [712, 145] on link "Delete" at bounding box center [720, 145] width 91 height 25
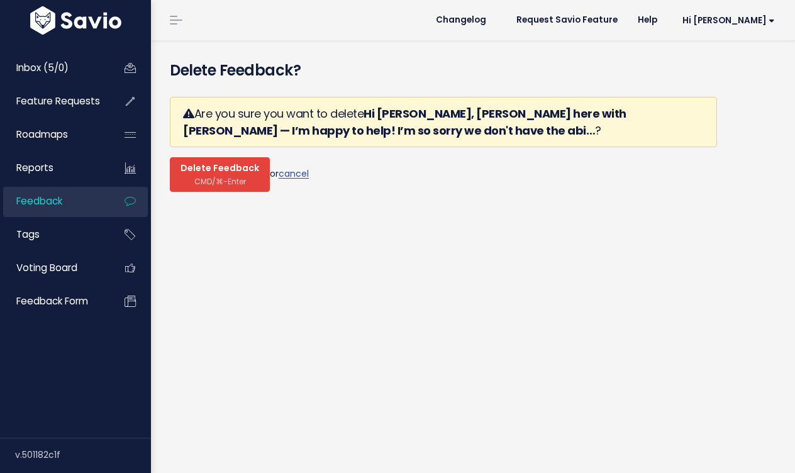
click at [217, 165] on span "Delete Feedback" at bounding box center [220, 168] width 79 height 11
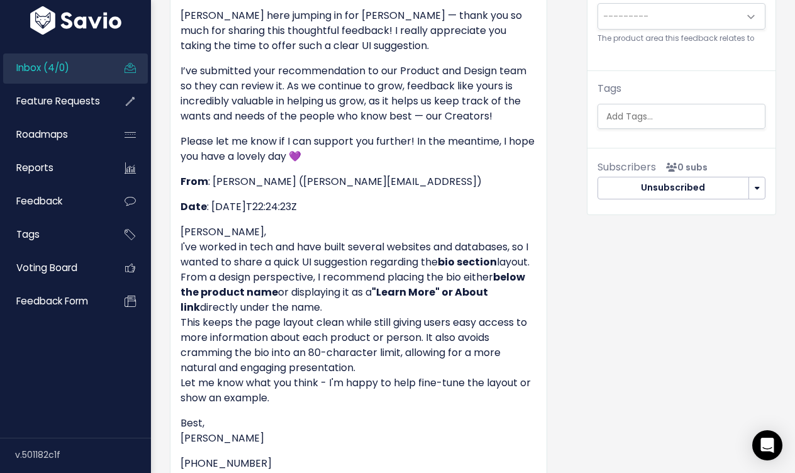
scroll to position [366, 0]
click at [87, 76] on link "Inbox (4/0)" at bounding box center [53, 67] width 101 height 29
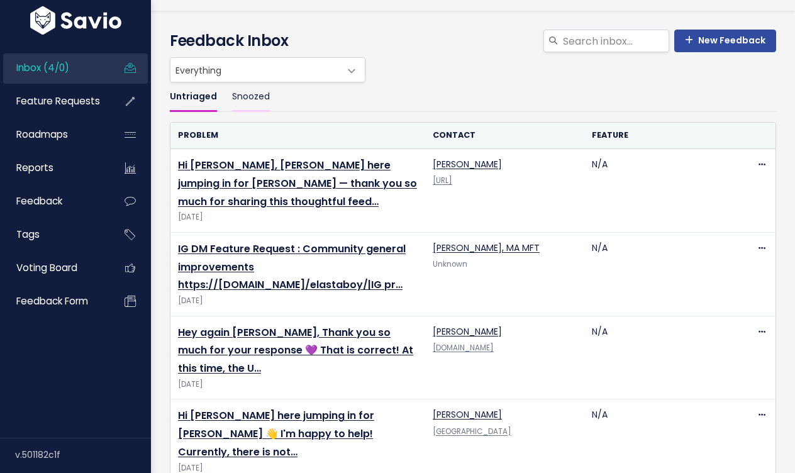
scroll to position [22, 0]
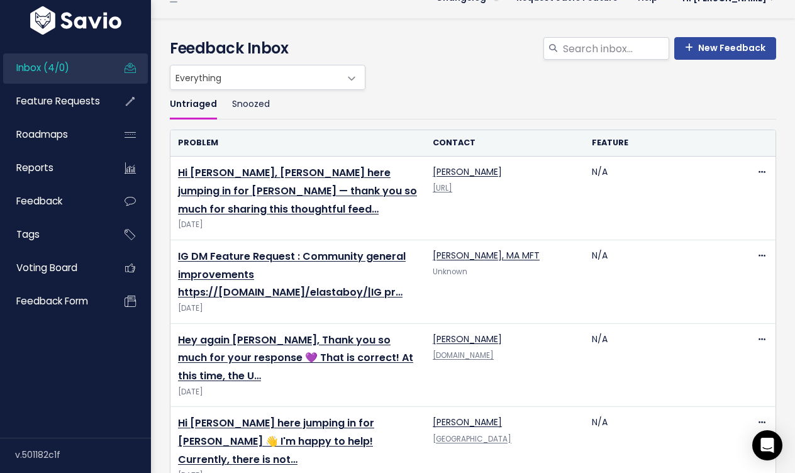
click at [237, 79] on span "Everything" at bounding box center [255, 77] width 169 height 24
click at [444, 82] on div "Everything No Product Area Billing Product Store Design Integrations Stripe Sta…" at bounding box center [470, 77] width 607 height 25
click at [261, 99] on link "Snoozed" at bounding box center [251, 105] width 38 height 30
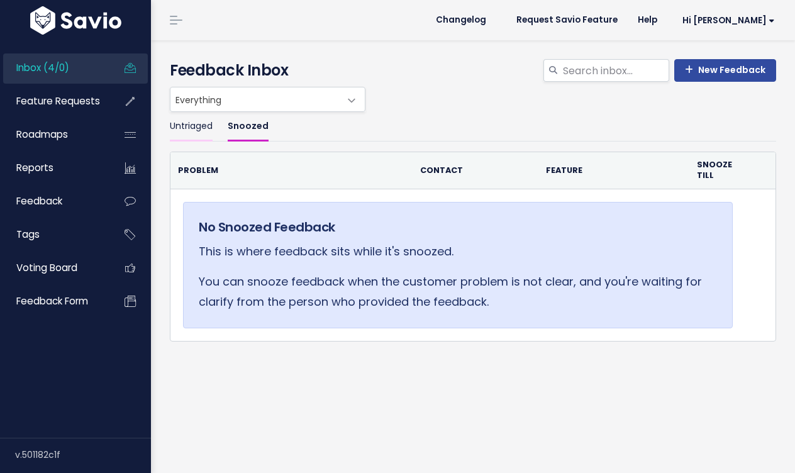
click at [201, 128] on link "Untriaged" at bounding box center [191, 127] width 43 height 30
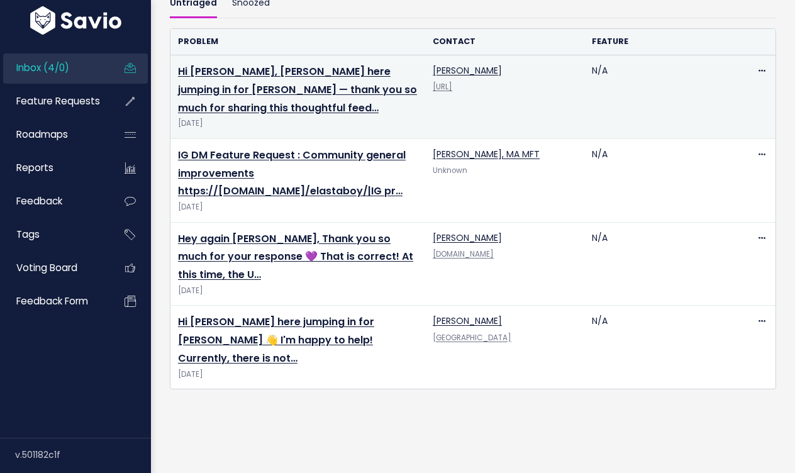
scroll to position [121, 0]
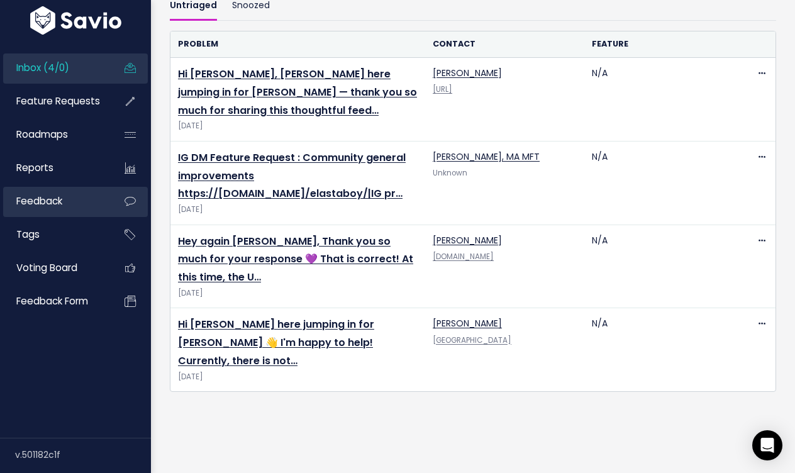
click at [64, 191] on link "Feedback" at bounding box center [53, 201] width 101 height 29
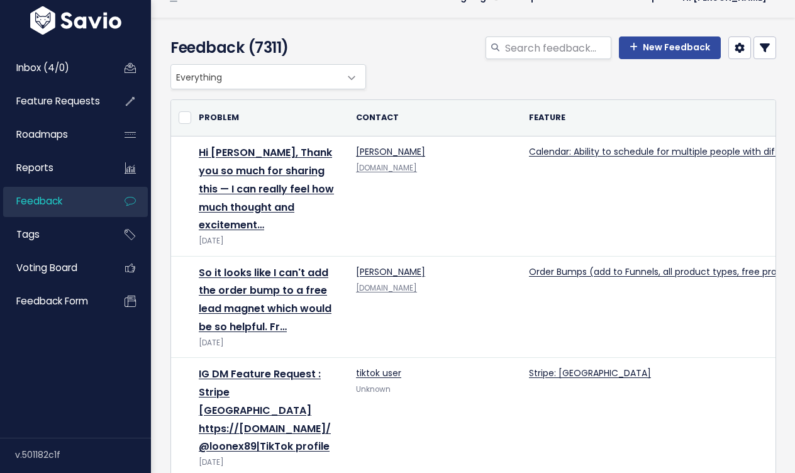
scroll to position [29, 0]
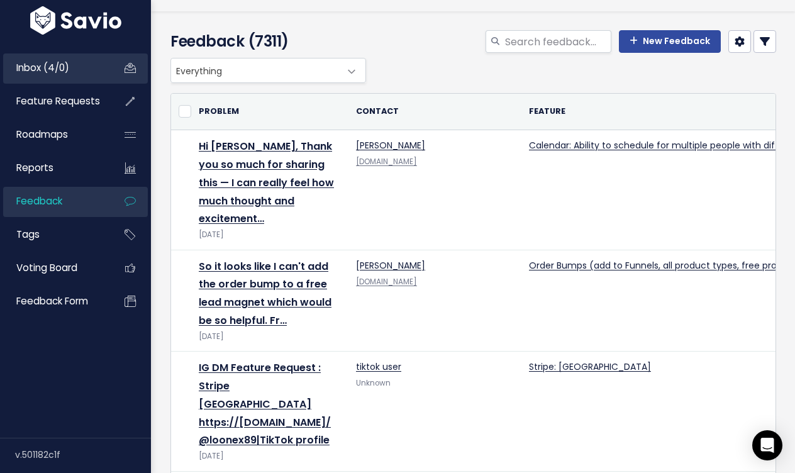
click at [71, 71] on link "Inbox (4/0)" at bounding box center [53, 67] width 101 height 29
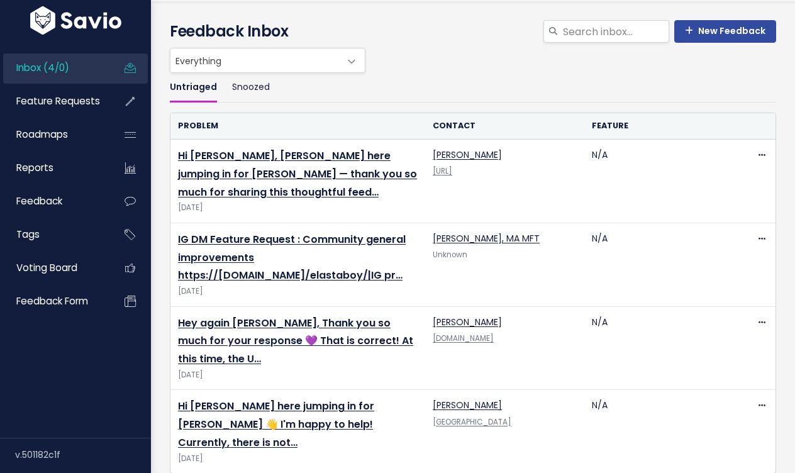
scroll to position [26, 0]
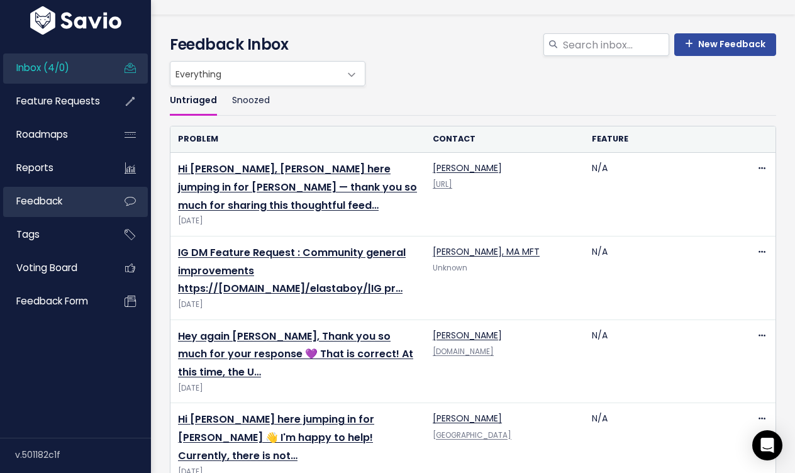
click at [76, 213] on link "Feedback" at bounding box center [53, 201] width 101 height 29
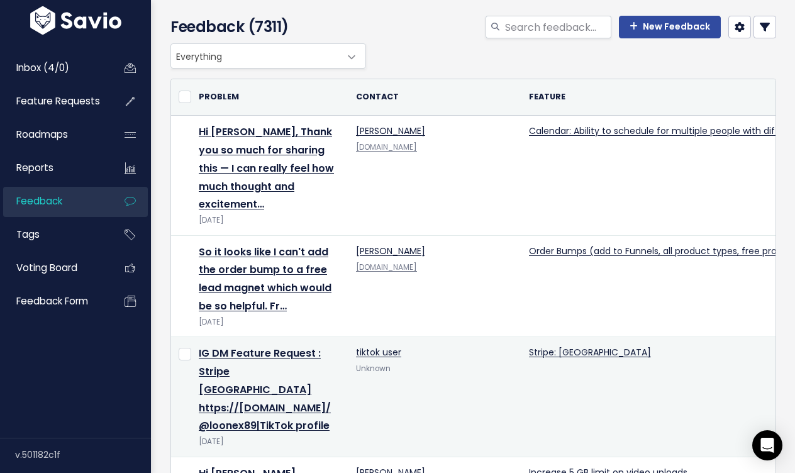
scroll to position [40, 0]
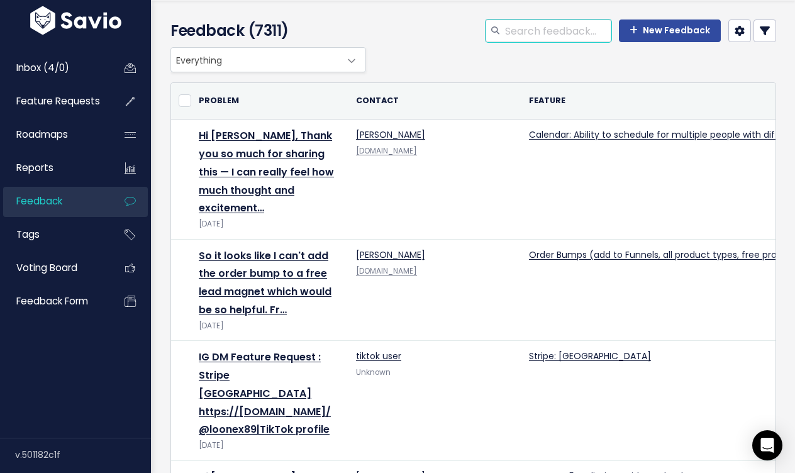
click at [527, 31] on input "search" at bounding box center [558, 31] width 108 height 23
type input "ig dm feature request:"
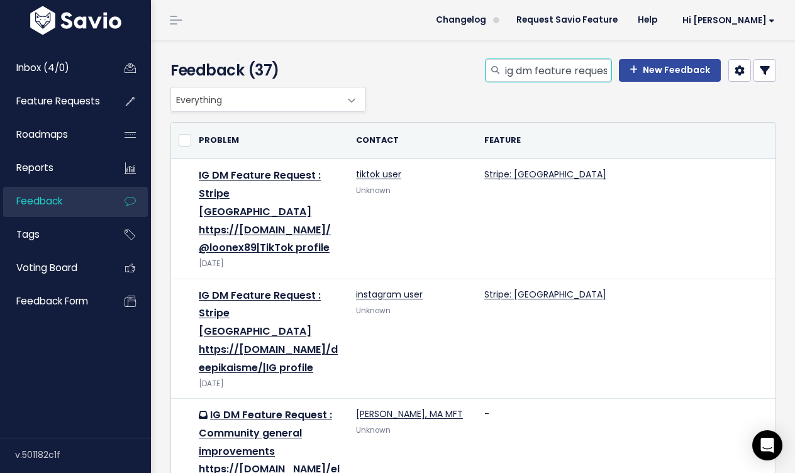
scroll to position [0, 9]
drag, startPoint x: 511, startPoint y: 71, endPoint x: 625, endPoint y: 82, distance: 114.4
click at [625, 82] on div "ig dm feature request: New Feedback" at bounding box center [577, 73] width 417 height 28
type input "i"
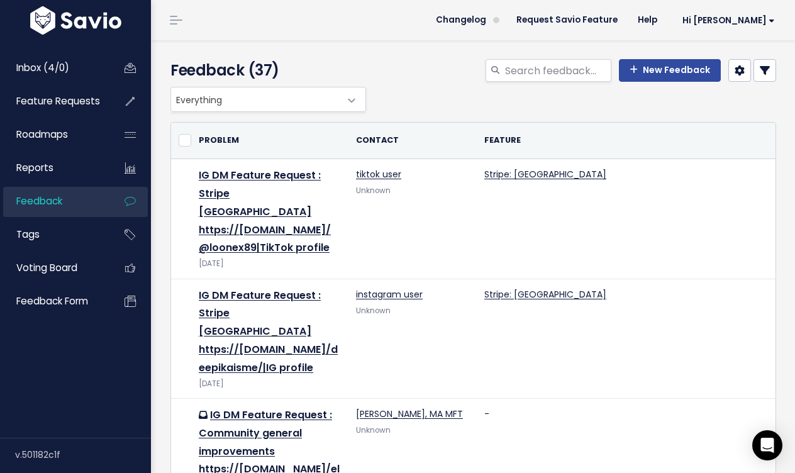
click at [21, 198] on span "Feedback" at bounding box center [39, 200] width 46 height 13
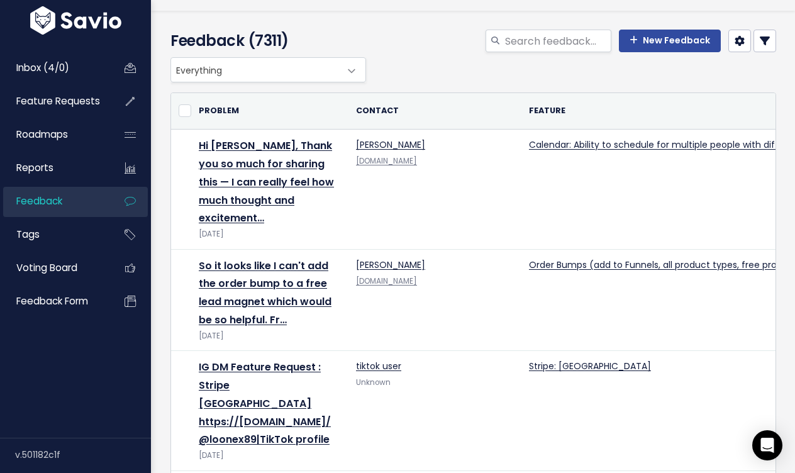
scroll to position [27, 0]
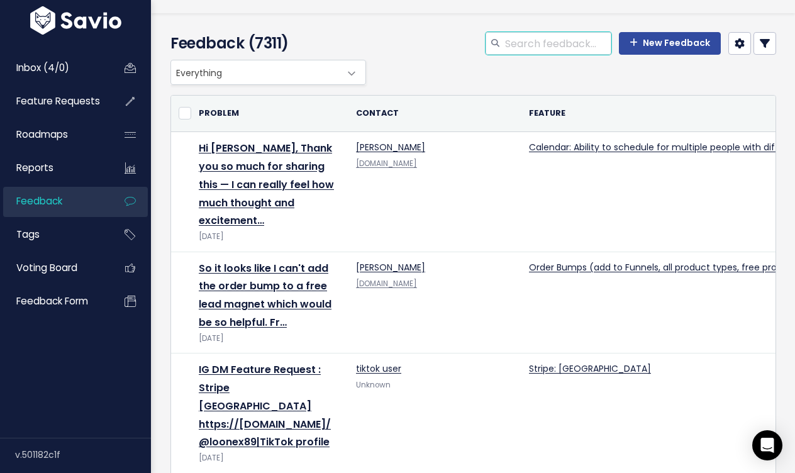
click at [546, 47] on input "search" at bounding box center [558, 43] width 108 height 23
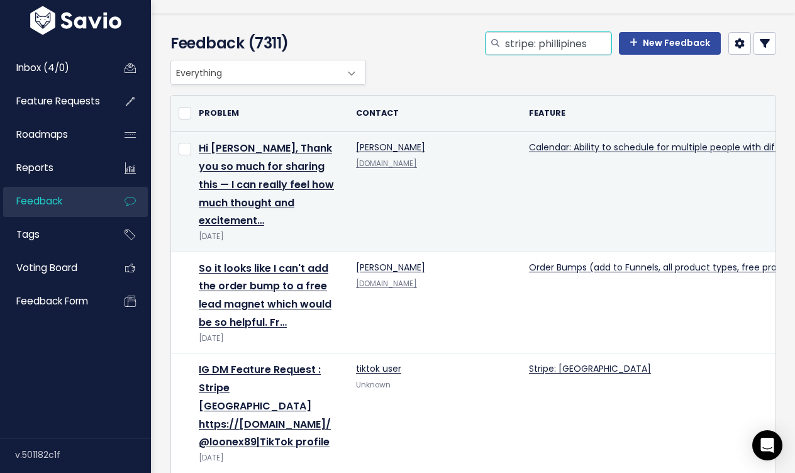
type input "stripe: phillipines"
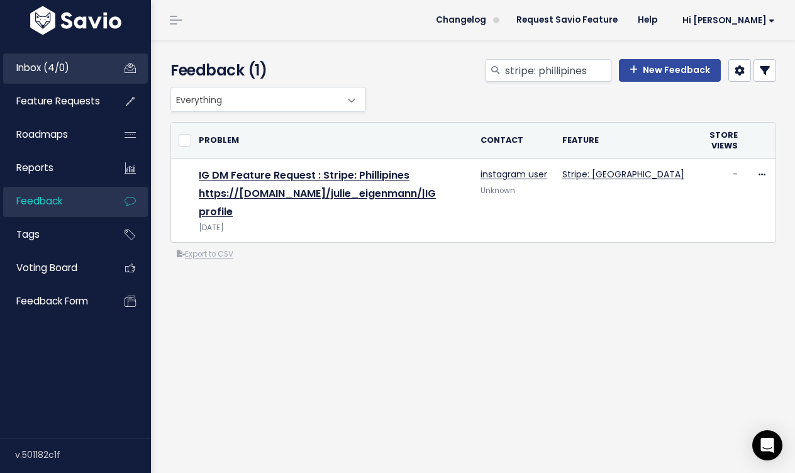
click at [98, 74] on link "Inbox (4/0)" at bounding box center [53, 67] width 101 height 29
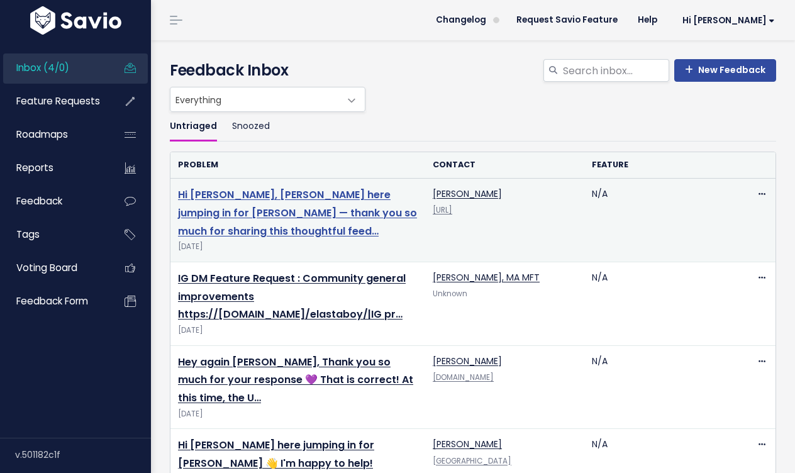
click at [348, 198] on link "Hi Olga, Cathy here jumping in for Bradley — thank you so much for sharing this…" at bounding box center [297, 212] width 239 height 51
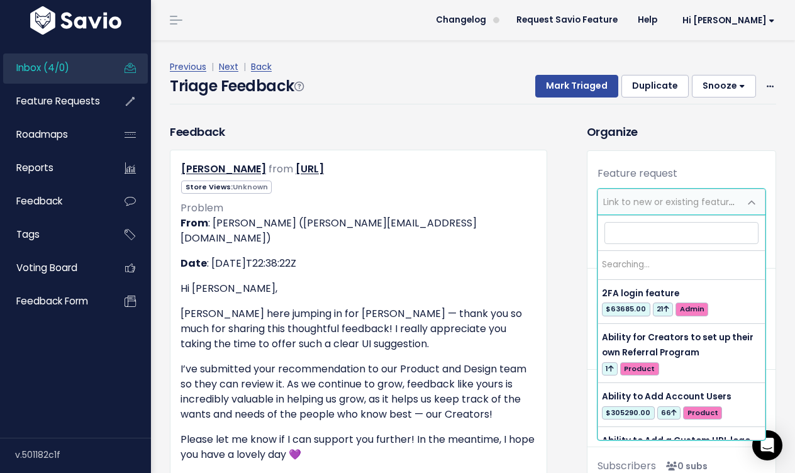
click at [677, 196] on span "Link to new or existing feature request..." at bounding box center [690, 202] width 174 height 13
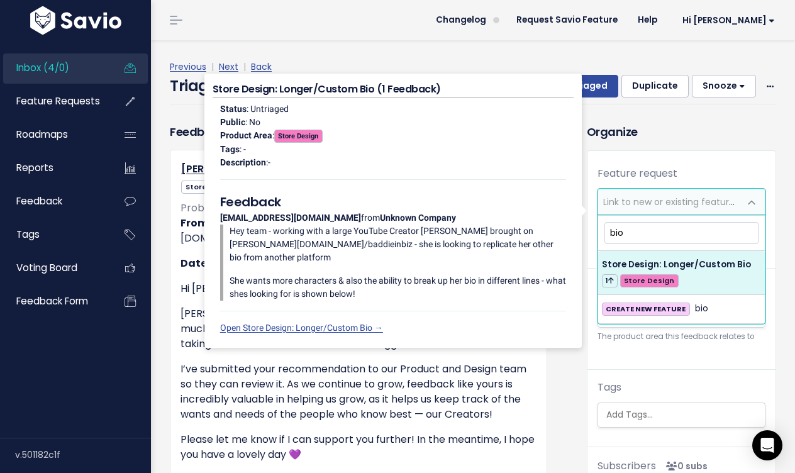
type input "bio"
select select "57126"
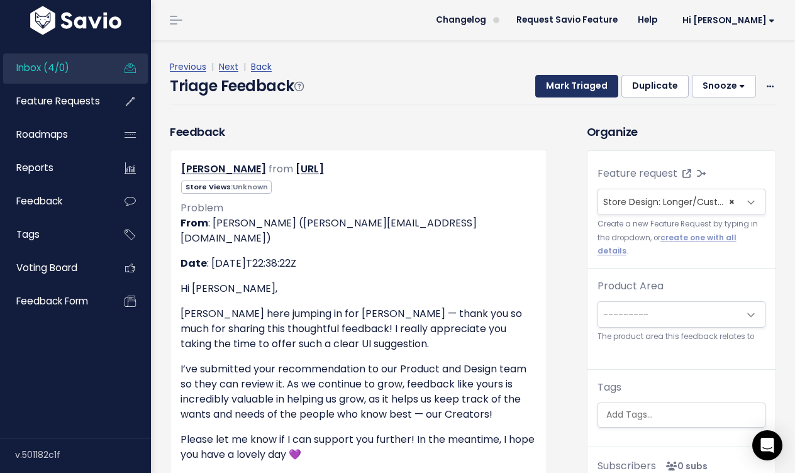
click at [588, 92] on button "Mark Triaged" at bounding box center [576, 86] width 83 height 23
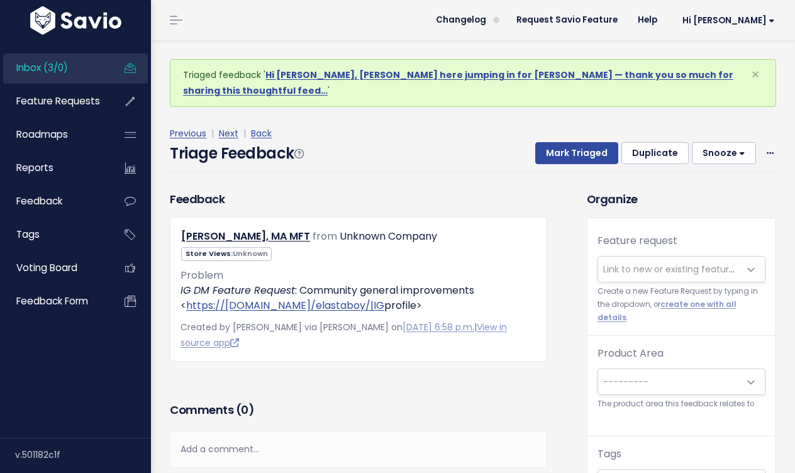
click at [669, 263] on span "Link to new or existing feature request..." at bounding box center [690, 269] width 174 height 13
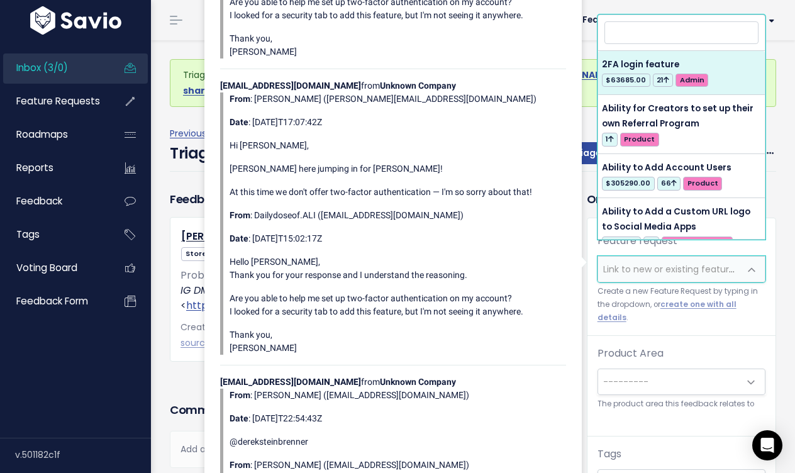
type input "o"
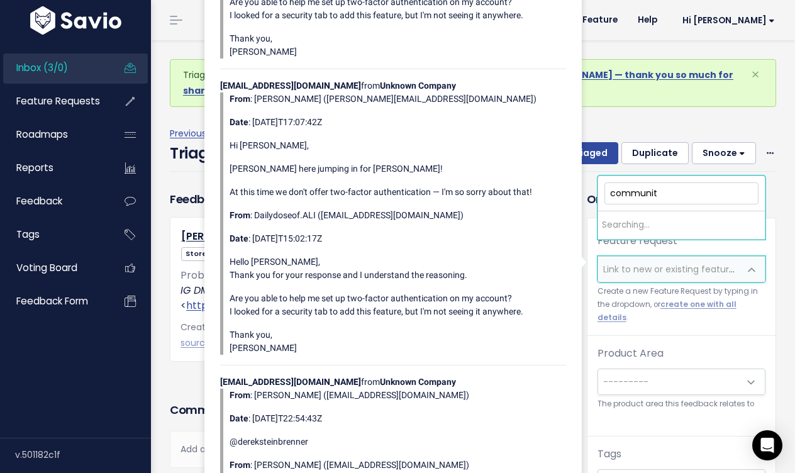
type input "community"
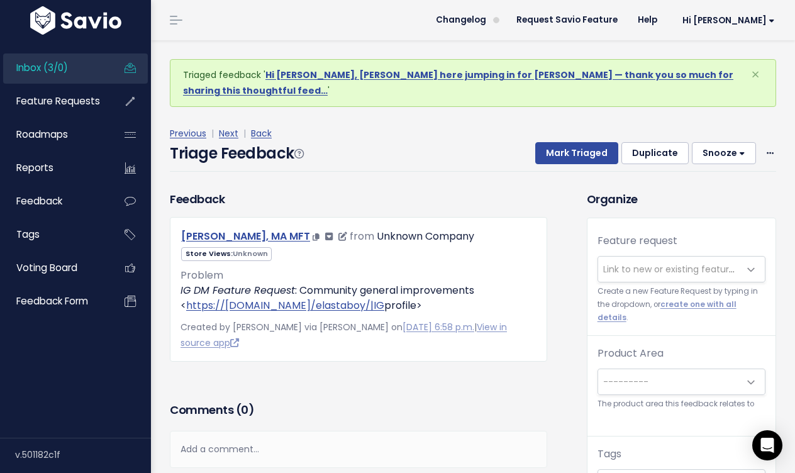
click at [199, 229] on link "Jonathan Van Viegen, MA MFT" at bounding box center [245, 236] width 129 height 14
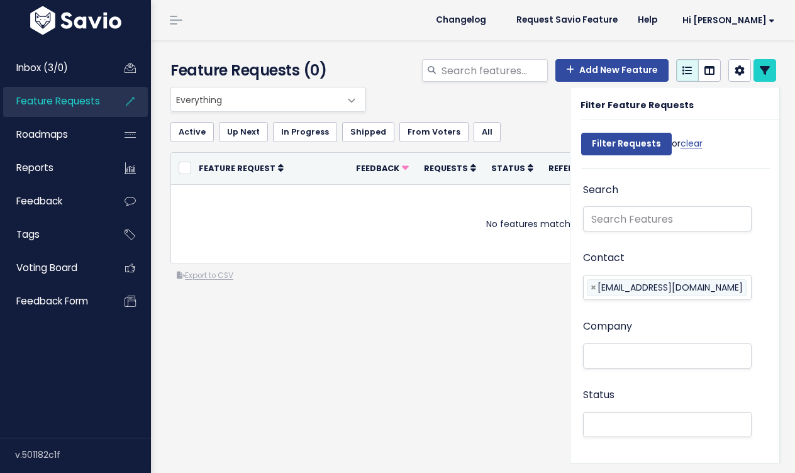
select select
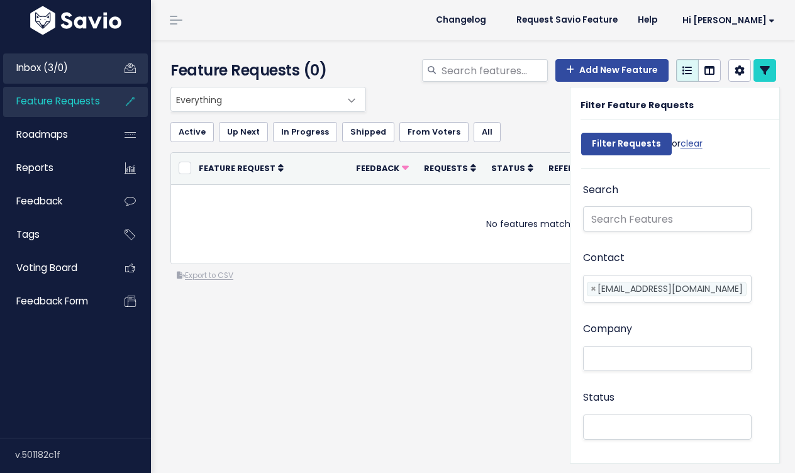
click at [58, 73] on span "Inbox (3/0)" at bounding box center [42, 67] width 52 height 13
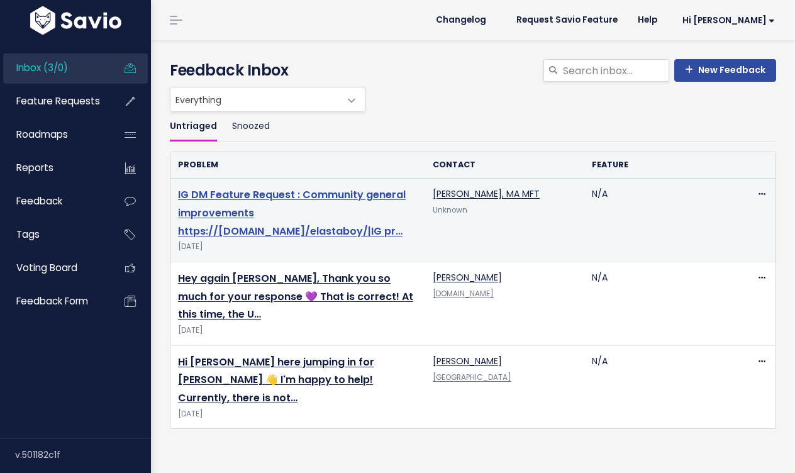
click at [276, 195] on link "IG DM Feature Request : Community general improvements https://[DOMAIN_NAME]/el…" at bounding box center [292, 212] width 228 height 51
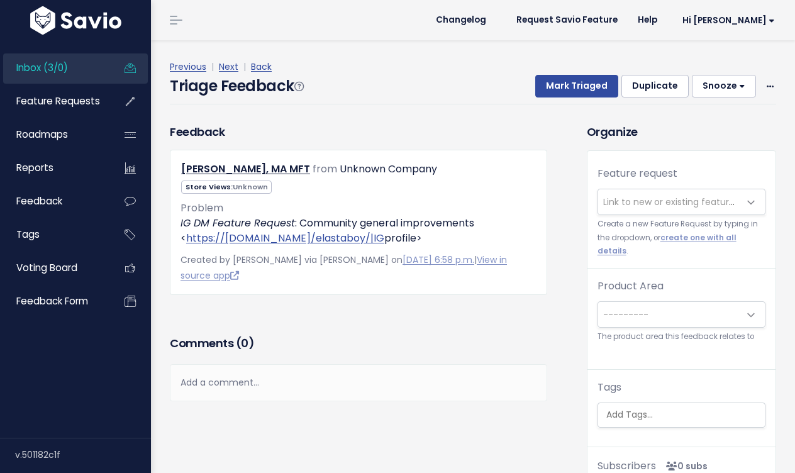
click at [654, 210] on span "Link to new or existing feature request..." at bounding box center [669, 201] width 142 height 25
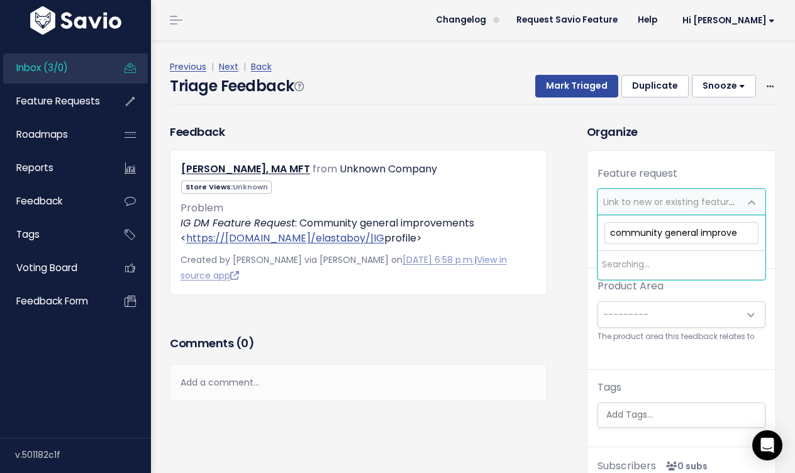
type input "community general improvem"
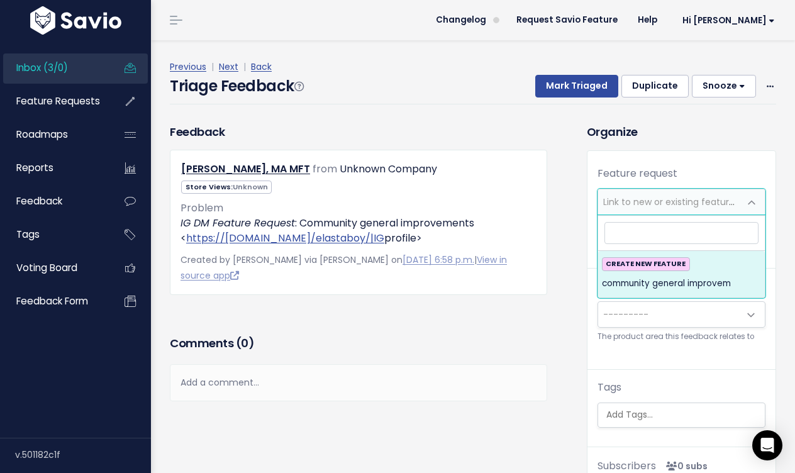
click at [45, 83] on li "Inbox (3/0)" at bounding box center [75, 68] width 145 height 30
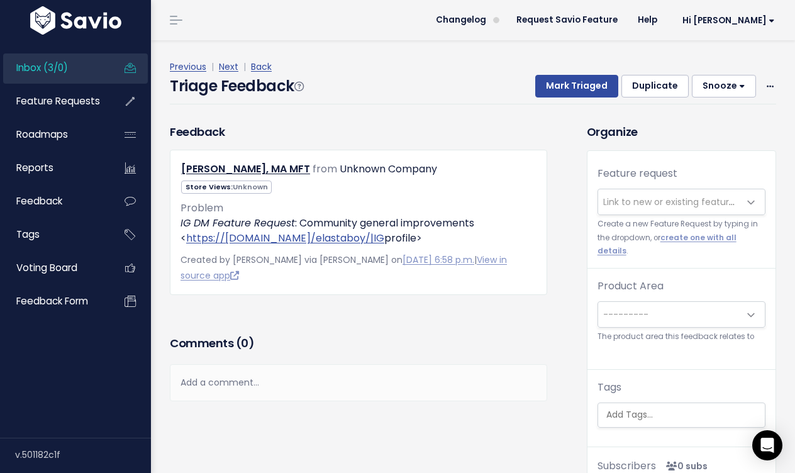
click at [42, 74] on span "Inbox (3/0)" at bounding box center [42, 67] width 52 height 13
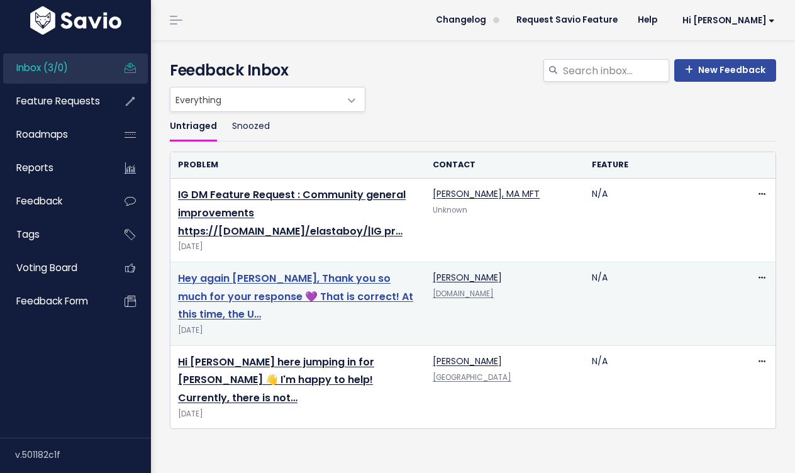
click at [288, 298] on link "Hey again [PERSON_NAME], Thank you so much for your response 💜 That is correct!…" at bounding box center [295, 296] width 235 height 51
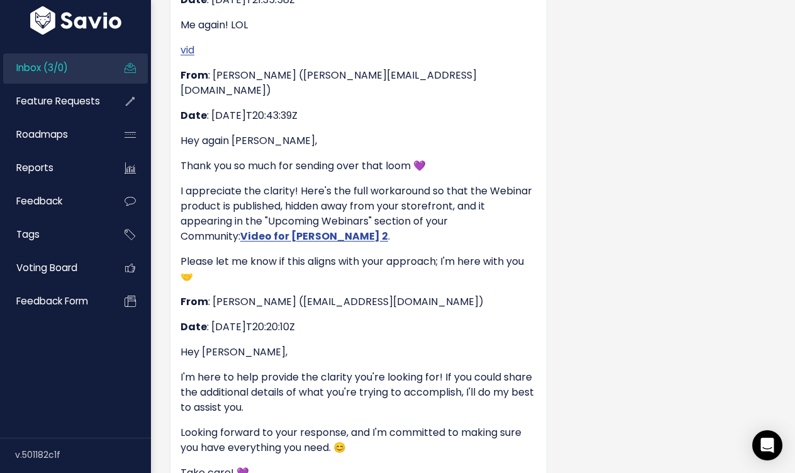
scroll to position [442, 0]
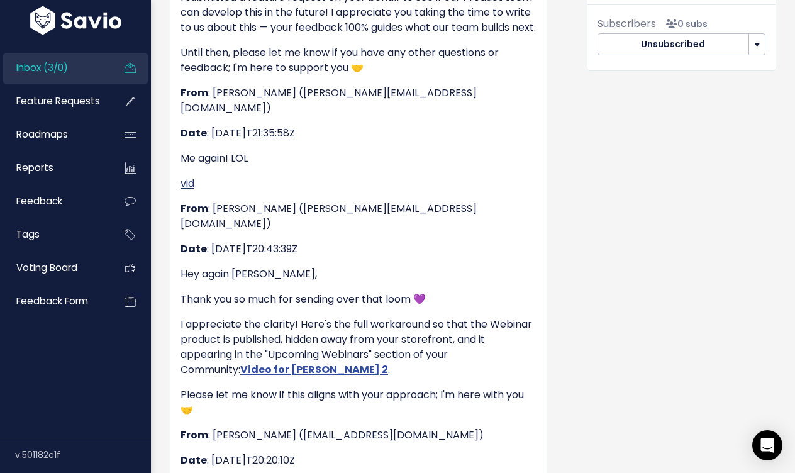
click at [191, 176] on link "vid" at bounding box center [188, 183] width 14 height 14
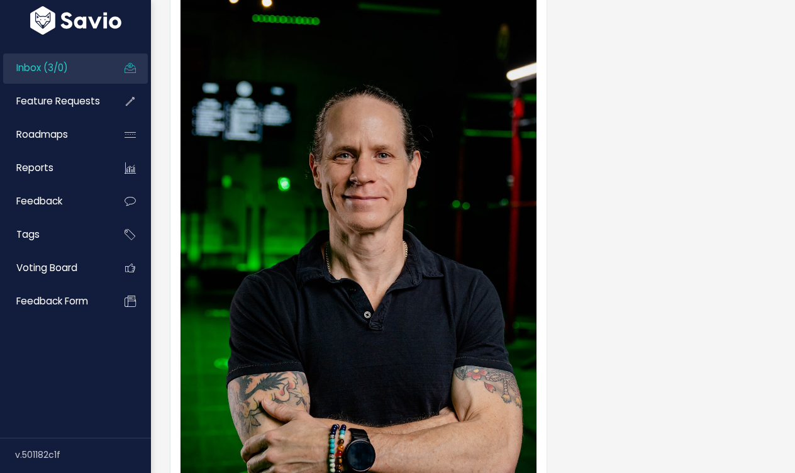
scroll to position [1443, 0]
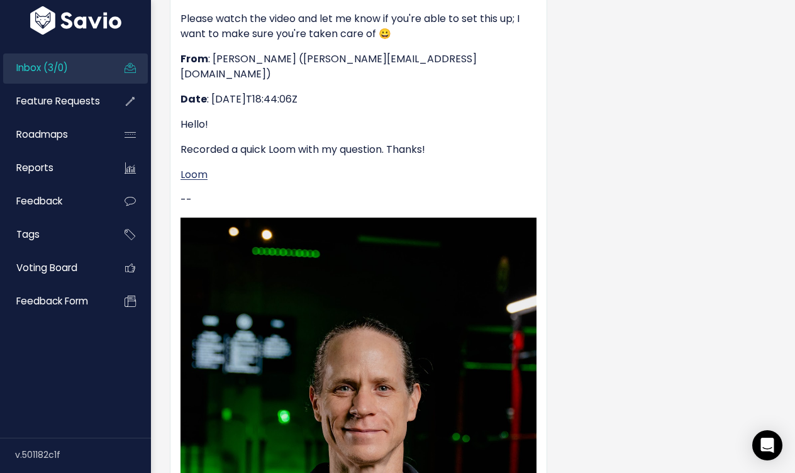
click at [203, 167] on link "Loom" at bounding box center [194, 174] width 27 height 14
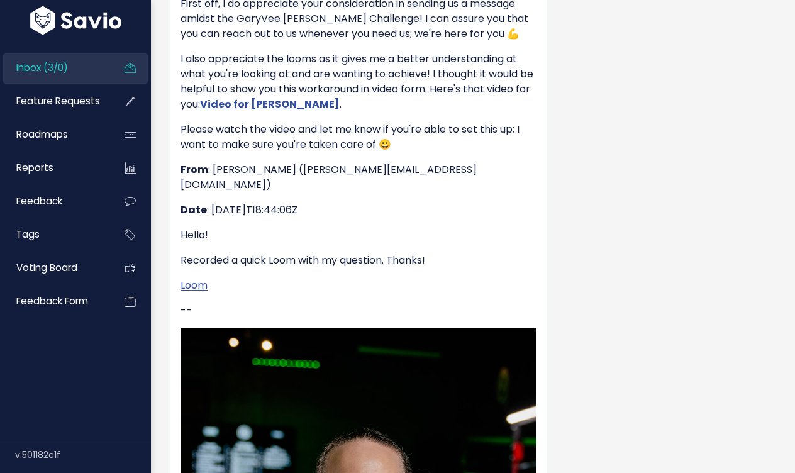
scroll to position [1097, 0]
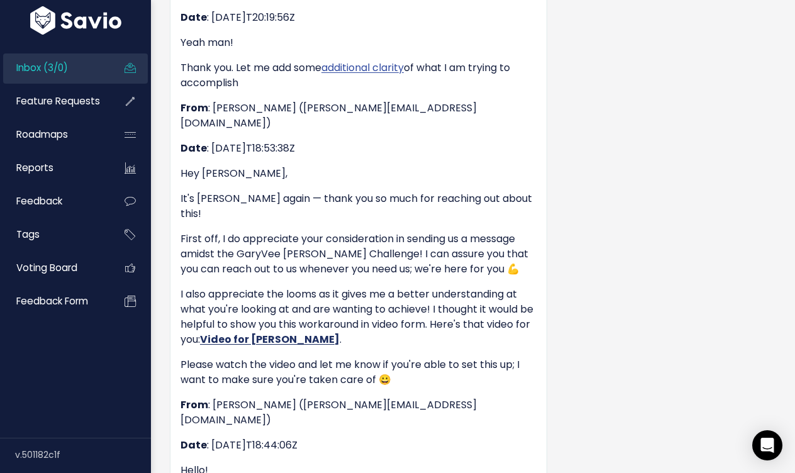
click at [249, 332] on strong "Video for [PERSON_NAME]" at bounding box center [270, 339] width 140 height 14
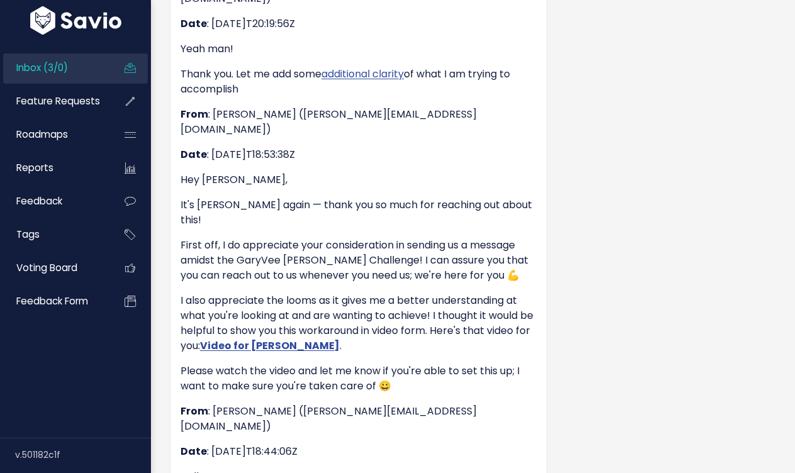
scroll to position [956, 0]
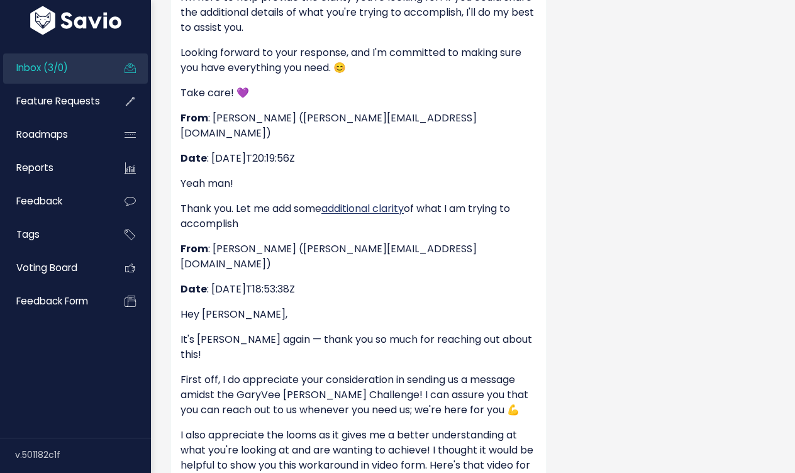
click at [356, 201] on link "additional clarity" at bounding box center [363, 208] width 82 height 14
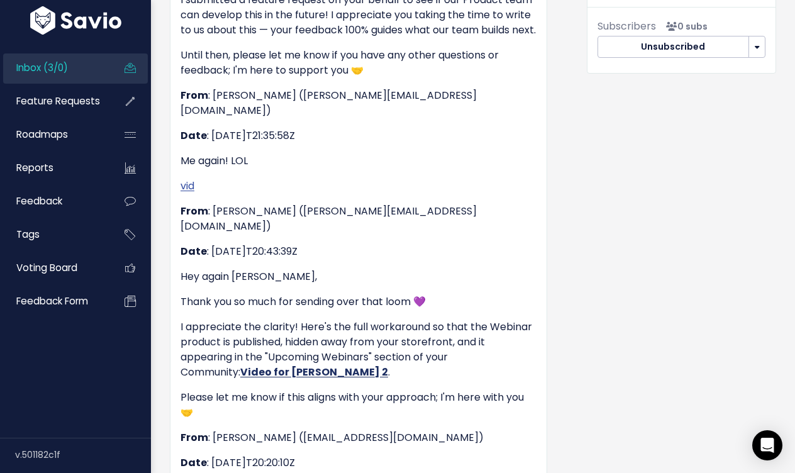
scroll to position [423, 0]
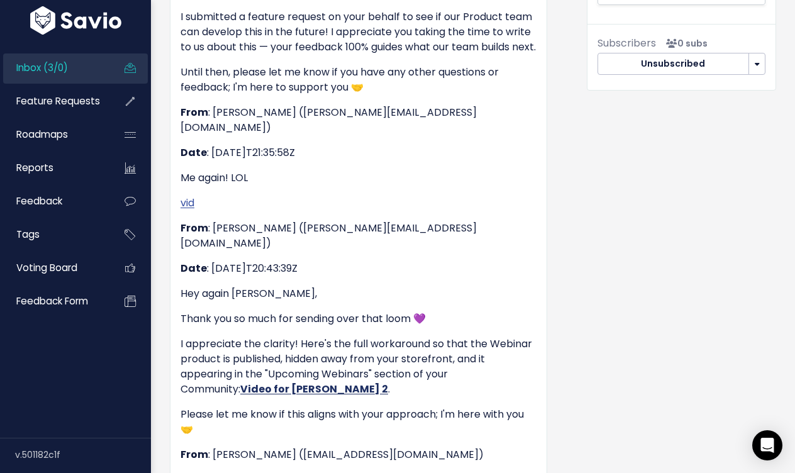
click at [240, 382] on strong "Video for Scott 2" at bounding box center [314, 389] width 148 height 14
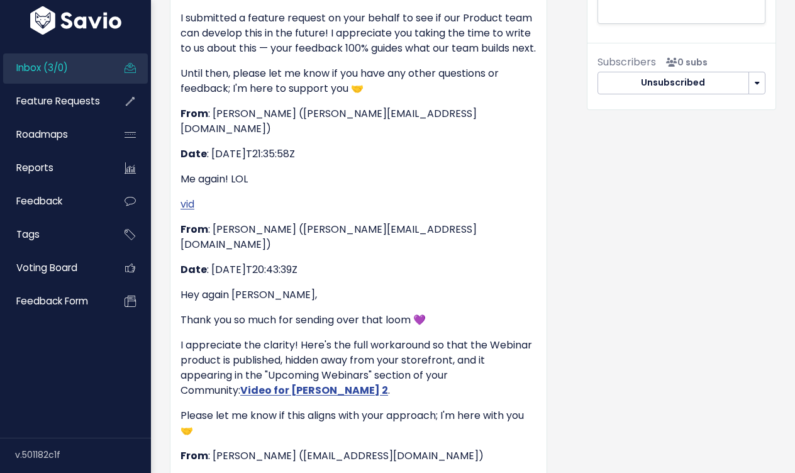
scroll to position [422, 0]
click at [191, 197] on link "vid" at bounding box center [188, 204] width 14 height 14
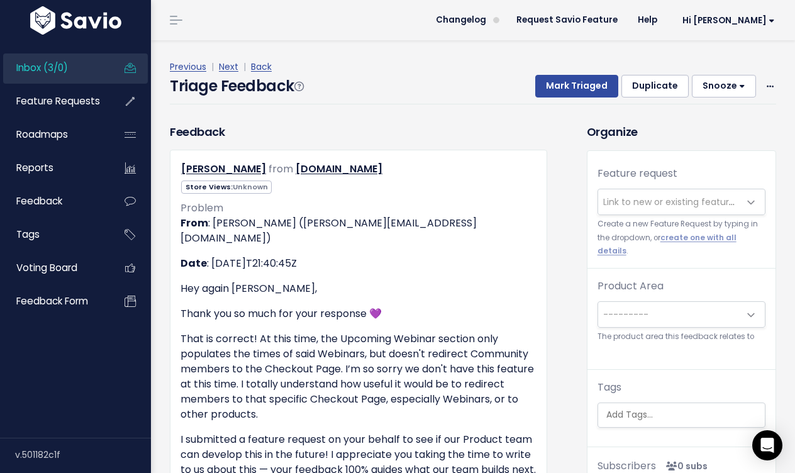
click at [667, 187] on div "Feature request --------- Link to new or existing feature request... Create a n…" at bounding box center [682, 217] width 188 height 103
click at [660, 198] on span "Link to new or existing feature request..." at bounding box center [690, 202] width 174 height 13
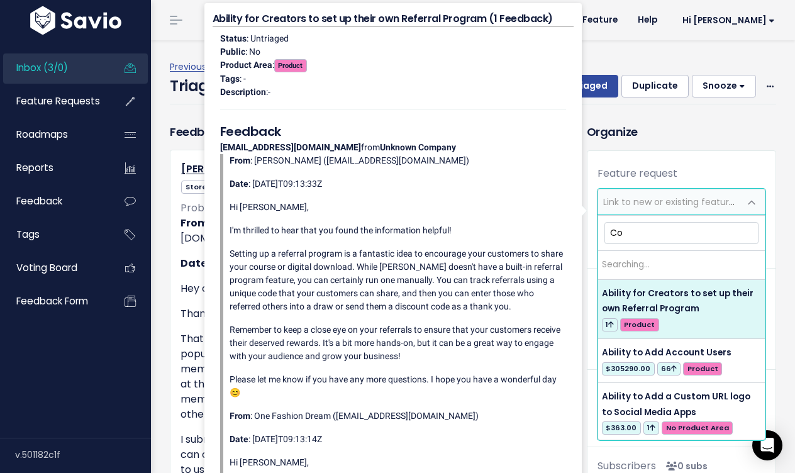
type input "C"
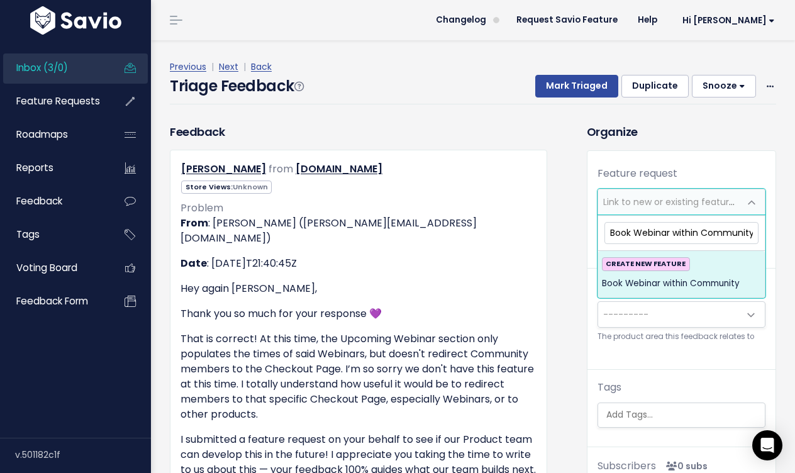
click at [611, 232] on input "Book Webinar within Community" at bounding box center [682, 233] width 154 height 22
click at [608, 233] on input "Ability to Book Webinar within Community" at bounding box center [682, 233] width 154 height 22
type input "Webinar: Ability to Book Webinar within Community"
click at [656, 298] on span "Webinar: Ability to Book Webinar within Community" at bounding box center [681, 291] width 159 height 31
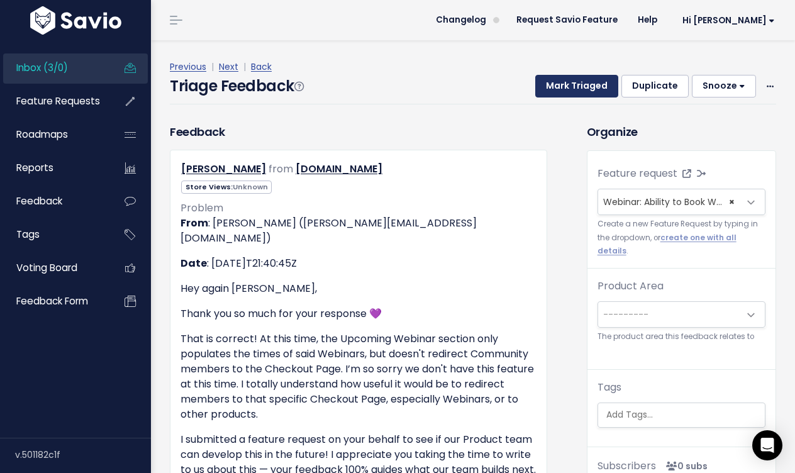
click at [590, 86] on button "Mark Triaged" at bounding box center [576, 86] width 83 height 23
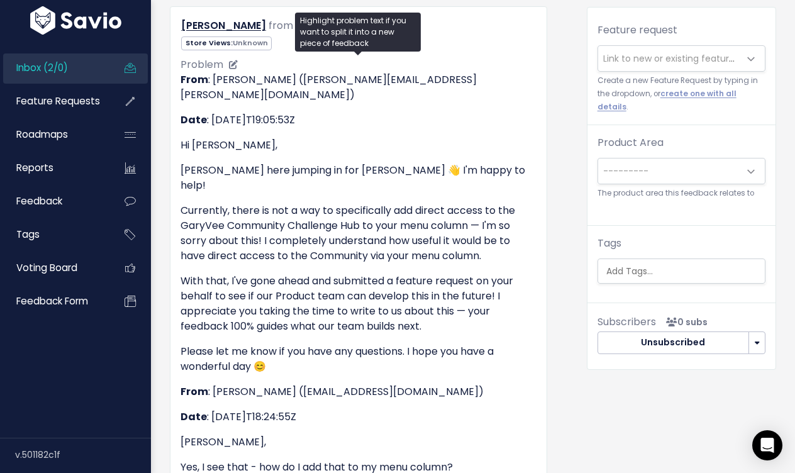
scroll to position [510, 0]
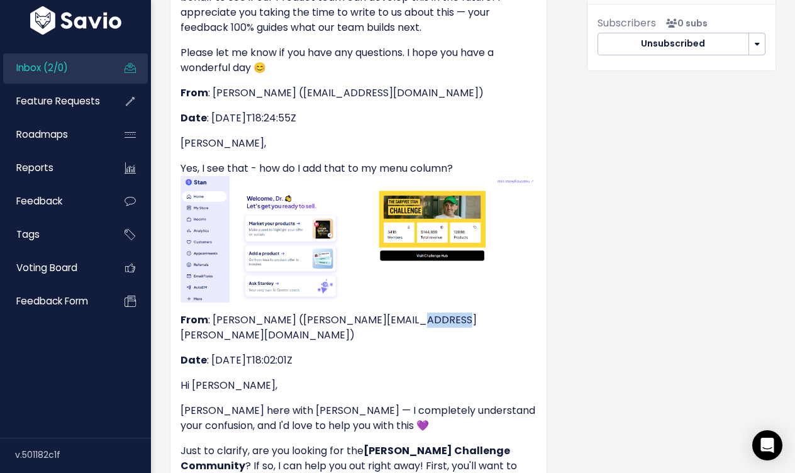
drag, startPoint x: 445, startPoint y: 272, endPoint x: 400, endPoint y: 271, distance: 45.3
click at [400, 313] on p "From : Alexandra C (alexandra.covucci@stanwith.me)" at bounding box center [359, 328] width 356 height 30
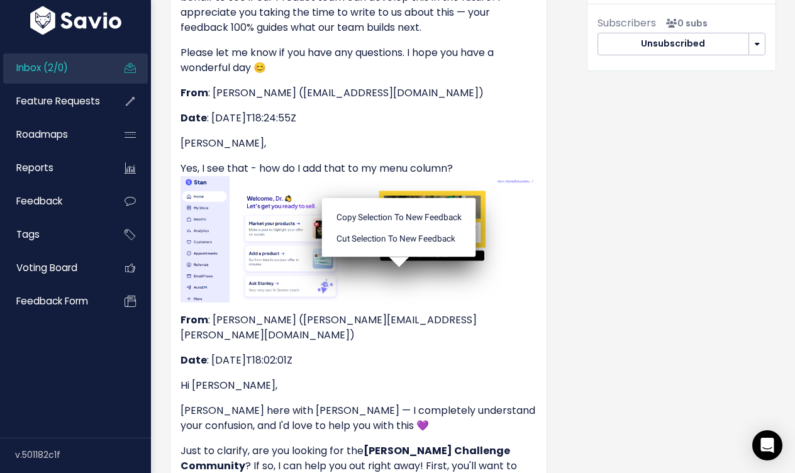
click at [400, 257] on ul "Copy selection to new Feedback Cut selection to new Feedback" at bounding box center [399, 227] width 154 height 59
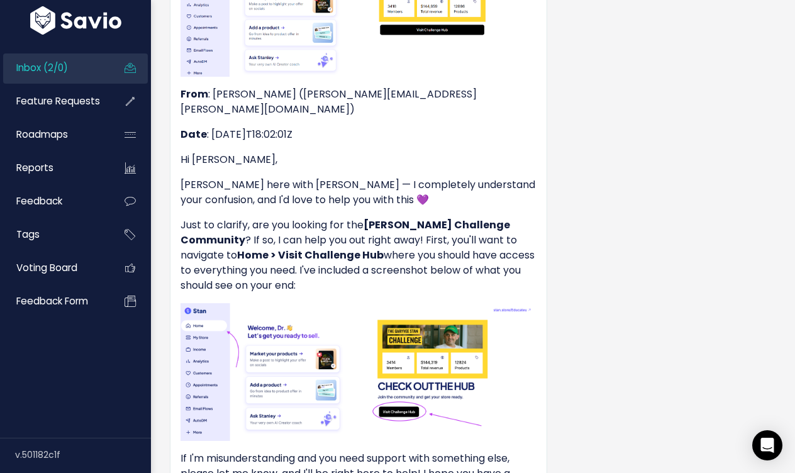
scroll to position [846, 0]
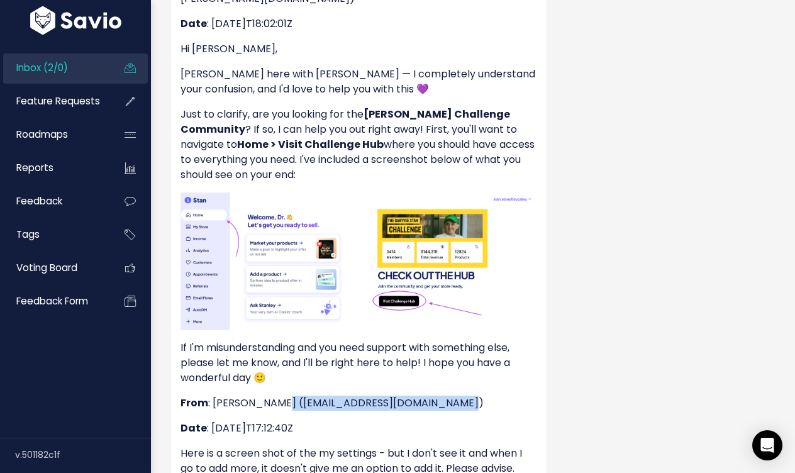
drag, startPoint x: 457, startPoint y: 342, endPoint x: 276, endPoint y: 343, distance: 181.2
click at [276, 396] on p "From : Shani Chen (shanichen@educateuniversity.com)" at bounding box center [359, 403] width 356 height 15
copy p "shanichen@educateuniversity.com"
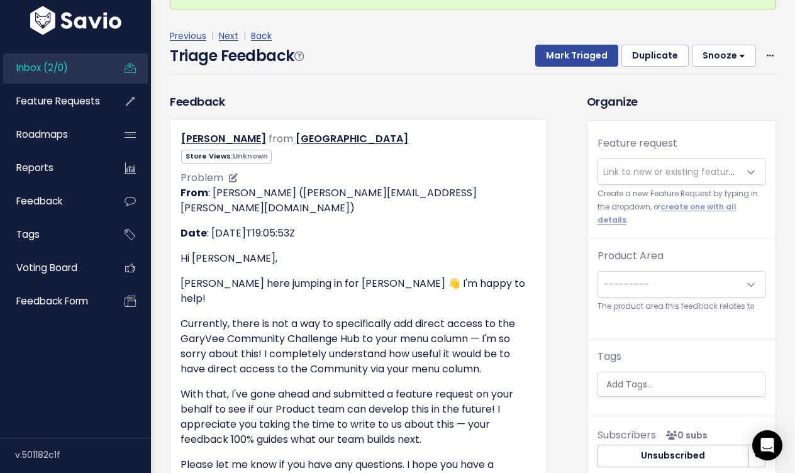
scroll to position [0, 0]
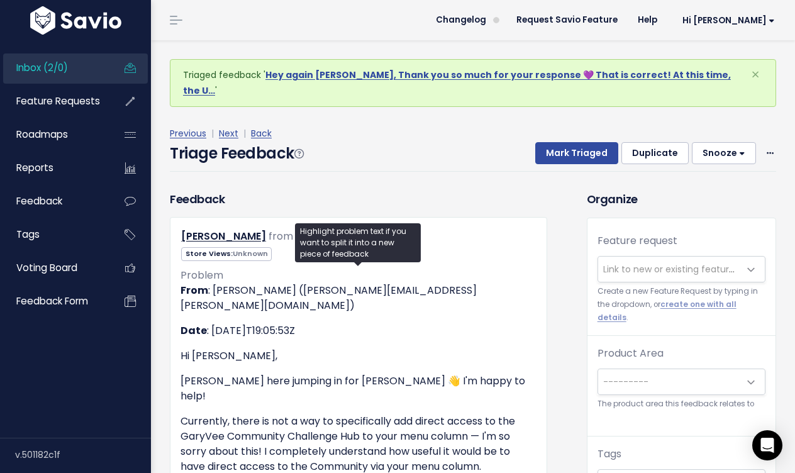
click at [666, 263] on span "Link to new or existing feature request..." at bounding box center [690, 269] width 174 height 13
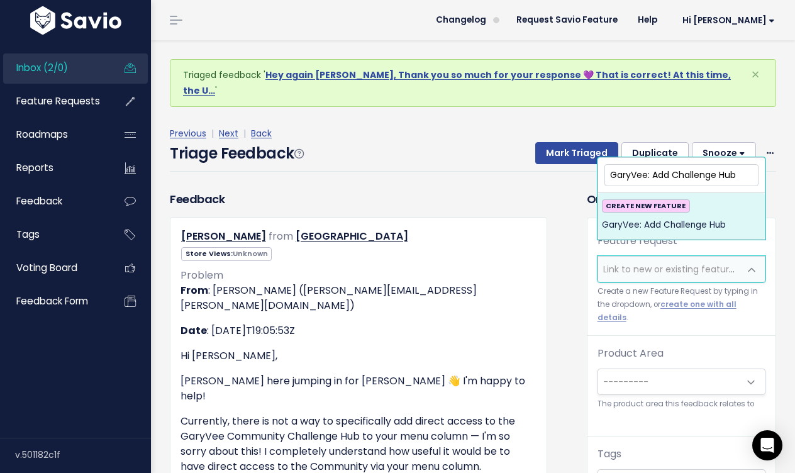
click at [659, 174] on input "GaryVee: Add Challenge Hub" at bounding box center [682, 175] width 154 height 22
click at [750, 168] on input "GaryVee: Give Challenge Hub" at bounding box center [682, 175] width 154 height 22
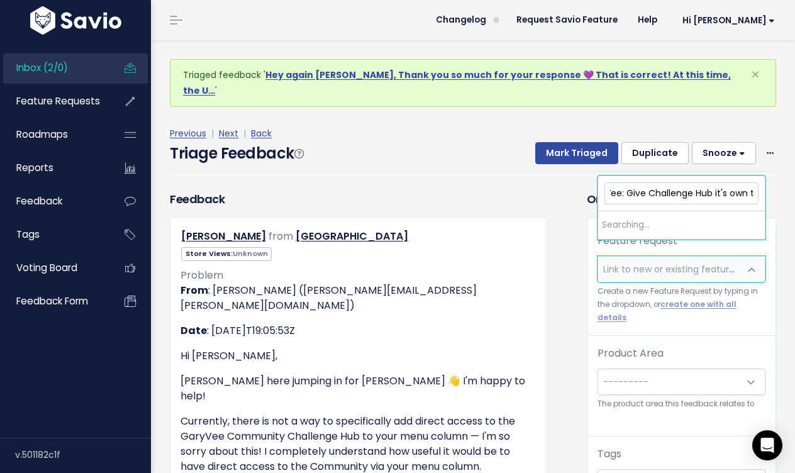
scroll to position [0, 38]
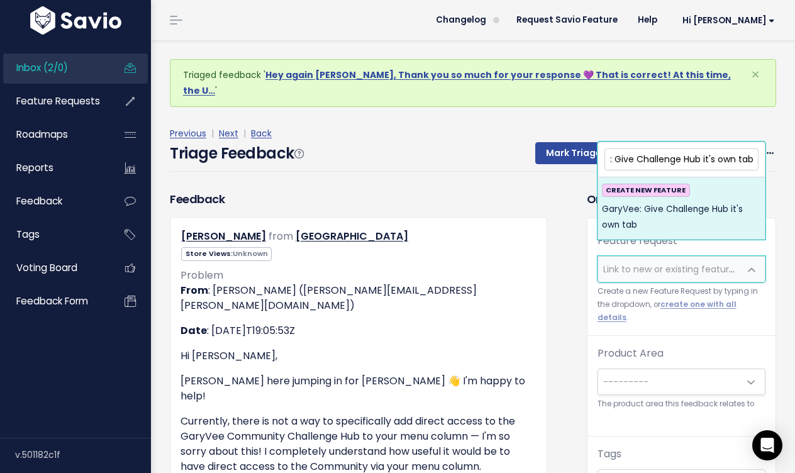
type input "GaryVee: Give Challenge Hub it's own tab"
click at [691, 203] on span "GaryVee: Give Challenge Hub it's own tab" at bounding box center [681, 217] width 159 height 31
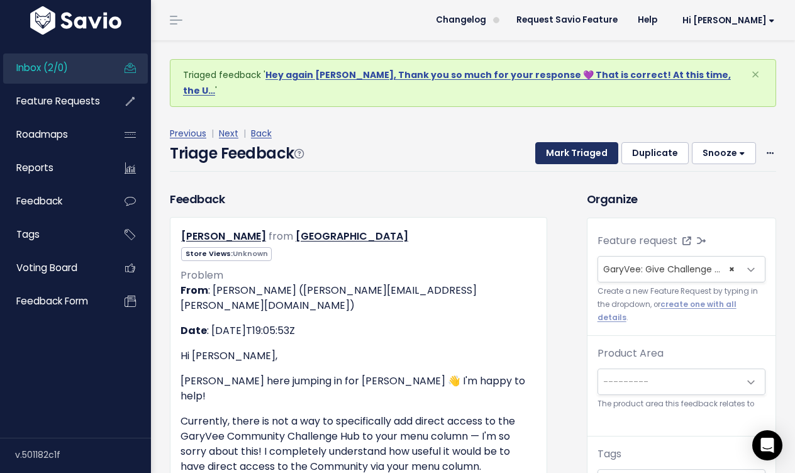
click at [590, 142] on button "Mark Triaged" at bounding box center [576, 153] width 83 height 23
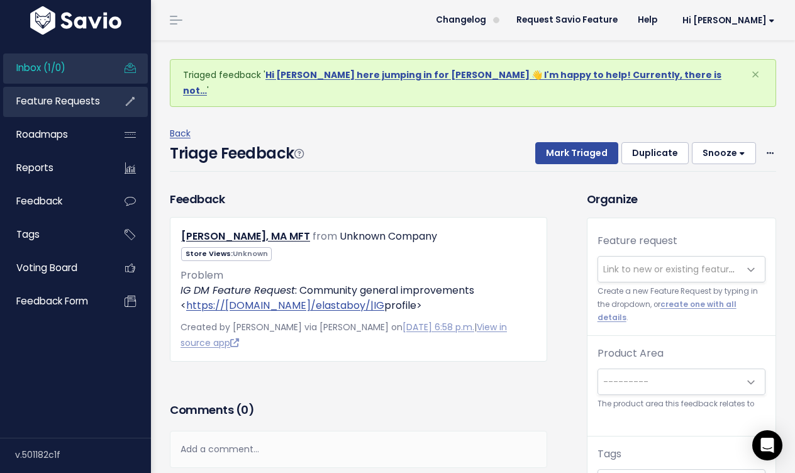
click at [62, 107] on span "Feature Requests" at bounding box center [58, 100] width 84 height 13
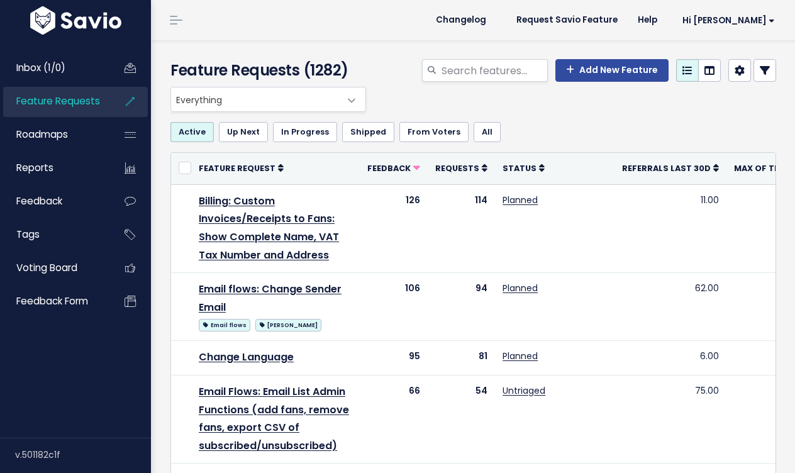
select select
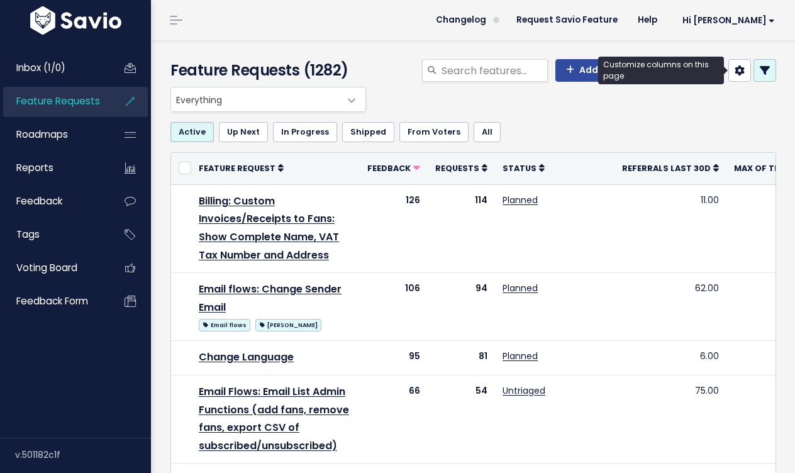
click at [763, 66] on icon at bounding box center [765, 70] width 10 height 10
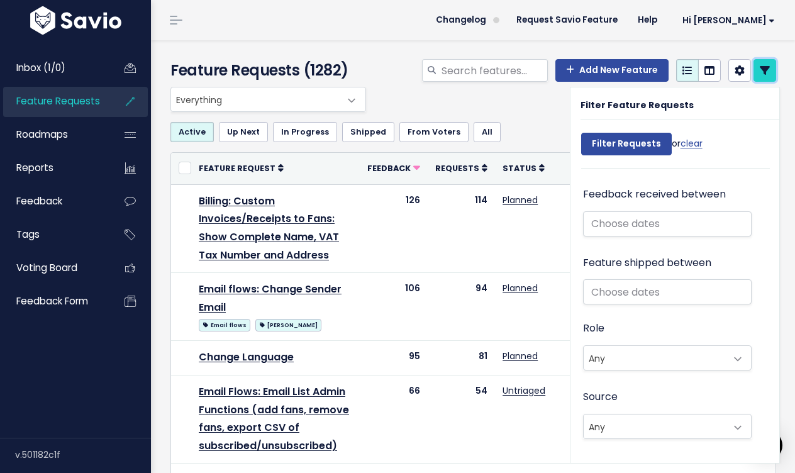
scroll to position [705, 0]
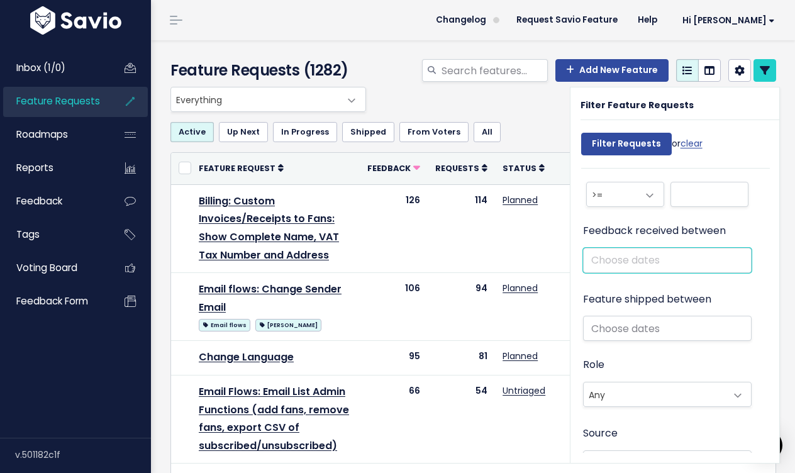
click at [618, 258] on input "text" at bounding box center [667, 260] width 169 height 25
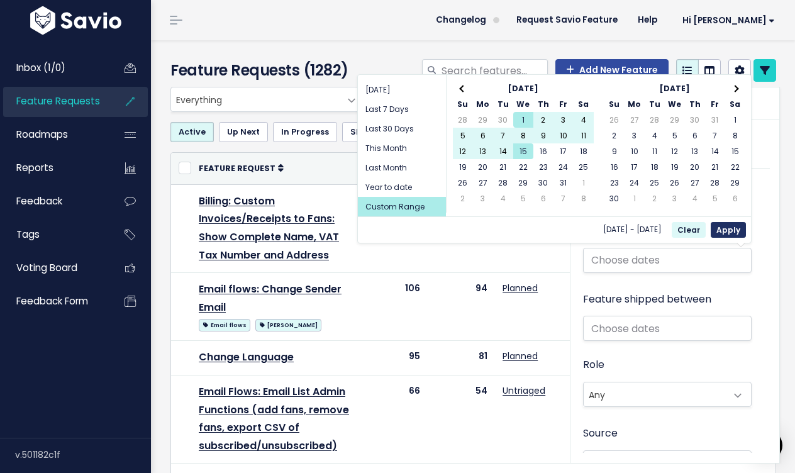
click at [732, 228] on button "Apply" at bounding box center [728, 230] width 35 height 16
type input "[DATE] - [DATE]"
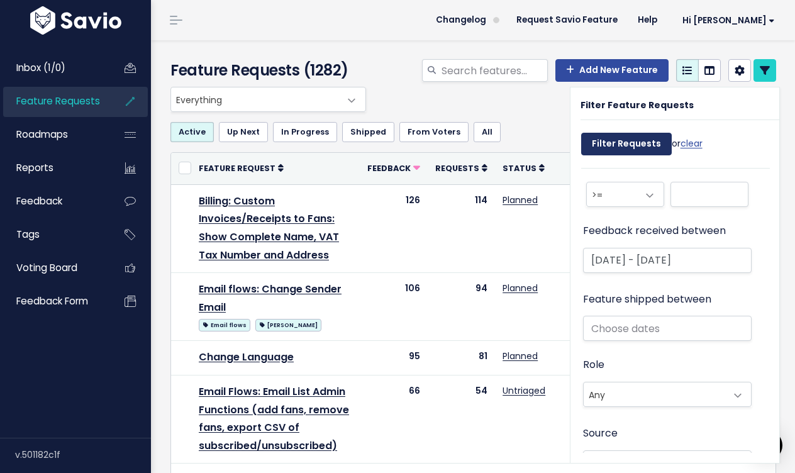
click at [647, 135] on input "Filter Requests" at bounding box center [626, 144] width 91 height 23
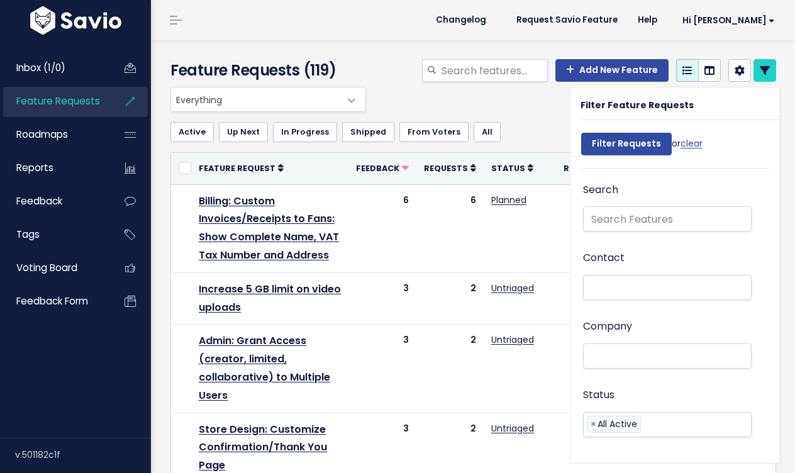
select select
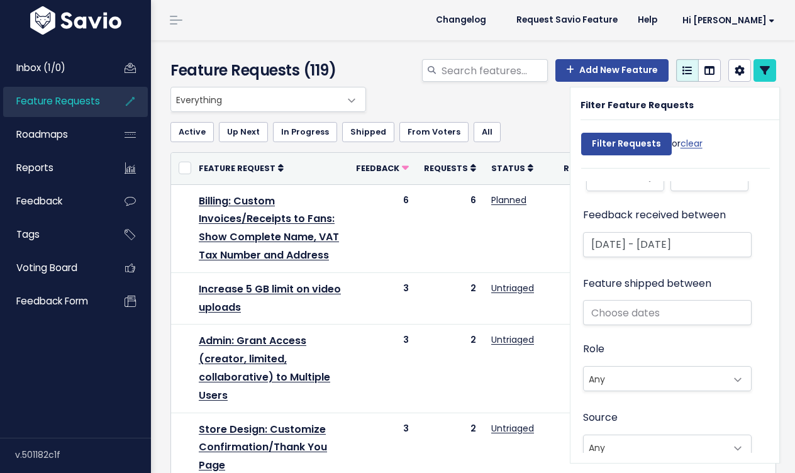
scroll to position [780, 0]
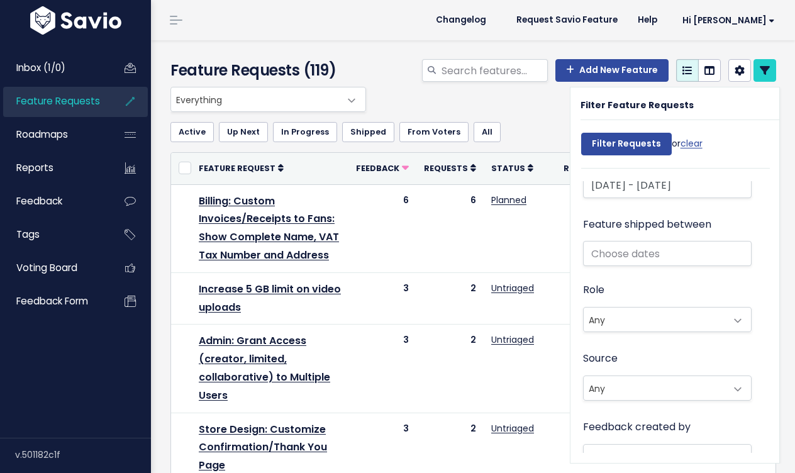
click at [309, 97] on span "Everything" at bounding box center [255, 99] width 169 height 24
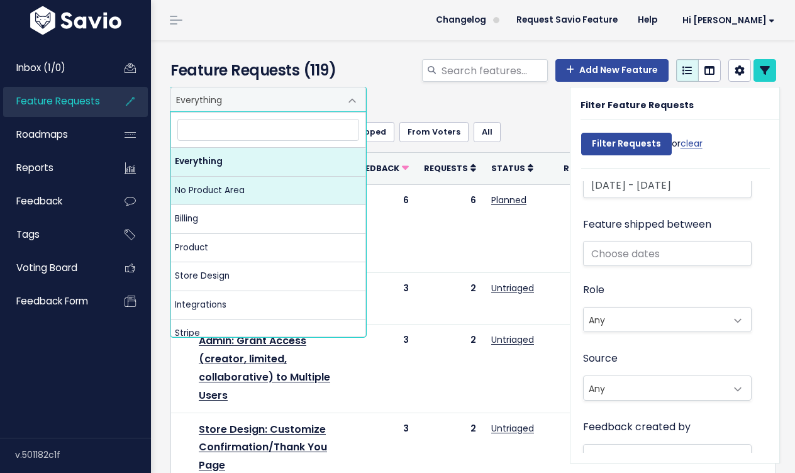
select select "NOT_SET:NOT_SET"
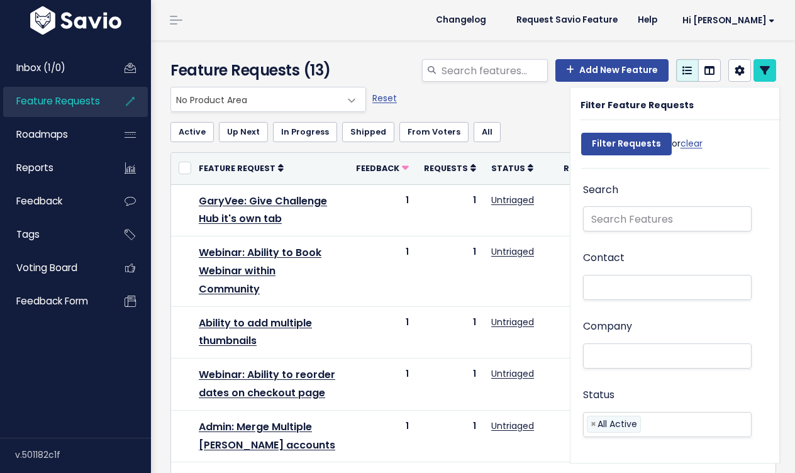
select select
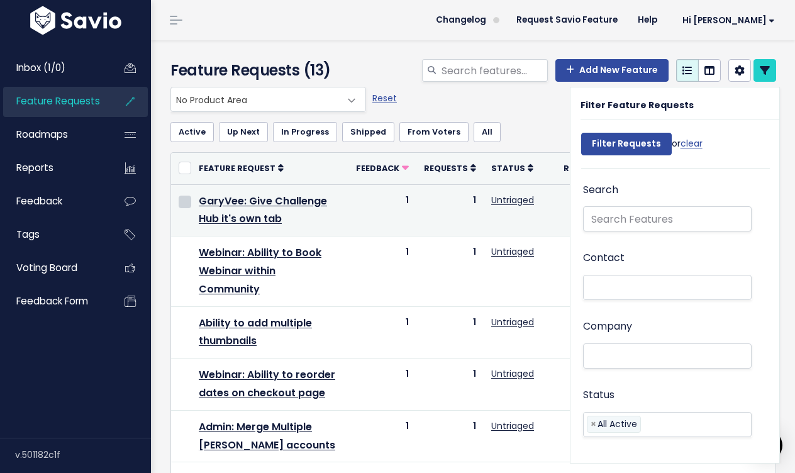
click at [184, 199] on input "checkbox" at bounding box center [185, 202] width 13 height 13
checkbox input "true"
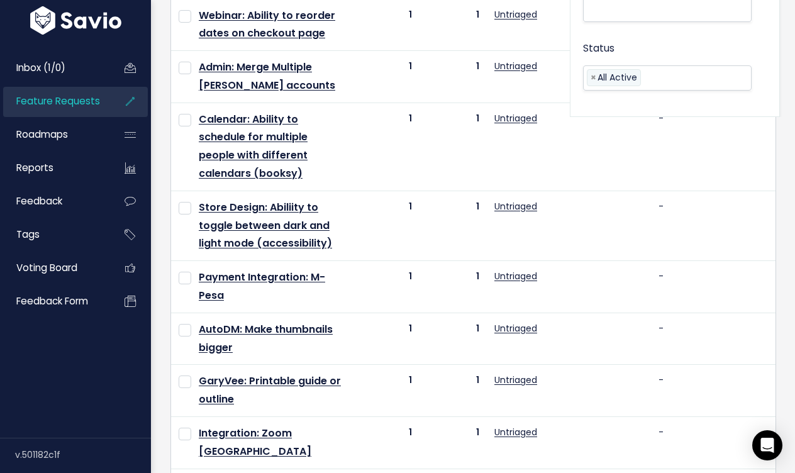
scroll to position [469, 0]
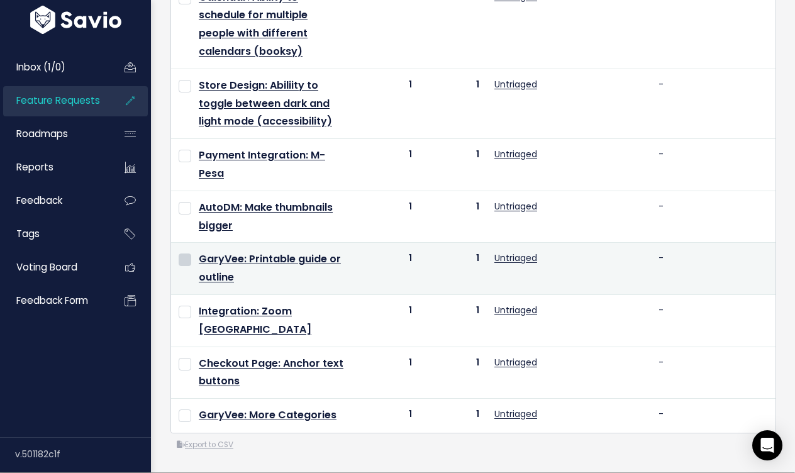
click at [187, 266] on input "checkbox" at bounding box center [185, 260] width 13 height 13
checkbox input "true"
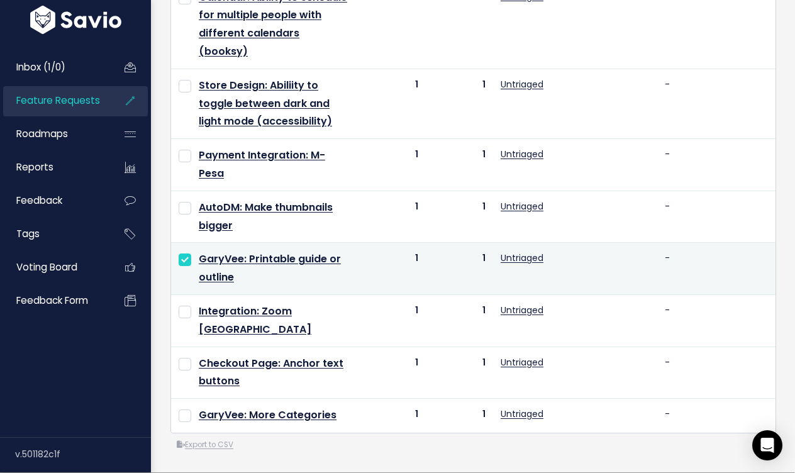
scroll to position [451, 0]
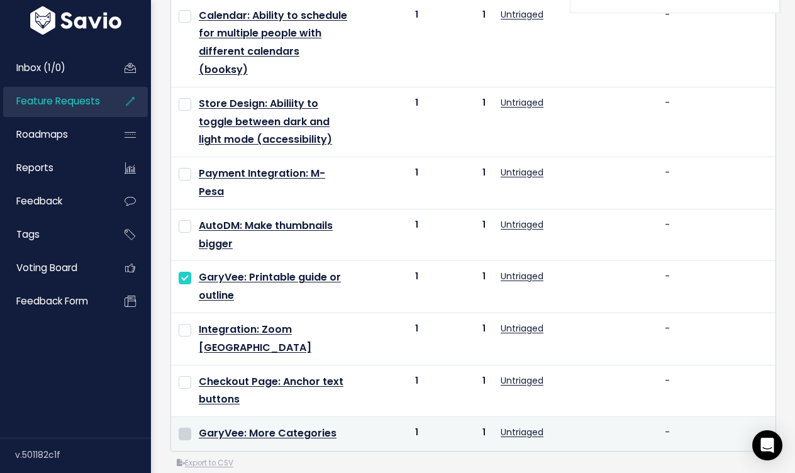
click at [183, 428] on input "checkbox" at bounding box center [185, 434] width 13 height 13
checkbox input "true"
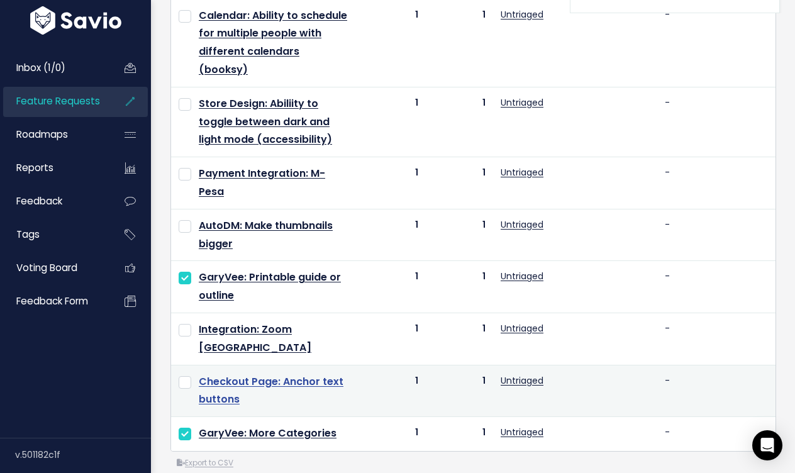
scroll to position [0, 0]
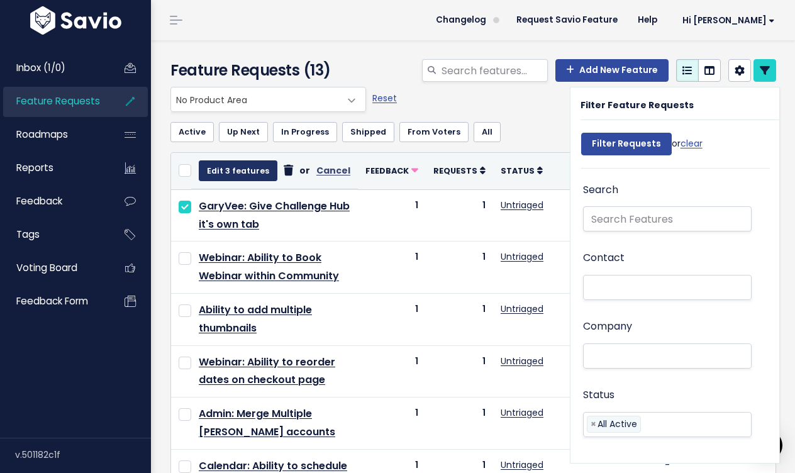
click at [240, 174] on button "Edit 3 features" at bounding box center [238, 170] width 79 height 20
select select
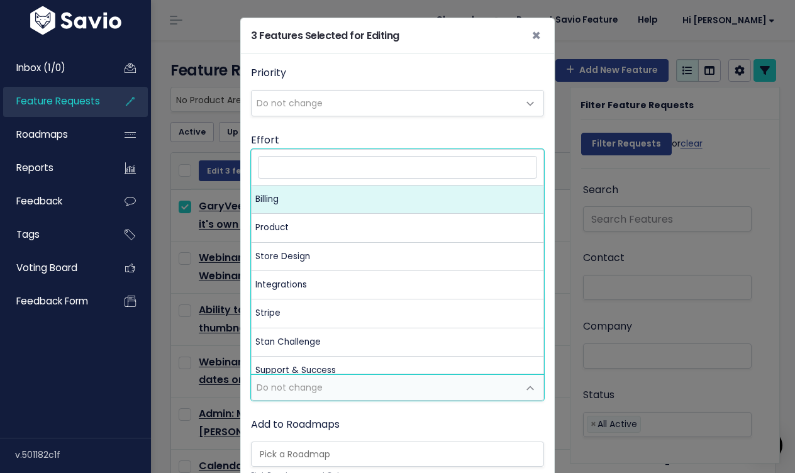
click at [343, 383] on span "Do not change" at bounding box center [385, 387] width 267 height 25
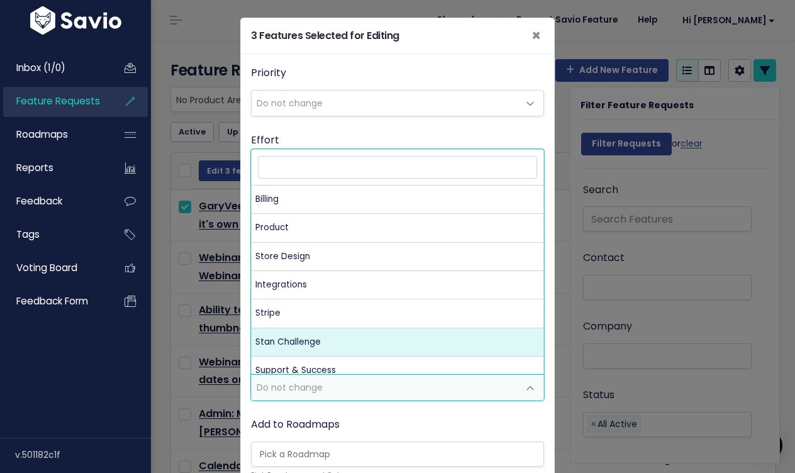
select select "MAIN:STAN_CHALLENGE"
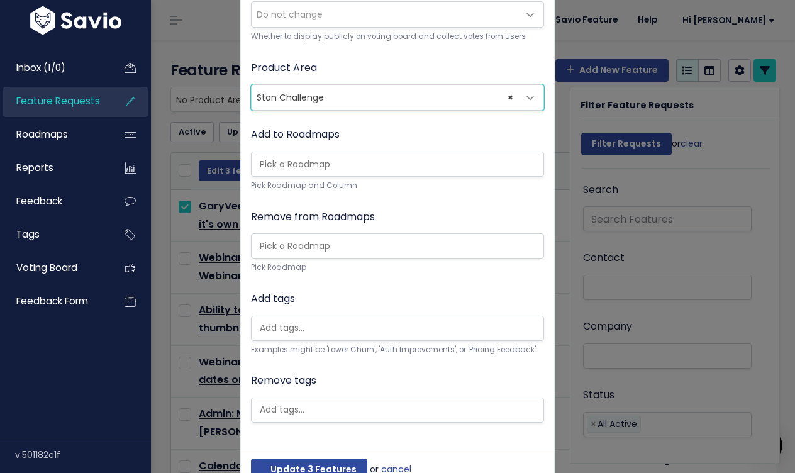
scroll to position [326, 0]
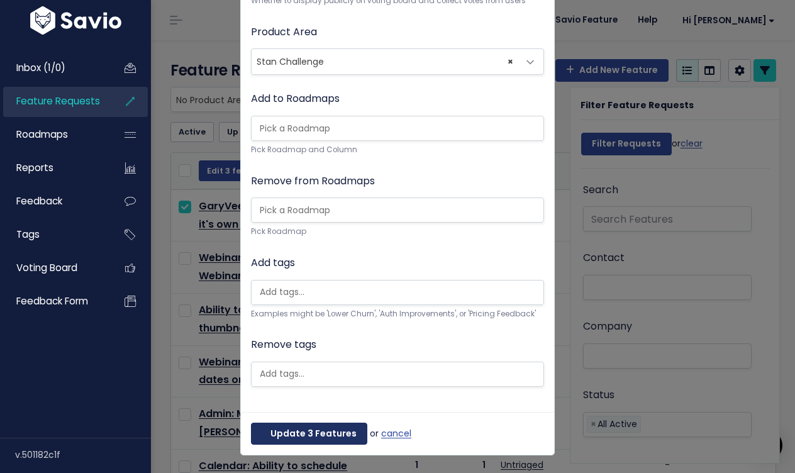
click at [305, 437] on button "Update 3 Features" at bounding box center [309, 434] width 116 height 23
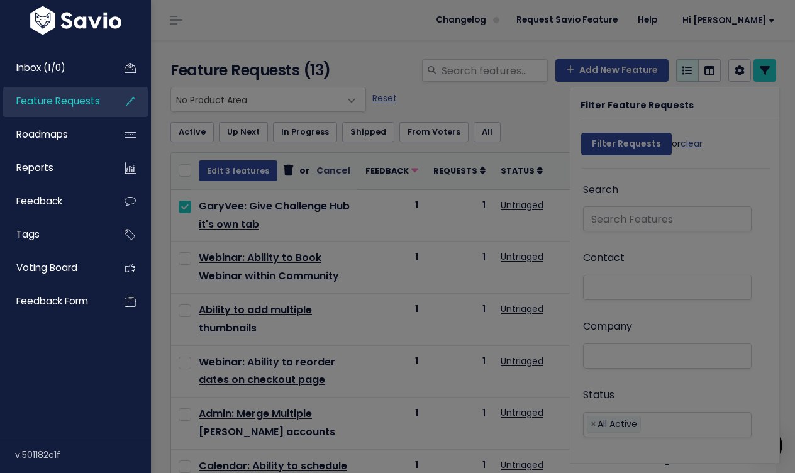
scroll to position [0, 0]
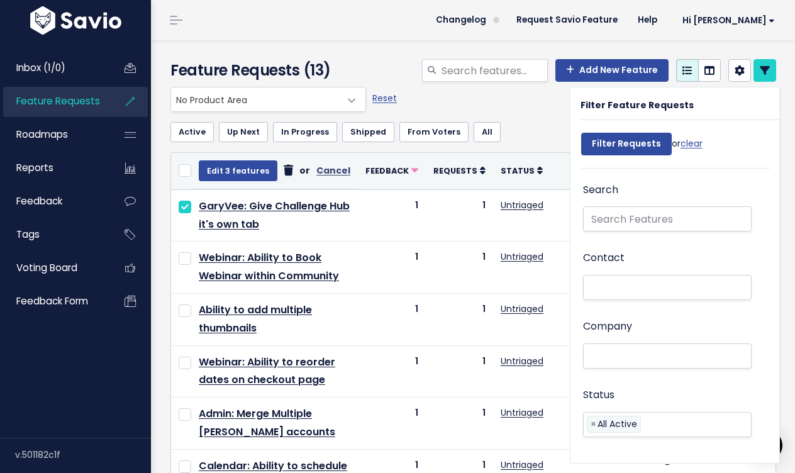
select select
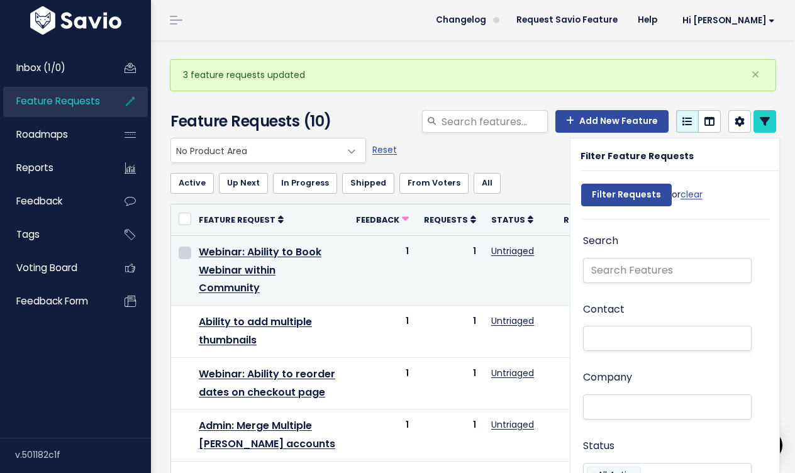
click at [184, 255] on input "checkbox" at bounding box center [185, 253] width 13 height 13
checkbox input "true"
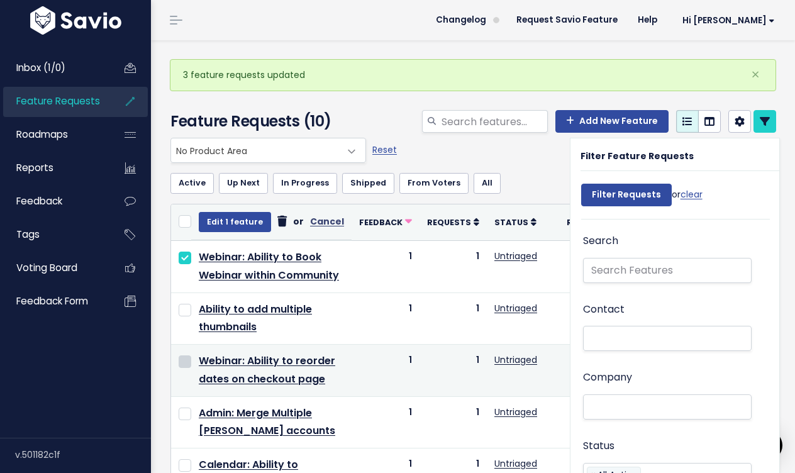
click at [184, 368] on input "checkbox" at bounding box center [185, 361] width 13 height 13
checkbox input "true"
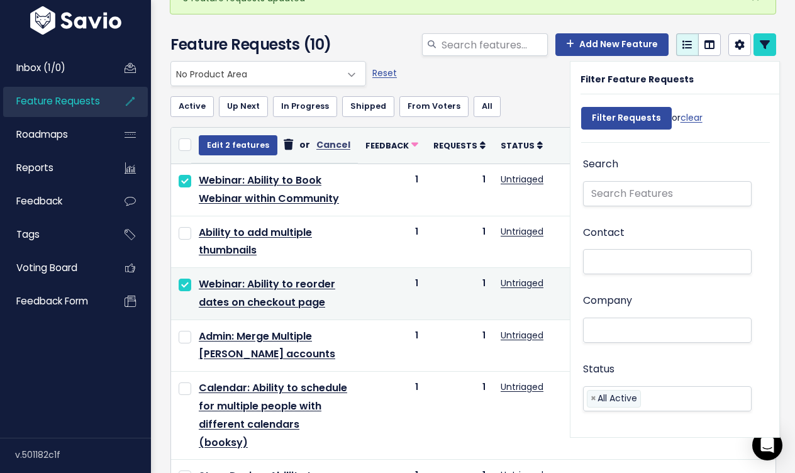
scroll to position [134, 0]
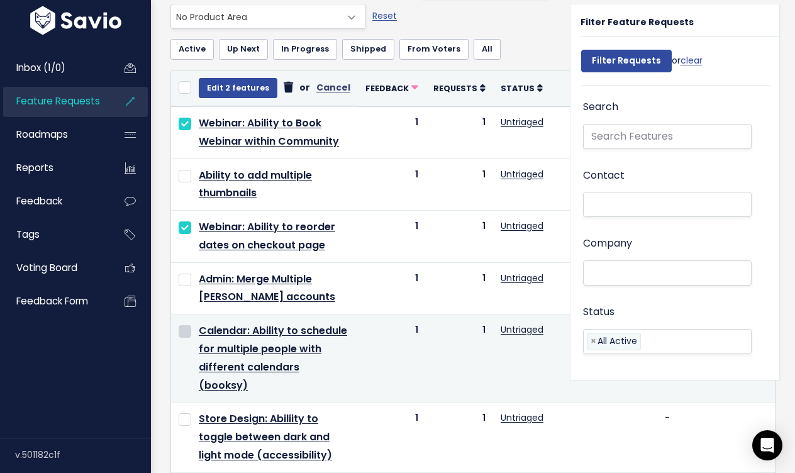
click at [183, 328] on input "checkbox" at bounding box center [185, 331] width 13 height 13
checkbox input "true"
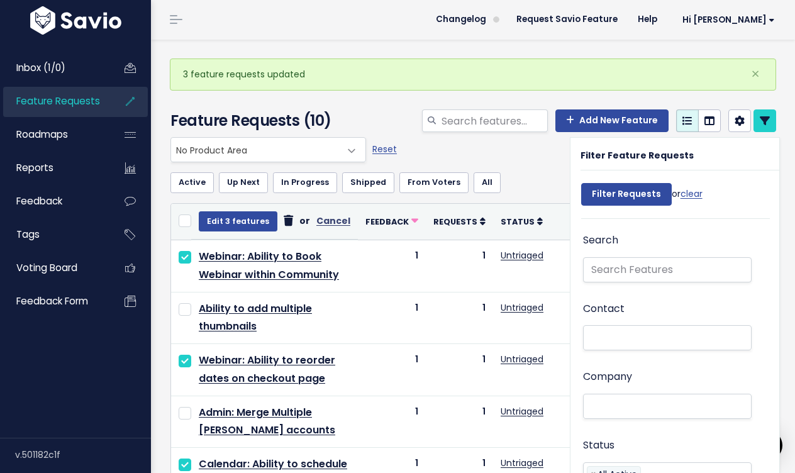
scroll to position [0, 0]
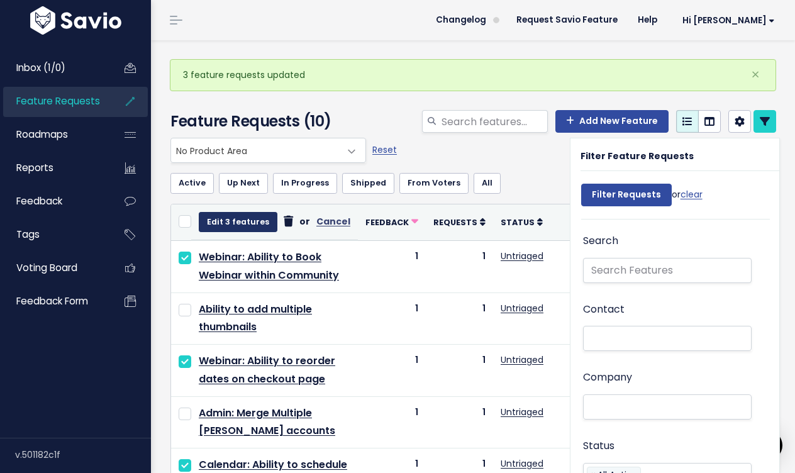
click at [256, 223] on button "Edit 3 features" at bounding box center [238, 222] width 79 height 20
select select
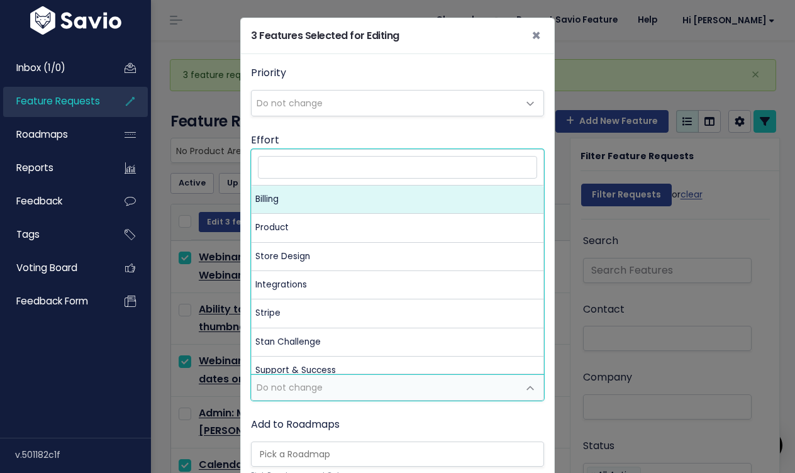
click at [392, 387] on span "Do not change" at bounding box center [385, 387] width 267 height 25
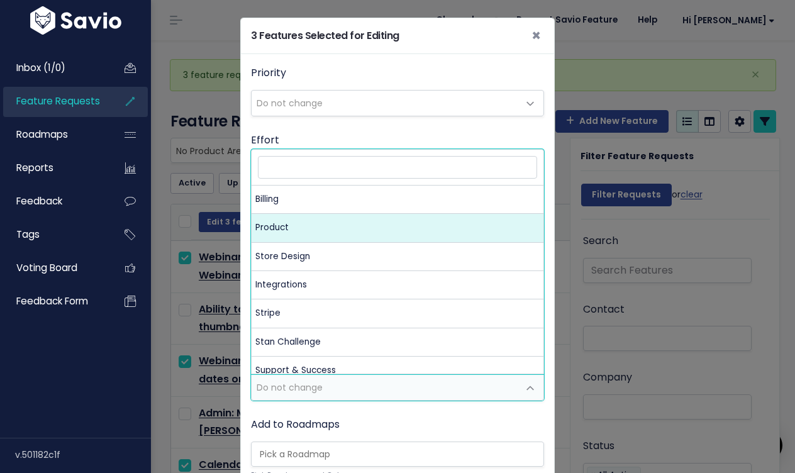
select select "MAIN:PRODUCT"
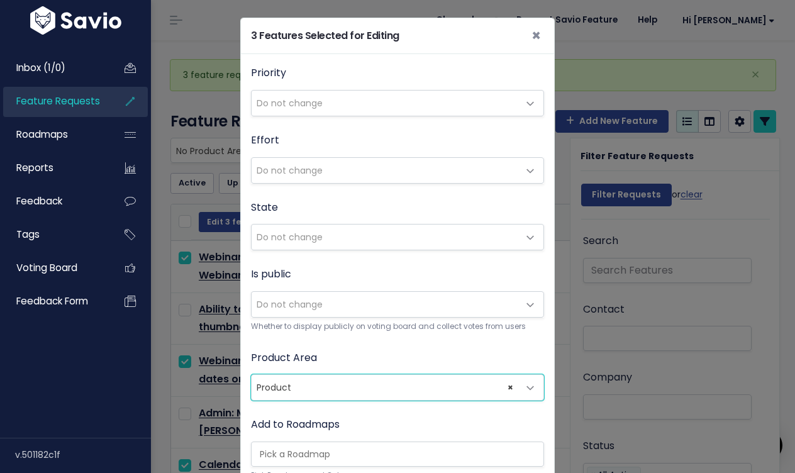
scroll to position [326, 0]
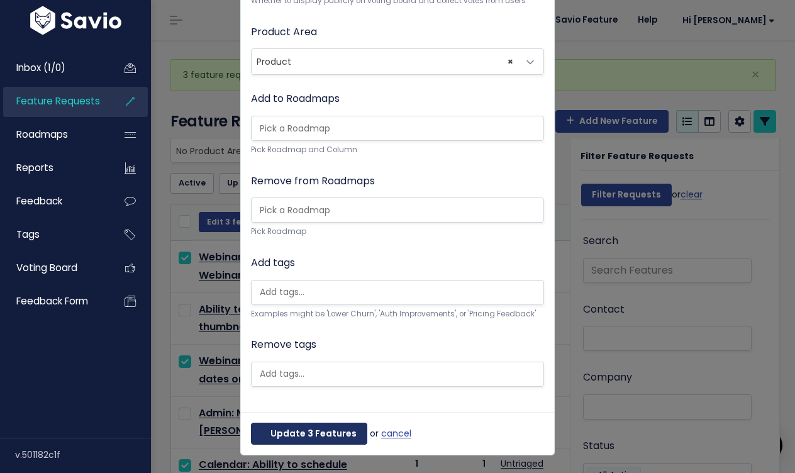
click at [300, 438] on button "Update 3 Features" at bounding box center [309, 434] width 116 height 23
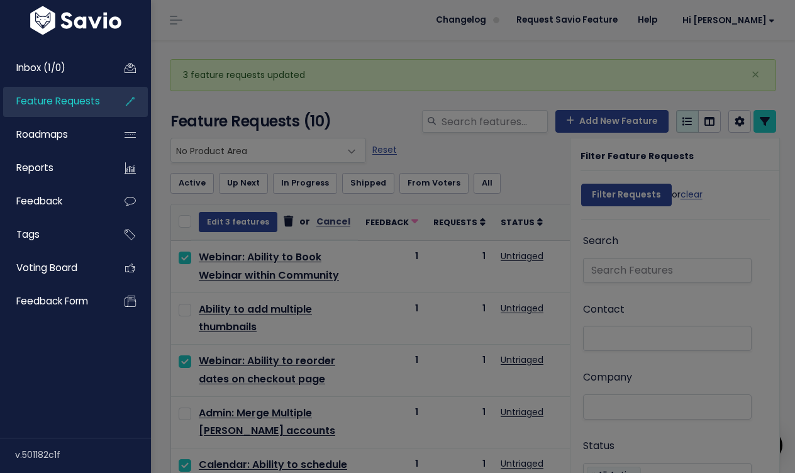
scroll to position [0, 0]
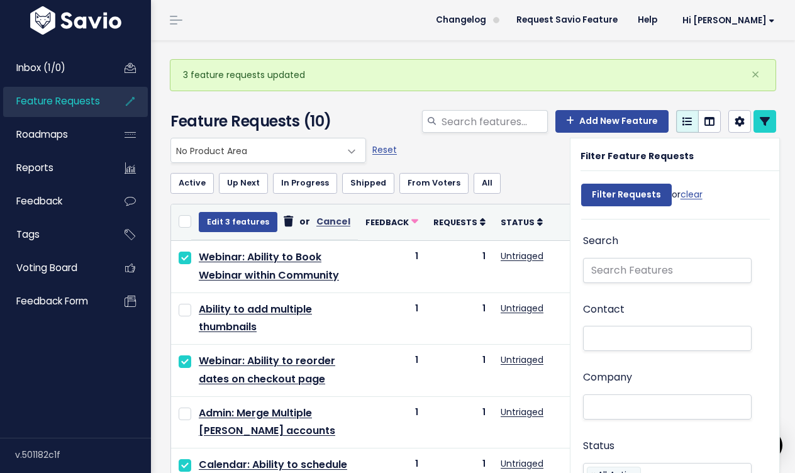
select select
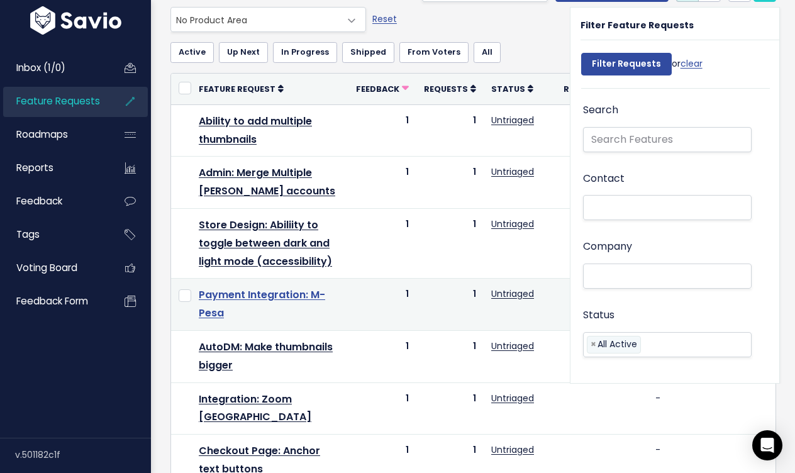
scroll to position [165, 0]
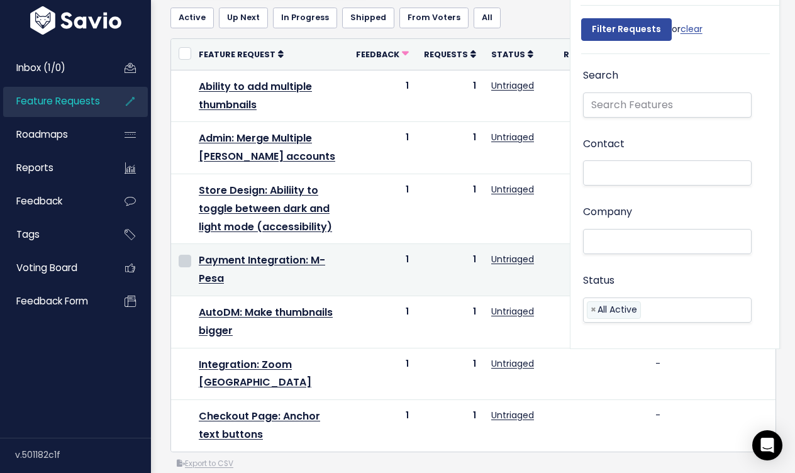
click at [184, 261] on input "checkbox" at bounding box center [185, 261] width 13 height 13
checkbox input "true"
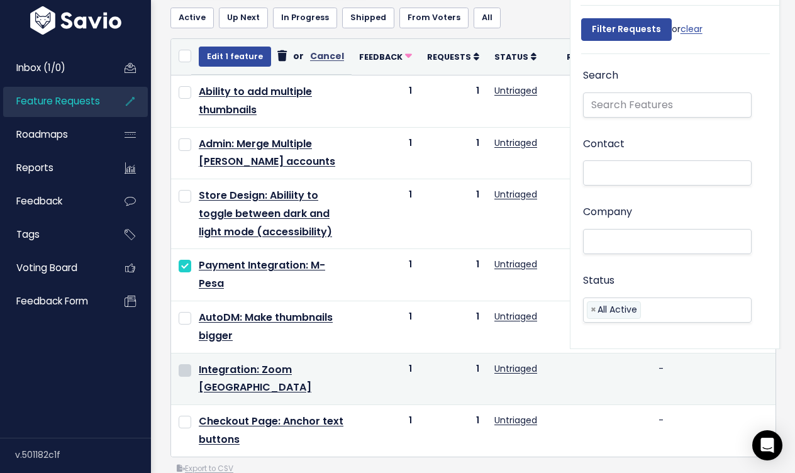
click at [183, 371] on input "checkbox" at bounding box center [185, 370] width 13 height 13
checkbox input "true"
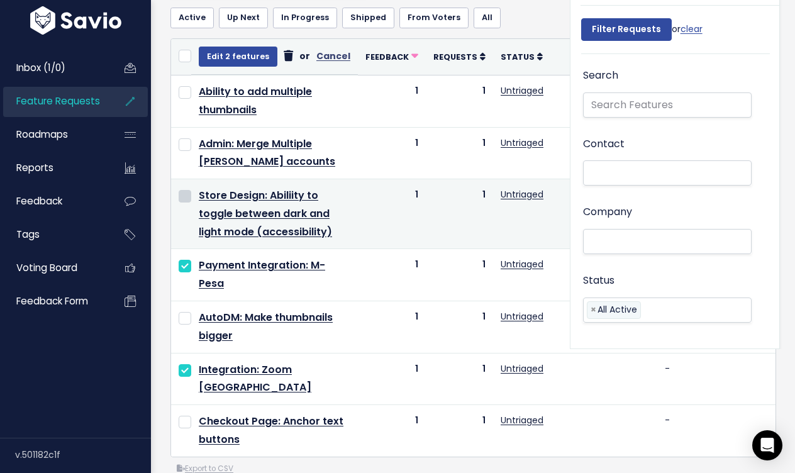
click at [187, 201] on input "checkbox" at bounding box center [185, 196] width 13 height 13
checkbox input "true"
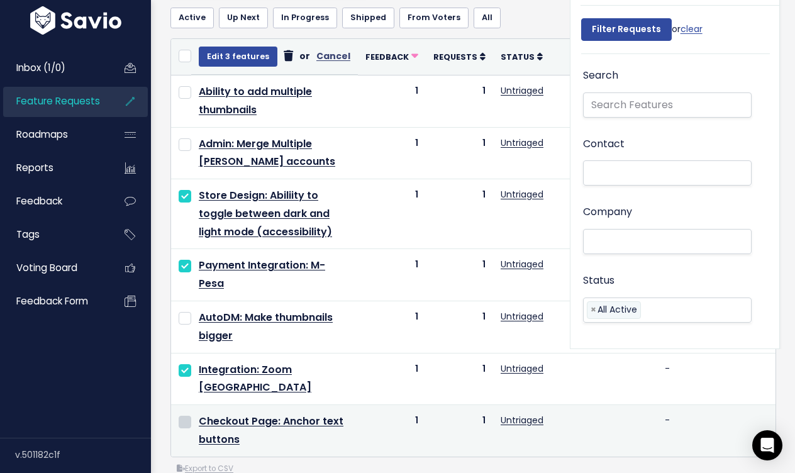
click at [187, 416] on input "checkbox" at bounding box center [185, 422] width 13 height 13
checkbox input "false"
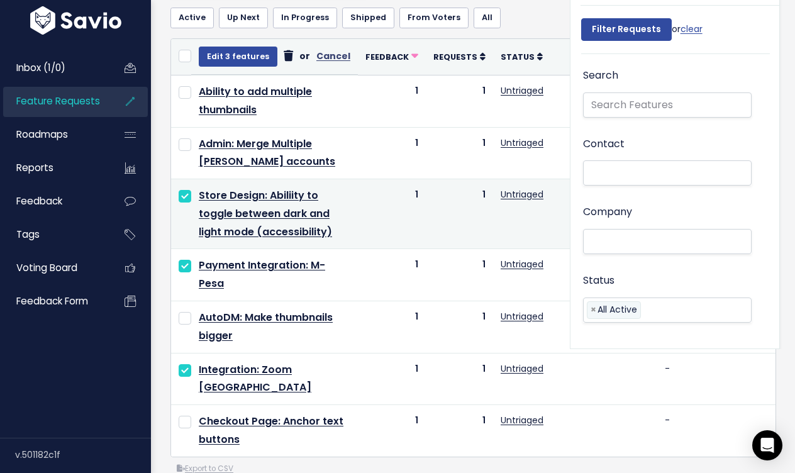
click at [186, 199] on input "checkbox" at bounding box center [185, 196] width 13 height 13
checkbox input "false"
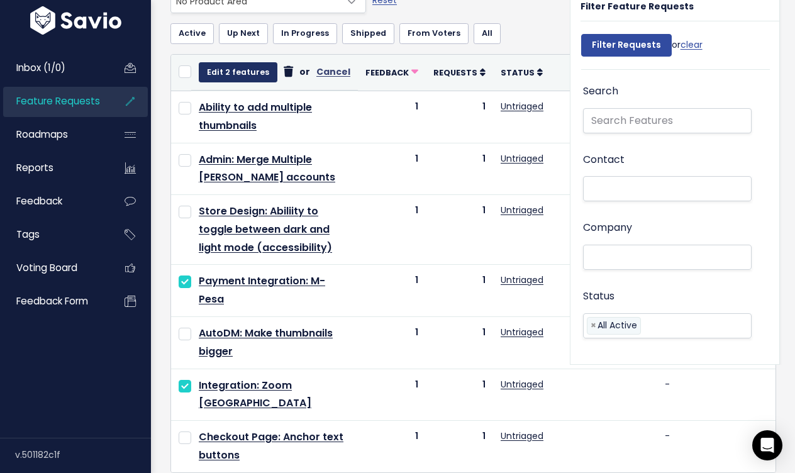
click at [252, 74] on button "Edit 2 features" at bounding box center [238, 72] width 79 height 20
select select
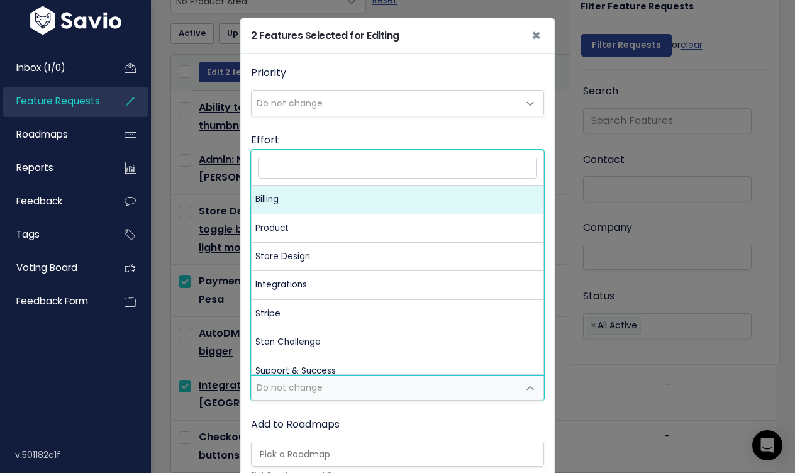
click at [295, 390] on span "Do not change" at bounding box center [290, 387] width 66 height 13
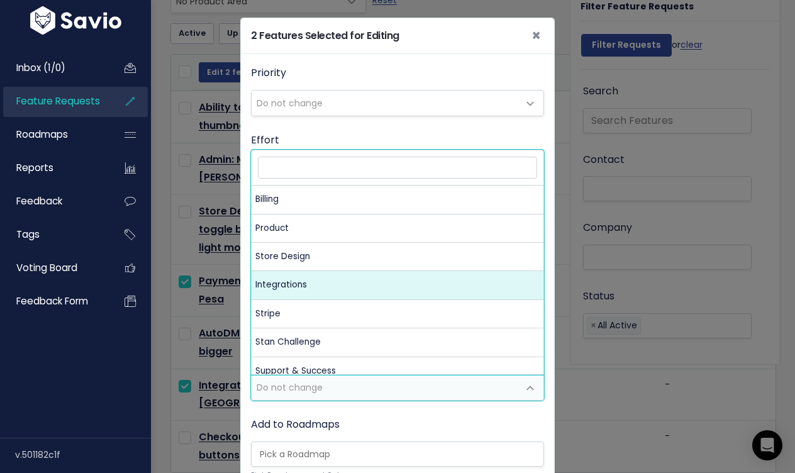
select select "MAIN:INTEGRATIONS"
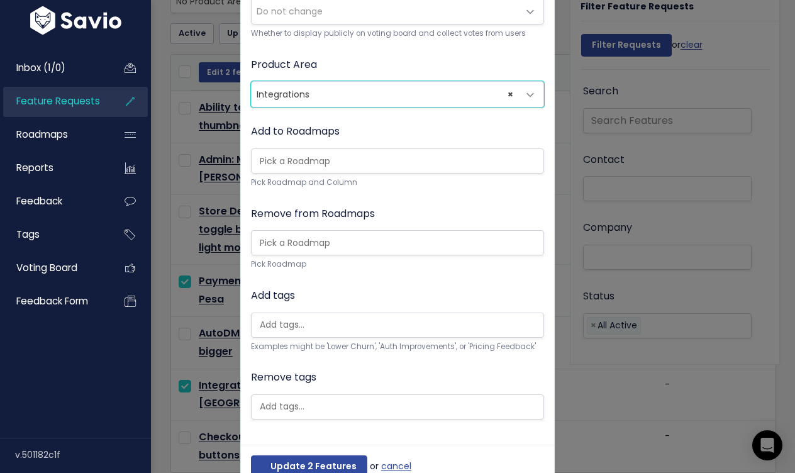
scroll to position [326, 0]
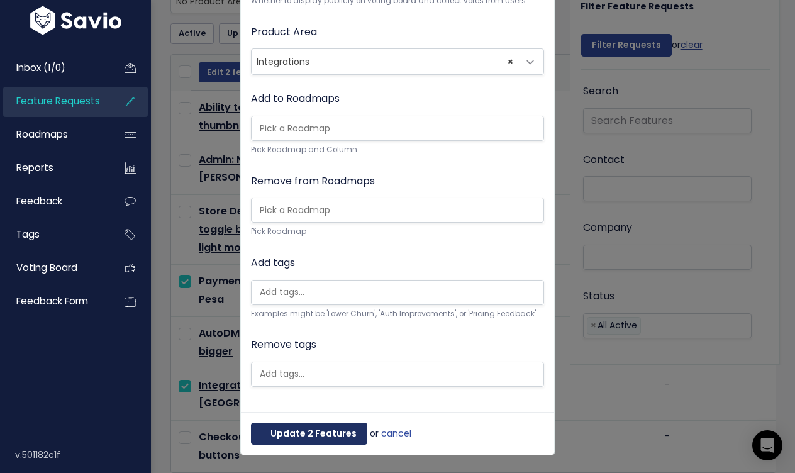
click at [303, 435] on button "Update 2 Features" at bounding box center [309, 434] width 116 height 23
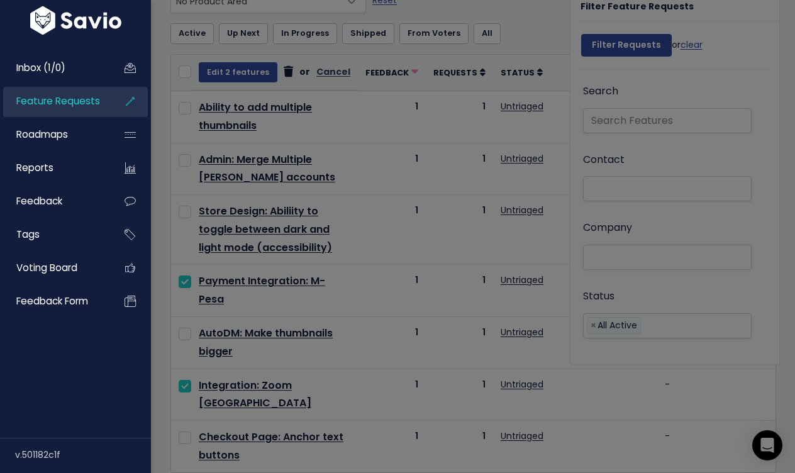
scroll to position [0, 0]
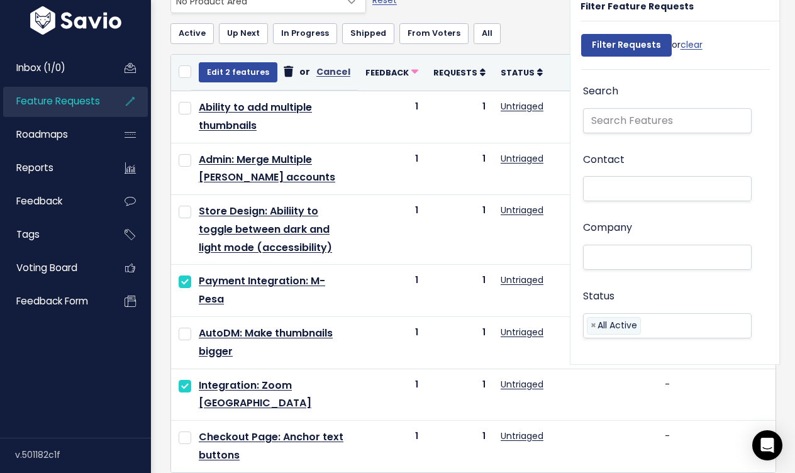
select select
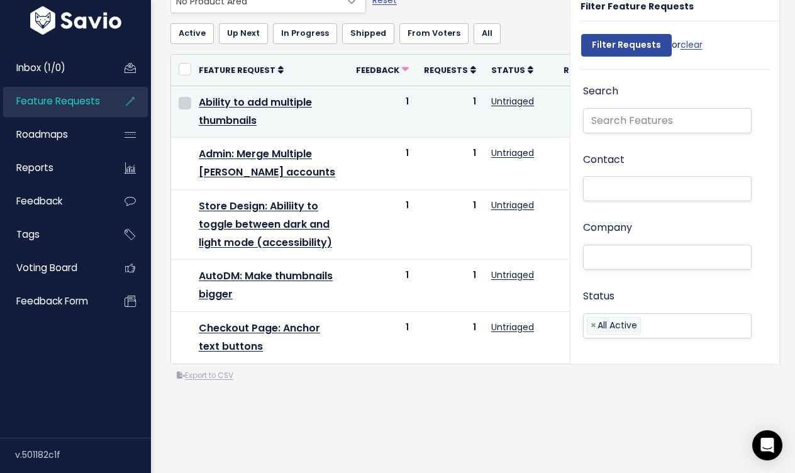
click at [184, 103] on input "checkbox" at bounding box center [185, 103] width 13 height 13
checkbox input "true"
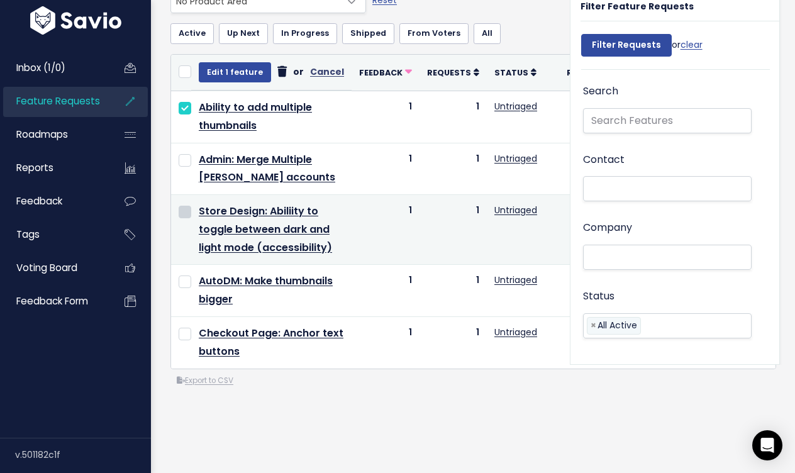
click at [188, 212] on input "checkbox" at bounding box center [185, 212] width 13 height 13
checkbox input "true"
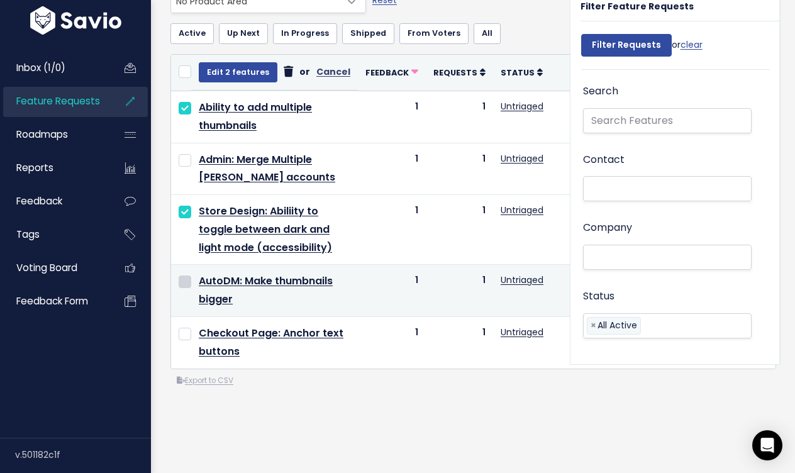
click at [182, 284] on input "checkbox" at bounding box center [185, 282] width 13 height 13
checkbox input "true"
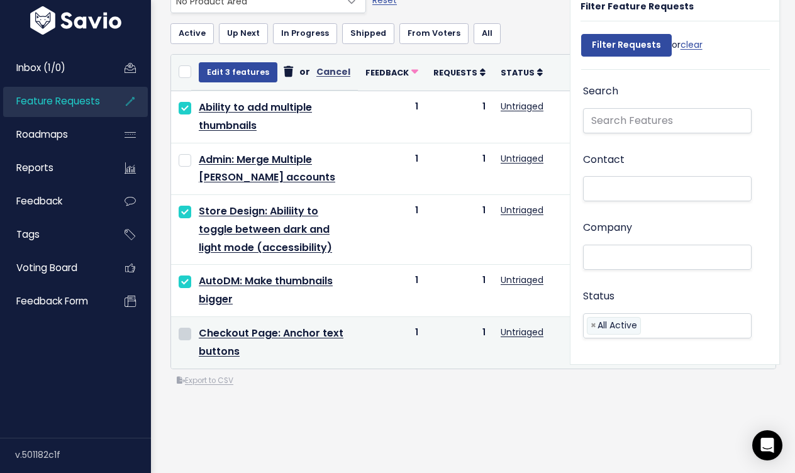
click at [184, 336] on input "checkbox" at bounding box center [185, 334] width 13 height 13
checkbox input "true"
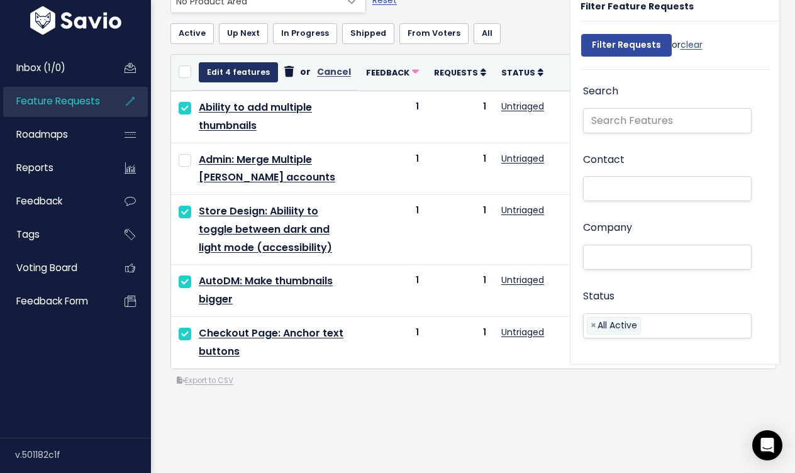
click at [227, 69] on button "Edit 4 features" at bounding box center [238, 72] width 79 height 20
select select
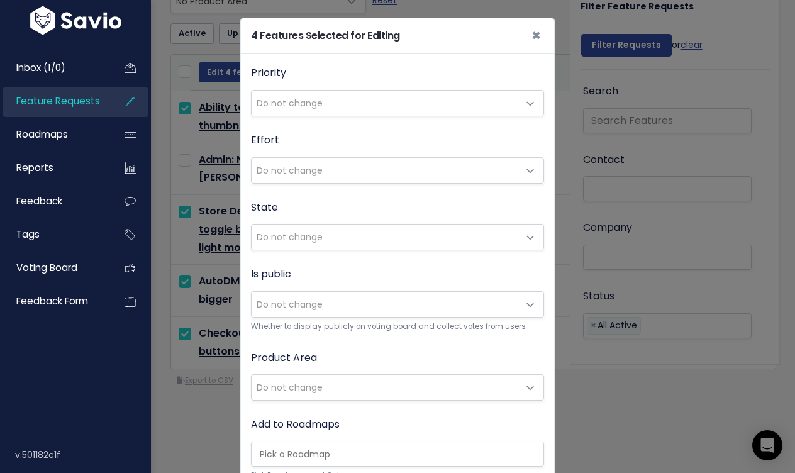
click at [333, 392] on span "Do not change" at bounding box center [385, 387] width 267 height 25
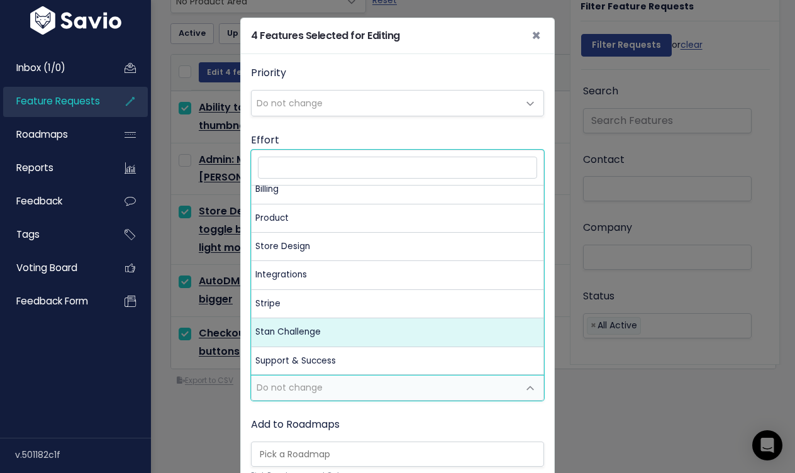
scroll to position [11, 0]
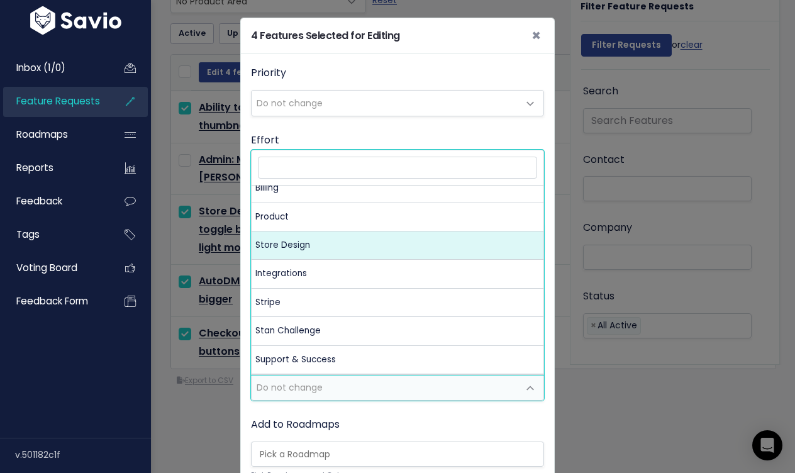
select select "MAIN:STORE_DESIGN"
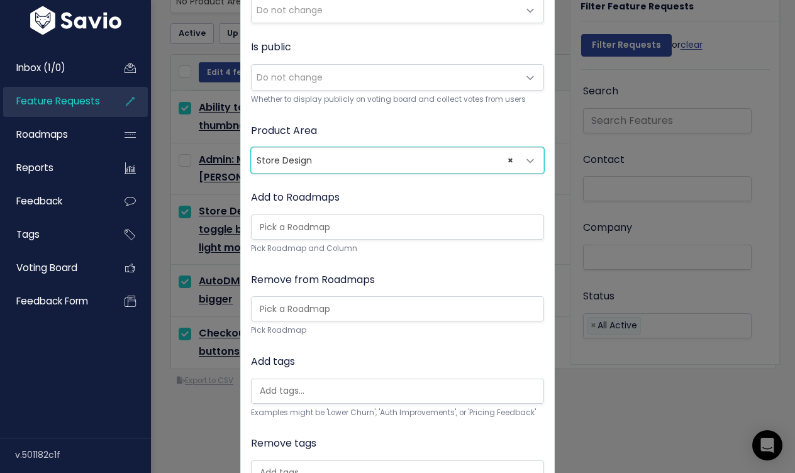
scroll to position [326, 0]
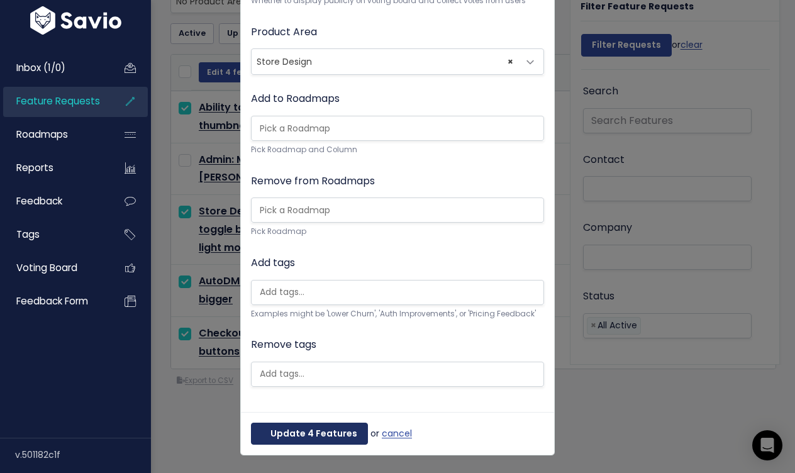
click at [346, 435] on button "Update 4 Features" at bounding box center [309, 434] width 117 height 23
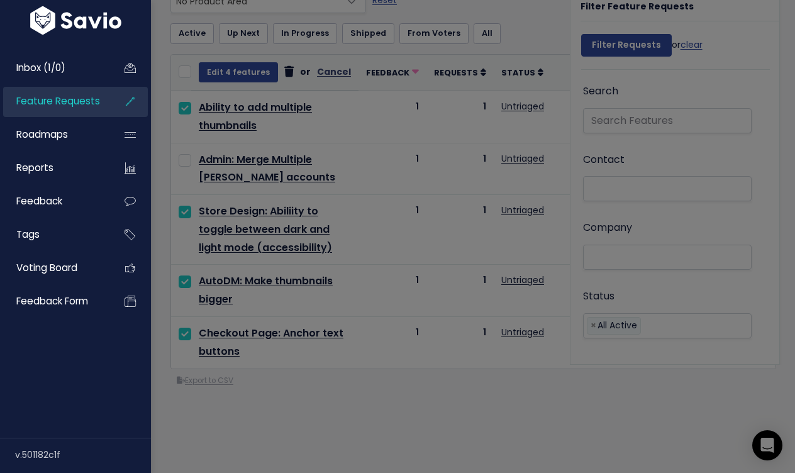
select select
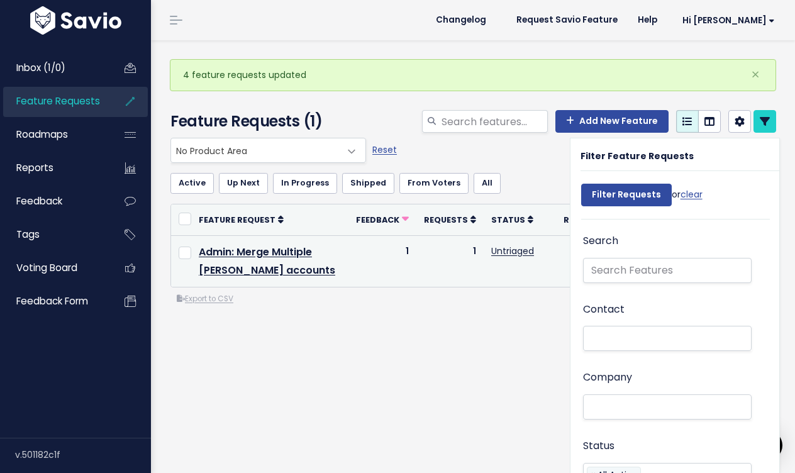
click at [191, 253] on td "Admin: Merge Multiple Stan accounts" at bounding box center [269, 261] width 157 height 52
click at [186, 252] on input "checkbox" at bounding box center [185, 253] width 13 height 13
checkbox input "true"
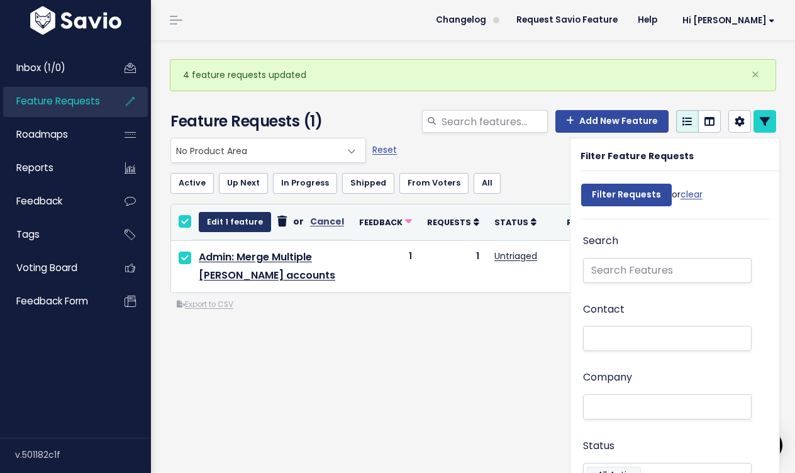
click at [233, 215] on button "Edit 1 feature" at bounding box center [235, 222] width 72 height 20
select select
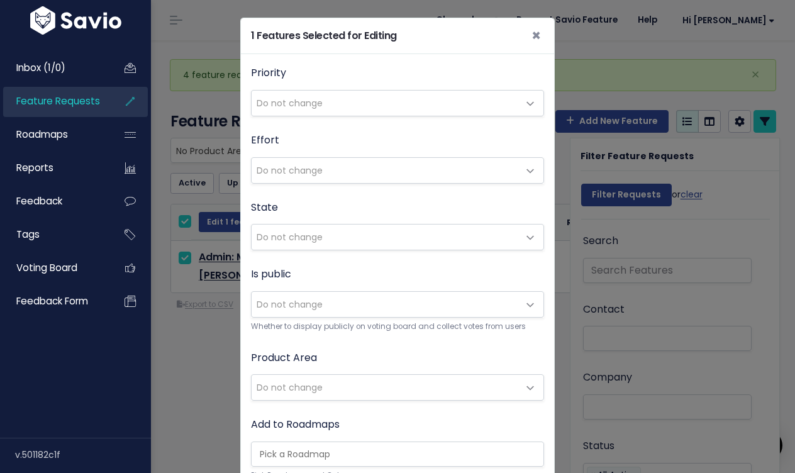
click at [319, 382] on span "Do not change" at bounding box center [290, 387] width 66 height 13
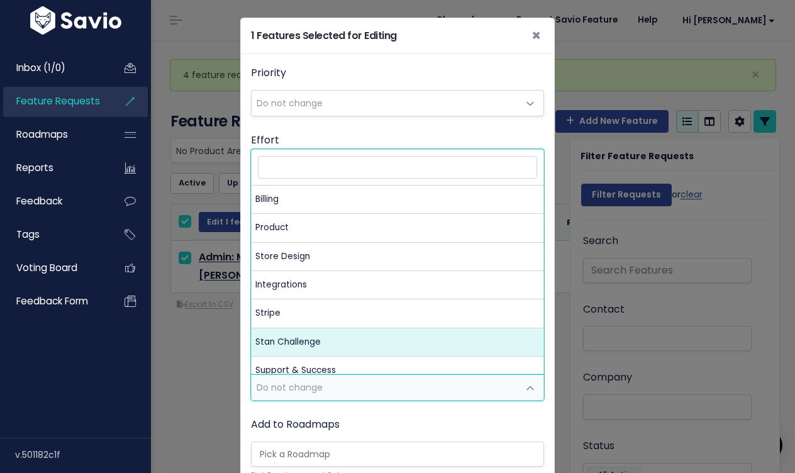
scroll to position [40, 0]
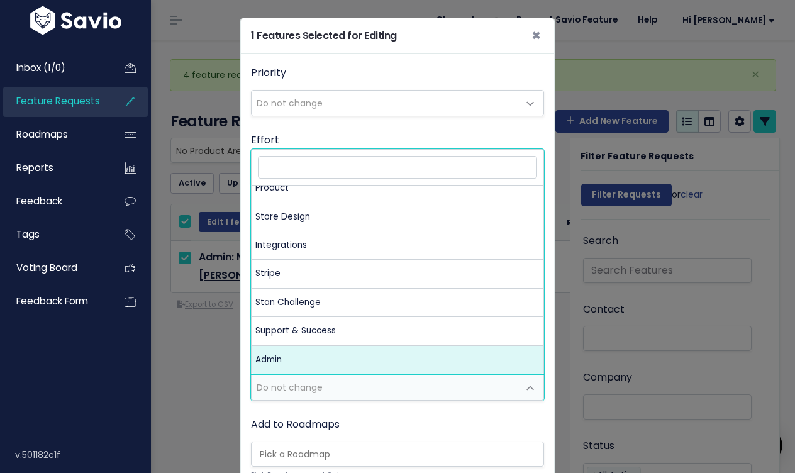
select select "MAIN:ADMIN"
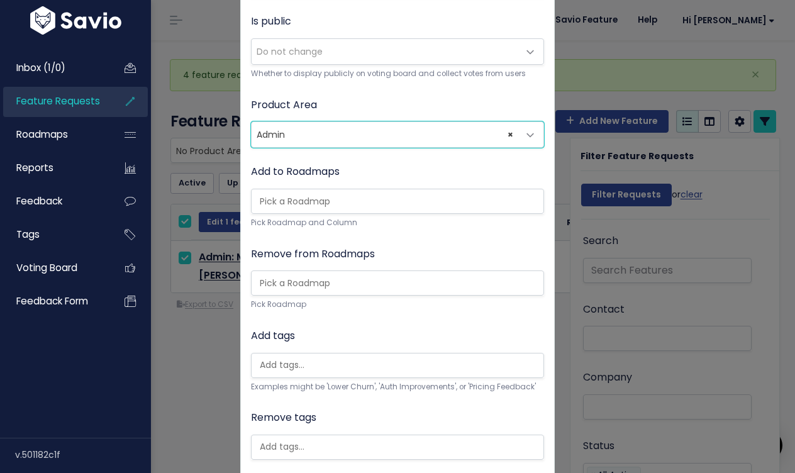
scroll to position [326, 0]
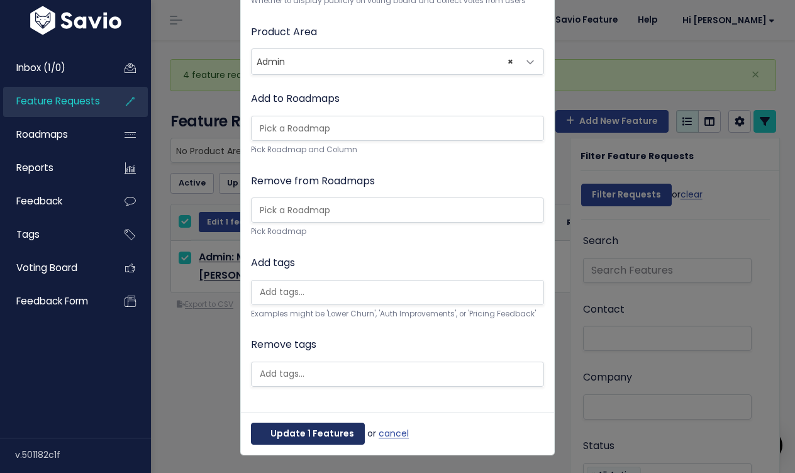
click at [298, 426] on button "Update 1 Features" at bounding box center [308, 434] width 114 height 23
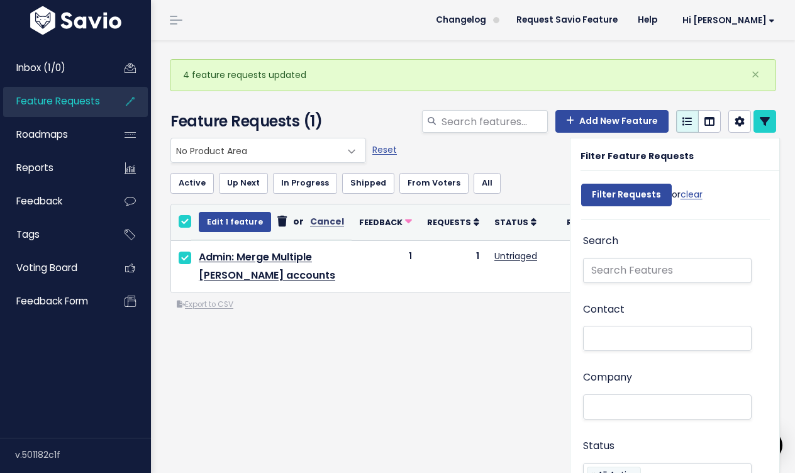
select select
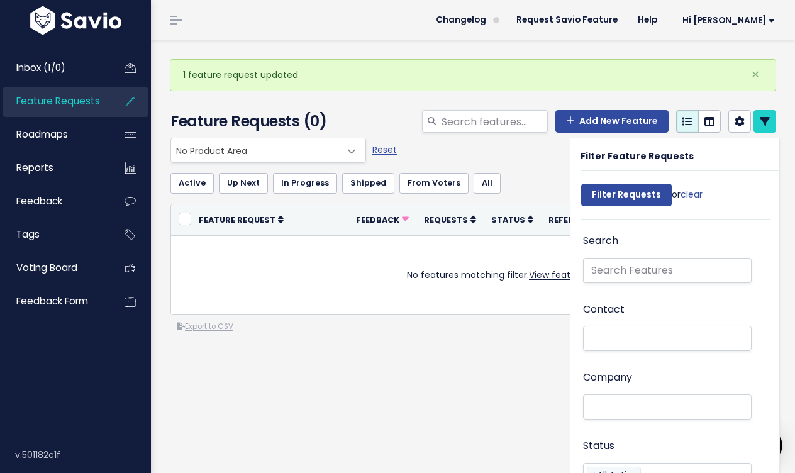
click at [89, 99] on span "Feature Requests" at bounding box center [58, 100] width 84 height 13
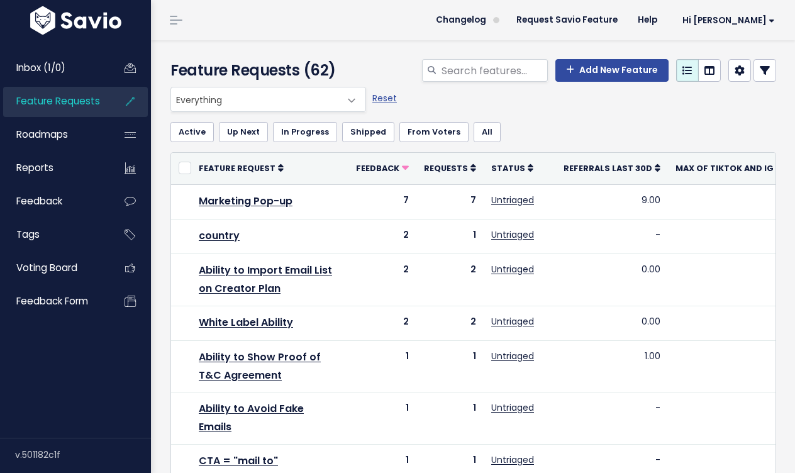
click at [194, 102] on span "Everything" at bounding box center [255, 99] width 169 height 24
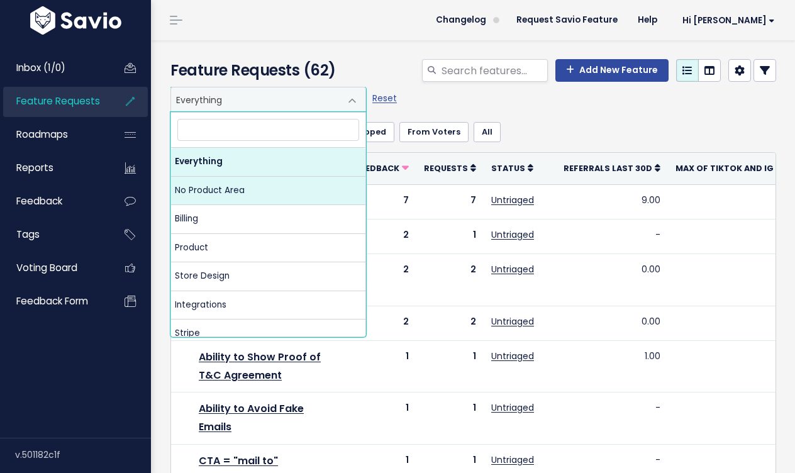
select select "NOT_SET:NOT_SET"
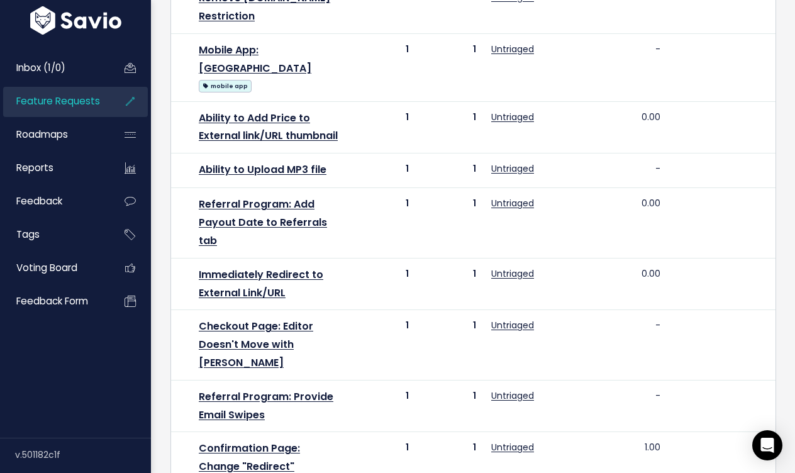
scroll to position [781, 0]
